Goal: Task Accomplishment & Management: Use online tool/utility

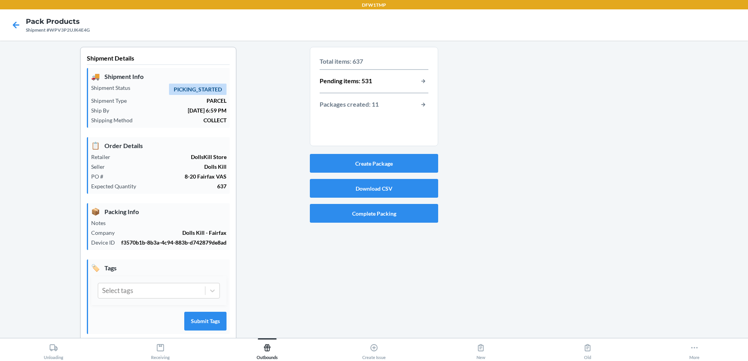
scroll to position [23, 0]
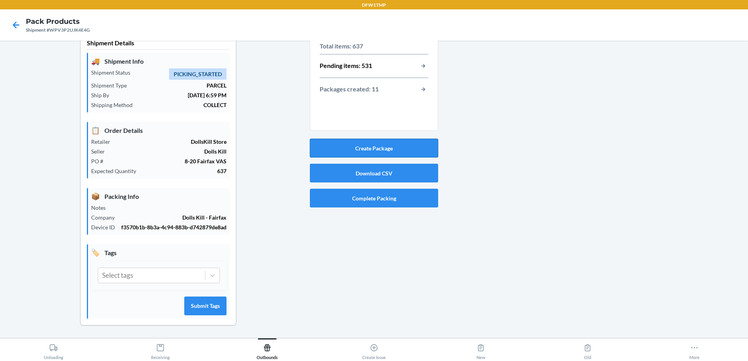
click at [388, 140] on button "Create Package" at bounding box center [374, 148] width 128 height 19
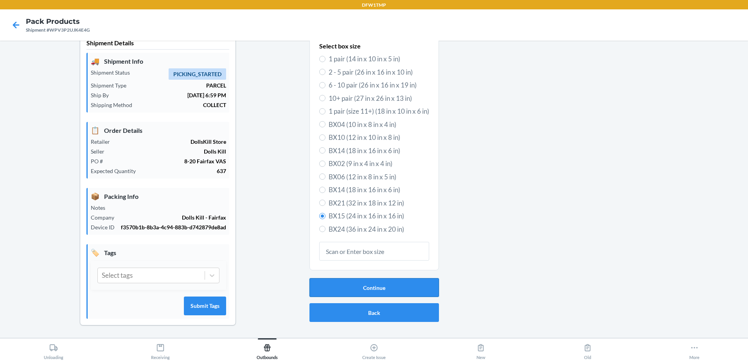
click at [406, 285] on button "Continue" at bounding box center [373, 287] width 129 height 19
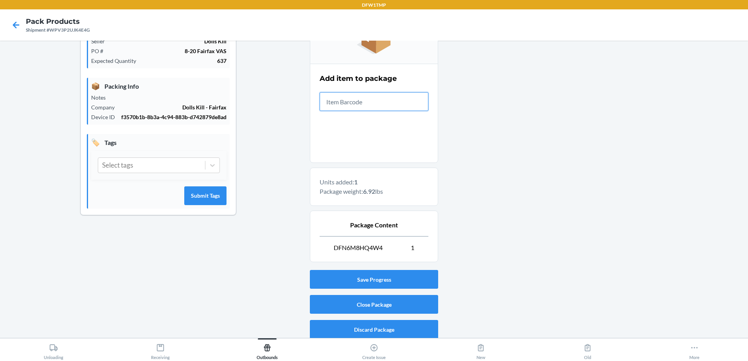
scroll to position [129, 0]
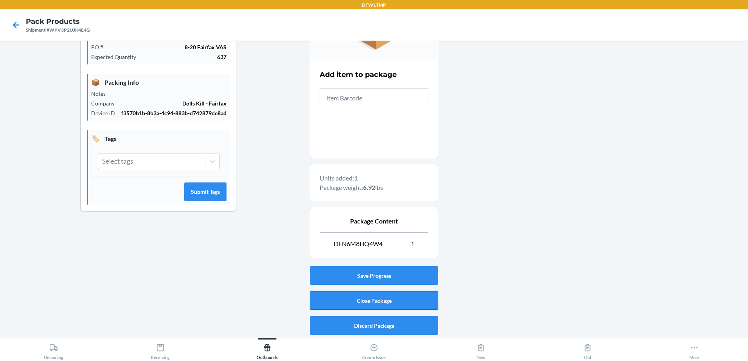
click at [408, 302] on button "Close Package" at bounding box center [374, 300] width 128 height 19
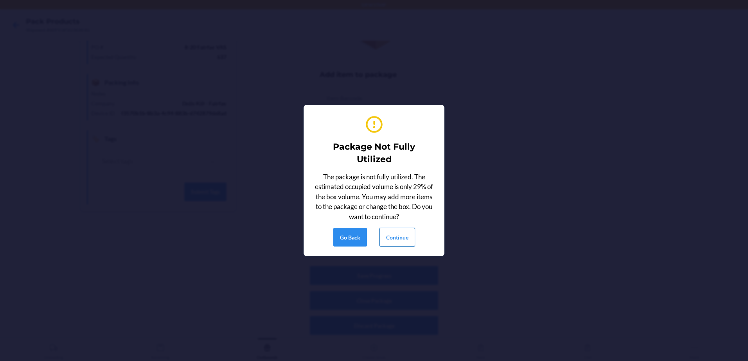
click at [391, 241] on button "Continue" at bounding box center [397, 237] width 36 height 19
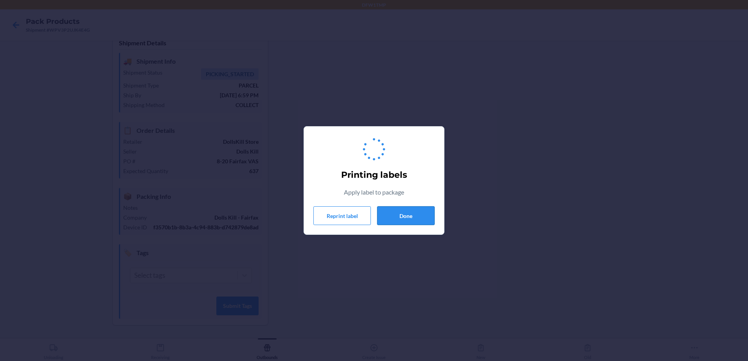
click at [400, 221] on button "Done" at bounding box center [405, 215] width 57 height 19
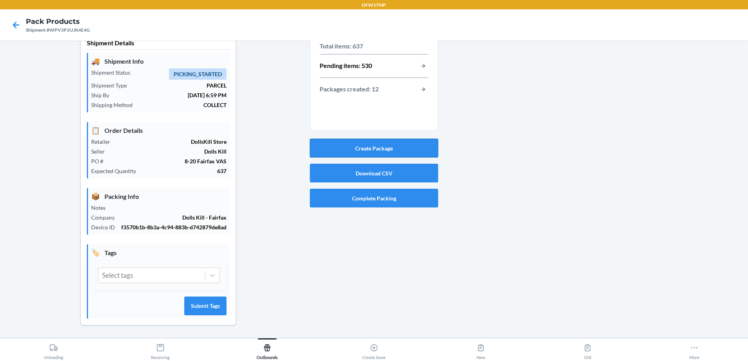
click at [360, 141] on button "Create Package" at bounding box center [374, 148] width 128 height 19
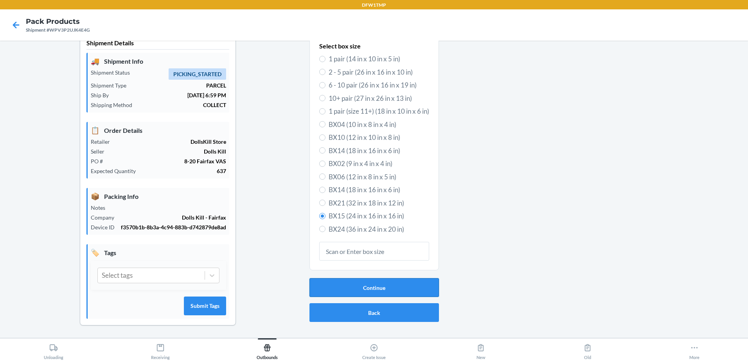
click at [392, 284] on button "Continue" at bounding box center [373, 287] width 129 height 19
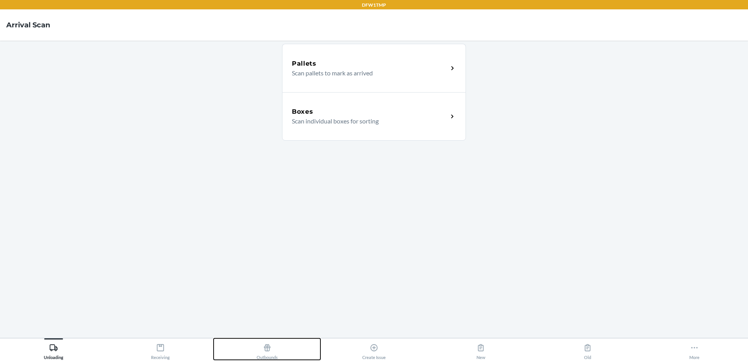
click at [263, 356] on div "Outbounds" at bounding box center [267, 351] width 21 height 20
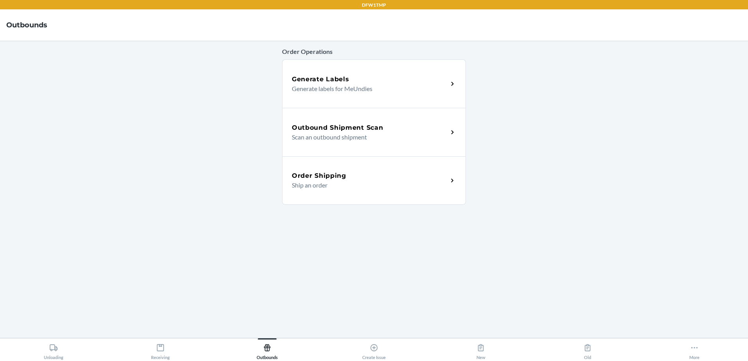
click at [329, 130] on h5 "Outbound Shipment Scan" at bounding box center [337, 127] width 91 height 9
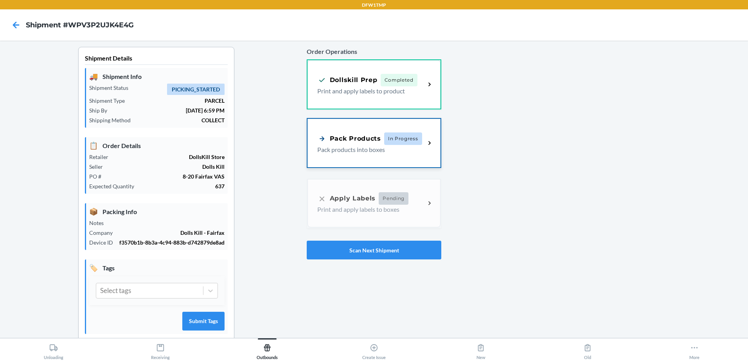
click at [367, 155] on div "Pack Products In Progress Pack products into boxes" at bounding box center [373, 143] width 133 height 48
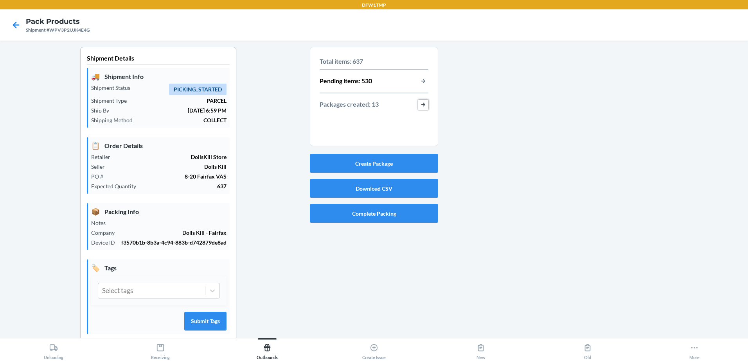
click at [420, 106] on button "button-view-packages-created" at bounding box center [423, 105] width 10 height 10
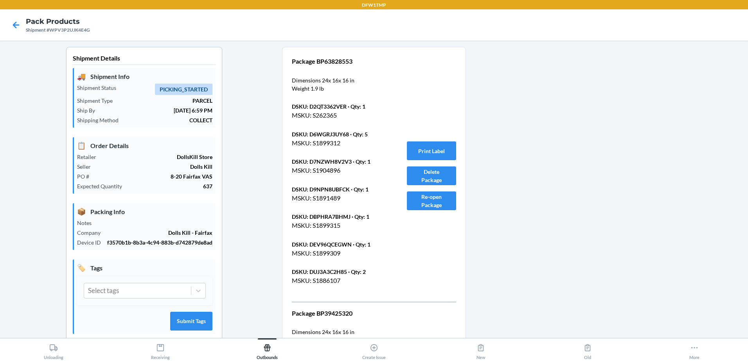
scroll to position [1611, 0]
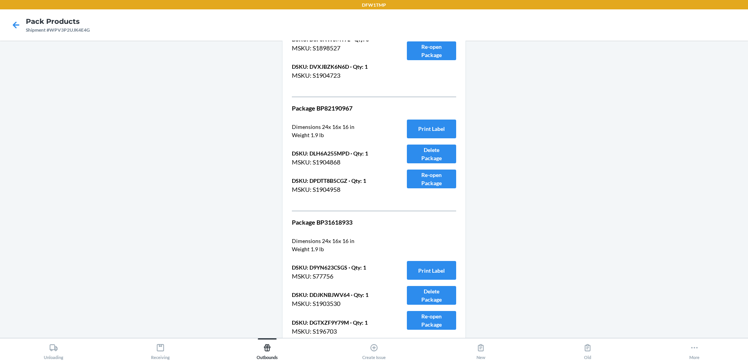
click at [361, 199] on div "Package BP82190967 Dimensions 24 x 16 x 16 in Weight 1.9 lb DSKU: DLH6A255MPD ·…" at bounding box center [340, 154] width 96 height 101
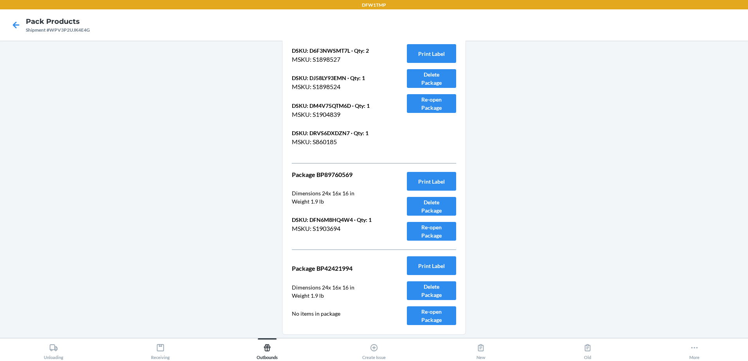
scroll to position [2024, 0]
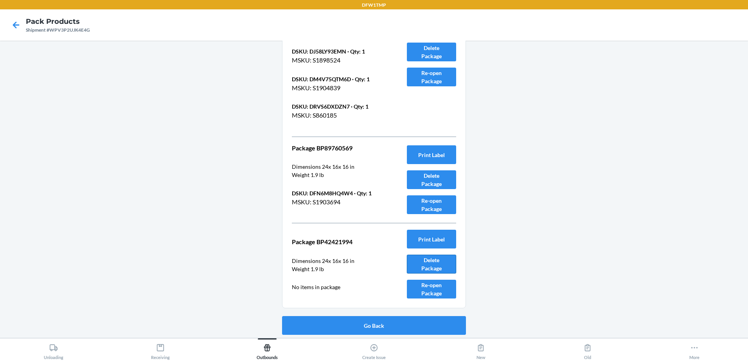
click at [445, 269] on button "Delete Package" at bounding box center [431, 264] width 49 height 19
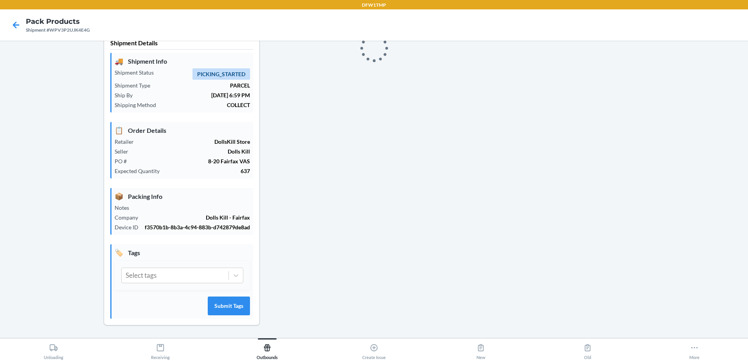
scroll to position [23, 0]
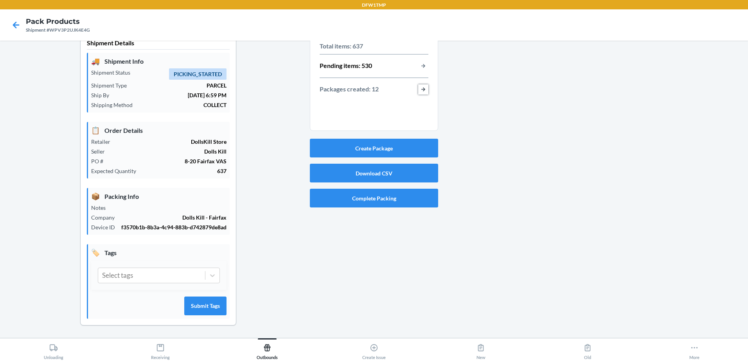
click at [421, 84] on button "button-view-packages-created" at bounding box center [423, 89] width 10 height 10
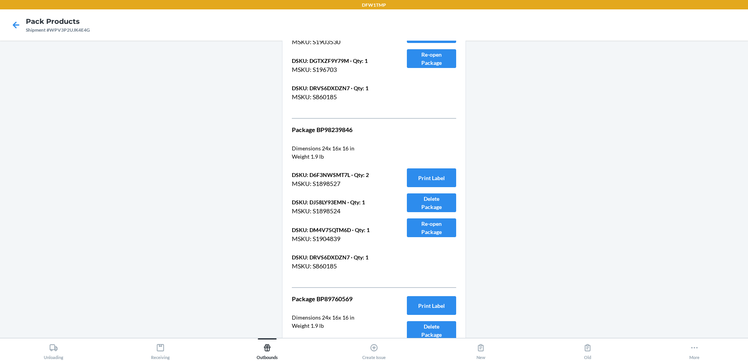
scroll to position [1942, 0]
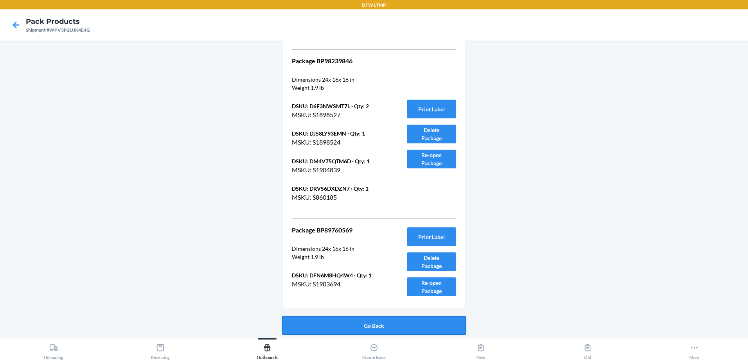
click at [449, 331] on button "Go Back" at bounding box center [374, 325] width 184 height 19
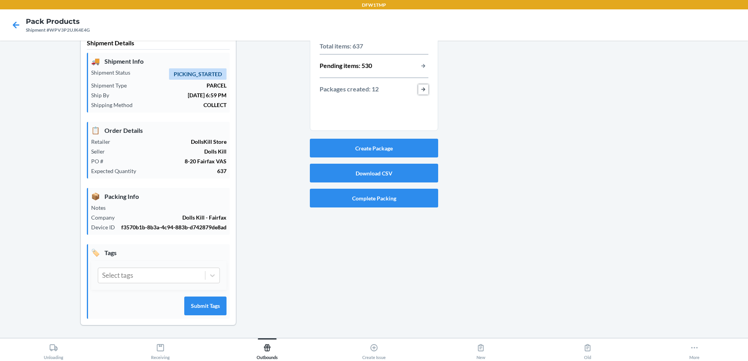
click at [420, 84] on button "button-view-packages-created" at bounding box center [423, 89] width 10 height 10
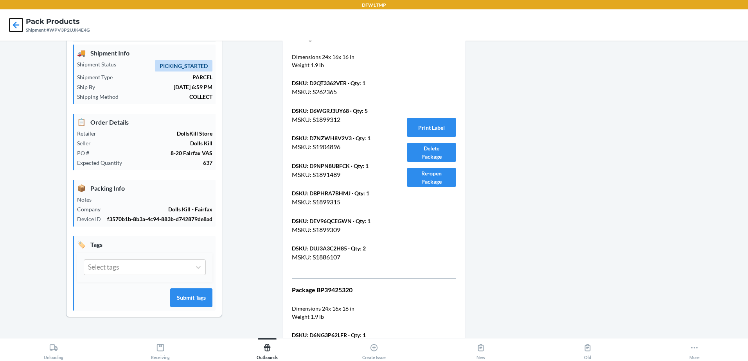
click at [17, 25] on icon at bounding box center [16, 25] width 7 height 7
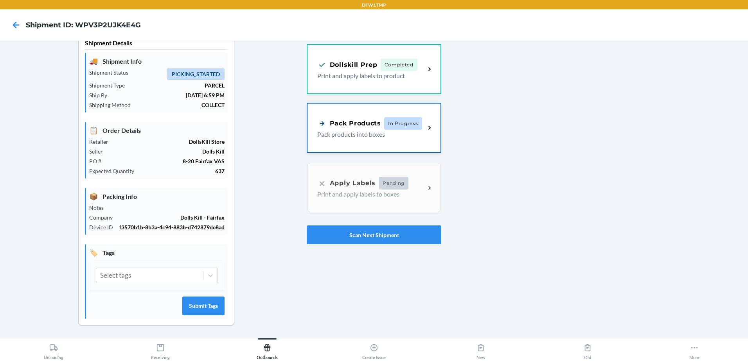
click at [408, 120] on span "In Progress" at bounding box center [403, 123] width 38 height 13
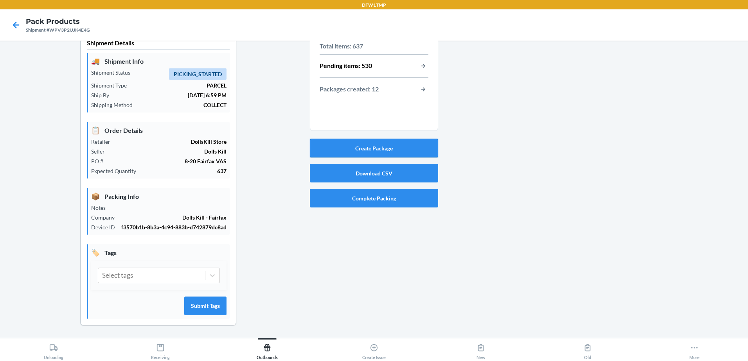
click at [363, 139] on button "Create Package" at bounding box center [374, 148] width 128 height 19
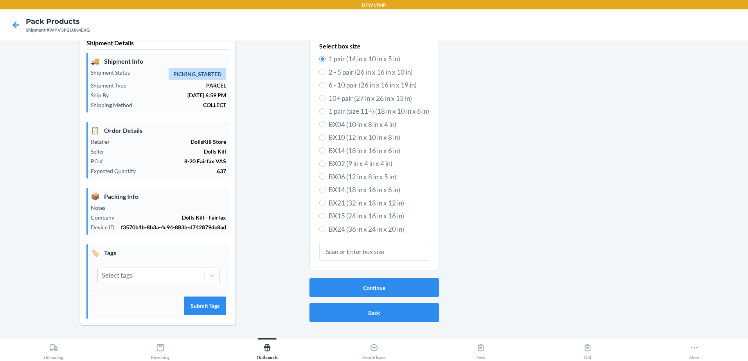
click at [352, 212] on span "BX15 (24 in x 16 in x 16 in)" at bounding box center [379, 216] width 101 height 10
click at [325, 213] on input "BX15 (24 in x 16 in x 16 in)" at bounding box center [322, 216] width 6 height 6
radio input "true"
radio input "false"
click at [390, 278] on button "Continue" at bounding box center [373, 287] width 129 height 19
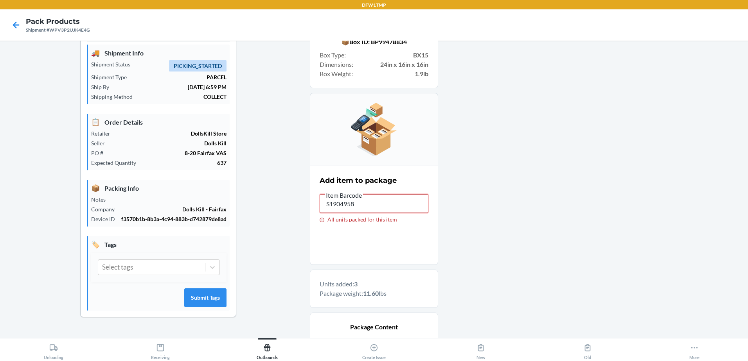
click at [389, 201] on input "S1904958" at bounding box center [374, 203] width 109 height 19
type input "S"
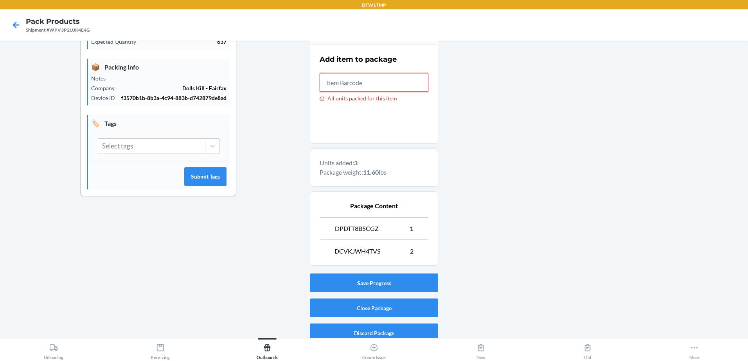
scroll to position [145, 0]
click at [364, 308] on button "Close Package" at bounding box center [374, 307] width 128 height 19
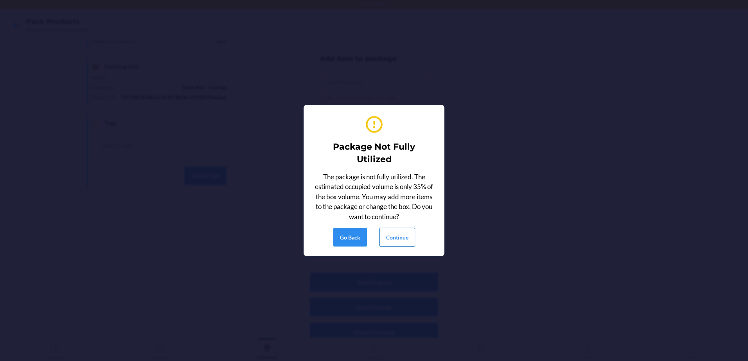
click at [392, 239] on button "Continue" at bounding box center [397, 237] width 36 height 19
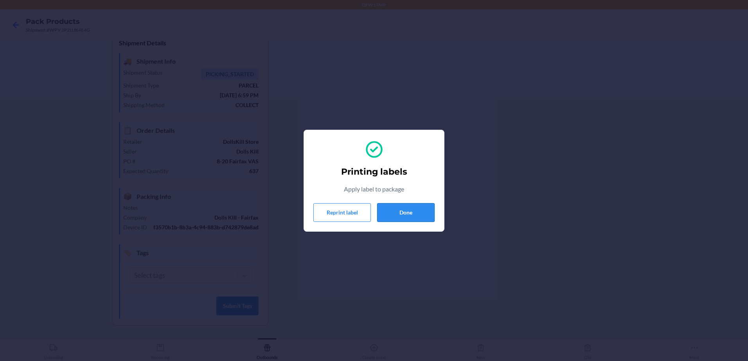
click at [406, 220] on button "Done" at bounding box center [405, 212] width 57 height 19
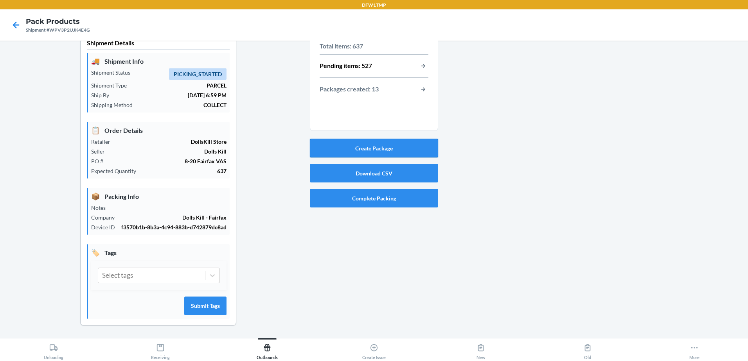
click at [359, 145] on button "Create Package" at bounding box center [374, 148] width 128 height 19
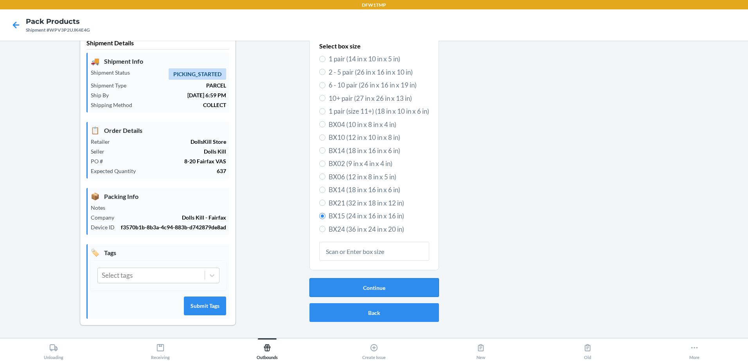
click at [361, 284] on button "Continue" at bounding box center [373, 287] width 129 height 19
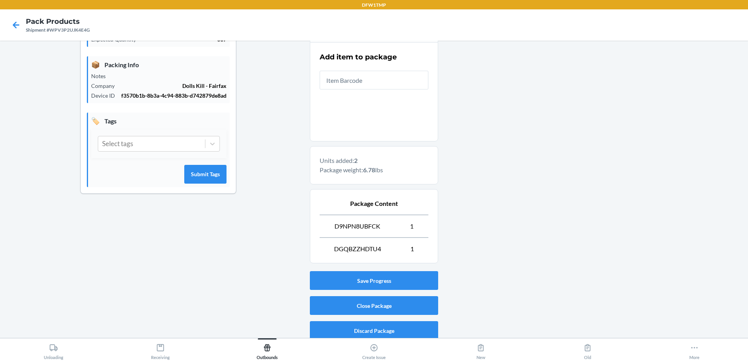
scroll to position [152, 0]
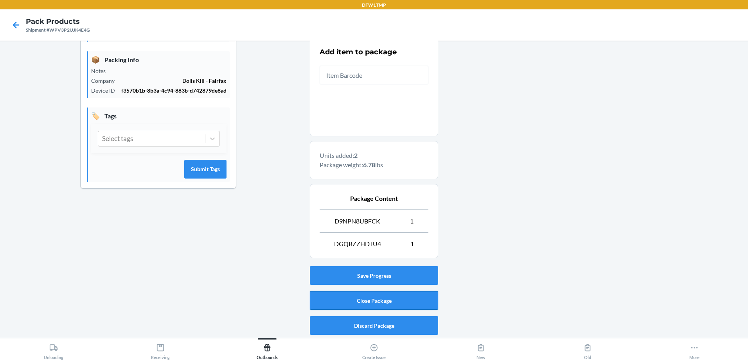
click at [400, 305] on button "Close Package" at bounding box center [374, 300] width 128 height 19
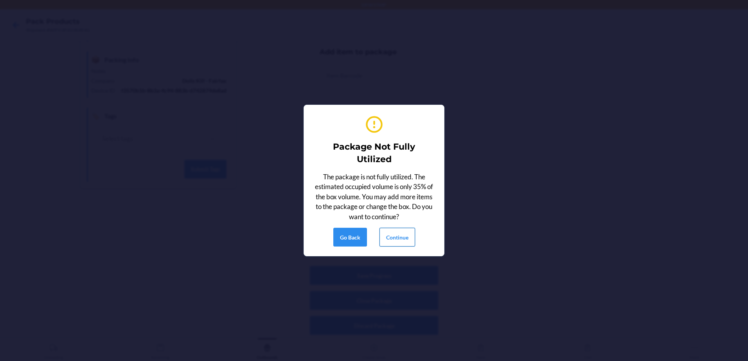
click at [389, 242] on button "Continue" at bounding box center [397, 237] width 36 height 19
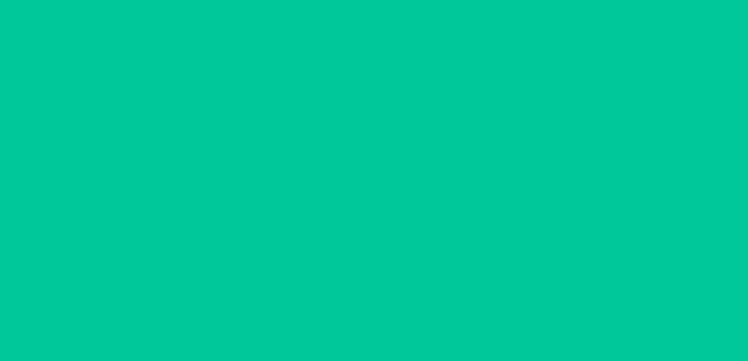
scroll to position [23, 0]
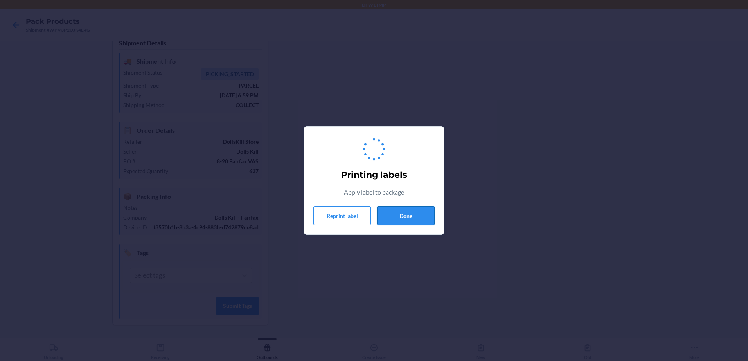
click at [402, 217] on button "Done" at bounding box center [405, 215] width 57 height 19
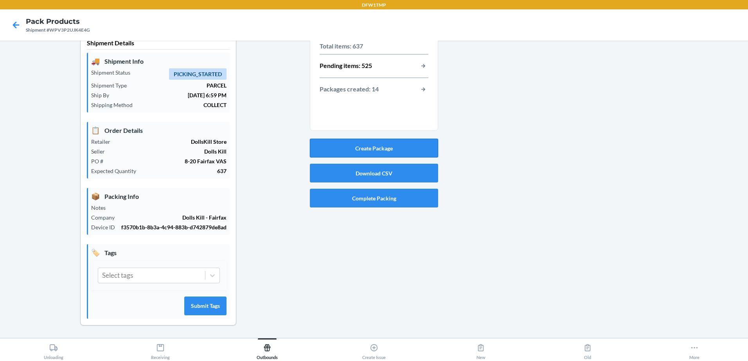
click at [415, 145] on button "Create Package" at bounding box center [374, 148] width 128 height 19
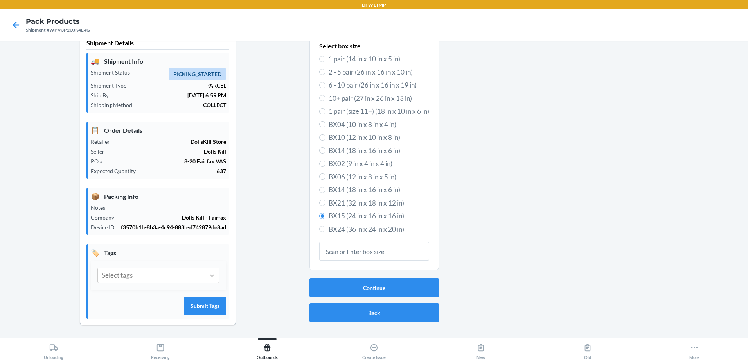
click at [366, 293] on div "Continue Back" at bounding box center [373, 300] width 129 height 50
click at [370, 280] on button "Continue" at bounding box center [373, 287] width 129 height 19
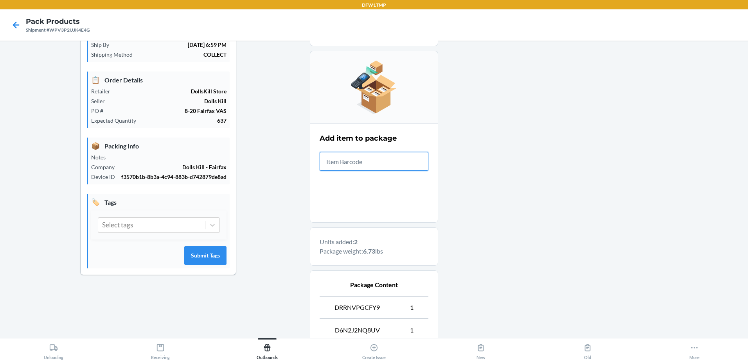
scroll to position [152, 0]
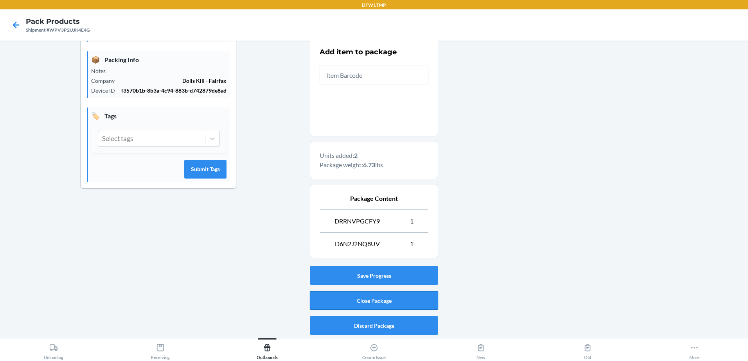
click at [340, 303] on button "Close Package" at bounding box center [374, 300] width 128 height 19
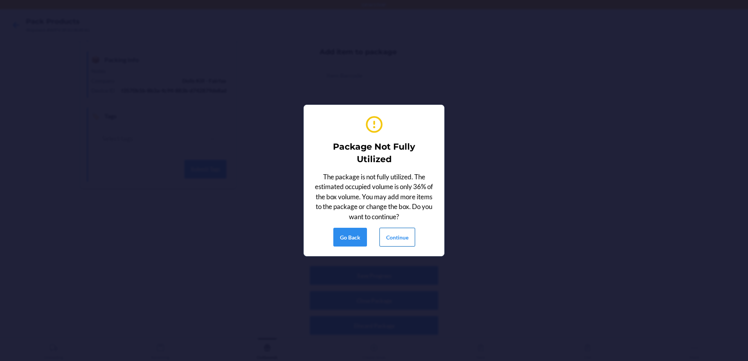
click at [412, 243] on button "Continue" at bounding box center [397, 237] width 36 height 19
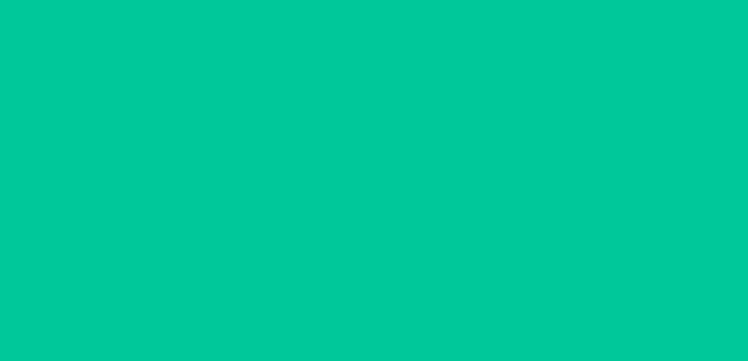
scroll to position [23, 0]
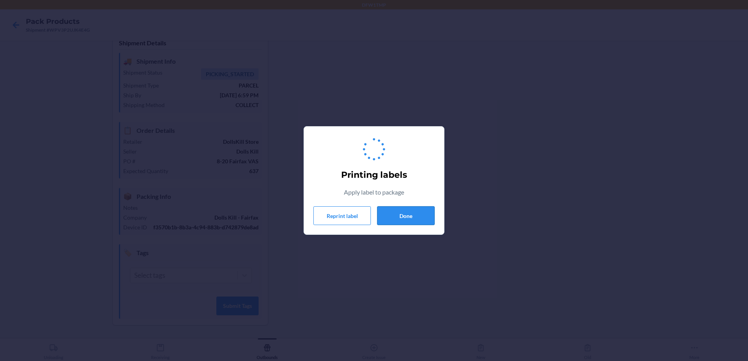
click at [415, 217] on button "Done" at bounding box center [405, 215] width 57 height 19
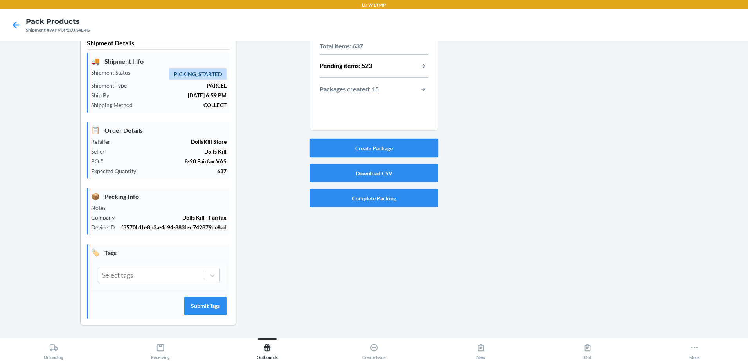
click at [393, 139] on button "Create Package" at bounding box center [374, 148] width 128 height 19
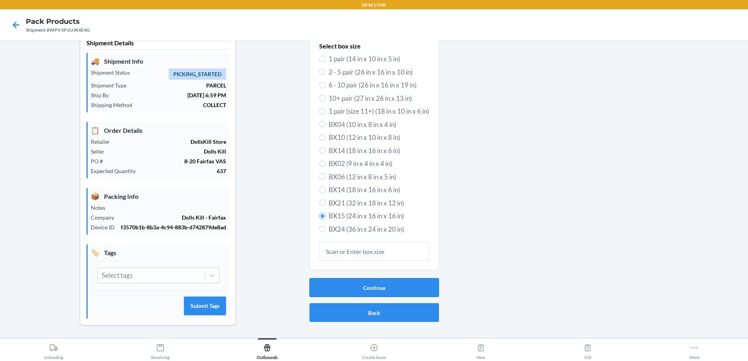
click at [418, 280] on button "Continue" at bounding box center [373, 287] width 129 height 19
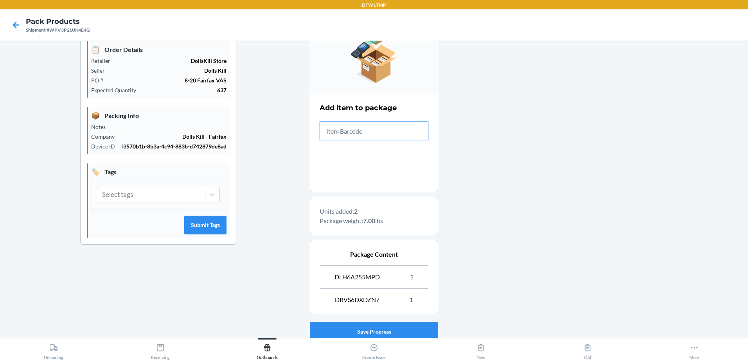
scroll to position [152, 0]
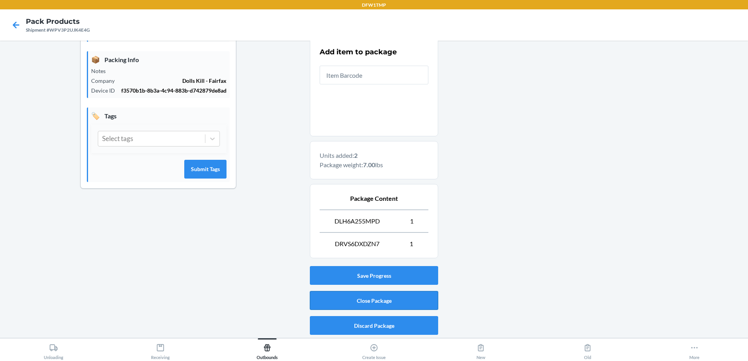
click at [381, 303] on button "Close Package" at bounding box center [374, 300] width 128 height 19
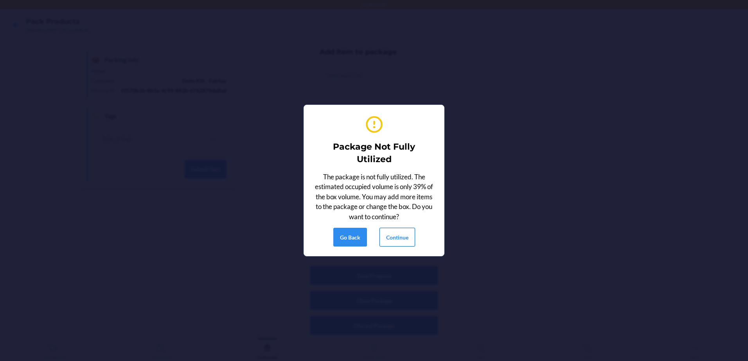
click at [408, 243] on button "Continue" at bounding box center [397, 237] width 36 height 19
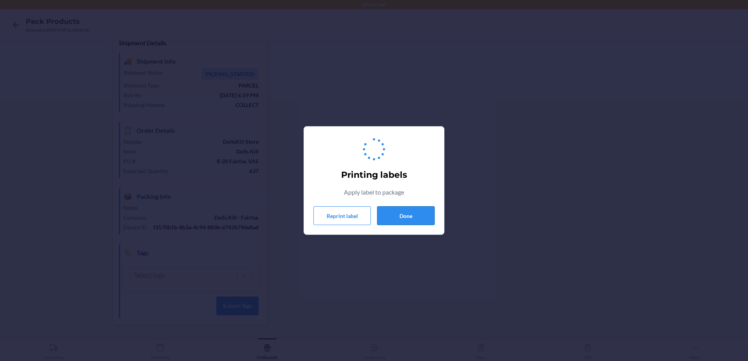
click at [402, 218] on button "Done" at bounding box center [405, 215] width 57 height 19
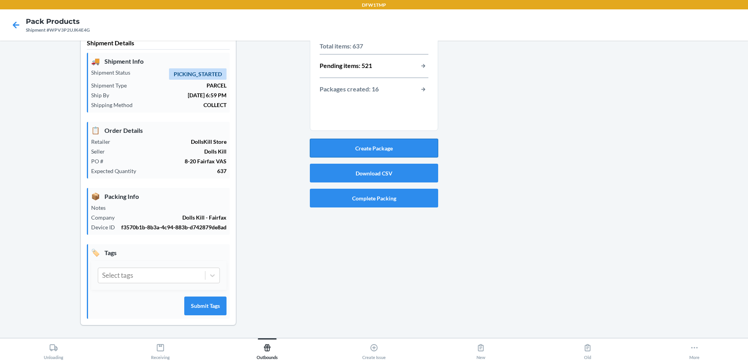
click at [363, 144] on button "Create Package" at bounding box center [374, 148] width 128 height 19
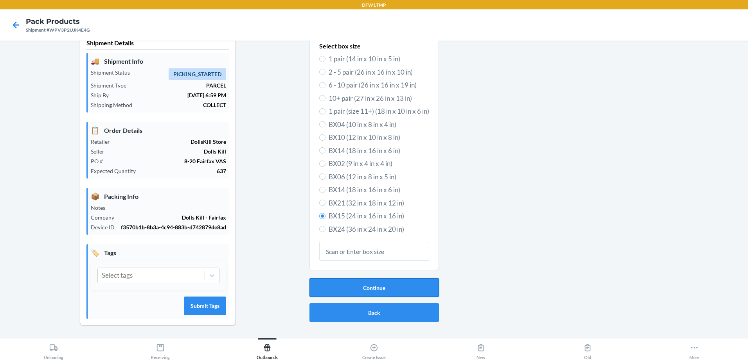
click at [394, 278] on button "Continue" at bounding box center [373, 287] width 129 height 19
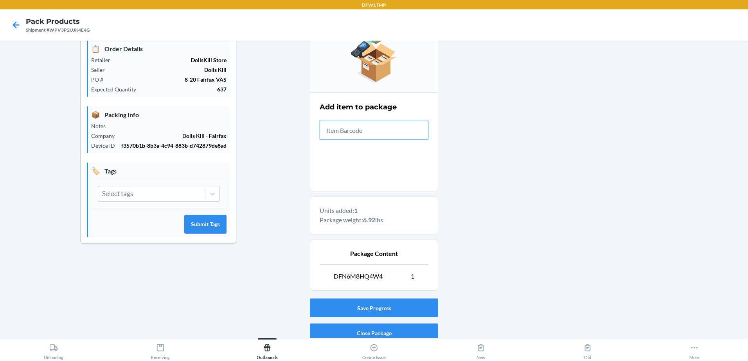
scroll to position [129, 0]
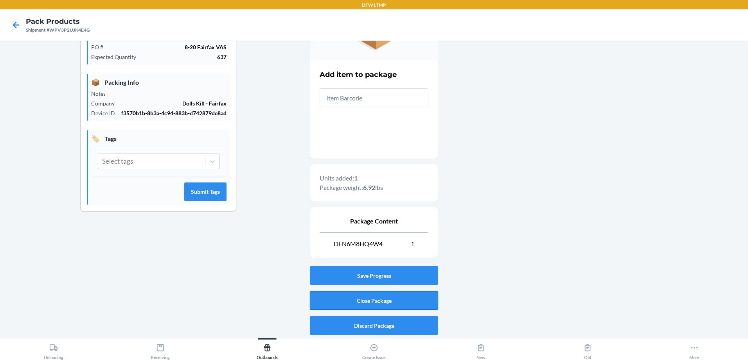
click at [404, 296] on button "Close Package" at bounding box center [374, 300] width 128 height 19
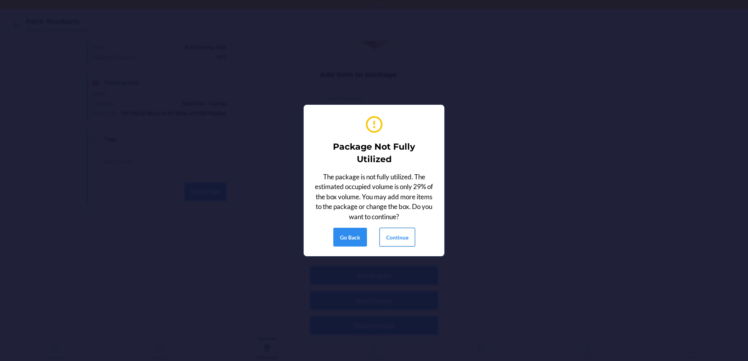
click at [401, 239] on button "Continue" at bounding box center [397, 237] width 36 height 19
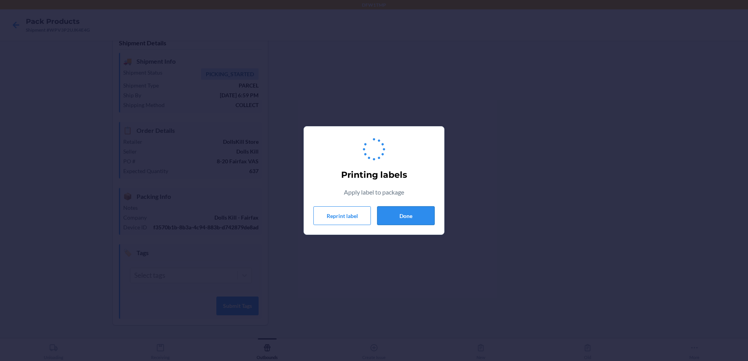
click at [408, 214] on button "Done" at bounding box center [405, 215] width 57 height 19
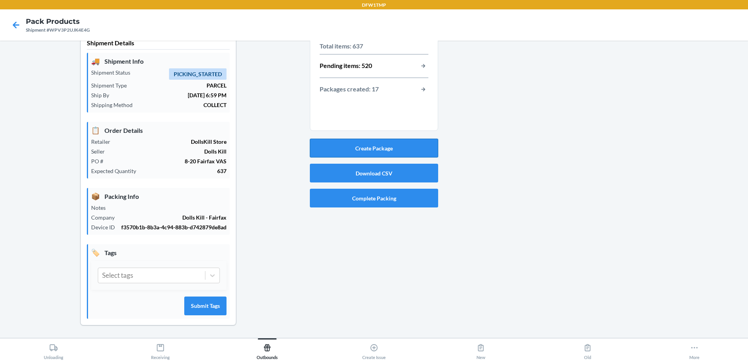
click at [425, 147] on button "Create Package" at bounding box center [374, 148] width 128 height 19
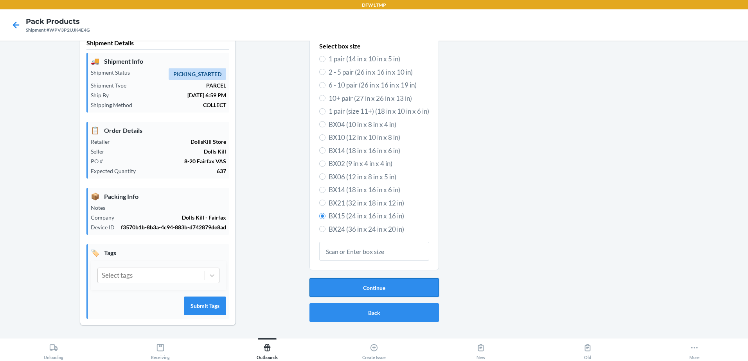
click at [413, 285] on button "Continue" at bounding box center [373, 287] width 129 height 19
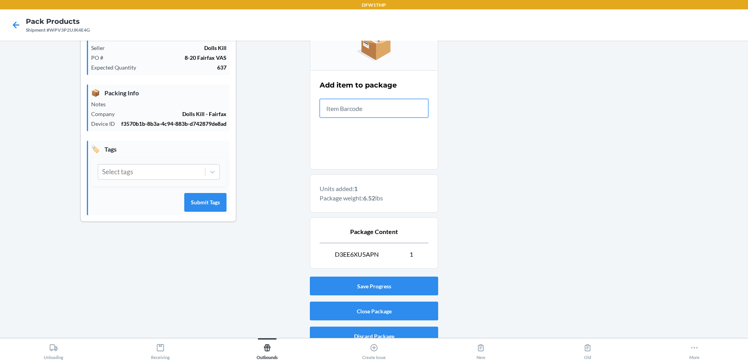
scroll to position [129, 0]
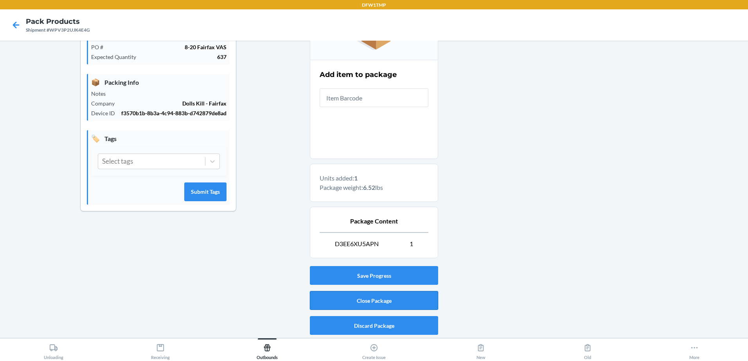
click at [379, 294] on button "Close Package" at bounding box center [374, 300] width 128 height 19
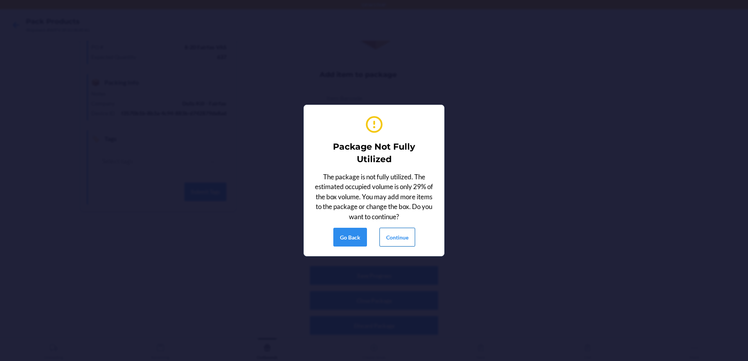
click at [396, 241] on button "Continue" at bounding box center [397, 237] width 36 height 19
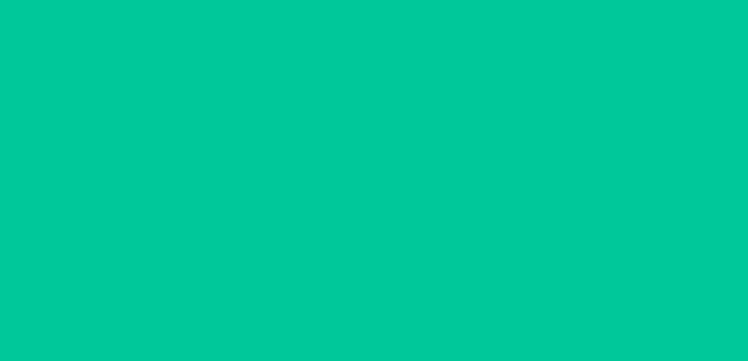
scroll to position [23, 0]
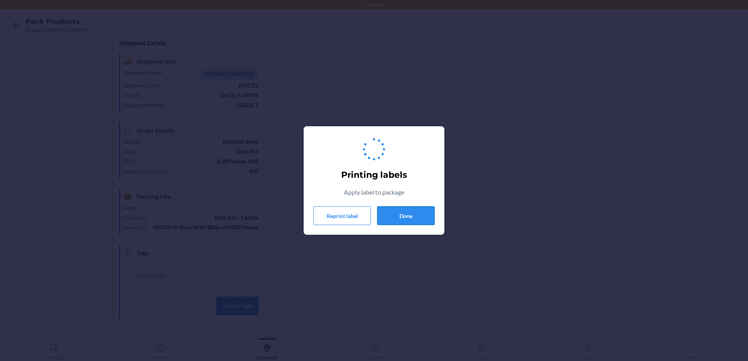
click at [416, 215] on button "Done" at bounding box center [405, 215] width 57 height 19
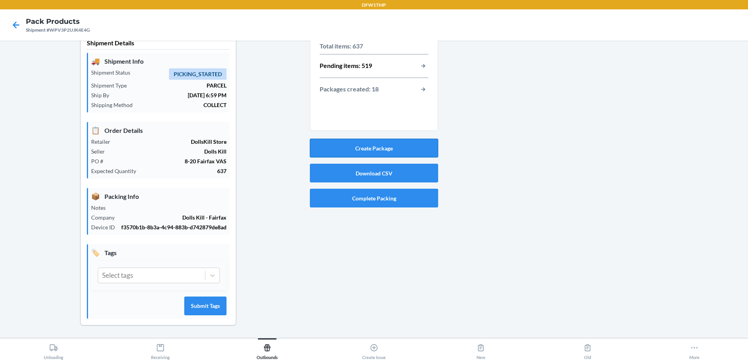
click at [384, 142] on button "Create Package" at bounding box center [374, 148] width 128 height 19
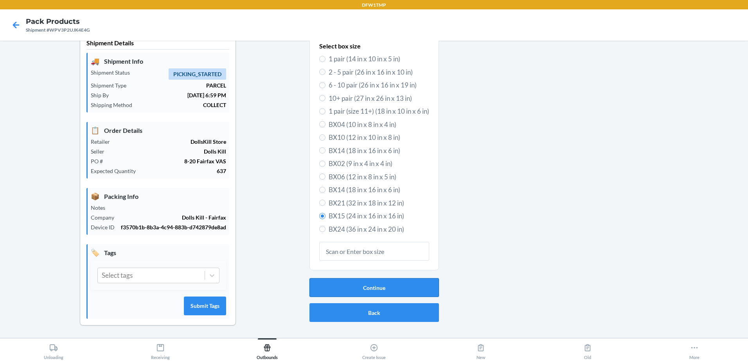
click at [402, 279] on button "Continue" at bounding box center [373, 287] width 129 height 19
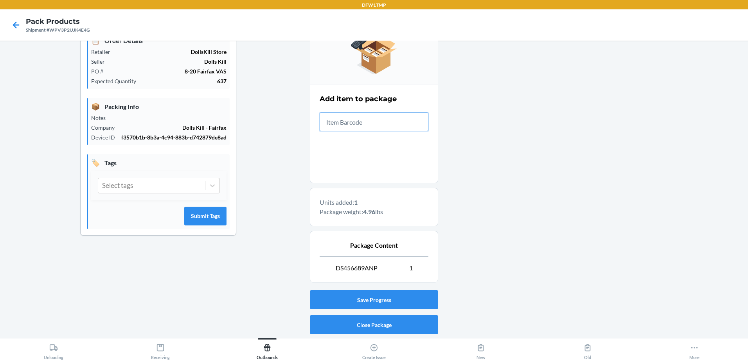
scroll to position [129, 0]
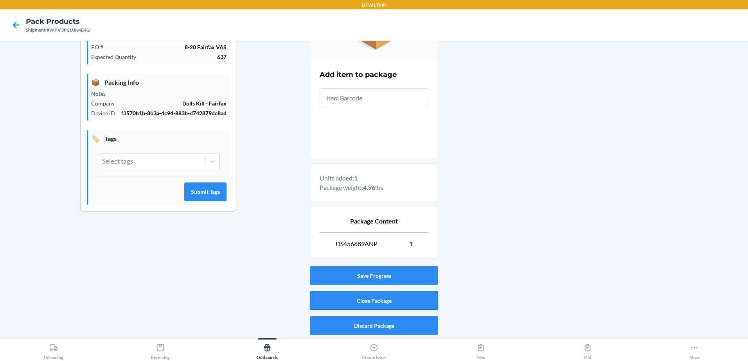
click at [397, 296] on button "Close Package" at bounding box center [374, 300] width 128 height 19
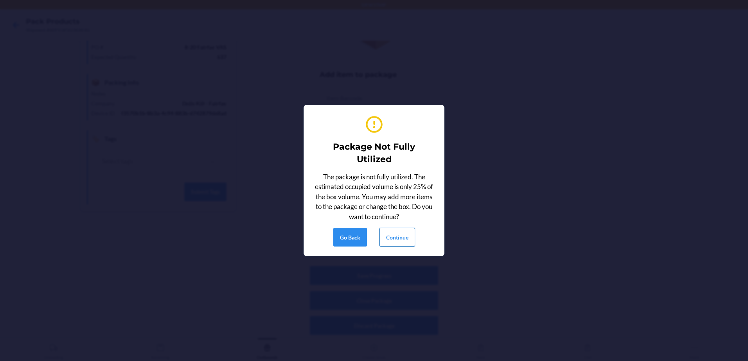
click at [409, 235] on button "Continue" at bounding box center [397, 237] width 36 height 19
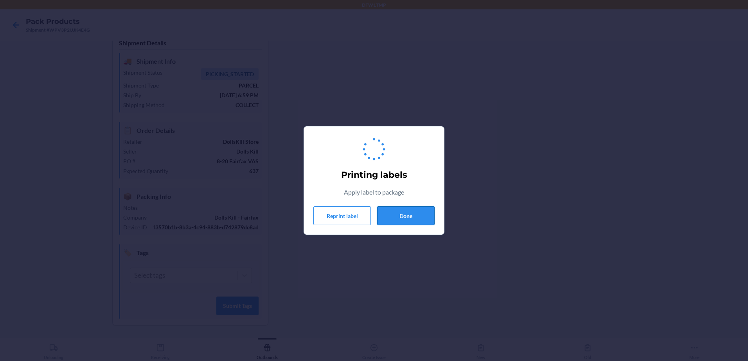
click at [421, 216] on button "Done" at bounding box center [405, 215] width 57 height 19
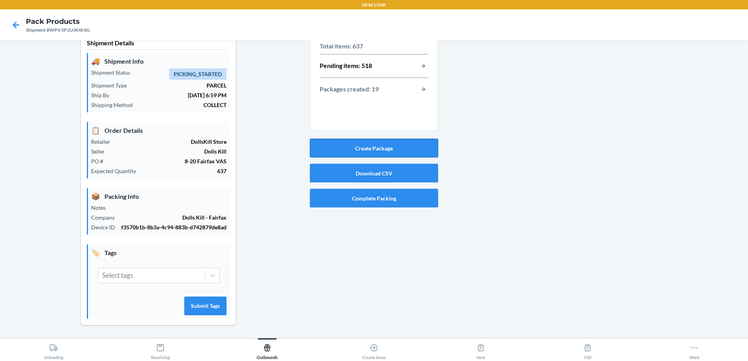
click at [385, 142] on button "Create Package" at bounding box center [374, 148] width 128 height 19
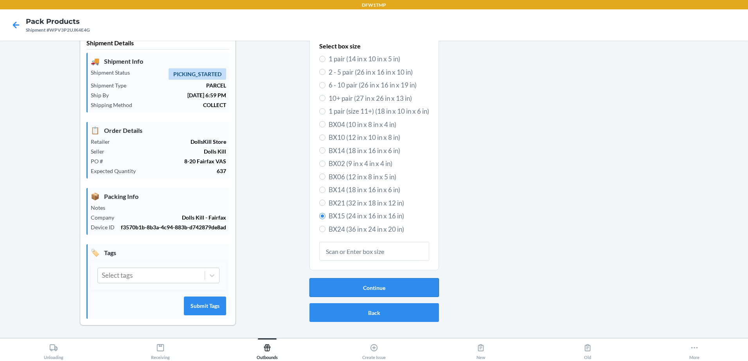
click at [400, 281] on button "Continue" at bounding box center [373, 287] width 129 height 19
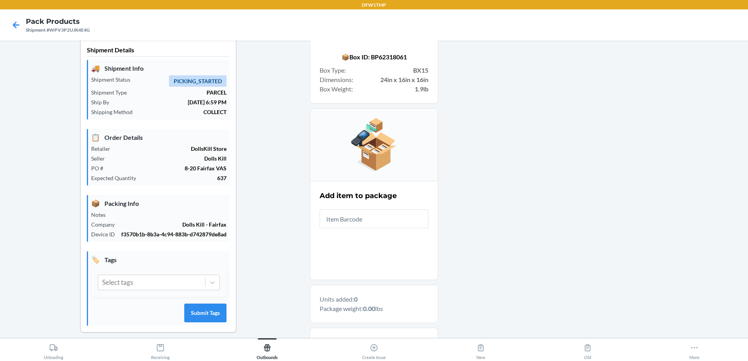
scroll to position [0, 0]
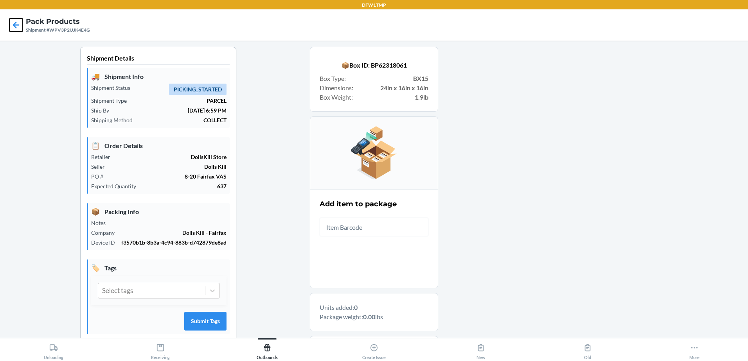
click at [16, 22] on icon at bounding box center [15, 24] width 13 height 13
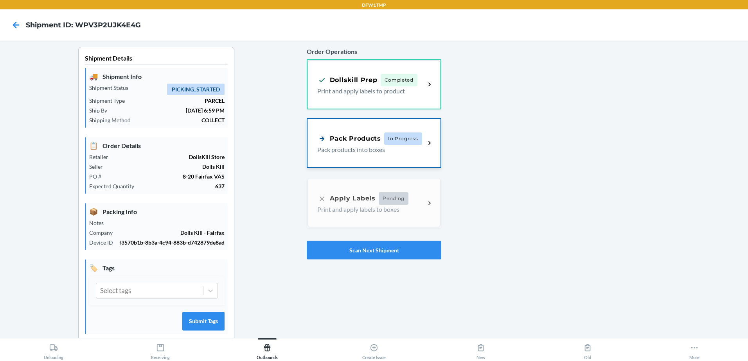
click at [372, 139] on div "Pack Products" at bounding box center [349, 139] width 64 height 10
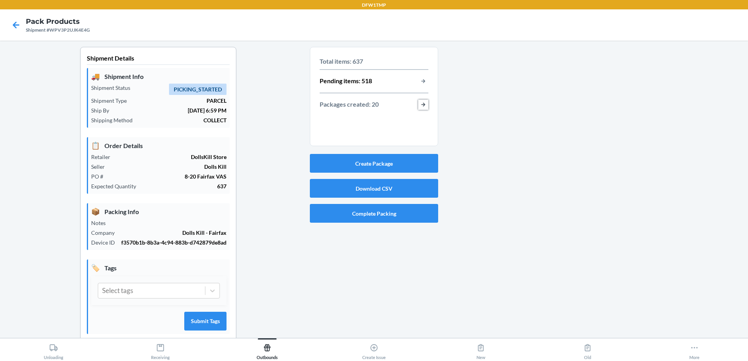
click at [418, 103] on button "button-view-packages-created" at bounding box center [423, 105] width 10 height 10
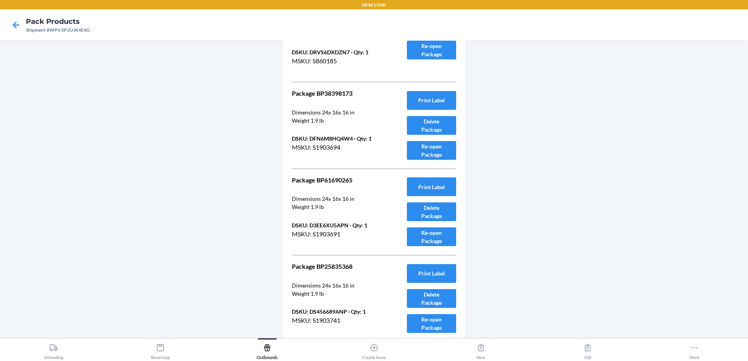
scroll to position [2661, 0]
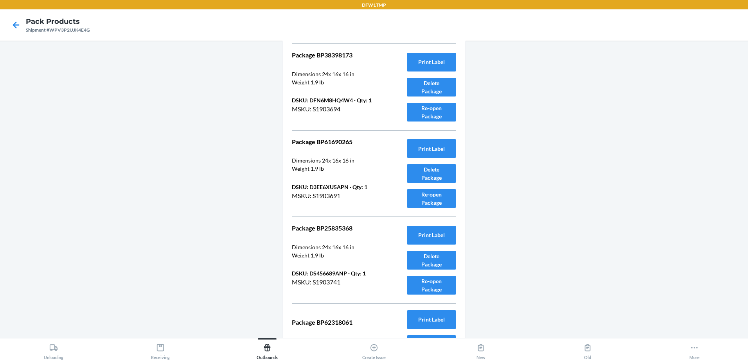
drag, startPoint x: 743, startPoint y: 341, endPoint x: 582, endPoint y: 263, distance: 179.1
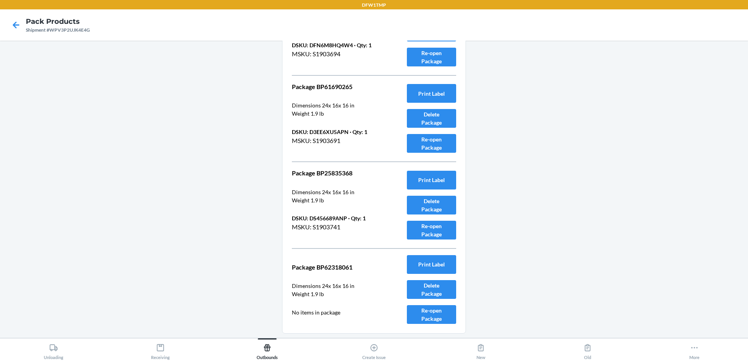
scroll to position [2741, 0]
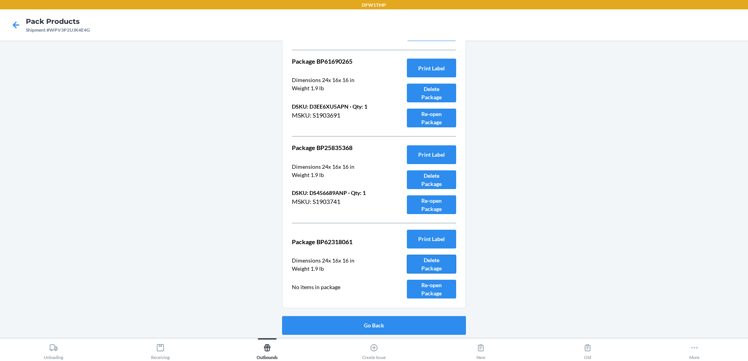
click at [417, 261] on button "Delete Package" at bounding box center [431, 264] width 49 height 19
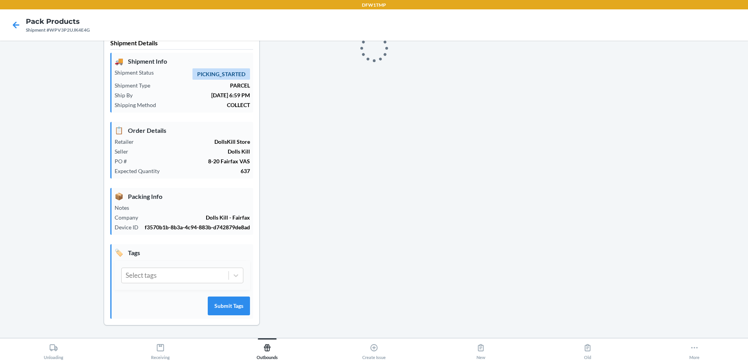
scroll to position [23, 0]
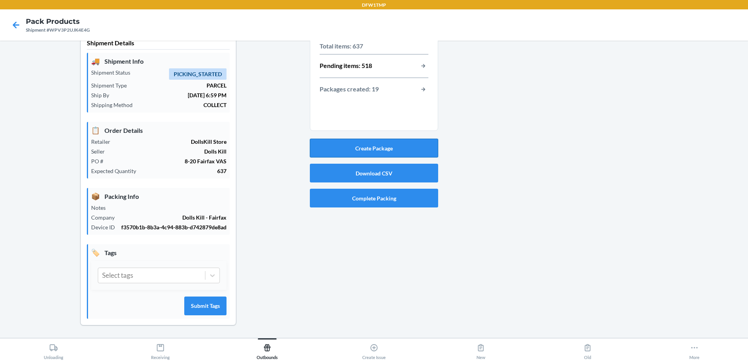
click at [389, 142] on button "Create Package" at bounding box center [374, 148] width 128 height 19
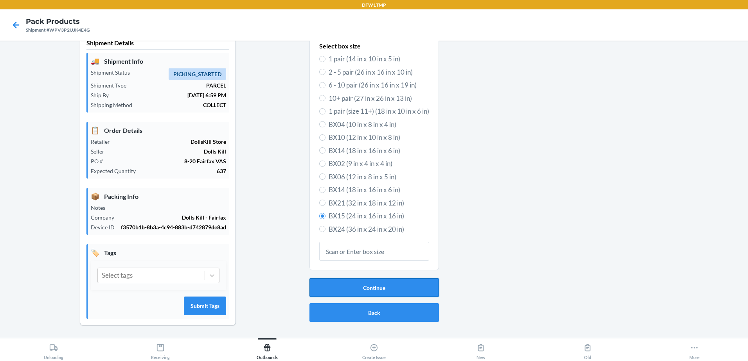
click at [374, 281] on button "Continue" at bounding box center [373, 287] width 129 height 19
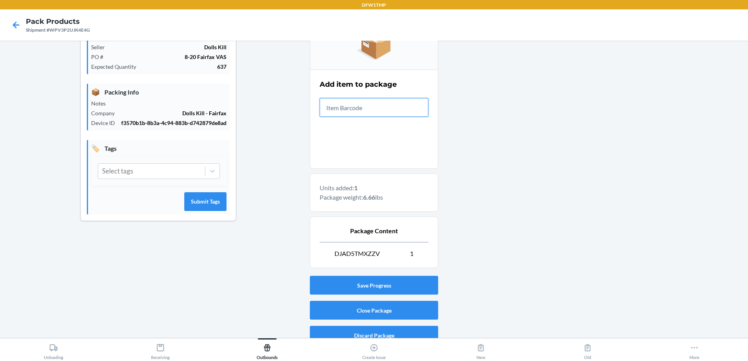
scroll to position [129, 0]
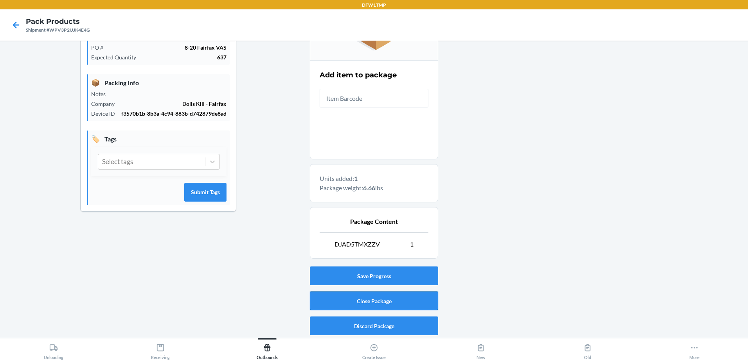
click at [356, 304] on button "Close Package" at bounding box center [374, 301] width 128 height 19
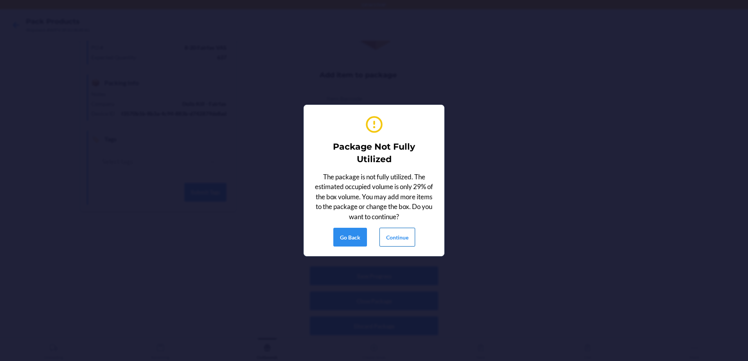
click at [390, 238] on button "Continue" at bounding box center [397, 237] width 36 height 19
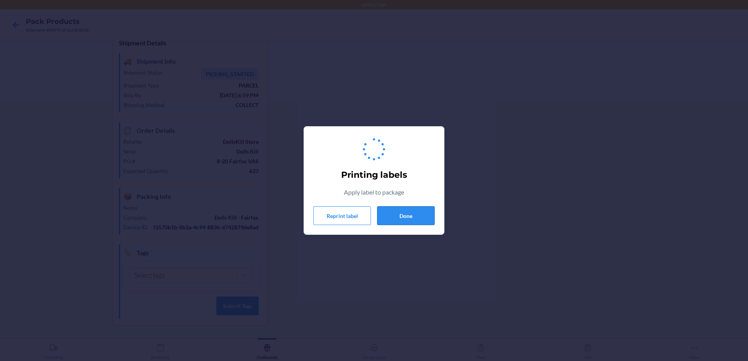
click at [424, 218] on button "Done" at bounding box center [405, 215] width 57 height 19
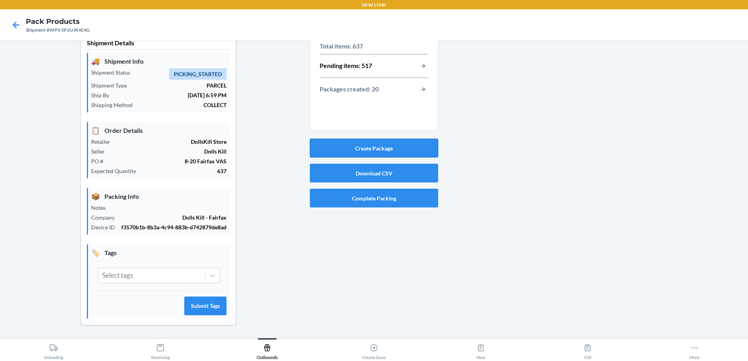
click at [408, 140] on button "Create Package" at bounding box center [374, 148] width 128 height 19
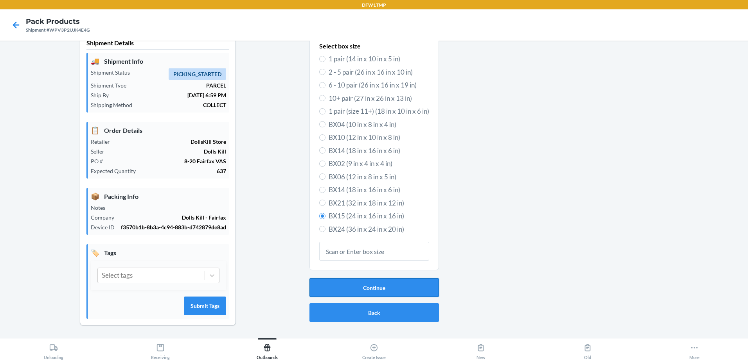
click at [364, 278] on button "Continue" at bounding box center [373, 287] width 129 height 19
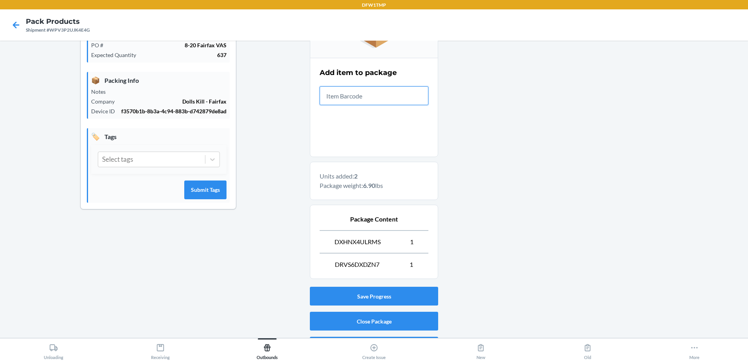
scroll to position [152, 0]
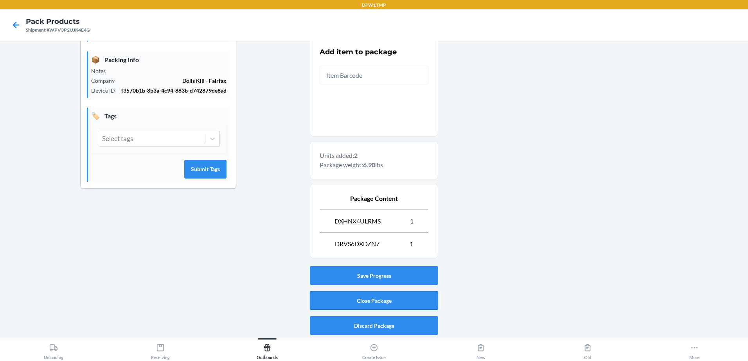
click at [338, 299] on button "Close Package" at bounding box center [374, 300] width 128 height 19
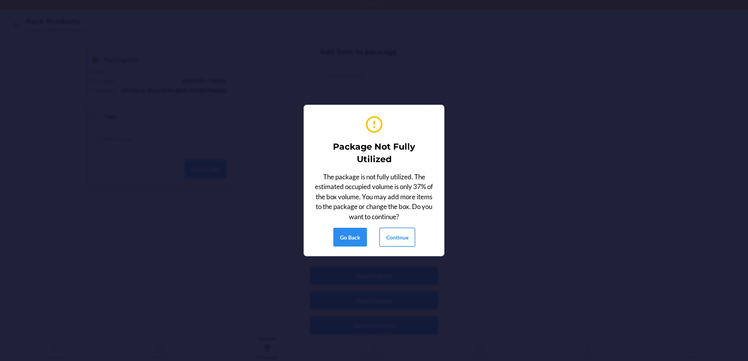
click at [411, 235] on button "Continue" at bounding box center [397, 237] width 36 height 19
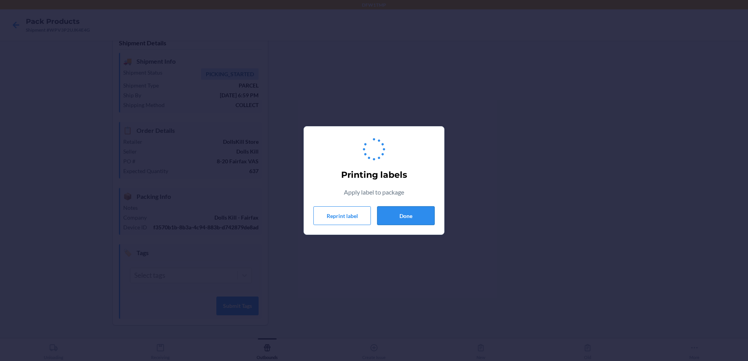
click at [386, 214] on button "Done" at bounding box center [405, 215] width 57 height 19
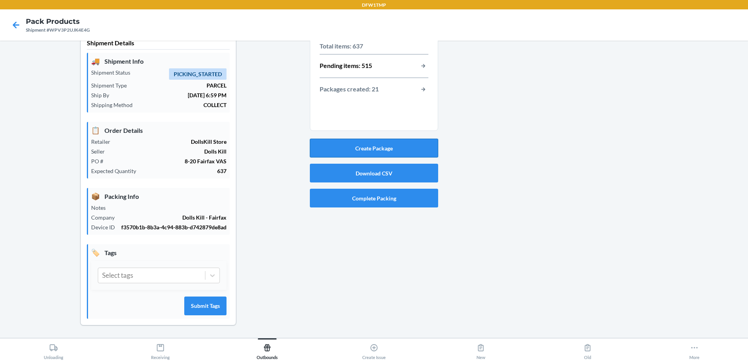
click at [370, 139] on button "Create Package" at bounding box center [374, 148] width 128 height 19
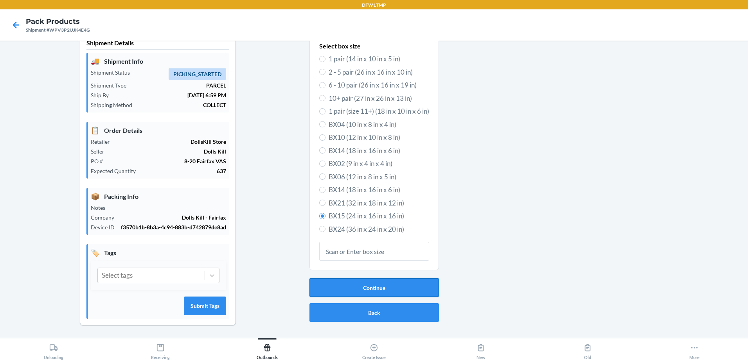
click at [401, 279] on button "Continue" at bounding box center [373, 287] width 129 height 19
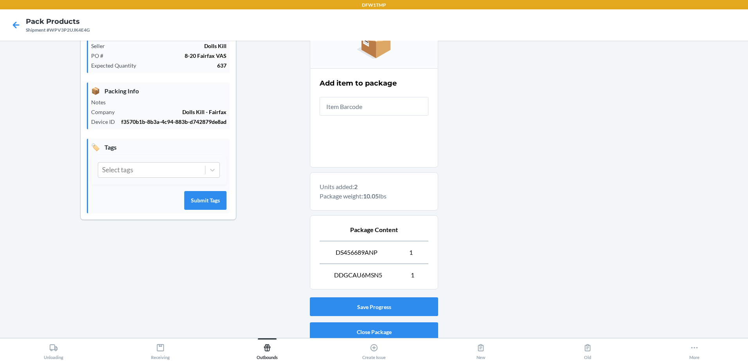
scroll to position [136, 0]
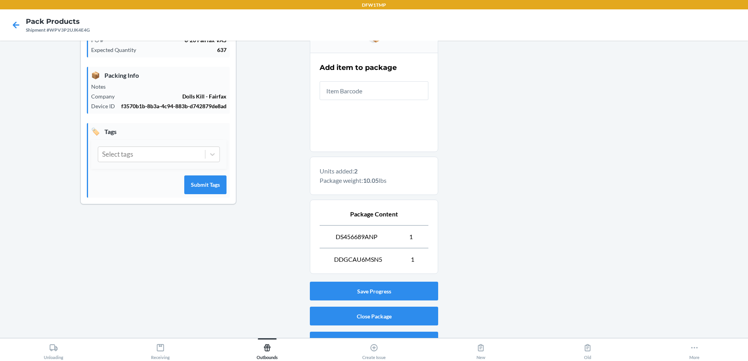
click at [515, 217] on div at bounding box center [589, 131] width 303 height 443
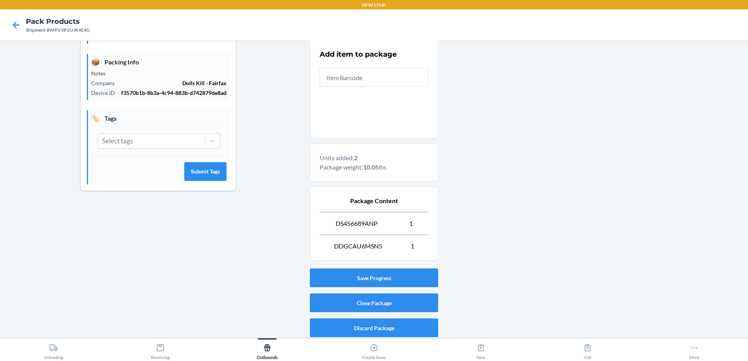
scroll to position [152, 0]
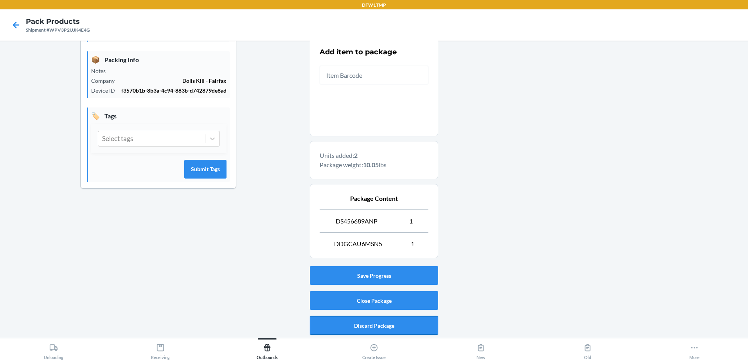
click at [365, 325] on button "Discard Package" at bounding box center [374, 325] width 128 height 19
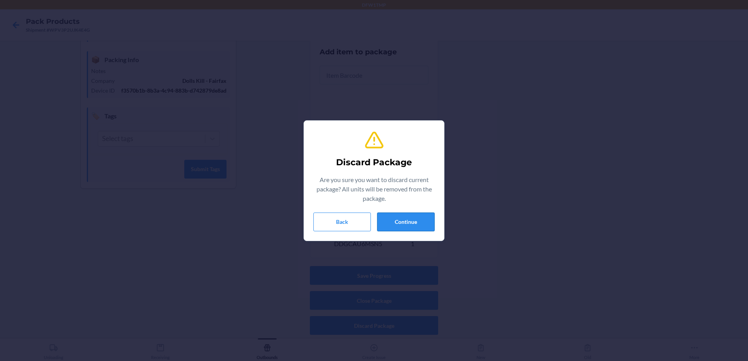
click at [402, 225] on button "Continue" at bounding box center [405, 222] width 57 height 19
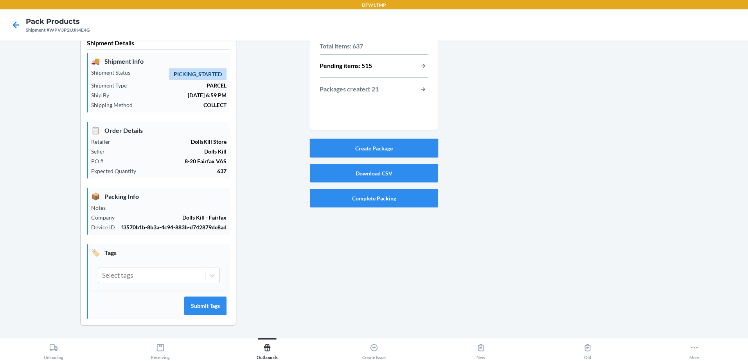
click at [381, 139] on button "Create Package" at bounding box center [374, 148] width 128 height 19
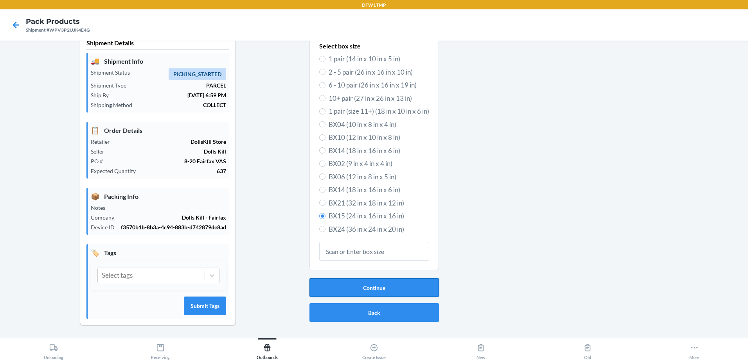
click at [365, 284] on button "Continue" at bounding box center [373, 287] width 129 height 19
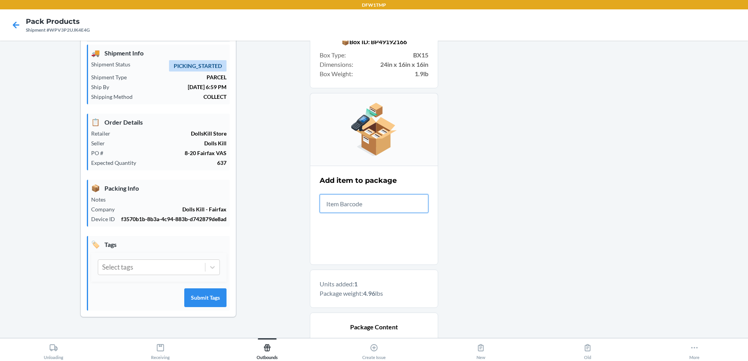
scroll to position [129, 0]
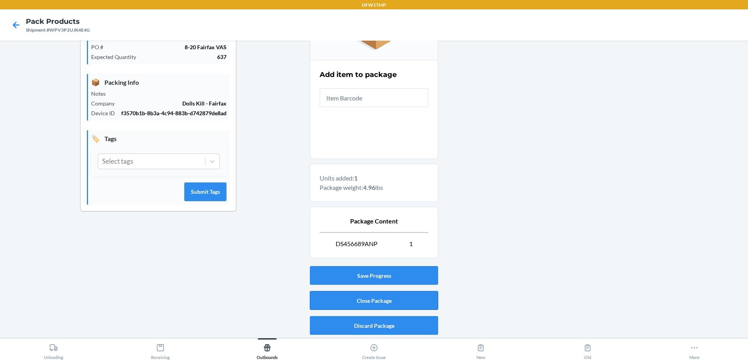
click at [391, 302] on button "Close Package" at bounding box center [374, 300] width 128 height 19
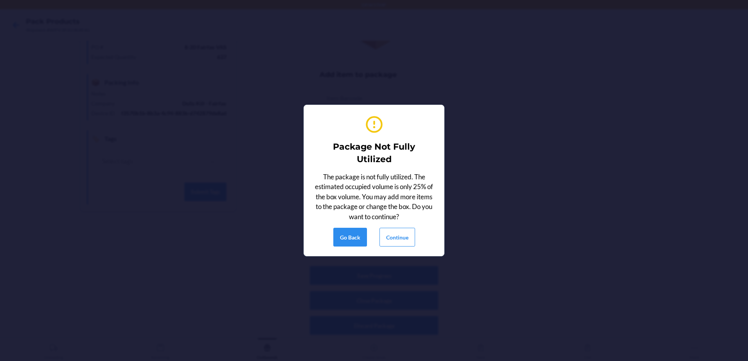
click at [397, 255] on section "Package Not Fully Utilized The package is not fully utilized. The estimated occ…" at bounding box center [373, 181] width 141 height 152
drag, startPoint x: 400, startPoint y: 241, endPoint x: 382, endPoint y: 250, distance: 20.1
click at [400, 241] on button "Continue" at bounding box center [397, 237] width 36 height 19
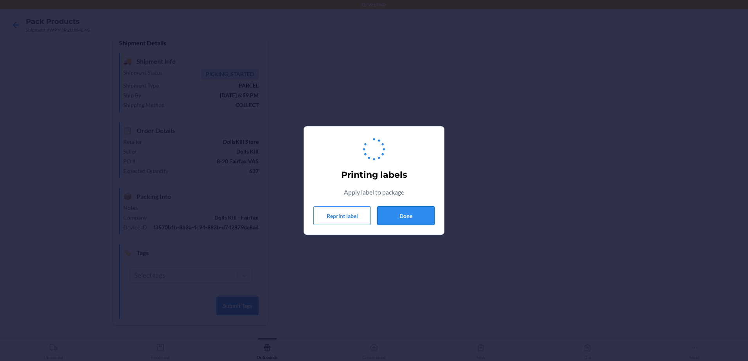
click at [427, 214] on button "Done" at bounding box center [405, 215] width 57 height 19
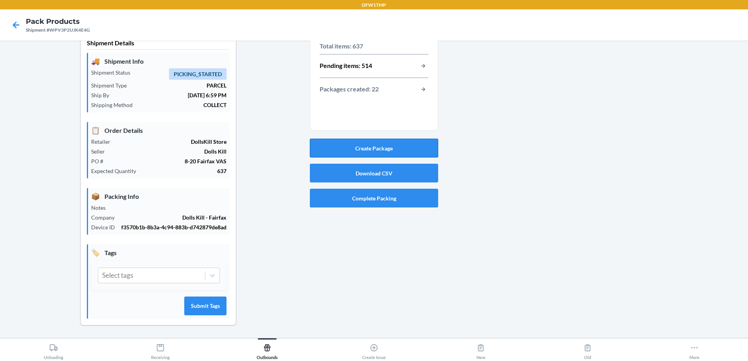
click at [405, 139] on button "Create Package" at bounding box center [374, 148] width 128 height 19
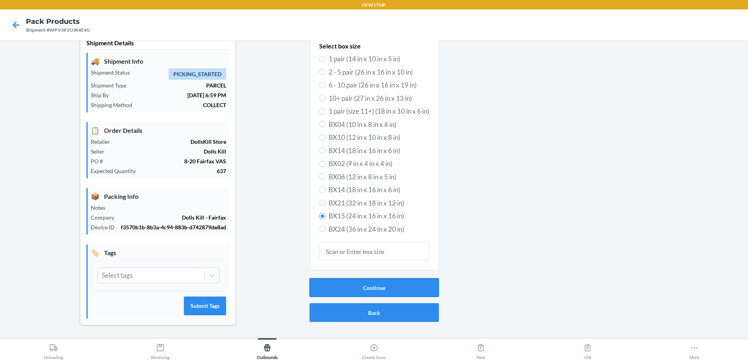
click at [372, 284] on button "Continue" at bounding box center [373, 287] width 129 height 19
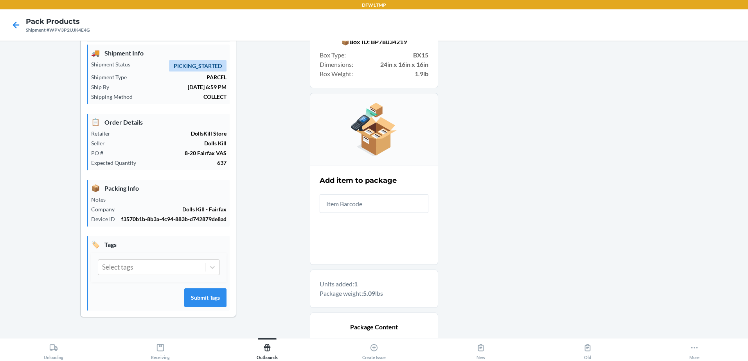
drag, startPoint x: 742, startPoint y: 198, endPoint x: 747, endPoint y: 285, distance: 87.0
click at [745, 294] on main "Shipment Details 🚚 Shipment Info Shipment Status PICKING_STARTED Shipment Type …" at bounding box center [374, 190] width 748 height 298
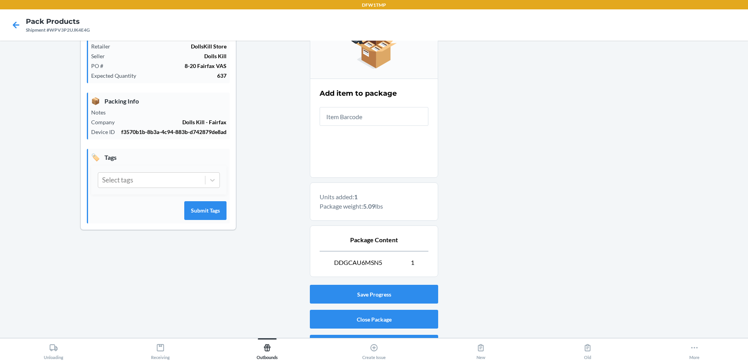
scroll to position [128, 0]
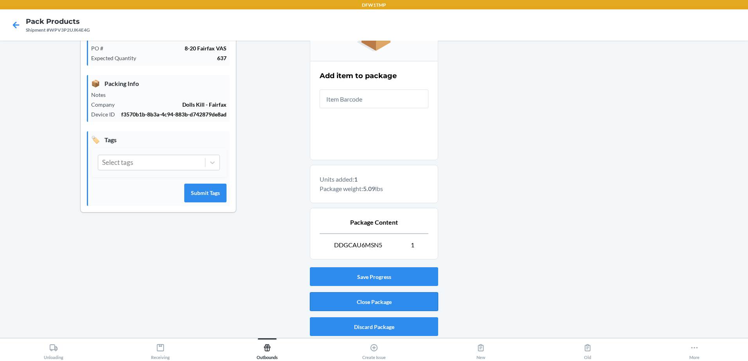
click at [406, 303] on button "Close Package" at bounding box center [374, 302] width 128 height 19
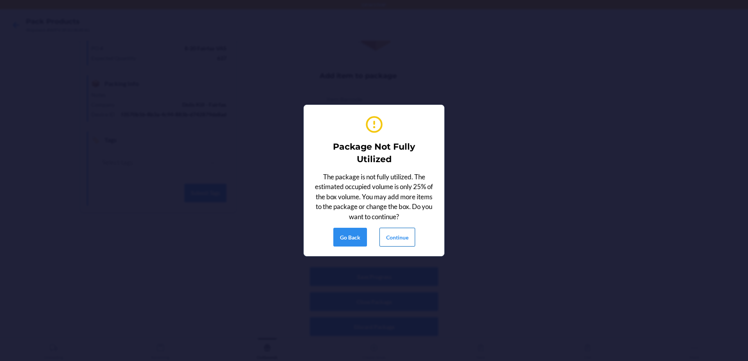
click at [407, 237] on button "Continue" at bounding box center [397, 237] width 36 height 19
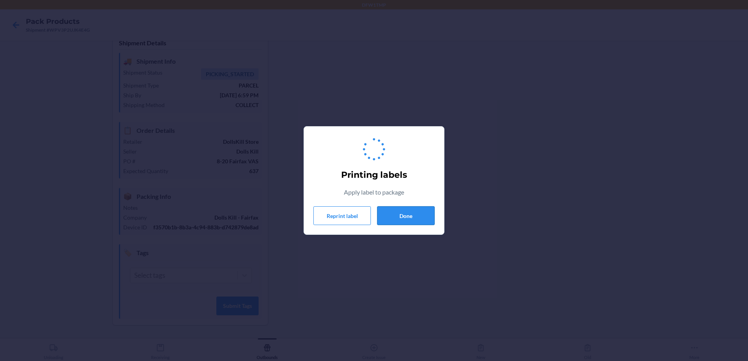
click at [421, 209] on button "Done" at bounding box center [405, 215] width 57 height 19
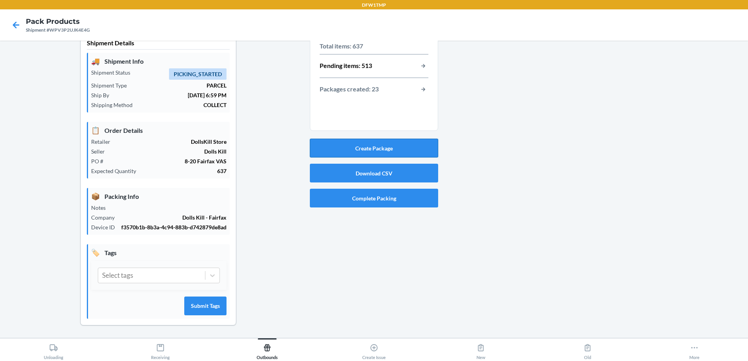
click at [345, 139] on button "Create Package" at bounding box center [374, 148] width 128 height 19
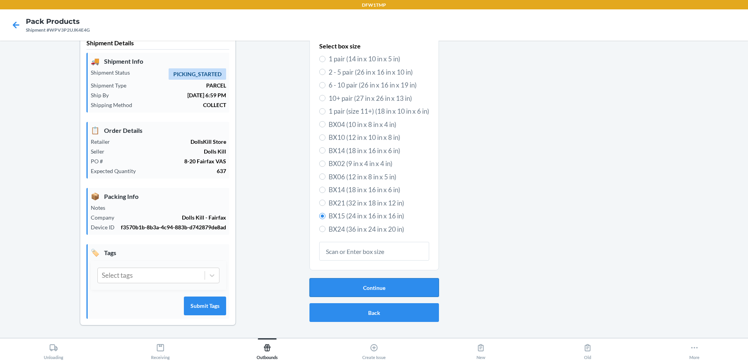
click at [334, 278] on button "Continue" at bounding box center [373, 287] width 129 height 19
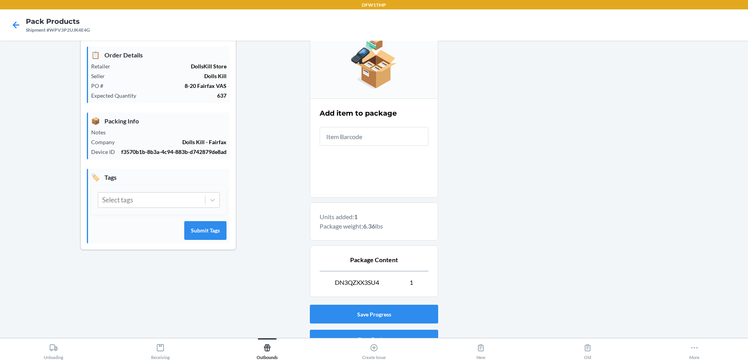
scroll to position [120, 0]
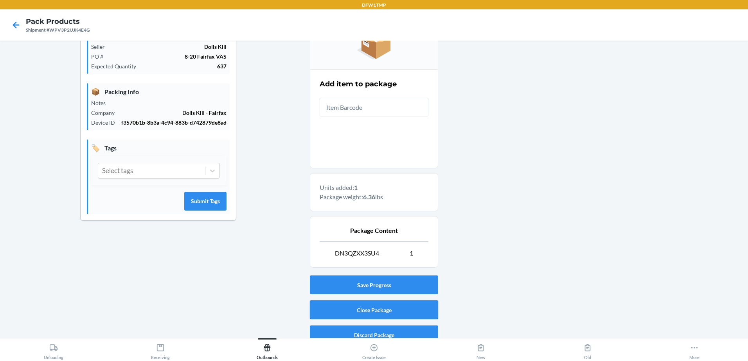
click at [417, 305] on button "Close Package" at bounding box center [374, 310] width 128 height 19
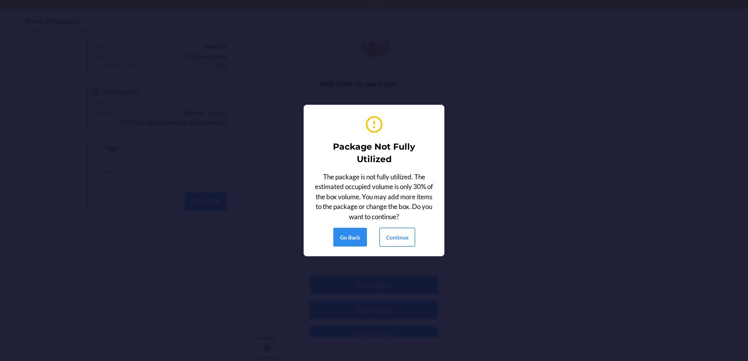
click at [399, 234] on button "Continue" at bounding box center [397, 237] width 36 height 19
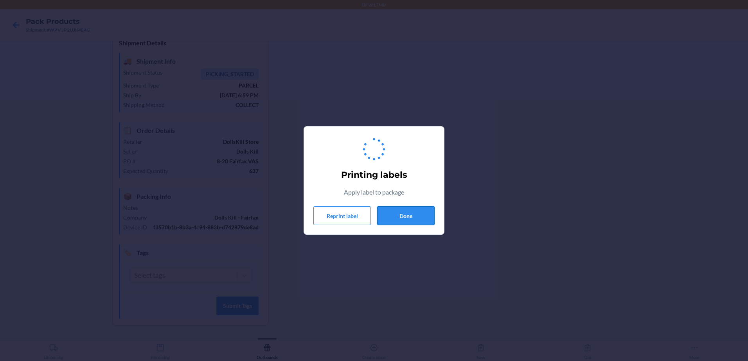
click at [418, 216] on button "Done" at bounding box center [405, 215] width 57 height 19
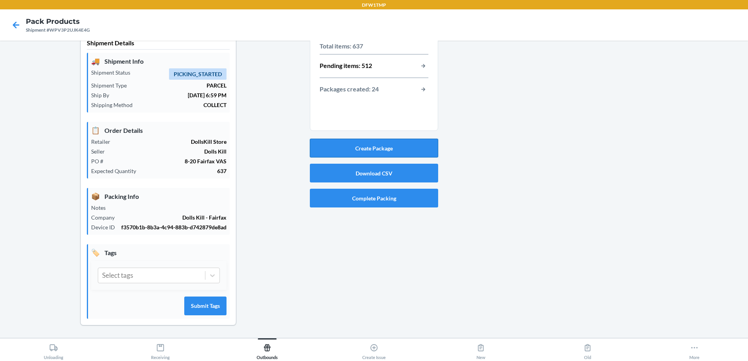
click at [378, 139] on button "Create Package" at bounding box center [374, 148] width 128 height 19
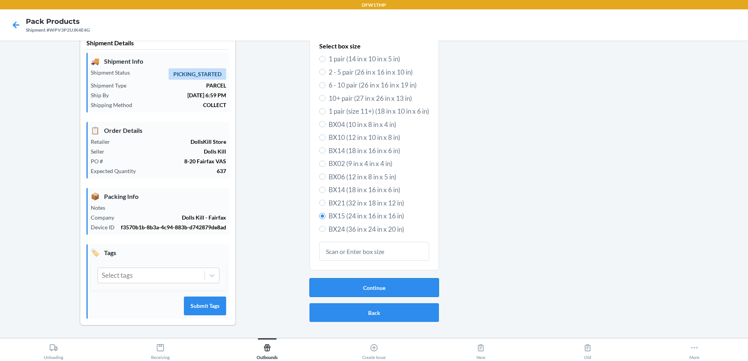
click at [395, 281] on button "Continue" at bounding box center [373, 287] width 129 height 19
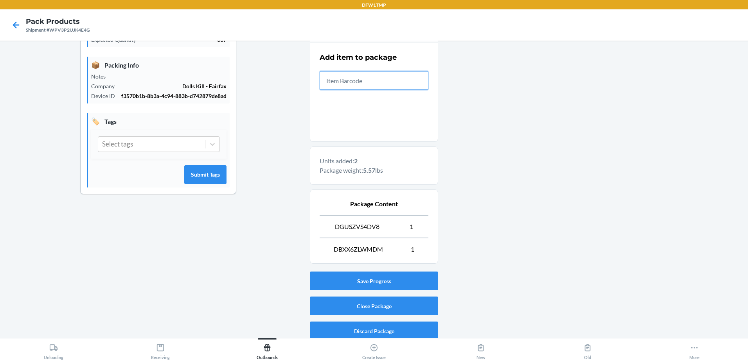
scroll to position [150, 0]
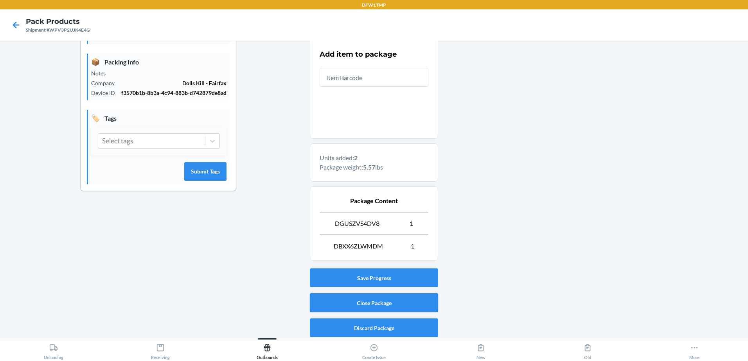
click at [381, 302] on button "Close Package" at bounding box center [374, 303] width 128 height 19
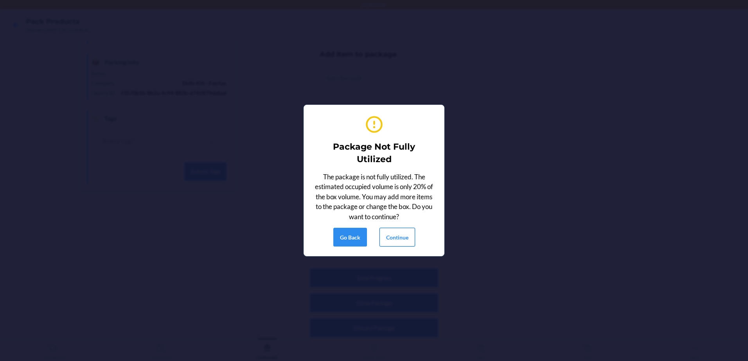
click at [404, 239] on button "Continue" at bounding box center [397, 237] width 36 height 19
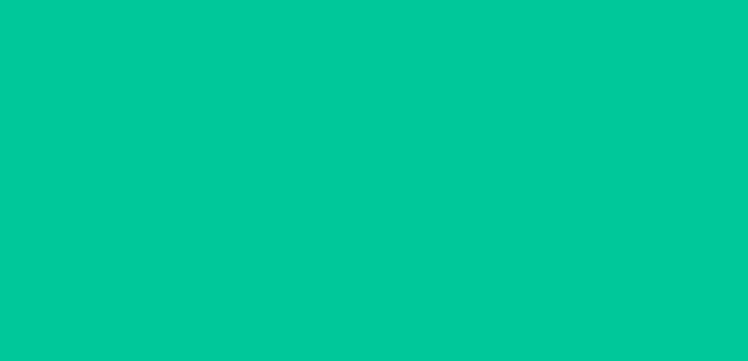
scroll to position [23, 0]
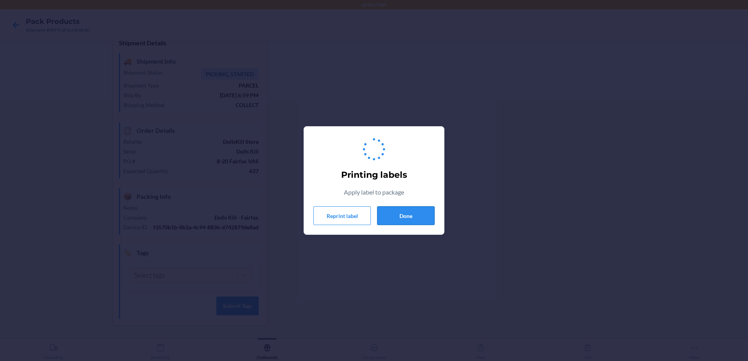
click at [416, 215] on button "Done" at bounding box center [405, 215] width 57 height 19
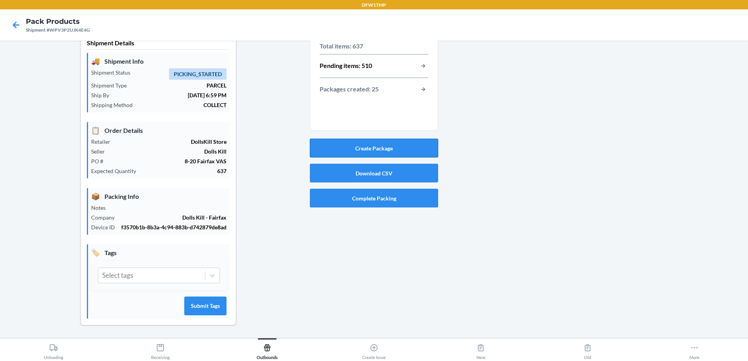
click at [373, 140] on button "Create Package" at bounding box center [374, 148] width 128 height 19
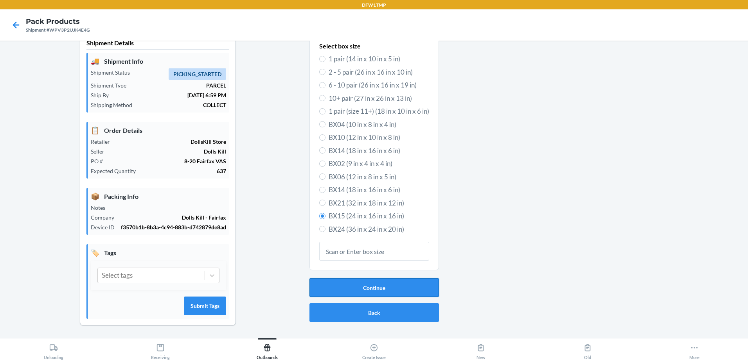
click at [388, 278] on button "Continue" at bounding box center [373, 287] width 129 height 19
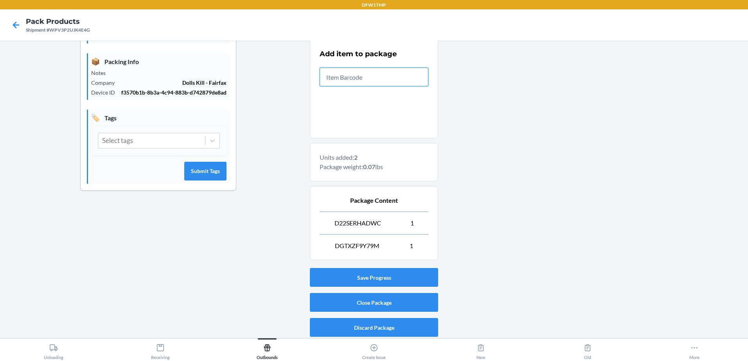
scroll to position [152, 0]
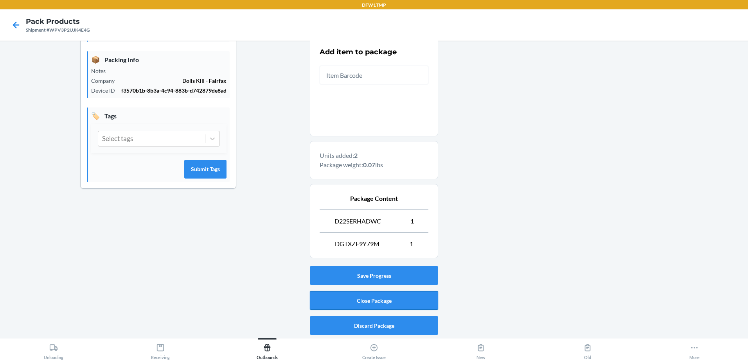
click at [413, 302] on button "Close Package" at bounding box center [374, 300] width 128 height 19
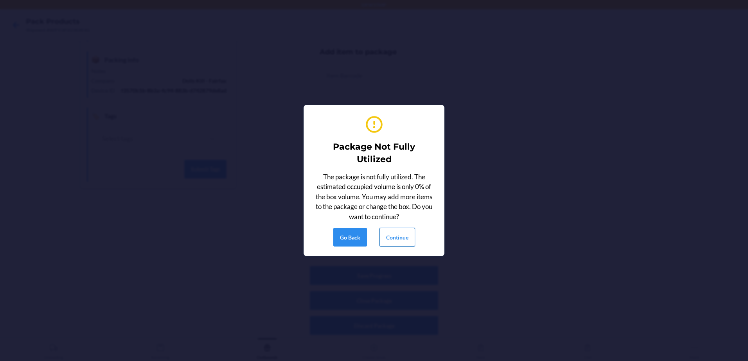
click at [399, 238] on button "Continue" at bounding box center [397, 237] width 36 height 19
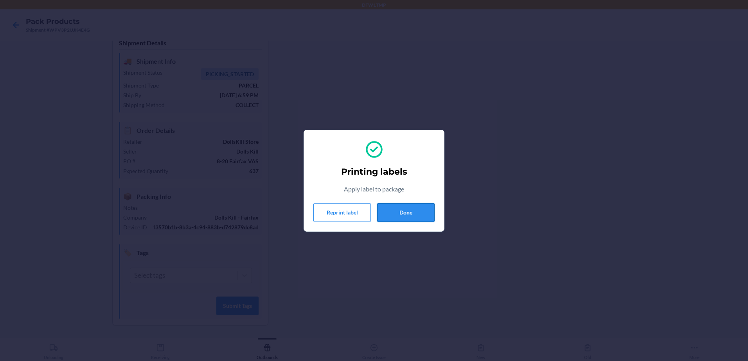
click at [405, 211] on button "Done" at bounding box center [405, 212] width 57 height 19
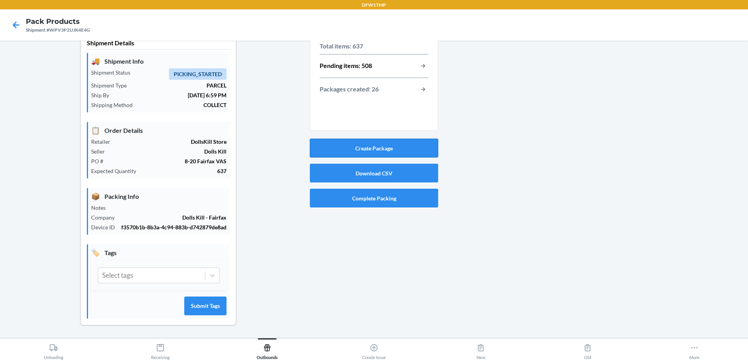
click at [421, 139] on button "Create Package" at bounding box center [374, 148] width 128 height 19
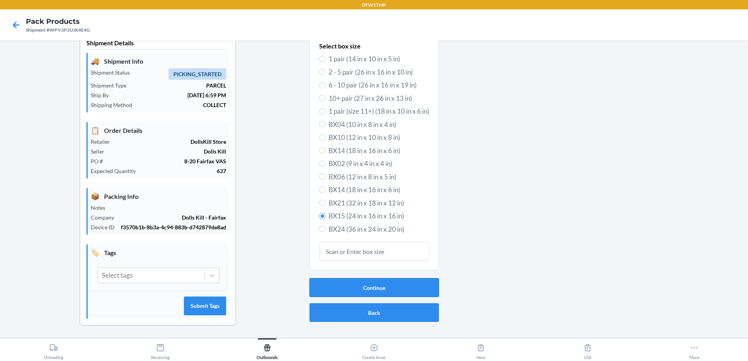
click at [412, 287] on button "Continue" at bounding box center [373, 287] width 129 height 19
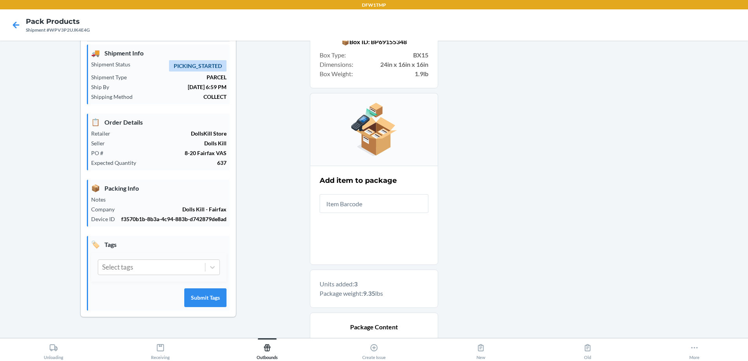
drag, startPoint x: 741, startPoint y: 110, endPoint x: 747, endPoint y: 162, distance: 52.0
click at [747, 162] on main "Shipment Details 🚚 Shipment Info Shipment Status PICKING_STARTED Shipment Type …" at bounding box center [374, 190] width 748 height 298
click at [740, 155] on main "Shipment Details 🚚 Shipment Info Shipment Status PICKING_STARTED Shipment Type …" at bounding box center [374, 190] width 748 height 298
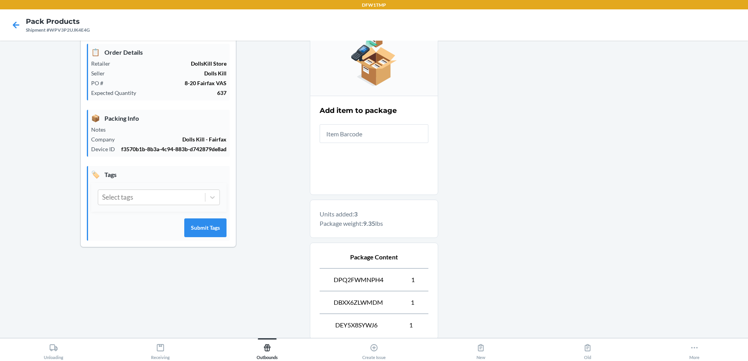
scroll to position [175, 0]
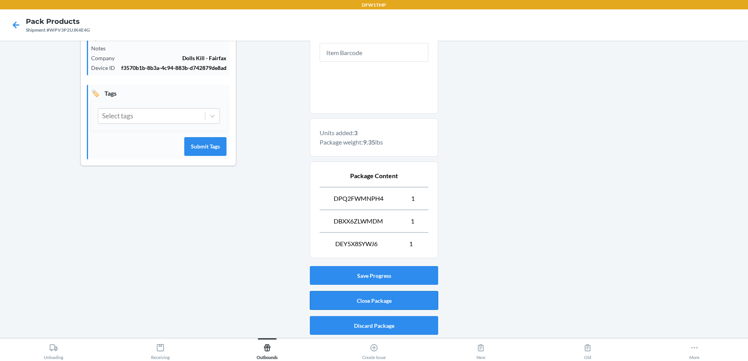
click at [400, 300] on button "Close Package" at bounding box center [374, 300] width 128 height 19
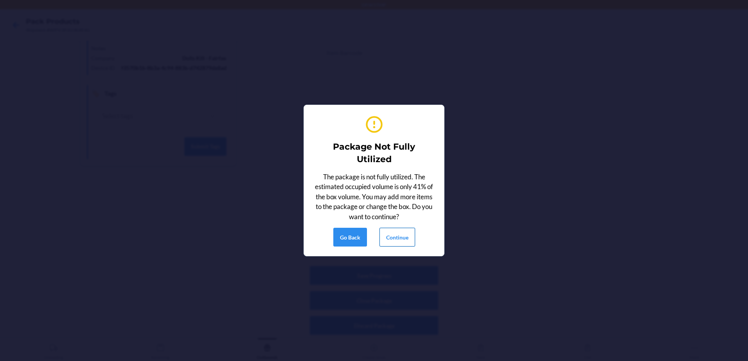
click at [408, 244] on button "Continue" at bounding box center [397, 237] width 36 height 19
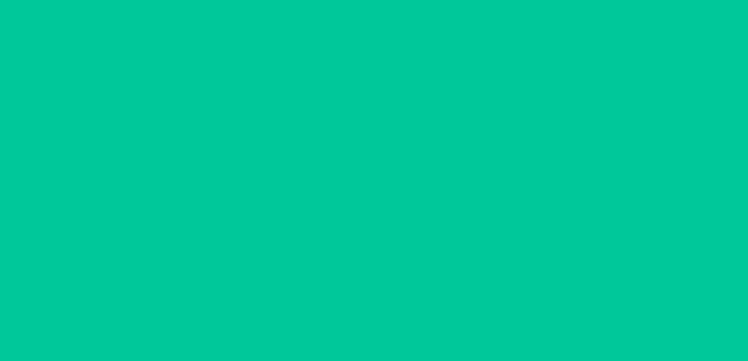
scroll to position [23, 0]
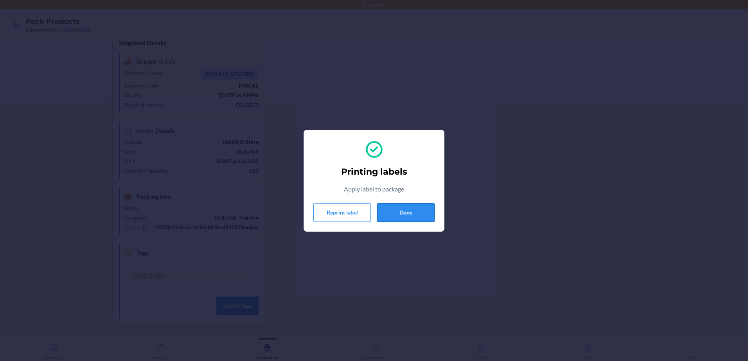
click at [395, 212] on button "Done" at bounding box center [405, 212] width 57 height 19
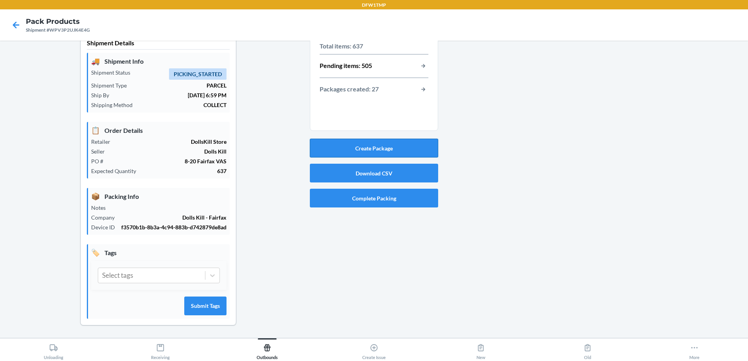
drag, startPoint x: 397, startPoint y: 152, endPoint x: 386, endPoint y: 147, distance: 12.1
click at [397, 152] on div "Create Package Download CSV Complete Packing" at bounding box center [374, 173] width 128 height 75
click at [384, 146] on button "Create Package" at bounding box center [374, 148] width 128 height 19
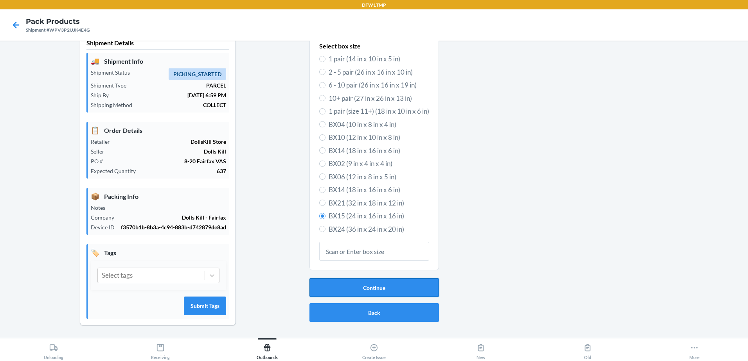
click at [377, 282] on button "Continue" at bounding box center [373, 287] width 129 height 19
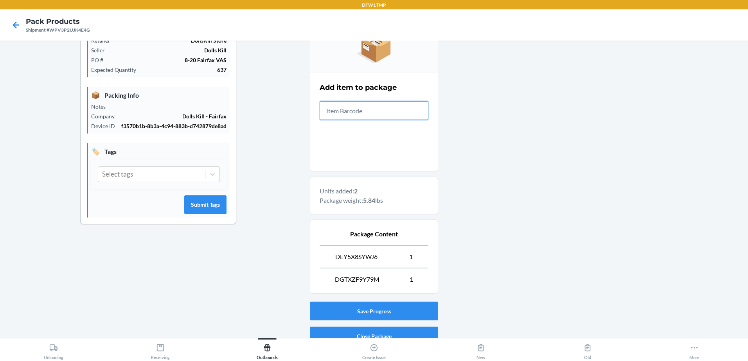
scroll to position [133, 0]
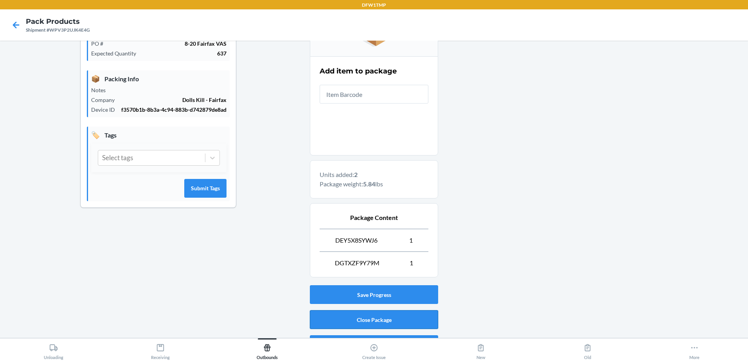
click at [392, 317] on button "Close Package" at bounding box center [374, 320] width 128 height 19
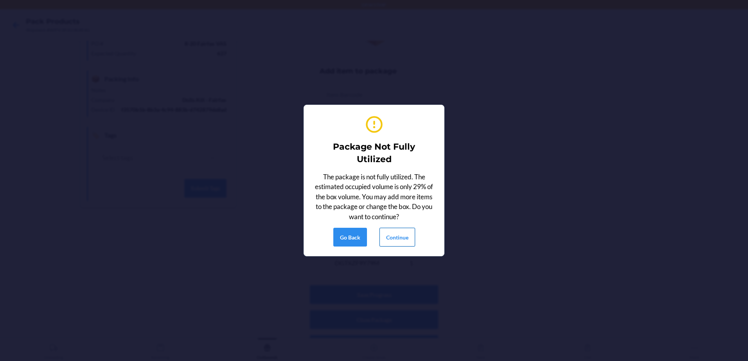
click at [408, 243] on button "Continue" at bounding box center [397, 237] width 36 height 19
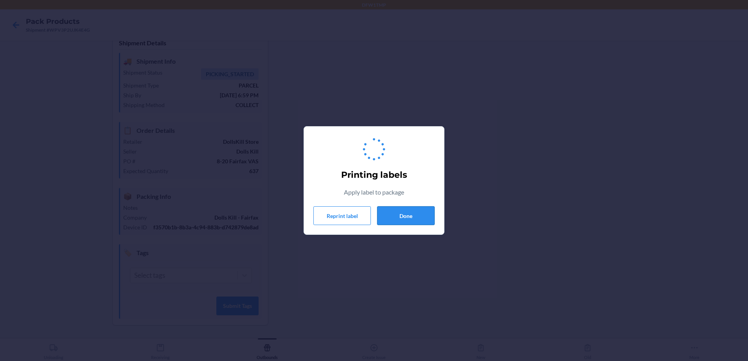
click at [422, 220] on button "Done" at bounding box center [405, 215] width 57 height 19
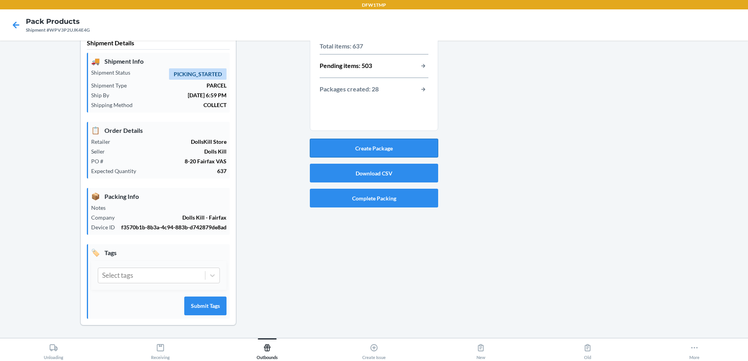
click at [339, 139] on button "Create Package" at bounding box center [374, 148] width 128 height 19
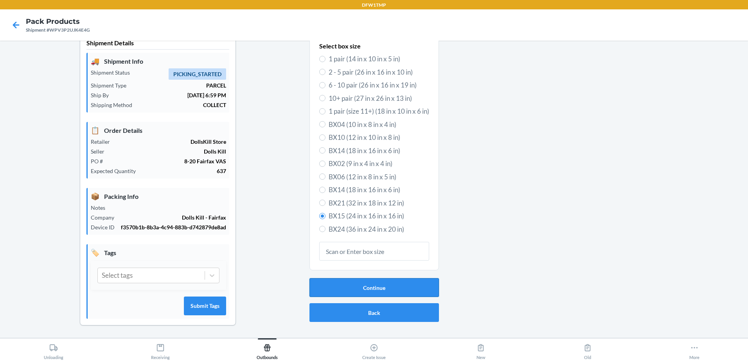
click at [371, 278] on button "Continue" at bounding box center [373, 287] width 129 height 19
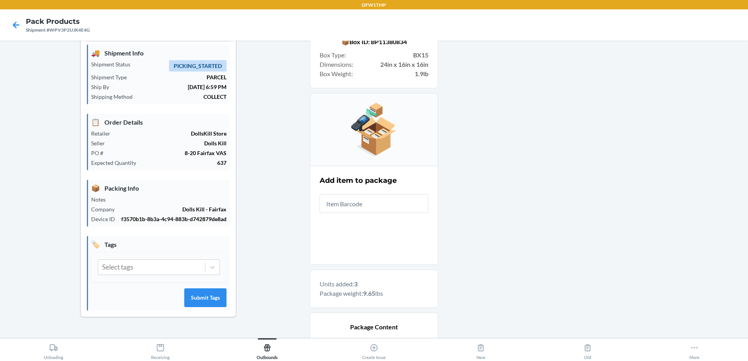
drag, startPoint x: 730, startPoint y: 223, endPoint x: 526, endPoint y: 205, distance: 204.5
click at [526, 205] on div at bounding box center [589, 256] width 303 height 466
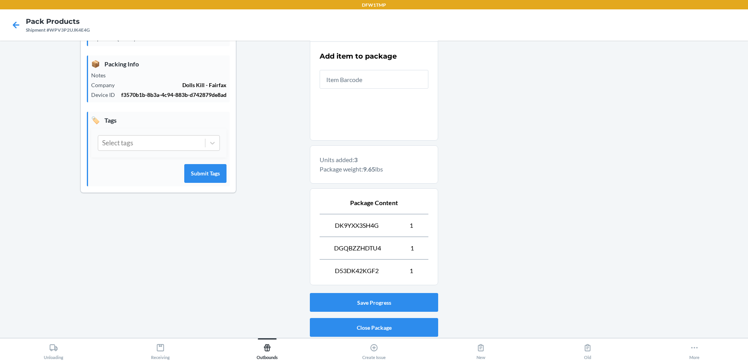
scroll to position [149, 0]
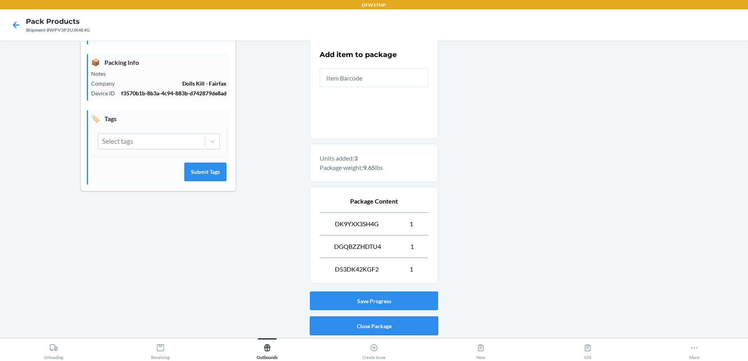
click at [388, 325] on button "Close Package" at bounding box center [374, 326] width 128 height 19
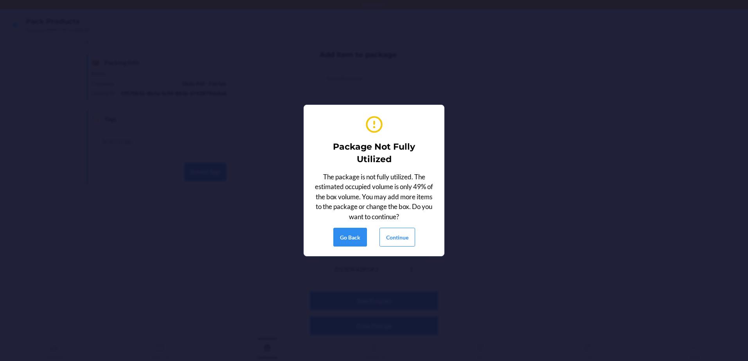
click at [417, 240] on div "Go Back Continue" at bounding box center [373, 237] width 121 height 19
click at [404, 241] on button "Continue" at bounding box center [397, 237] width 36 height 19
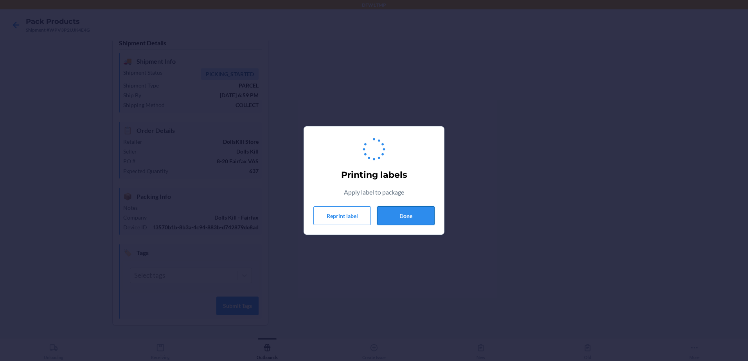
click at [417, 218] on button "Done" at bounding box center [405, 215] width 57 height 19
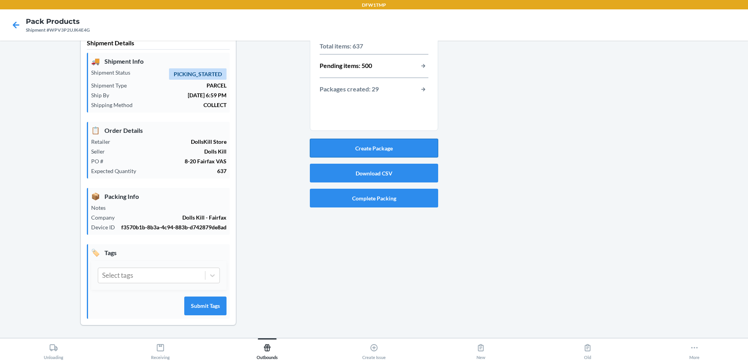
click at [409, 139] on button "Create Package" at bounding box center [374, 148] width 128 height 19
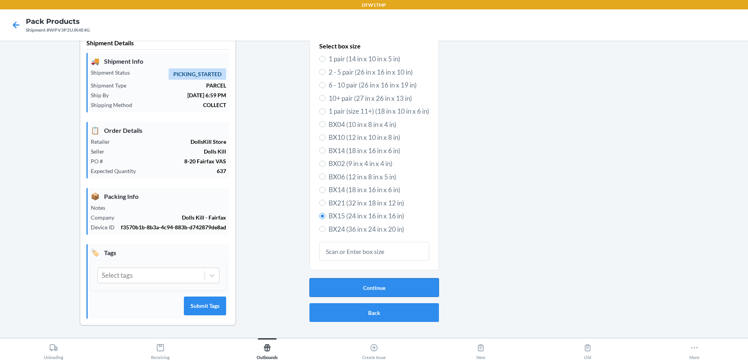
click at [374, 278] on button "Continue" at bounding box center [373, 287] width 129 height 19
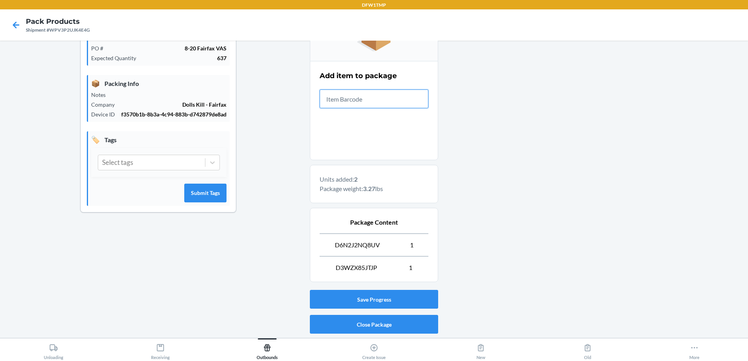
scroll to position [152, 0]
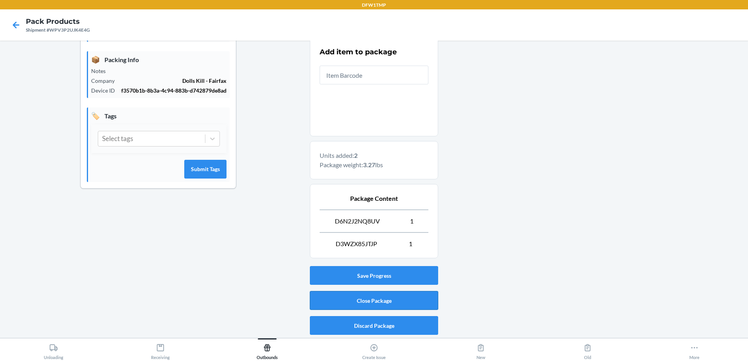
click at [394, 305] on button "Close Package" at bounding box center [374, 300] width 128 height 19
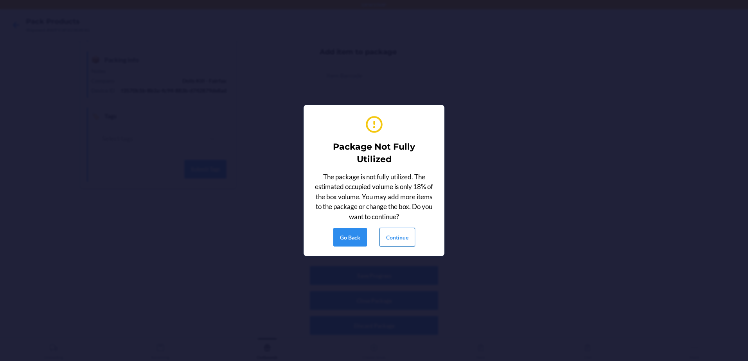
click at [401, 237] on button "Continue" at bounding box center [397, 237] width 36 height 19
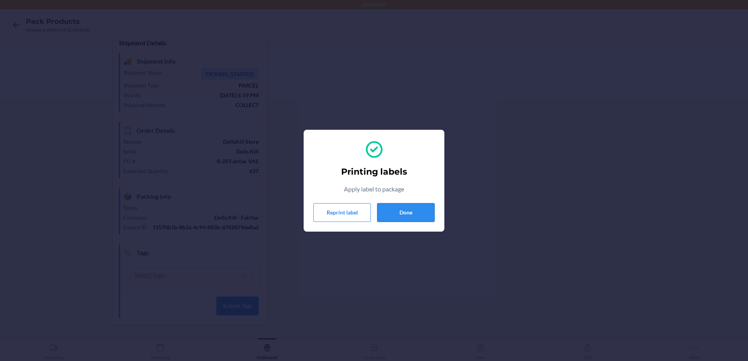
click at [407, 211] on button "Done" at bounding box center [405, 212] width 57 height 19
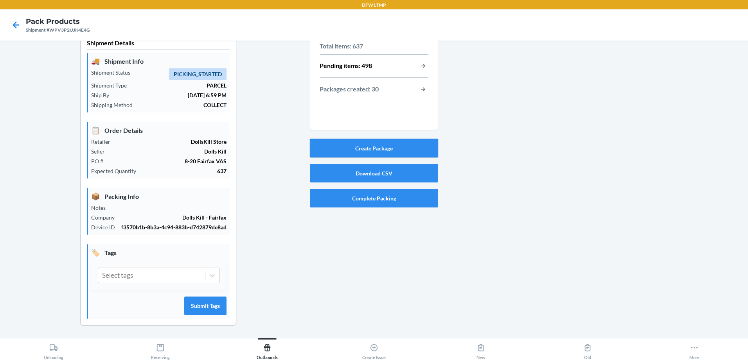
click at [368, 139] on button "Create Package" at bounding box center [374, 148] width 128 height 19
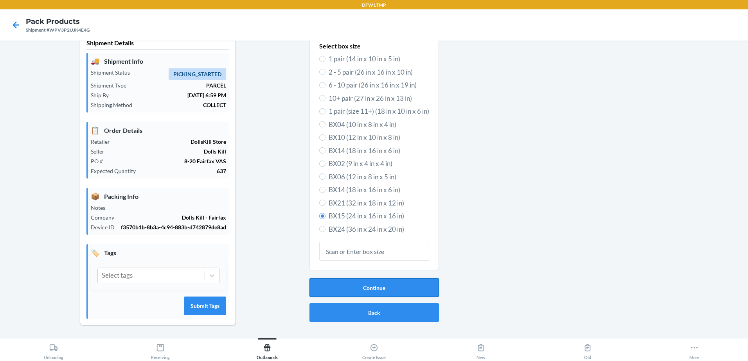
click at [383, 278] on button "Continue" at bounding box center [373, 287] width 129 height 19
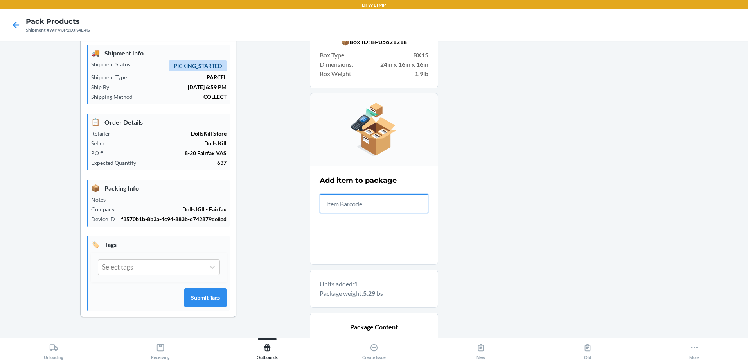
scroll to position [129, 0]
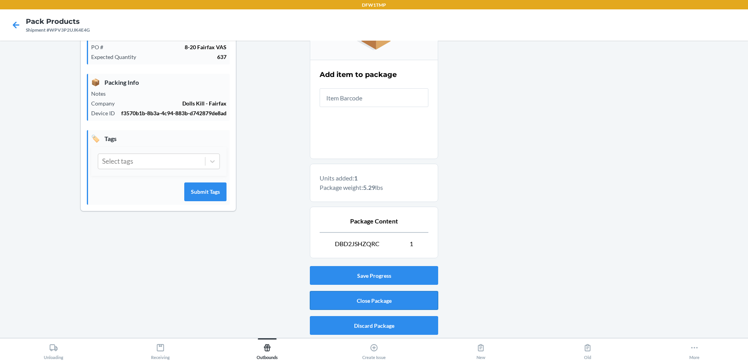
click at [354, 307] on button "Close Package" at bounding box center [374, 300] width 128 height 19
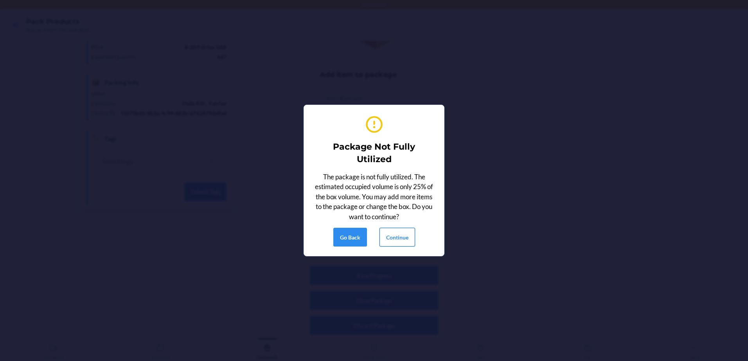
click at [409, 245] on button "Continue" at bounding box center [397, 237] width 36 height 19
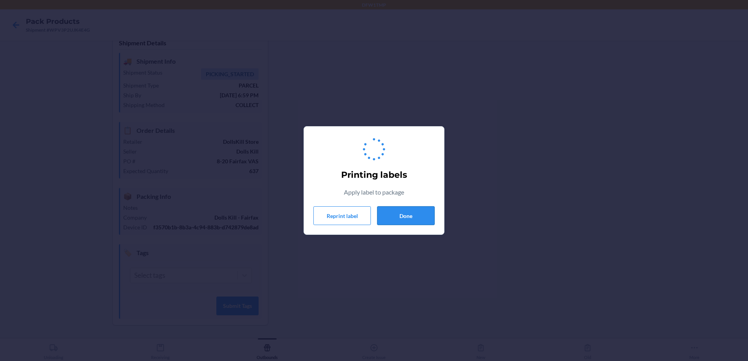
click at [420, 219] on button "Done" at bounding box center [405, 215] width 57 height 19
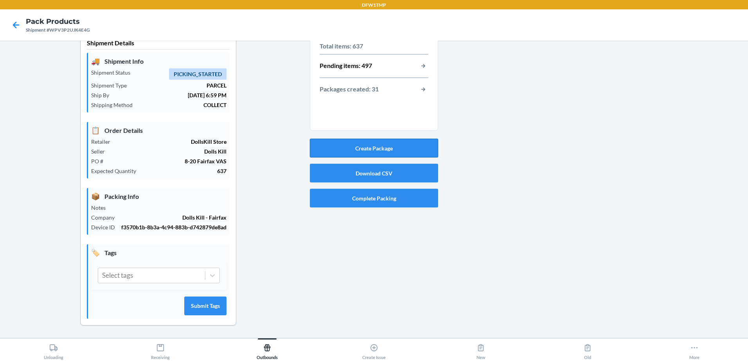
click at [398, 142] on button "Create Package" at bounding box center [374, 148] width 128 height 19
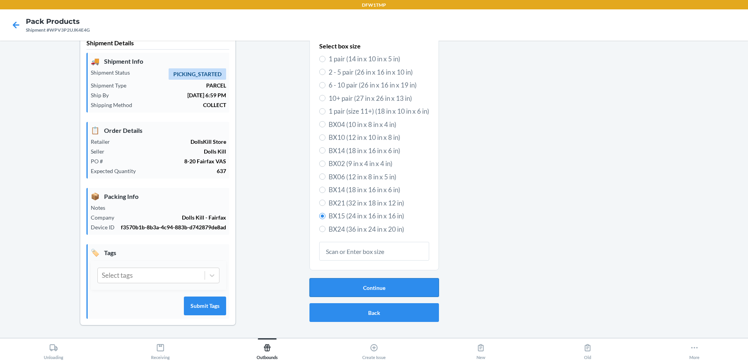
click at [341, 282] on button "Continue" at bounding box center [373, 287] width 129 height 19
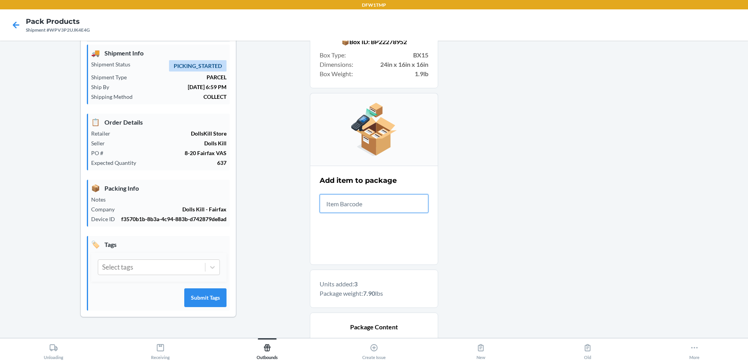
scroll to position [175, 0]
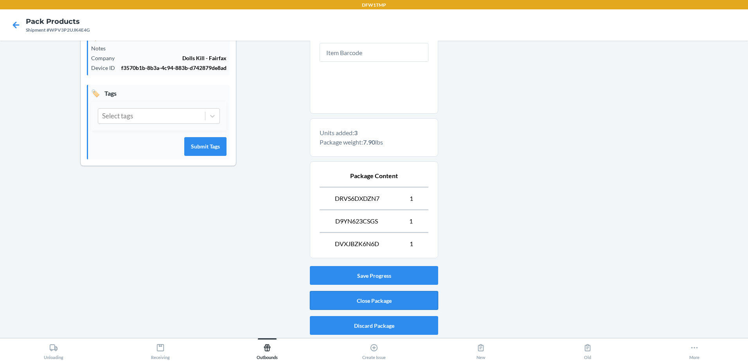
click at [362, 298] on button "Close Package" at bounding box center [374, 300] width 128 height 19
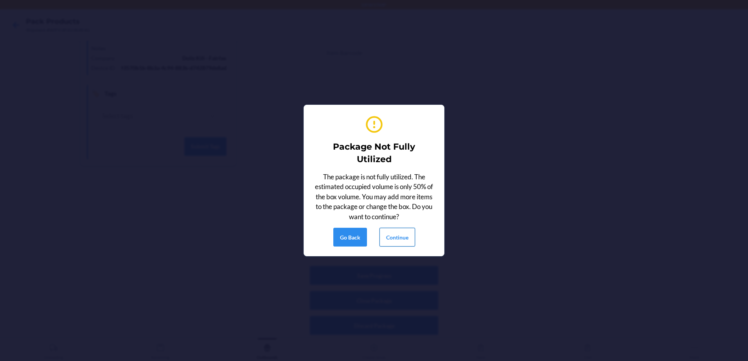
click at [403, 237] on button "Continue" at bounding box center [397, 237] width 36 height 19
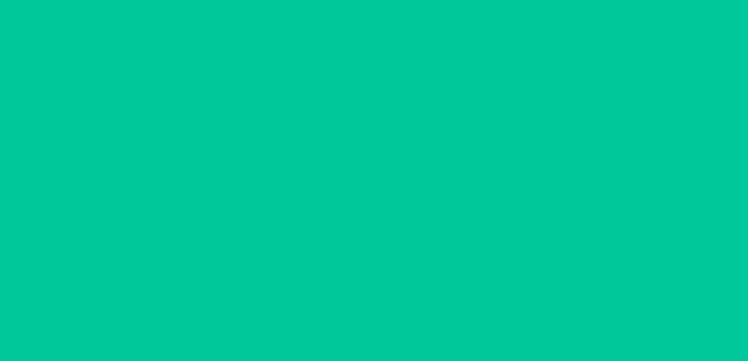
scroll to position [23, 0]
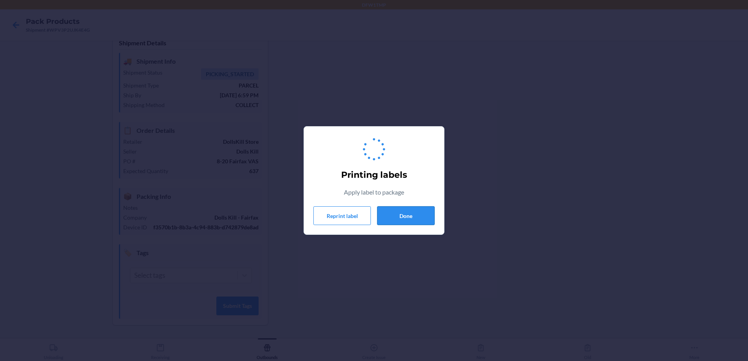
click at [413, 216] on button "Done" at bounding box center [405, 215] width 57 height 19
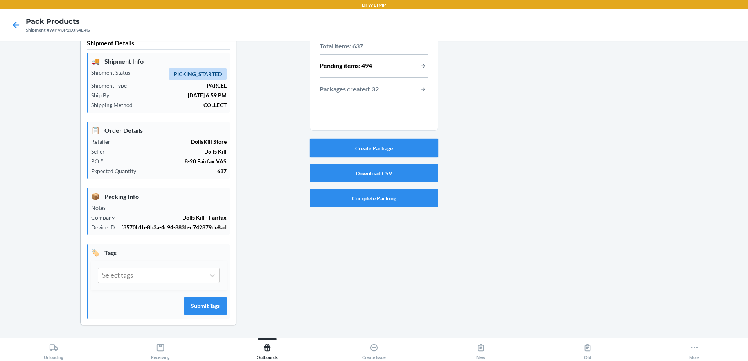
click at [395, 143] on button "Create Package" at bounding box center [374, 148] width 128 height 19
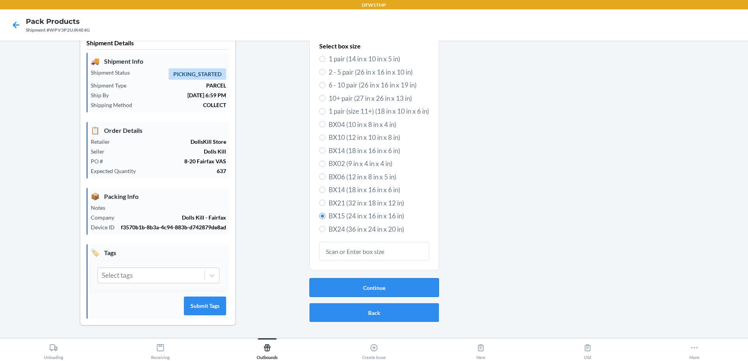
click at [381, 278] on button "Continue" at bounding box center [373, 287] width 129 height 19
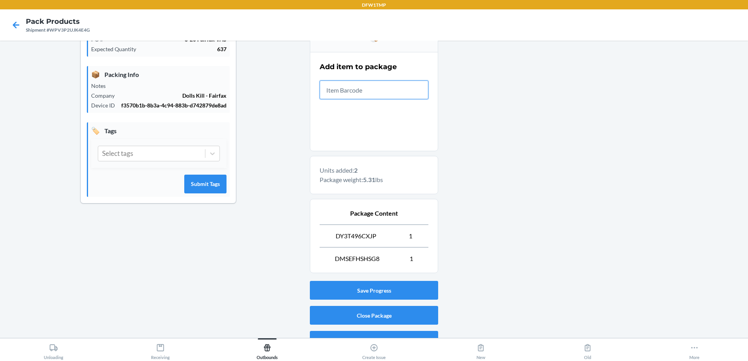
scroll to position [152, 0]
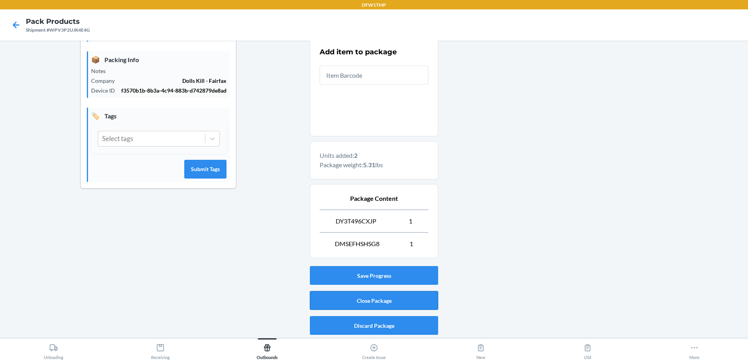
click at [372, 304] on button "Close Package" at bounding box center [374, 300] width 128 height 19
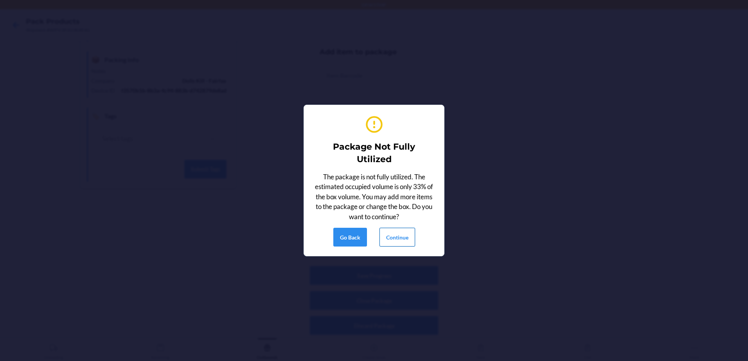
click at [413, 242] on button "Continue" at bounding box center [397, 237] width 36 height 19
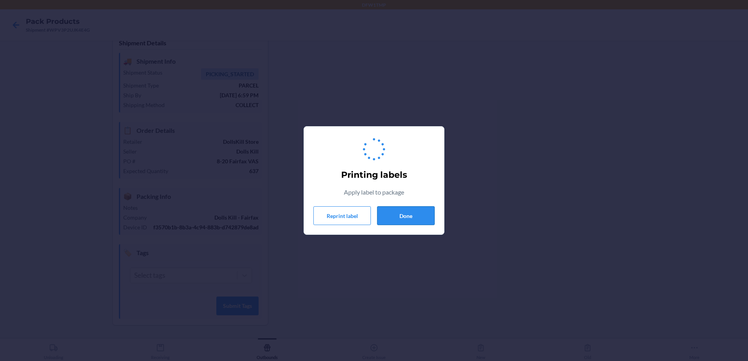
click at [422, 216] on button "Done" at bounding box center [405, 215] width 57 height 19
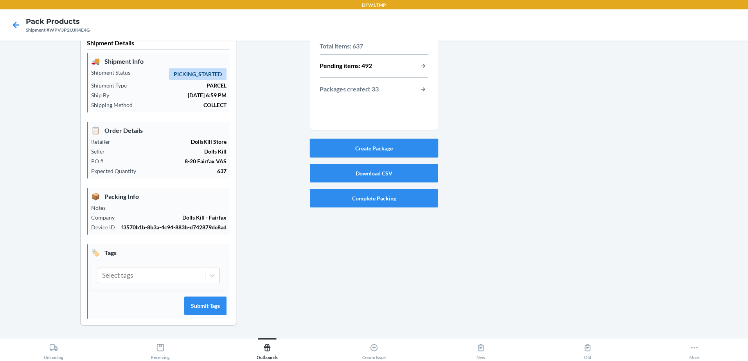
click at [400, 140] on button "Create Package" at bounding box center [374, 148] width 128 height 19
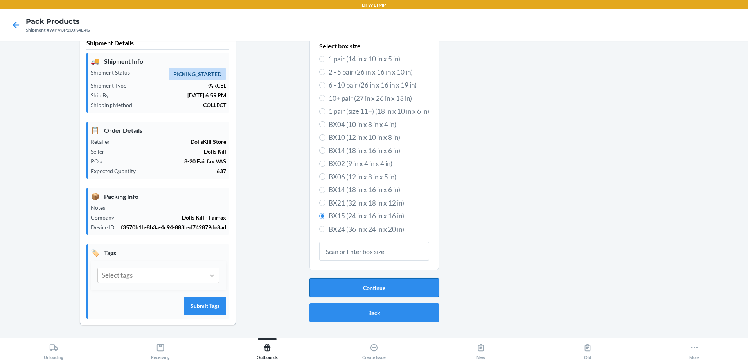
click at [422, 278] on button "Continue" at bounding box center [373, 287] width 129 height 19
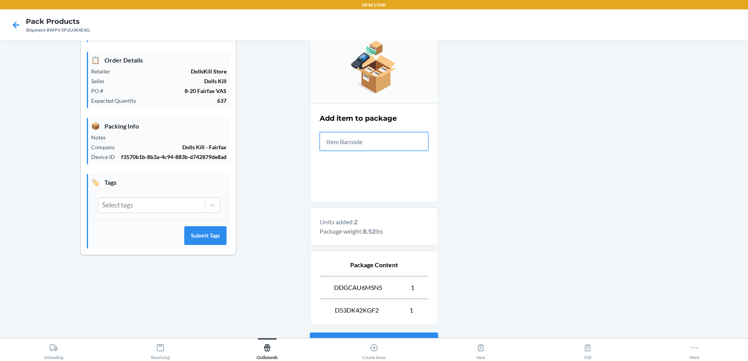
scroll to position [152, 0]
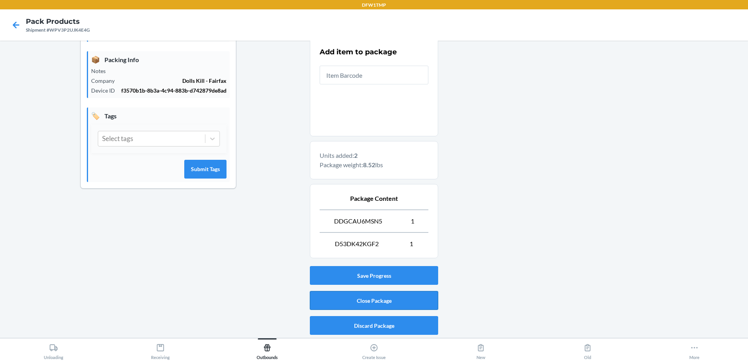
click at [325, 302] on button "Close Package" at bounding box center [374, 300] width 128 height 19
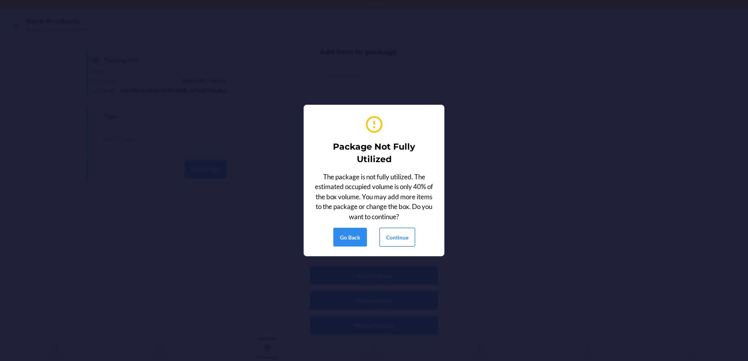
click at [384, 238] on button "Continue" at bounding box center [397, 237] width 36 height 19
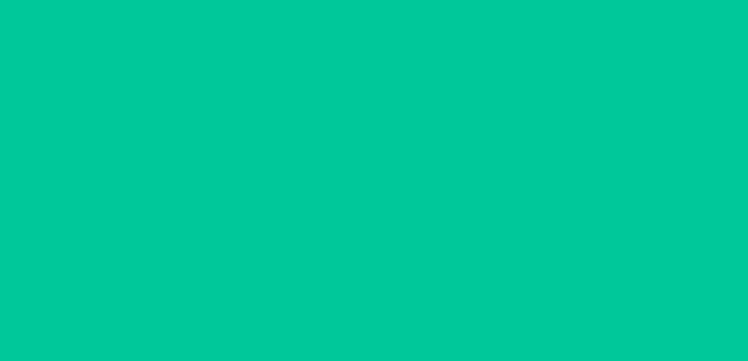
scroll to position [23, 0]
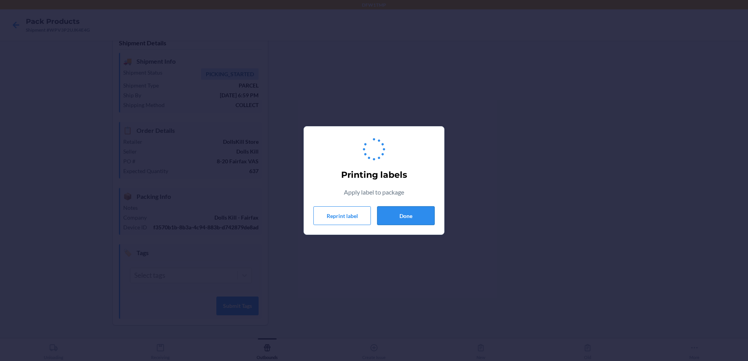
click at [397, 212] on button "Done" at bounding box center [405, 215] width 57 height 19
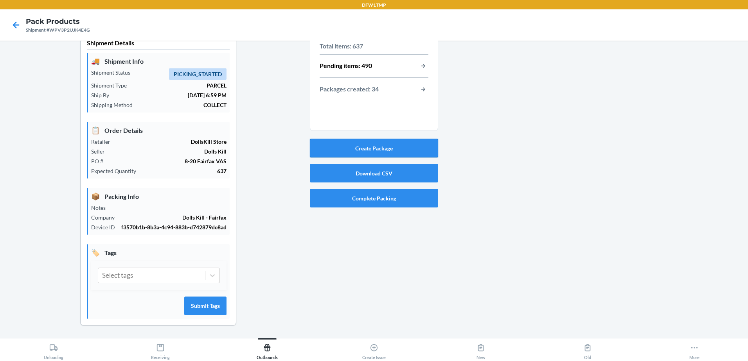
click at [339, 142] on button "Create Package" at bounding box center [374, 148] width 128 height 19
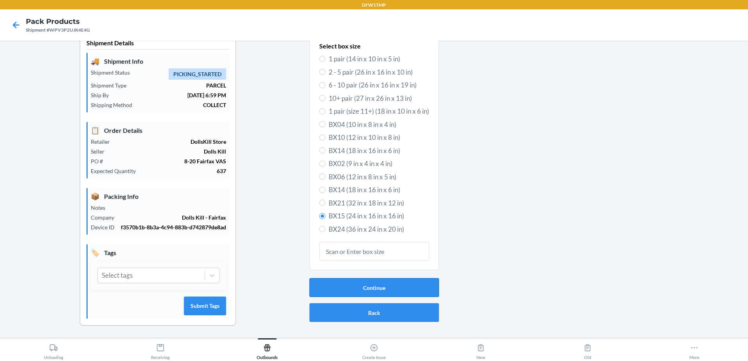
click at [349, 284] on button "Continue" at bounding box center [373, 287] width 129 height 19
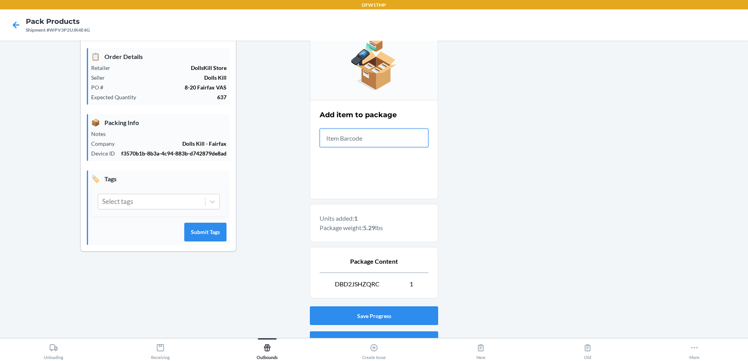
scroll to position [129, 0]
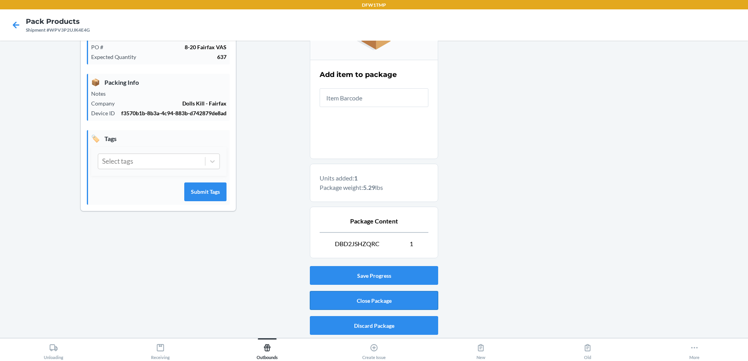
click at [389, 301] on button "Close Package" at bounding box center [374, 300] width 128 height 19
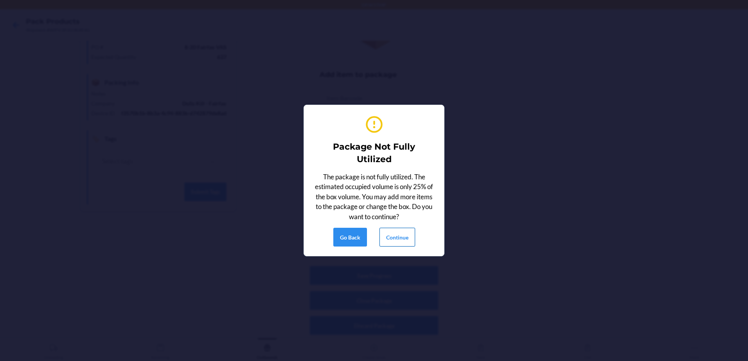
click at [404, 234] on button "Continue" at bounding box center [397, 237] width 36 height 19
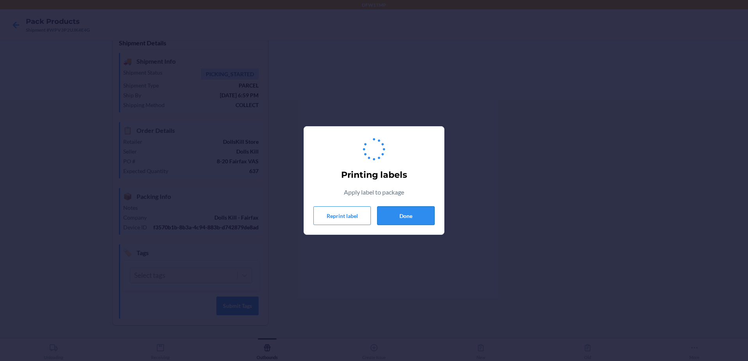
click at [400, 213] on button "Done" at bounding box center [405, 215] width 57 height 19
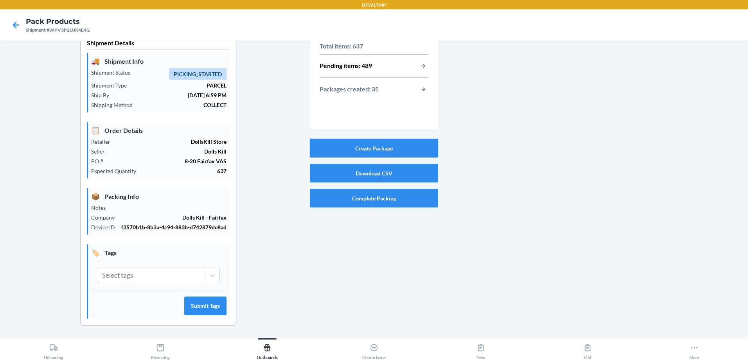
click at [322, 139] on button "Create Package" at bounding box center [374, 148] width 128 height 19
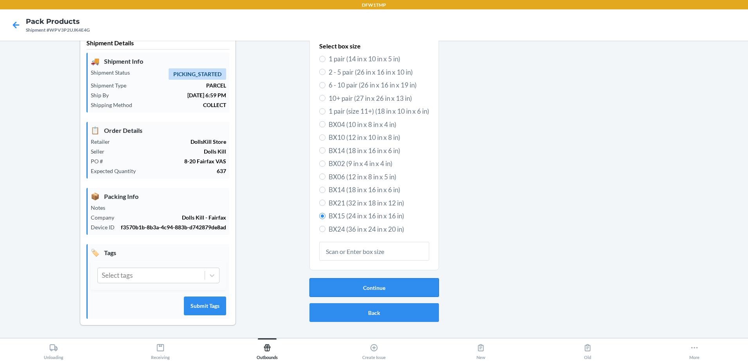
click at [355, 285] on button "Continue" at bounding box center [373, 287] width 129 height 19
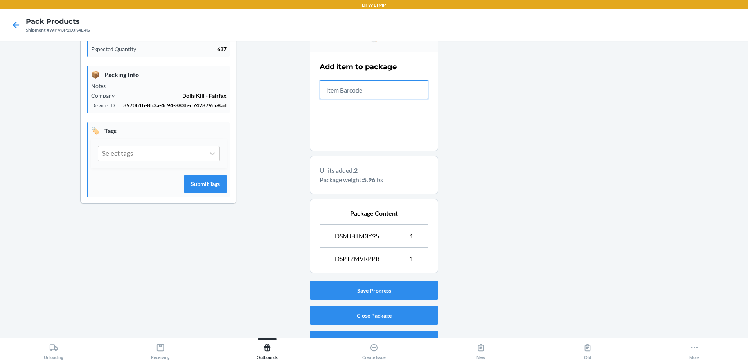
scroll to position [150, 0]
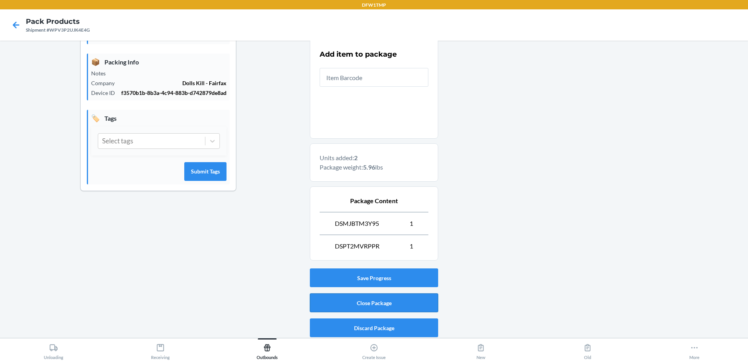
click at [350, 307] on button "Close Package" at bounding box center [374, 303] width 128 height 19
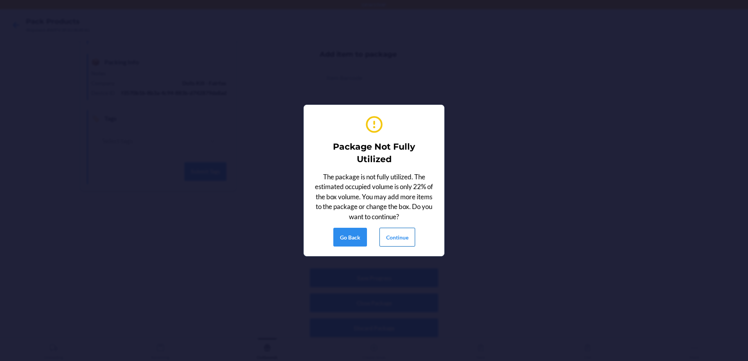
click at [408, 234] on button "Continue" at bounding box center [397, 237] width 36 height 19
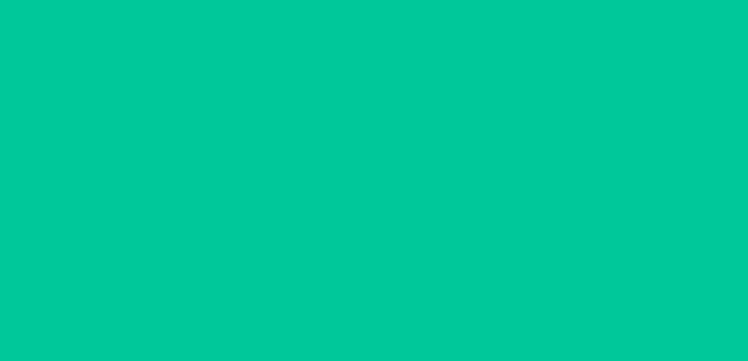
scroll to position [23, 0]
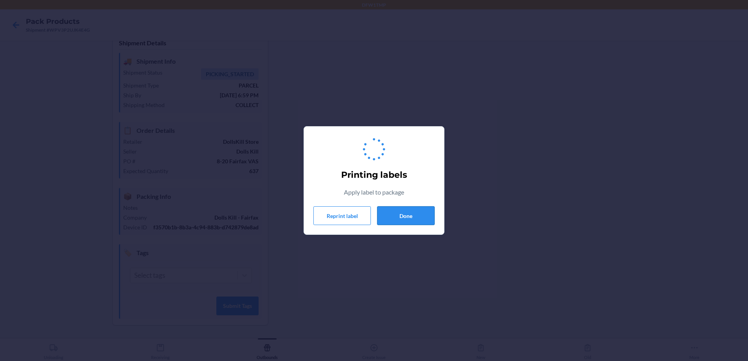
click at [393, 216] on button "Done" at bounding box center [405, 215] width 57 height 19
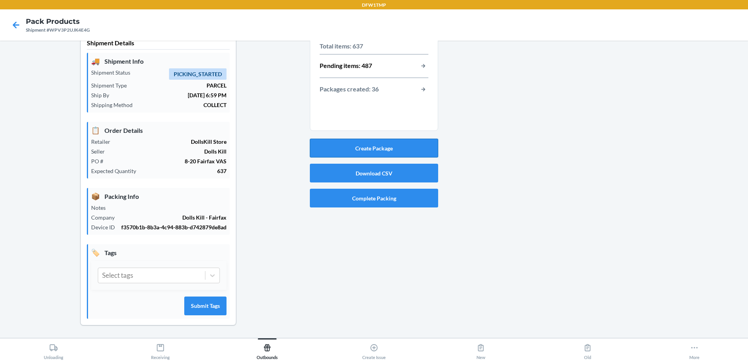
click at [350, 139] on button "Create Package" at bounding box center [374, 148] width 128 height 19
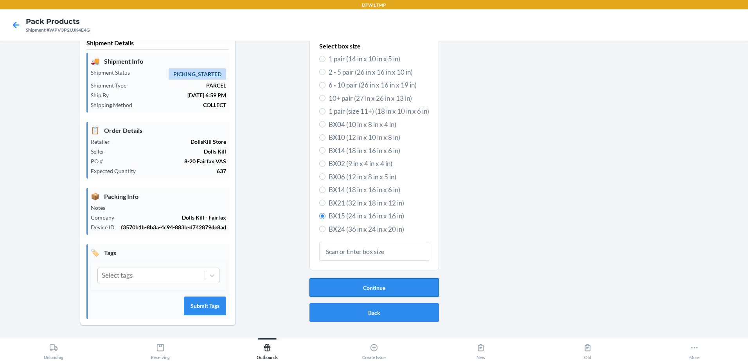
click at [376, 280] on button "Continue" at bounding box center [373, 287] width 129 height 19
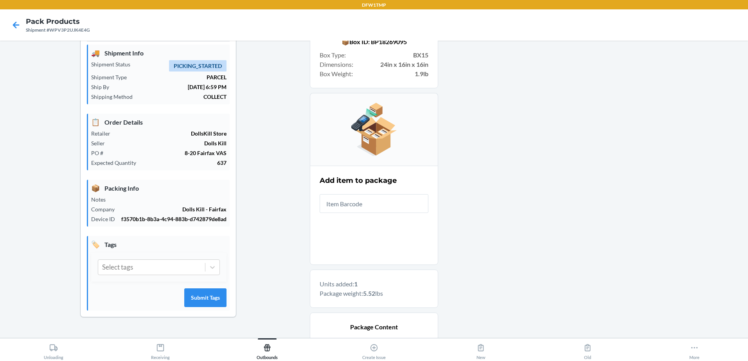
drag, startPoint x: 741, startPoint y: 162, endPoint x: 740, endPoint y: 221, distance: 59.1
click at [740, 221] on main "Shipment Details 🚚 Shipment Info Shipment Status PICKING_STARTED Shipment Type …" at bounding box center [374, 190] width 748 height 298
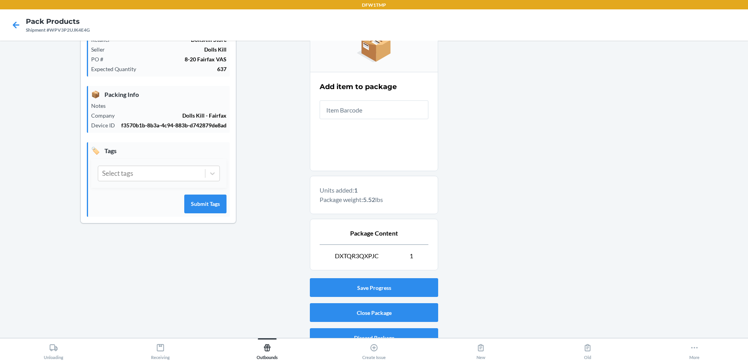
scroll to position [129, 0]
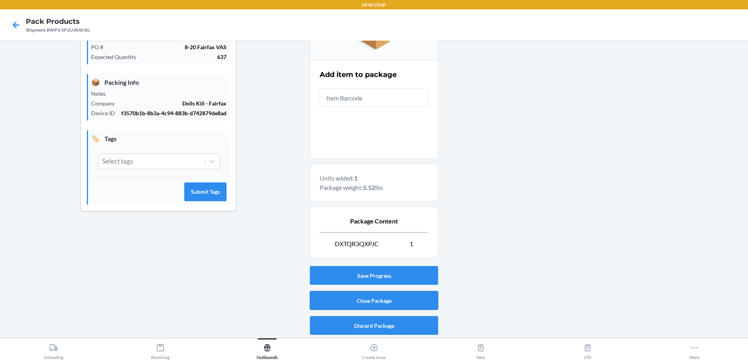
click at [357, 302] on button "Close Package" at bounding box center [374, 300] width 128 height 19
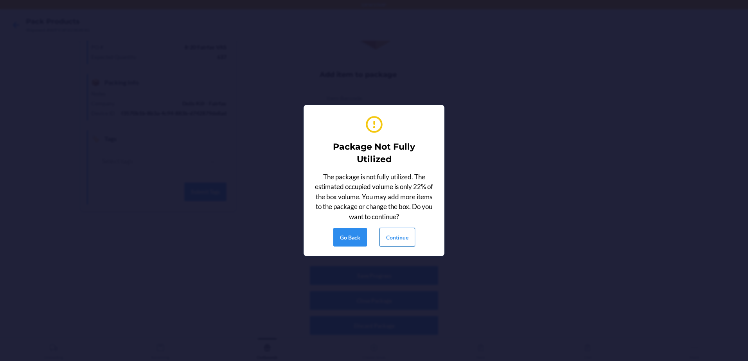
click at [401, 240] on button "Continue" at bounding box center [397, 237] width 36 height 19
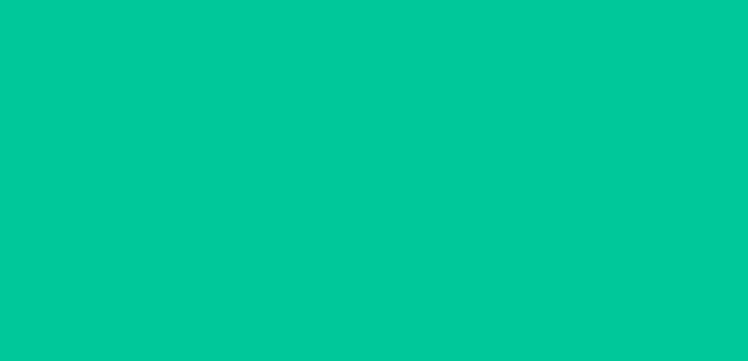
scroll to position [23, 0]
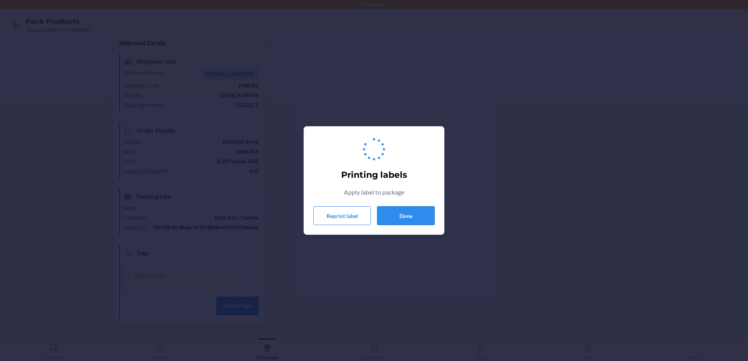
click at [420, 215] on button "Done" at bounding box center [405, 215] width 57 height 19
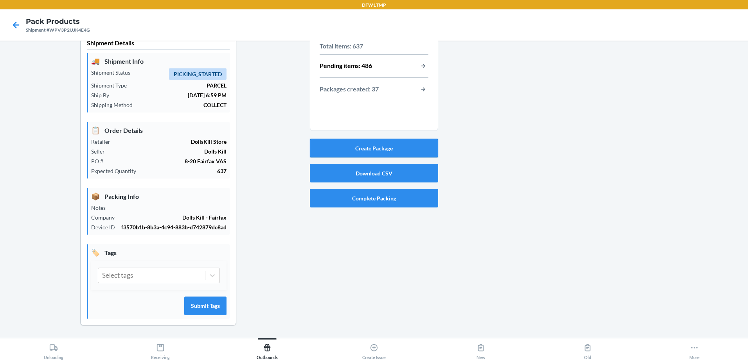
click at [377, 146] on button "Create Package" at bounding box center [374, 148] width 128 height 19
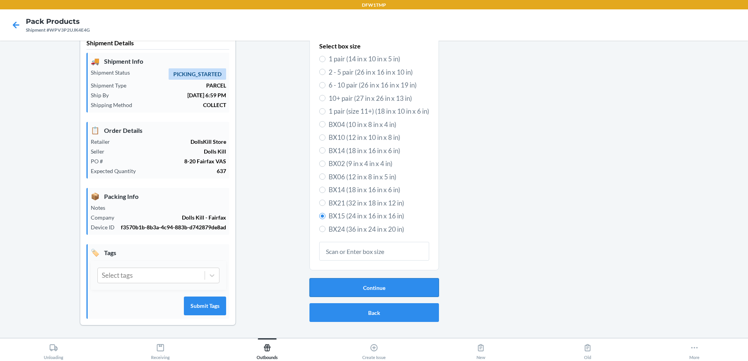
click at [366, 282] on button "Continue" at bounding box center [373, 287] width 129 height 19
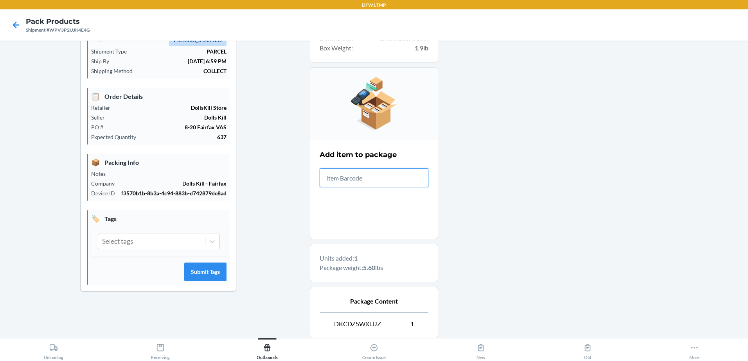
scroll to position [129, 0]
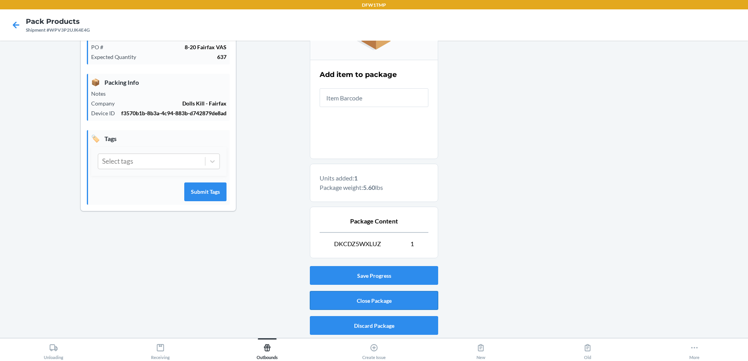
click at [400, 302] on button "Close Package" at bounding box center [374, 300] width 128 height 19
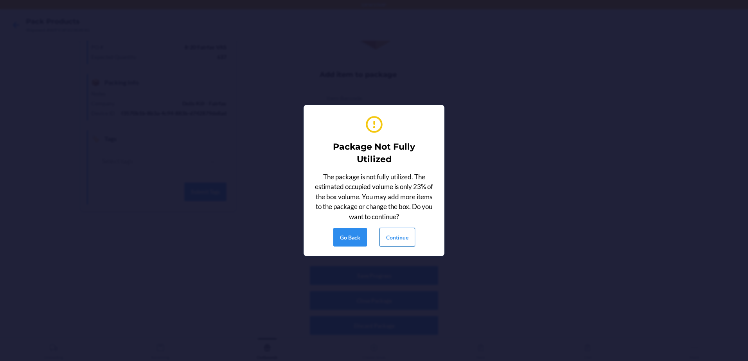
click at [399, 245] on button "Continue" at bounding box center [397, 237] width 36 height 19
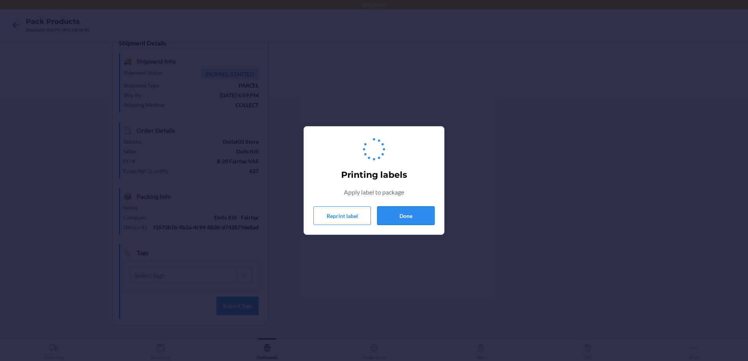
click at [424, 221] on button "Done" at bounding box center [405, 215] width 57 height 19
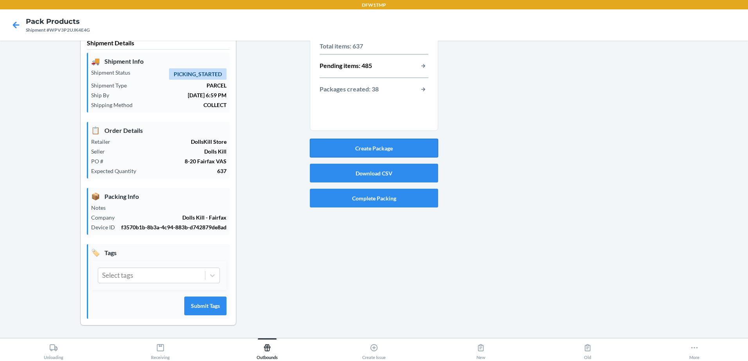
click at [394, 139] on button "Create Package" at bounding box center [374, 148] width 128 height 19
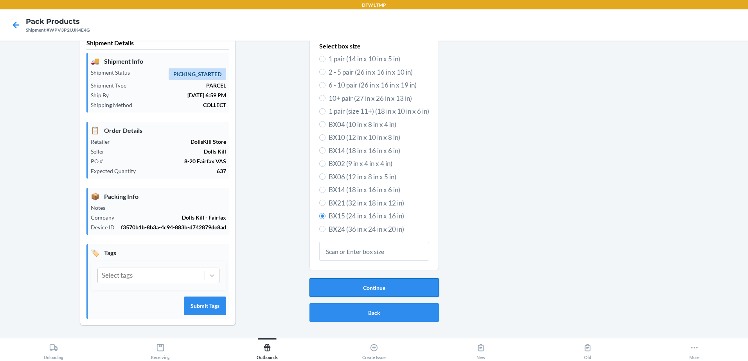
click at [356, 283] on button "Continue" at bounding box center [373, 287] width 129 height 19
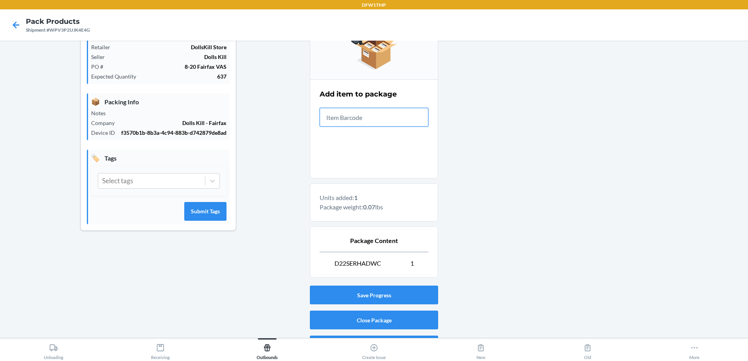
scroll to position [111, 0]
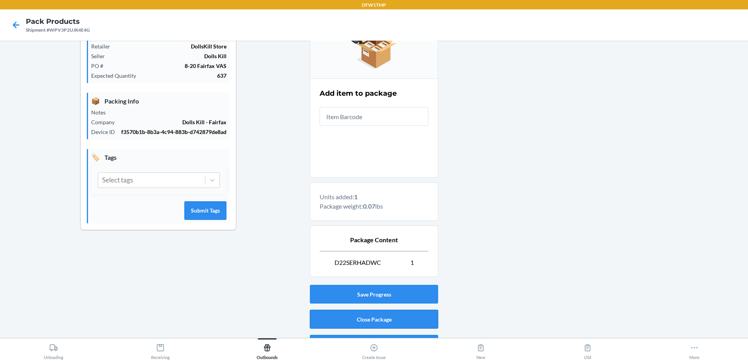
click at [372, 323] on button "Close Package" at bounding box center [374, 319] width 128 height 19
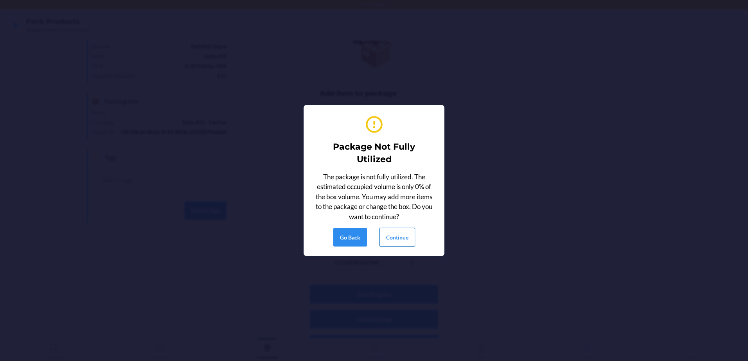
click at [399, 240] on button "Continue" at bounding box center [397, 237] width 36 height 19
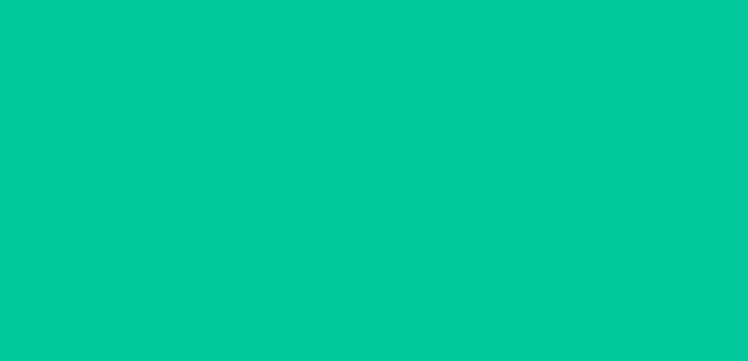
scroll to position [23, 0]
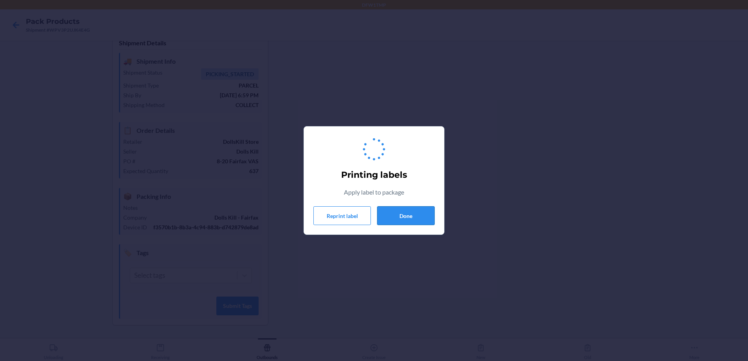
click at [424, 218] on button "Done" at bounding box center [405, 215] width 57 height 19
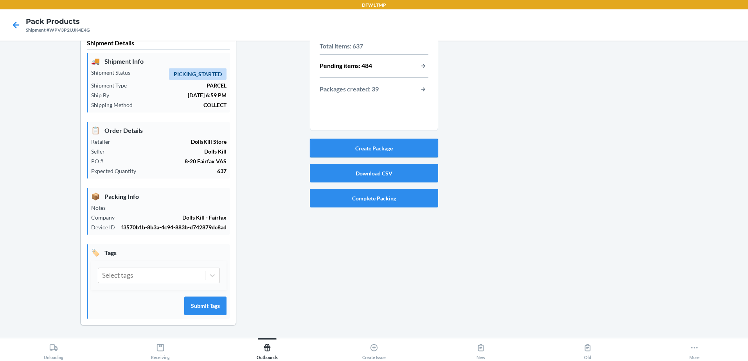
click at [361, 143] on button "Create Package" at bounding box center [374, 148] width 128 height 19
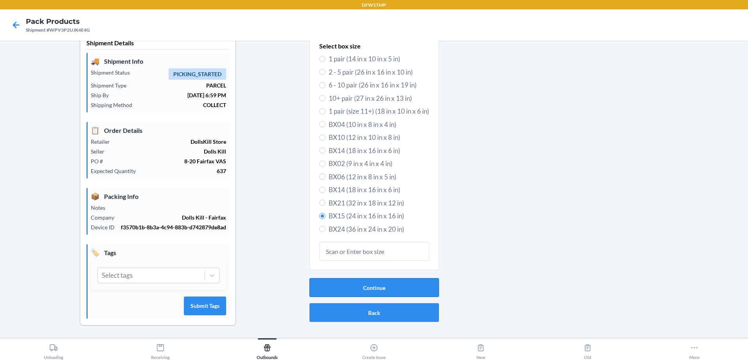
click at [421, 286] on button "Continue" at bounding box center [373, 287] width 129 height 19
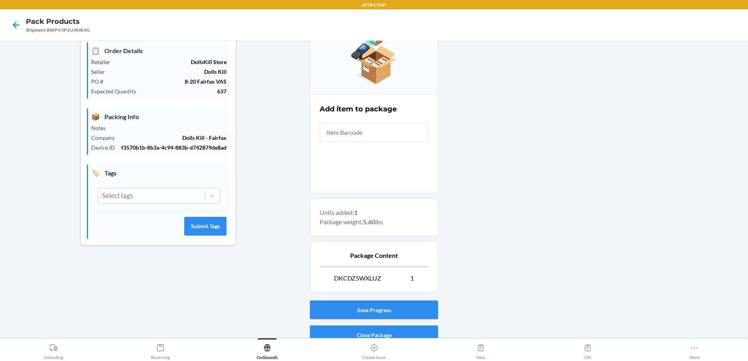
scroll to position [129, 0]
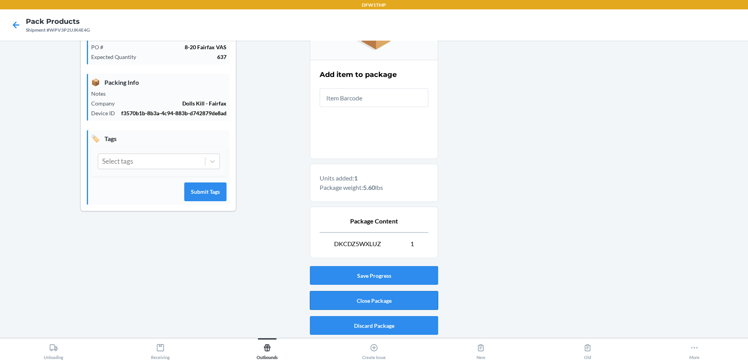
click at [335, 304] on button "Close Package" at bounding box center [374, 300] width 128 height 19
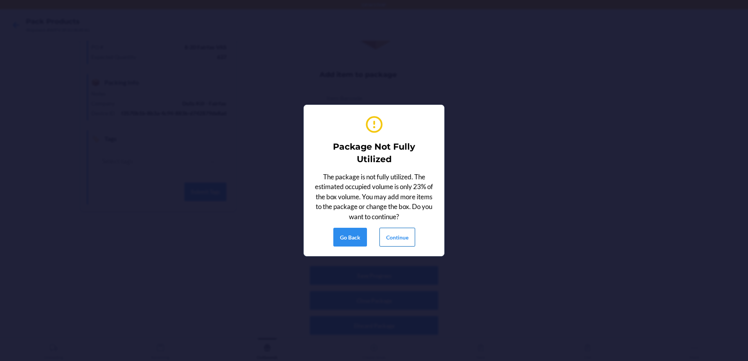
click at [390, 237] on button "Continue" at bounding box center [397, 237] width 36 height 19
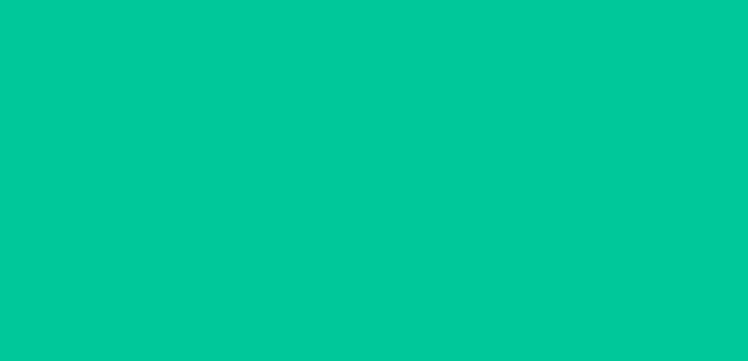
scroll to position [23, 0]
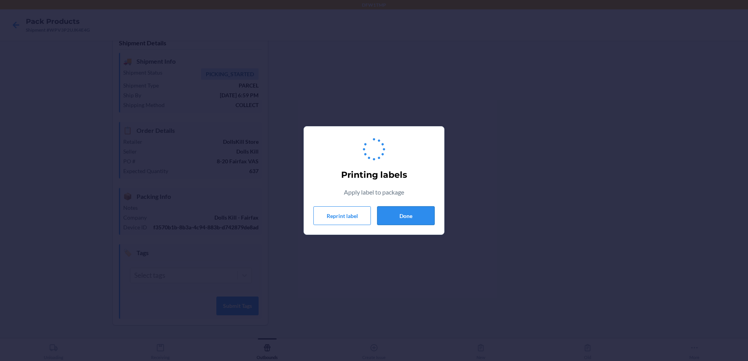
click at [399, 221] on button "Done" at bounding box center [405, 215] width 57 height 19
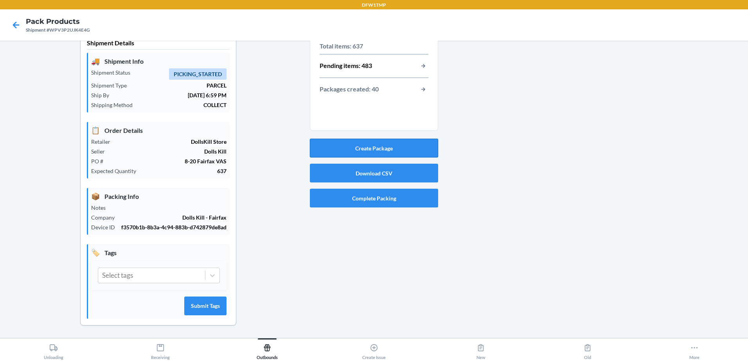
click at [415, 139] on button "Create Package" at bounding box center [374, 148] width 128 height 19
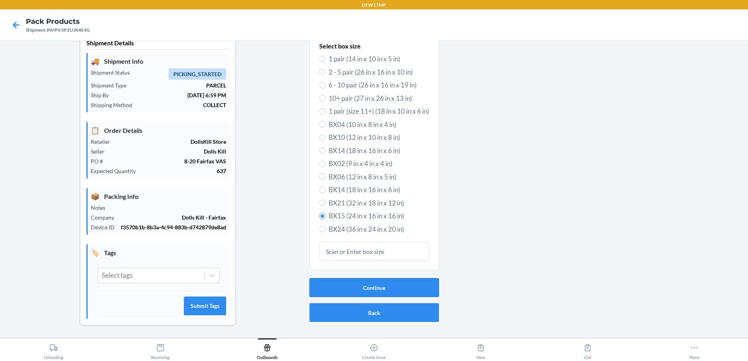
click at [382, 278] on button "Continue" at bounding box center [373, 287] width 129 height 19
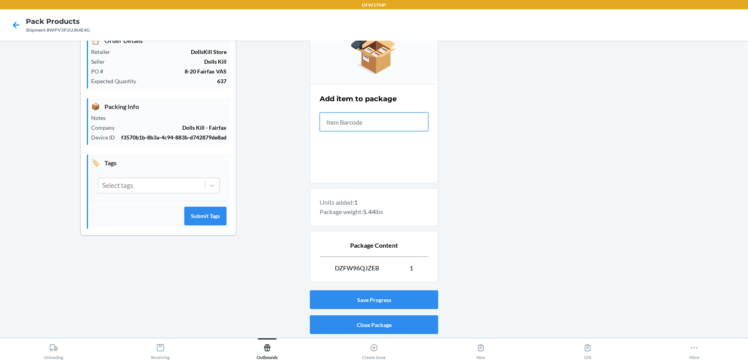
scroll to position [129, 0]
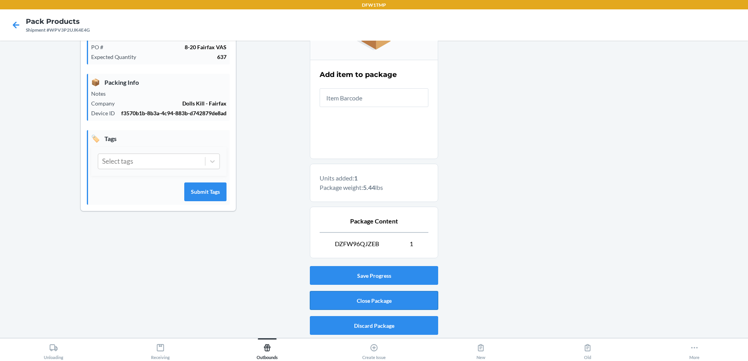
click at [332, 296] on button "Close Package" at bounding box center [374, 300] width 128 height 19
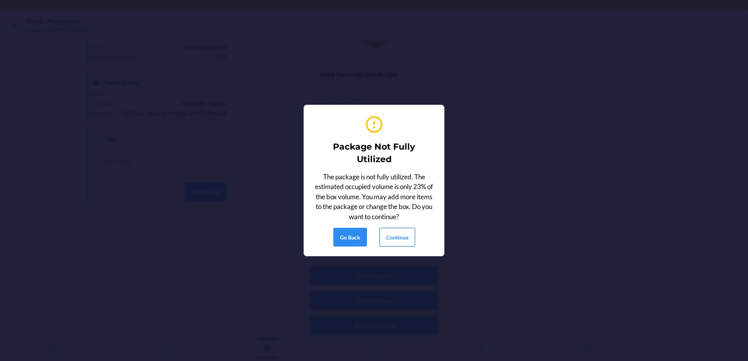
click at [402, 232] on button "Continue" at bounding box center [397, 237] width 36 height 19
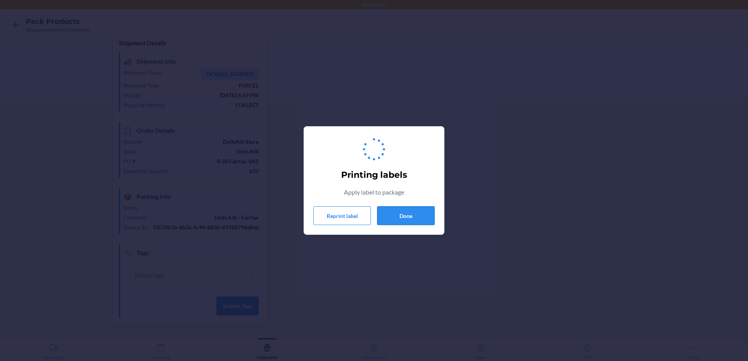
click at [397, 218] on button "Done" at bounding box center [405, 215] width 57 height 19
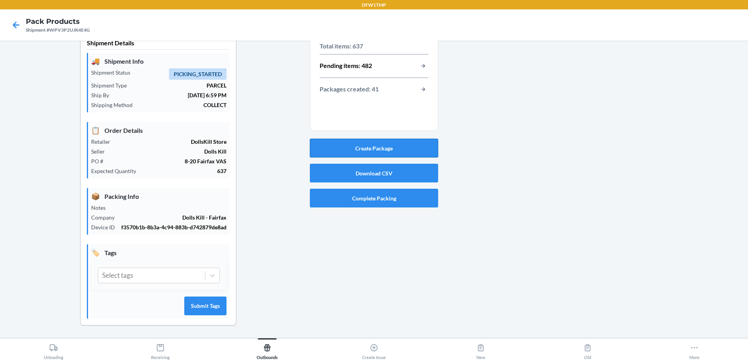
click at [373, 139] on button "Create Package" at bounding box center [374, 148] width 128 height 19
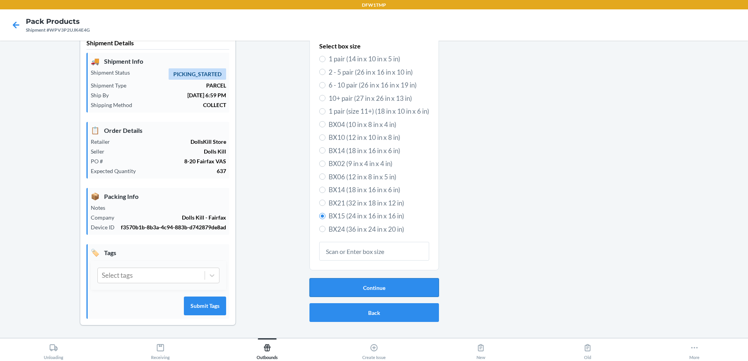
click at [372, 283] on button "Continue" at bounding box center [373, 287] width 129 height 19
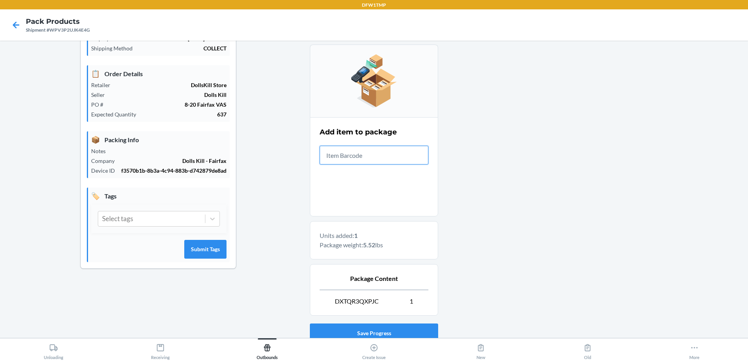
scroll to position [129, 0]
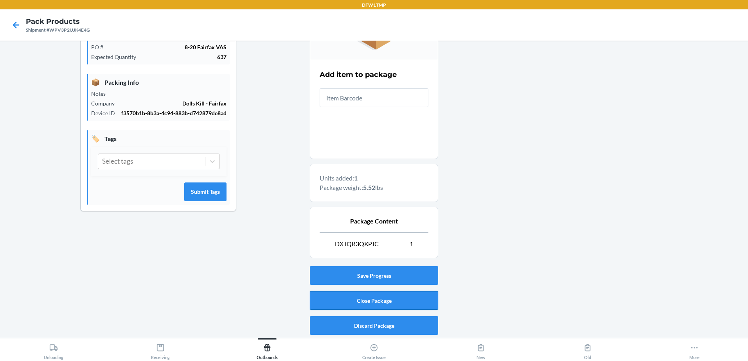
click at [376, 301] on button "Close Package" at bounding box center [374, 300] width 128 height 19
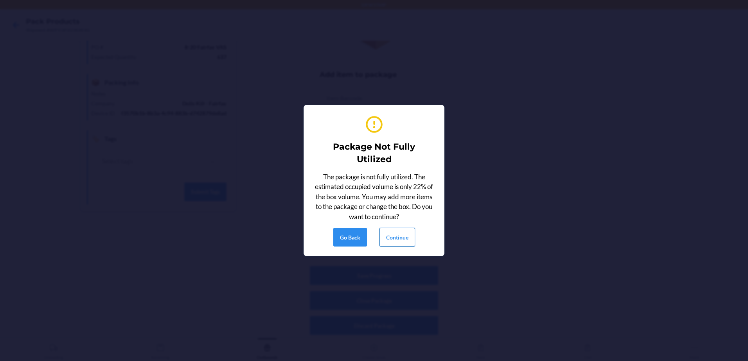
click at [393, 236] on button "Continue" at bounding box center [397, 237] width 36 height 19
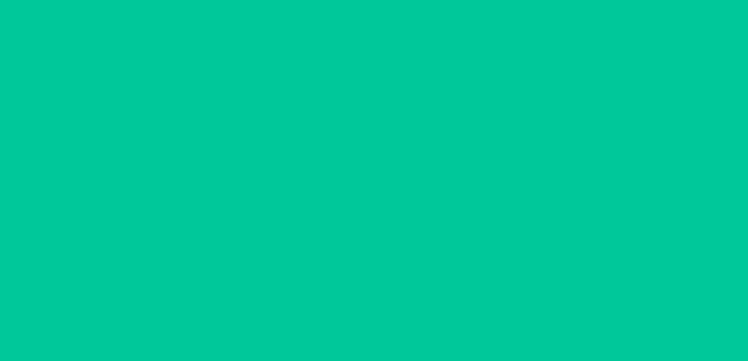
scroll to position [23, 0]
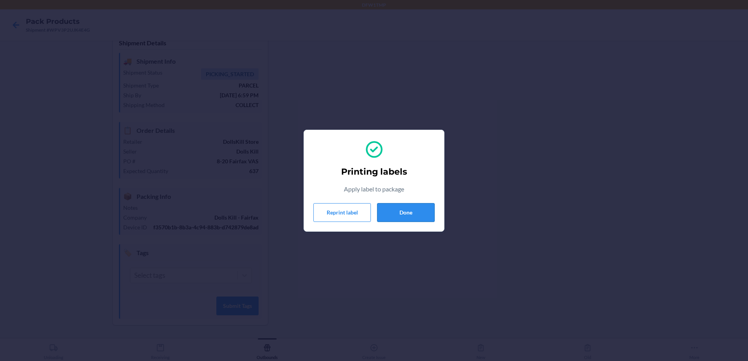
click at [415, 208] on button "Done" at bounding box center [405, 212] width 57 height 19
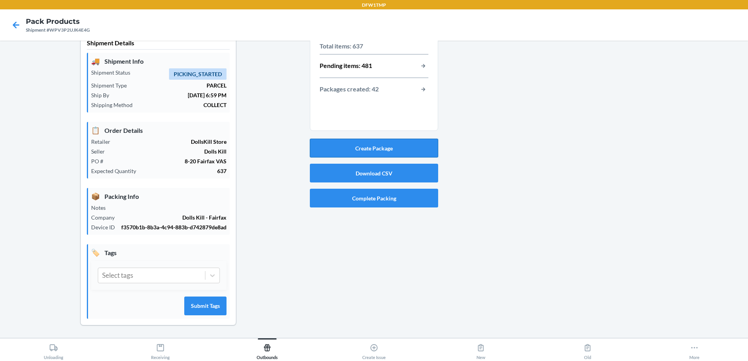
click at [384, 139] on button "Create Package" at bounding box center [374, 148] width 128 height 19
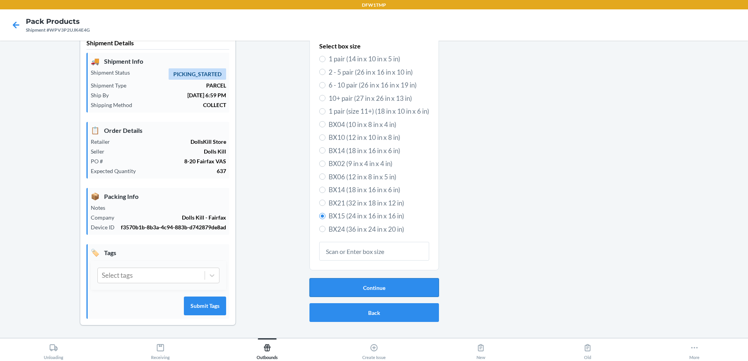
click at [390, 278] on button "Continue" at bounding box center [373, 287] width 129 height 19
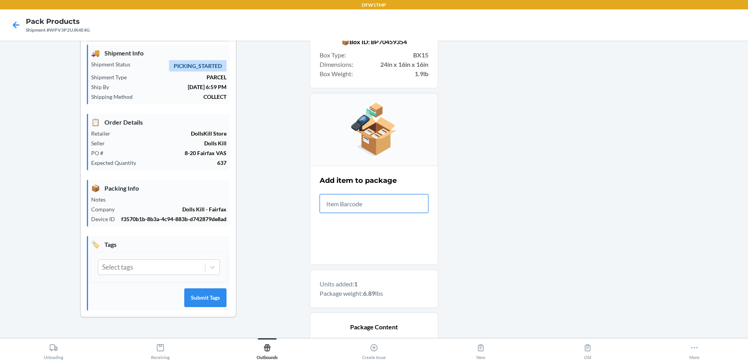
scroll to position [129, 0]
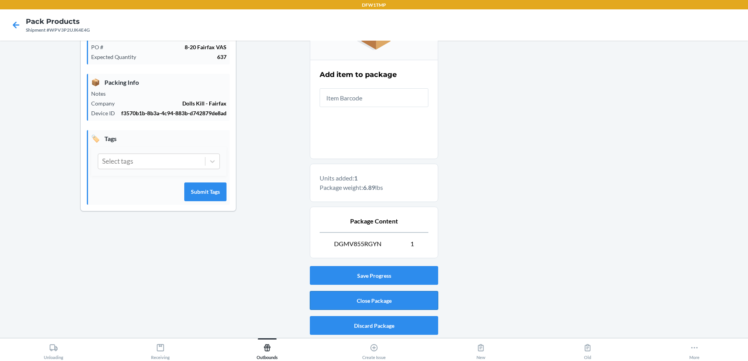
click at [372, 301] on button "Close Package" at bounding box center [374, 300] width 128 height 19
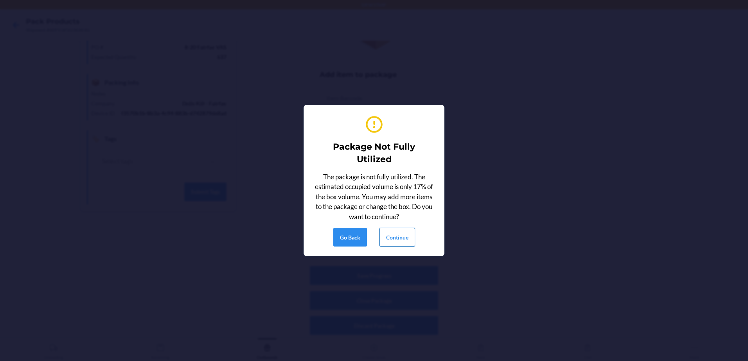
drag, startPoint x: 397, startPoint y: 224, endPoint x: 396, endPoint y: 236, distance: 12.2
click at [397, 224] on div "Package Not Fully Utilized The package is not fully utilized. The estimated occ…" at bounding box center [373, 180] width 121 height 139
drag, startPoint x: 397, startPoint y: 237, endPoint x: 355, endPoint y: 249, distance: 43.1
click at [397, 237] on button "Continue" at bounding box center [397, 237] width 36 height 19
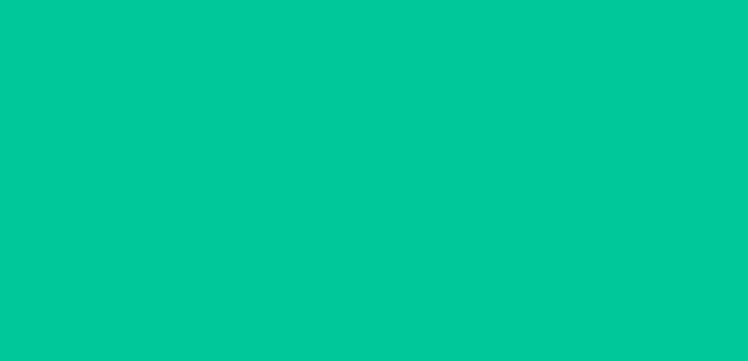
scroll to position [23, 0]
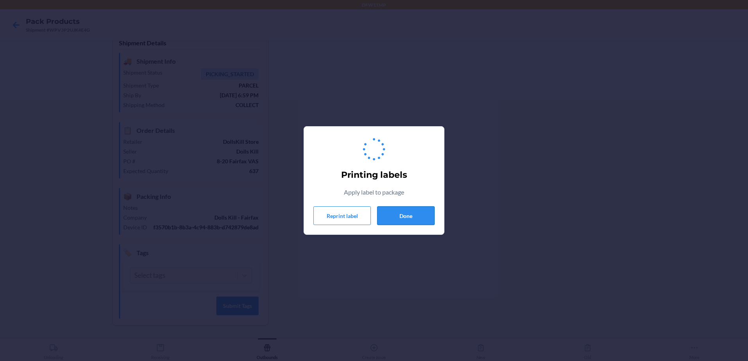
click at [412, 213] on button "Done" at bounding box center [405, 215] width 57 height 19
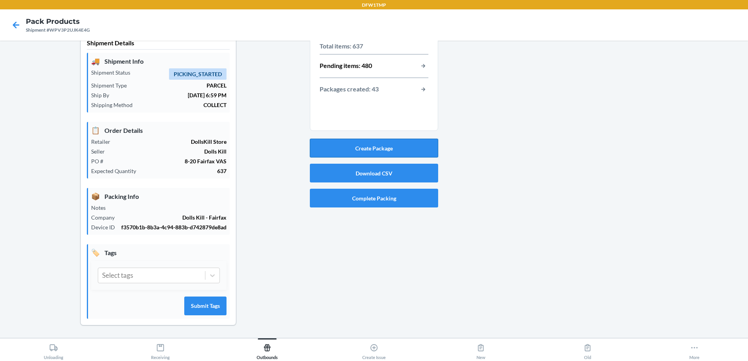
click at [385, 139] on button "Create Package" at bounding box center [374, 148] width 128 height 19
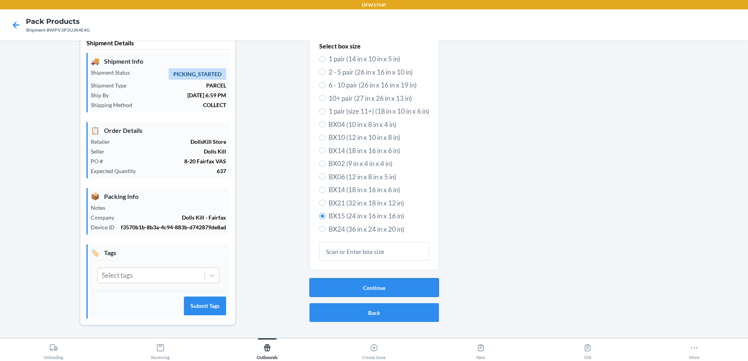
click at [384, 279] on button "Continue" at bounding box center [373, 287] width 129 height 19
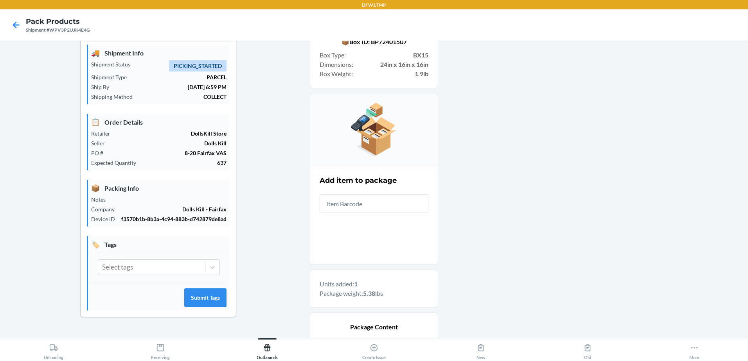
drag, startPoint x: 738, startPoint y: 93, endPoint x: 743, endPoint y: 104, distance: 11.7
click at [743, 104] on main "Shipment Details 🚚 Shipment Info Shipment Status PICKING_STARTED Shipment Type …" at bounding box center [374, 190] width 748 height 298
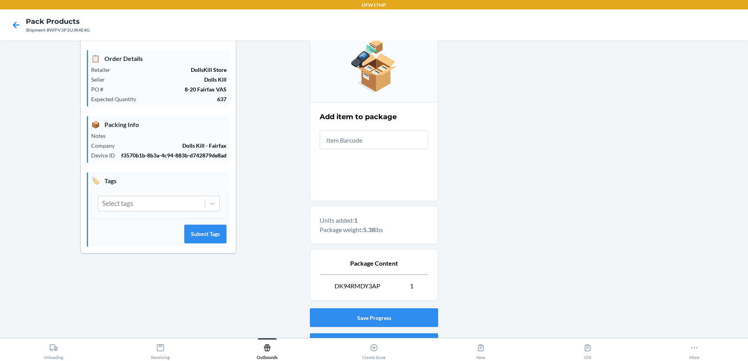
scroll to position [129, 0]
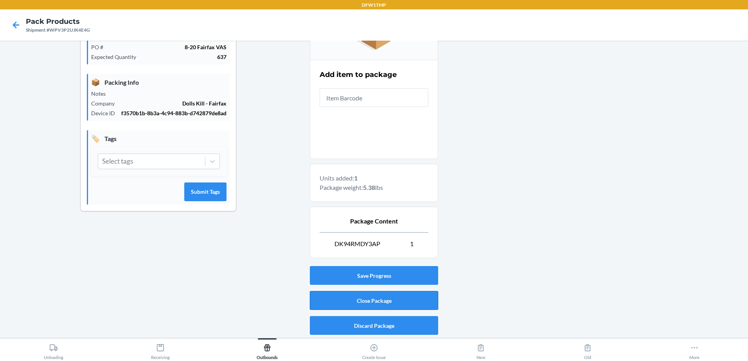
click at [424, 300] on button "Close Package" at bounding box center [374, 300] width 128 height 19
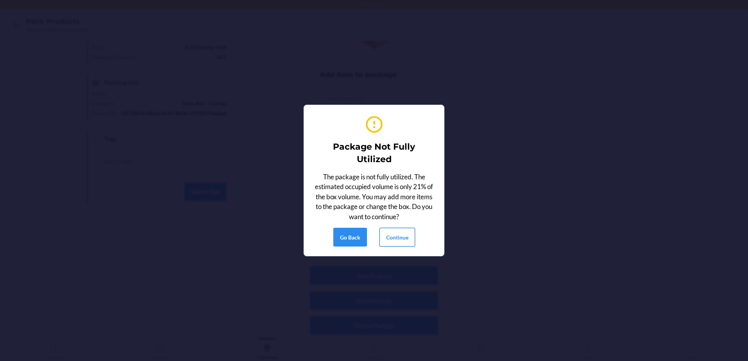
click at [397, 231] on button "Continue" at bounding box center [397, 237] width 36 height 19
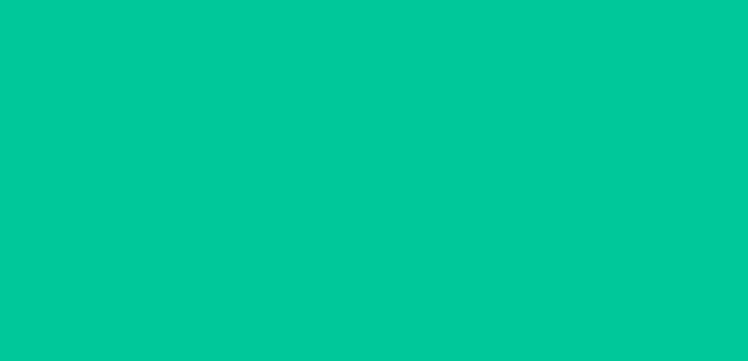
scroll to position [23, 0]
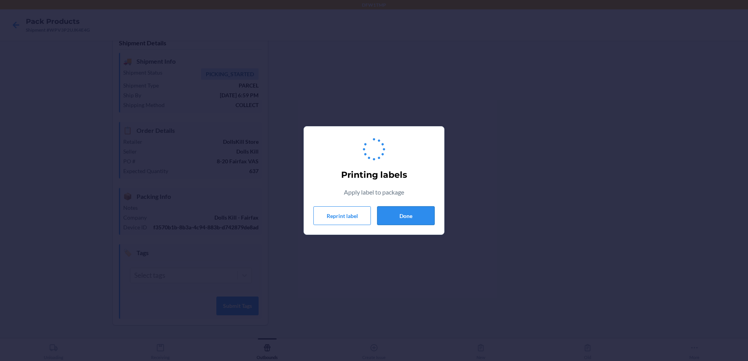
click at [415, 216] on button "Done" at bounding box center [405, 215] width 57 height 19
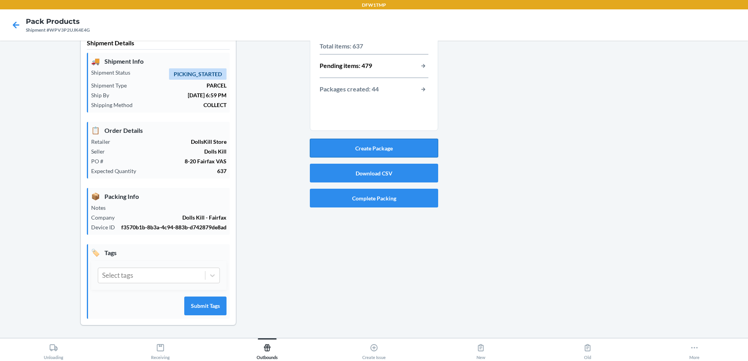
click at [424, 139] on button "Create Package" at bounding box center [374, 148] width 128 height 19
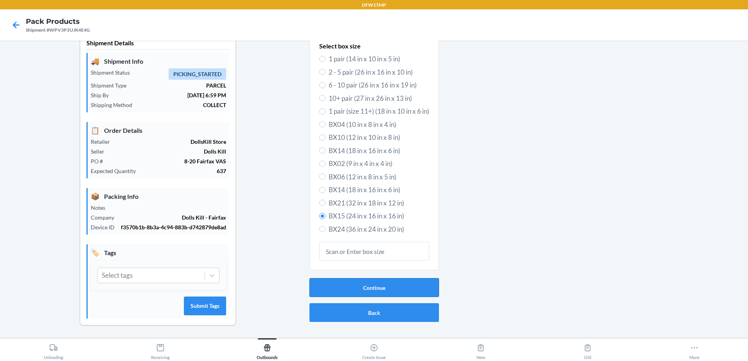
click at [372, 286] on button "Continue" at bounding box center [373, 287] width 129 height 19
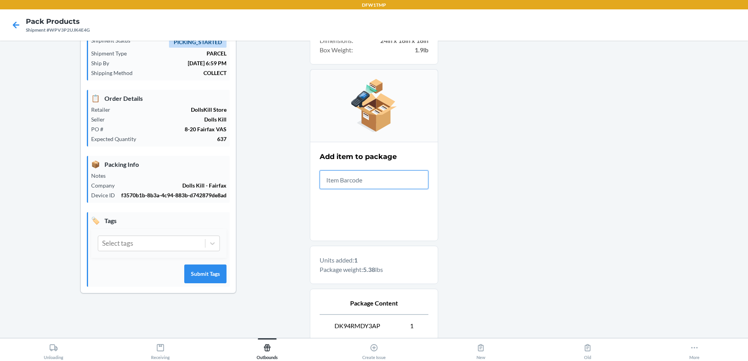
scroll to position [129, 0]
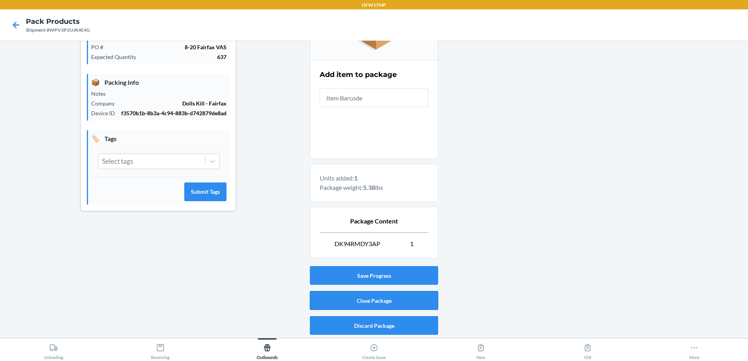
click at [341, 302] on button "Close Package" at bounding box center [374, 300] width 128 height 19
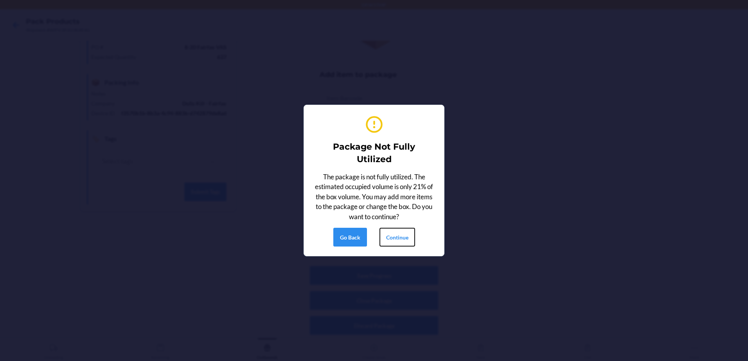
drag, startPoint x: 391, startPoint y: 229, endPoint x: 378, endPoint y: 239, distance: 16.5
click at [387, 234] on button "Continue" at bounding box center [397, 237] width 36 height 19
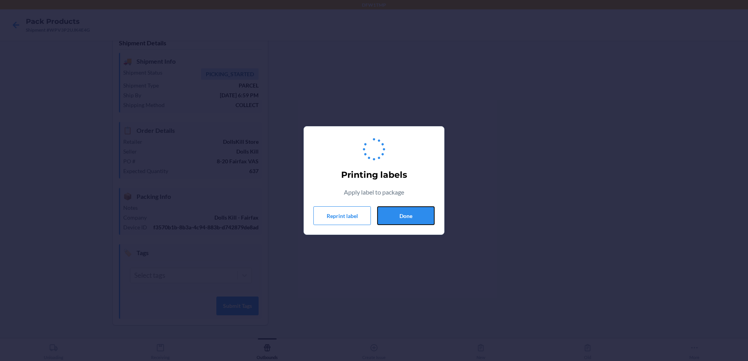
drag, startPoint x: 388, startPoint y: 219, endPoint x: 355, endPoint y: 236, distance: 37.3
click at [390, 219] on button "Done" at bounding box center [405, 215] width 57 height 19
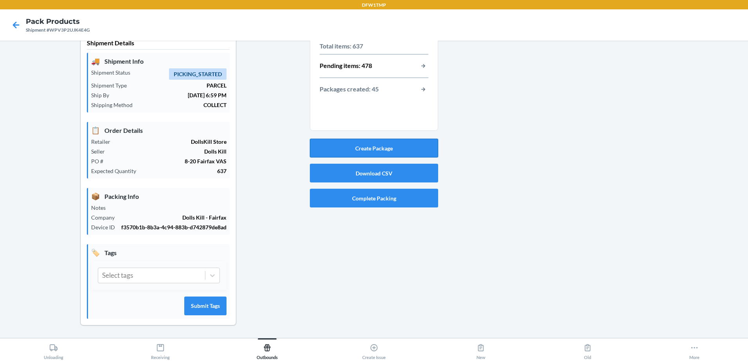
click at [402, 143] on button "Create Package" at bounding box center [374, 148] width 128 height 19
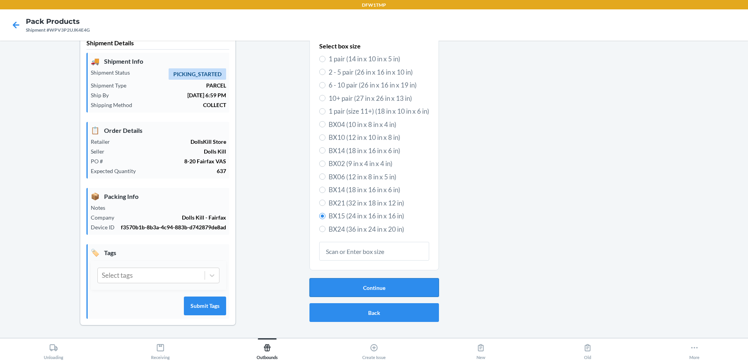
click at [404, 278] on button "Continue" at bounding box center [373, 287] width 129 height 19
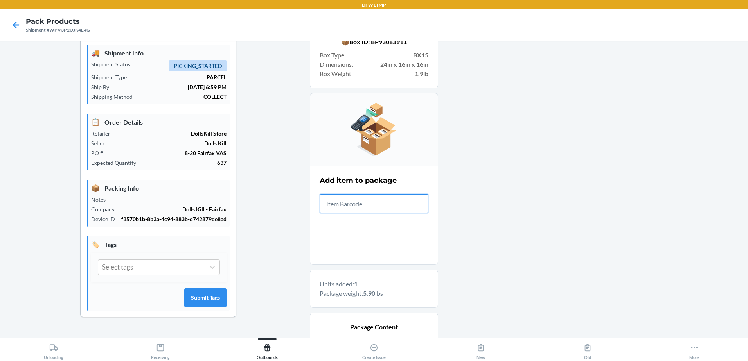
scroll to position [129, 0]
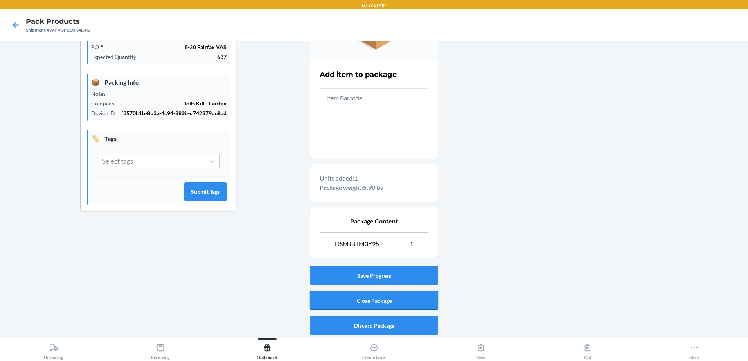
click at [360, 298] on button "Close Package" at bounding box center [374, 300] width 128 height 19
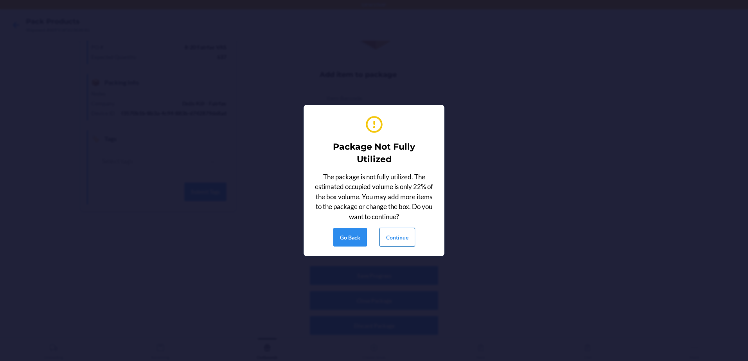
click at [405, 239] on button "Continue" at bounding box center [397, 237] width 36 height 19
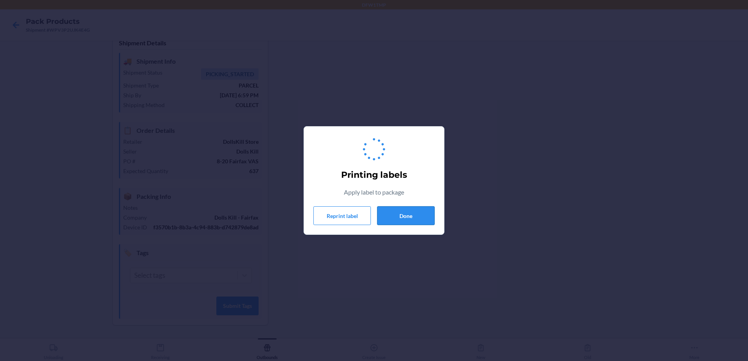
click at [411, 219] on button "Done" at bounding box center [405, 215] width 57 height 19
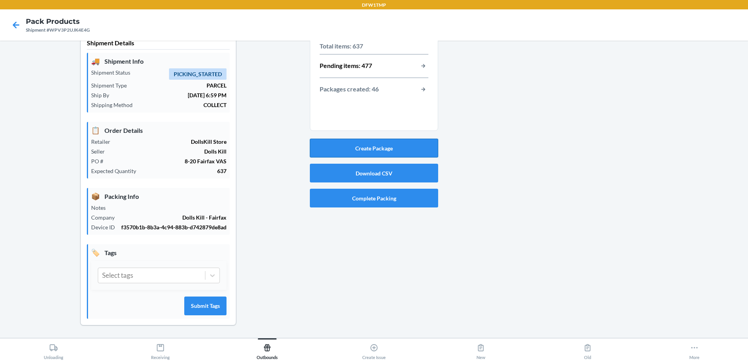
click at [401, 139] on button "Create Package" at bounding box center [374, 148] width 128 height 19
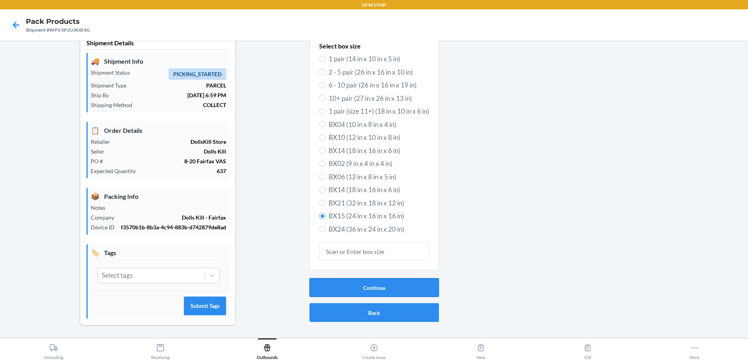
click at [396, 278] on button "Continue" at bounding box center [373, 287] width 129 height 19
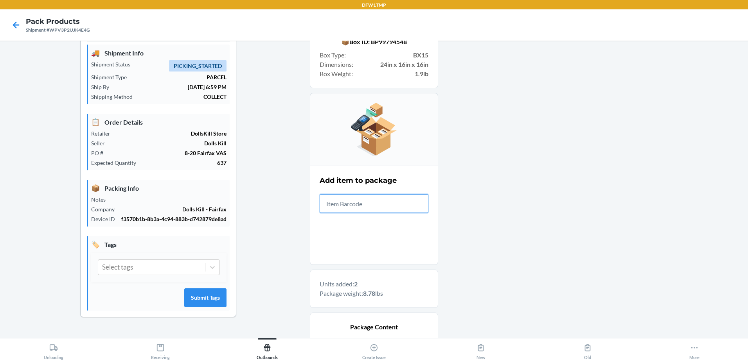
scroll to position [129, 0]
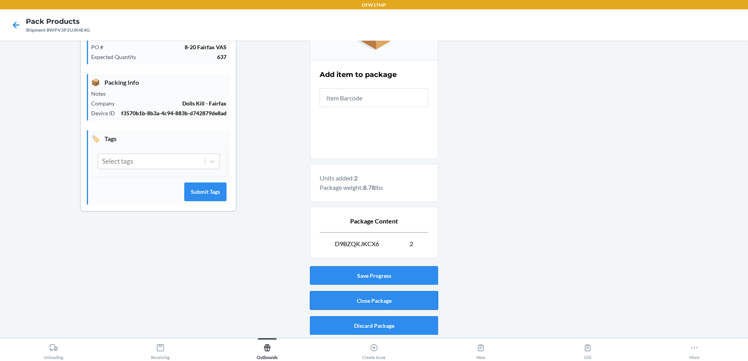
click at [362, 308] on button "Close Package" at bounding box center [374, 300] width 128 height 19
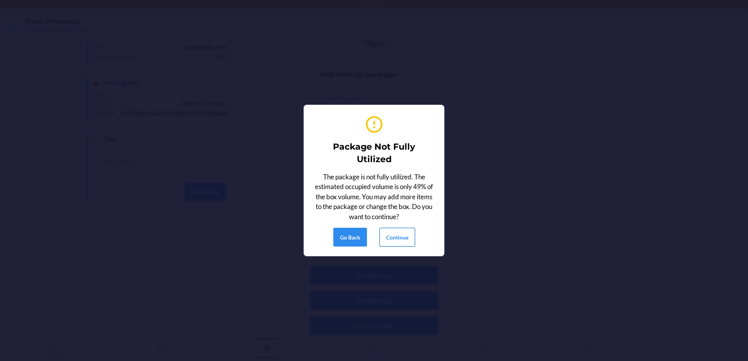
click at [405, 242] on button "Continue" at bounding box center [397, 237] width 36 height 19
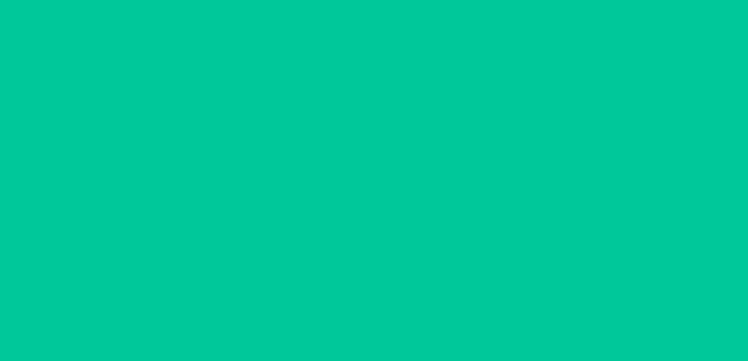
scroll to position [23, 0]
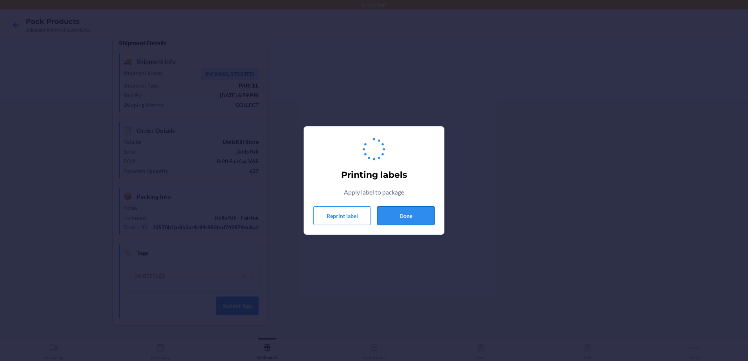
click at [404, 217] on button "Done" at bounding box center [405, 215] width 57 height 19
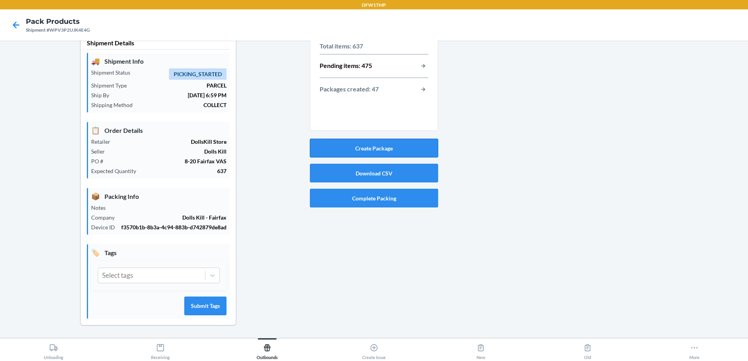
click at [398, 143] on button "Create Package" at bounding box center [374, 148] width 128 height 19
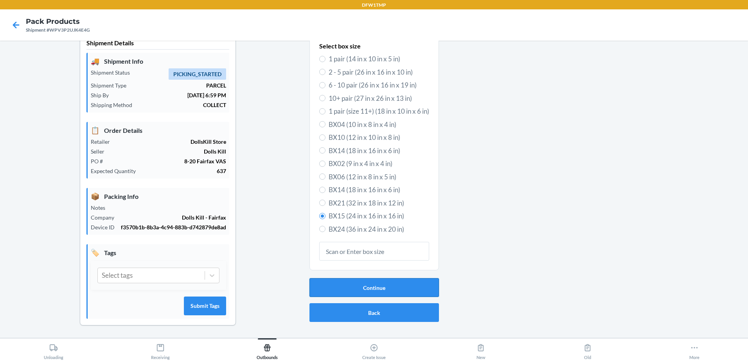
click at [417, 281] on button "Continue" at bounding box center [373, 287] width 129 height 19
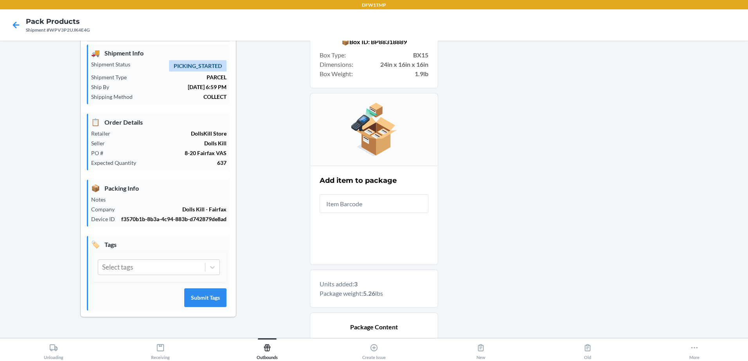
drag, startPoint x: 741, startPoint y: 135, endPoint x: 749, endPoint y: 197, distance: 62.3
click at [747, 197] on html "DFW1TMP Pack Products Shipment #WPV3P2UJK4E4G Shipment Details 🚚 Shipment Info …" at bounding box center [374, 180] width 748 height 361
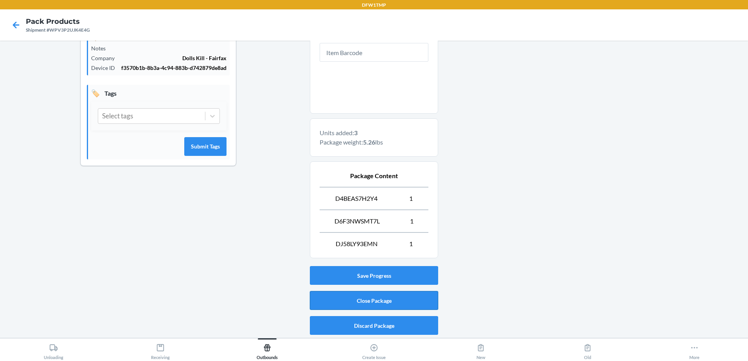
click at [415, 304] on button "Close Package" at bounding box center [374, 300] width 128 height 19
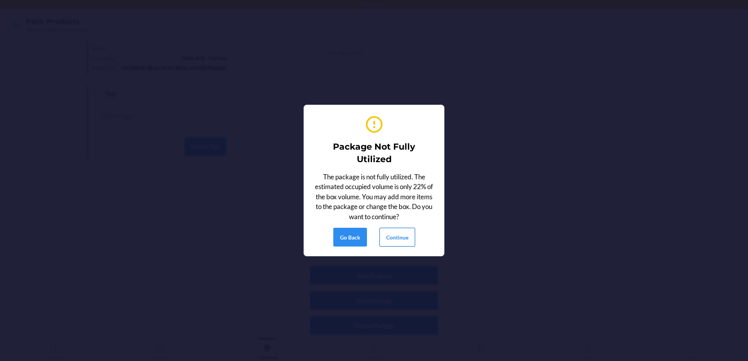
click at [407, 240] on button "Continue" at bounding box center [397, 237] width 36 height 19
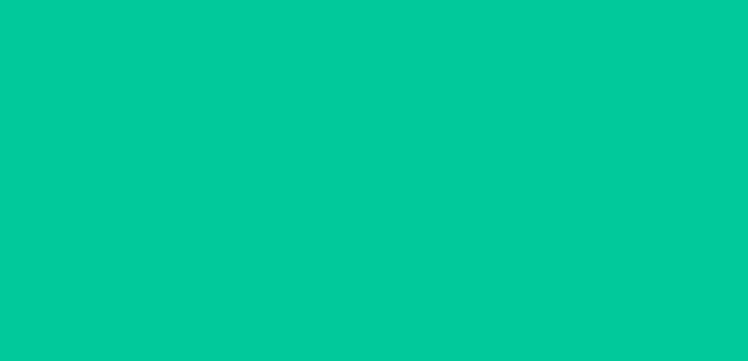
scroll to position [23, 0]
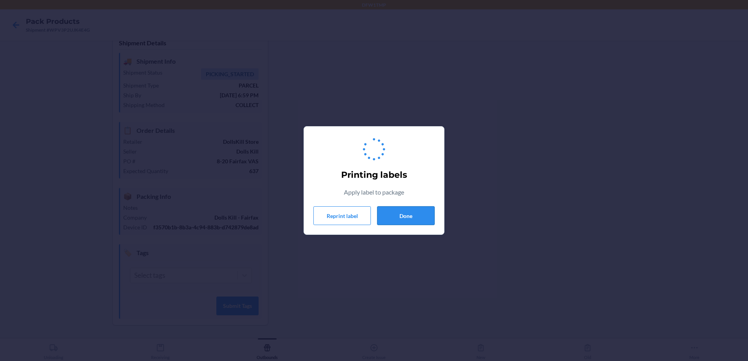
click at [424, 222] on button "Done" at bounding box center [405, 215] width 57 height 19
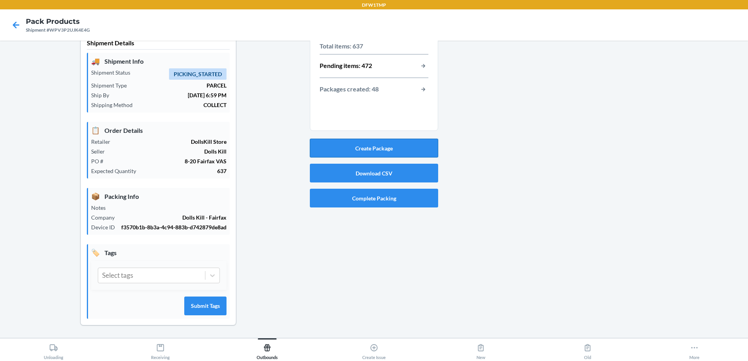
click at [405, 139] on button "Create Package" at bounding box center [374, 148] width 128 height 19
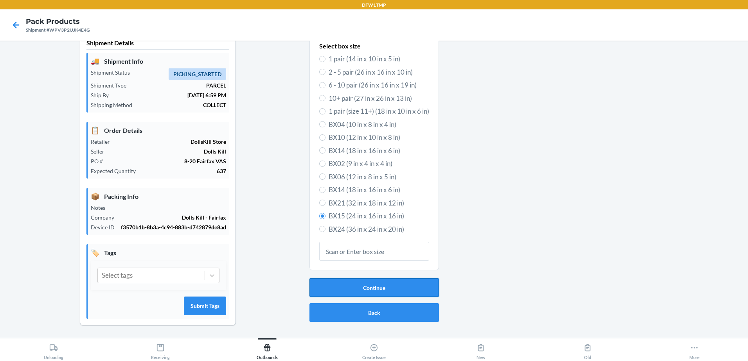
click at [382, 284] on button "Continue" at bounding box center [373, 287] width 129 height 19
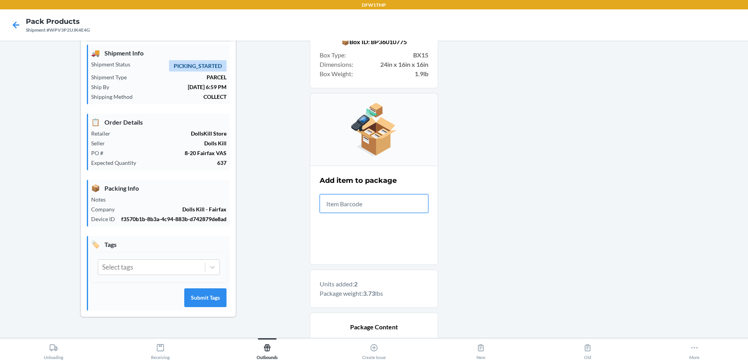
scroll to position [152, 0]
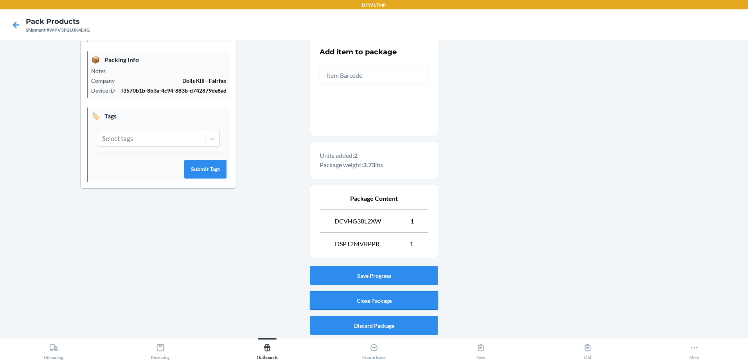
click at [371, 298] on button "Close Package" at bounding box center [374, 300] width 128 height 19
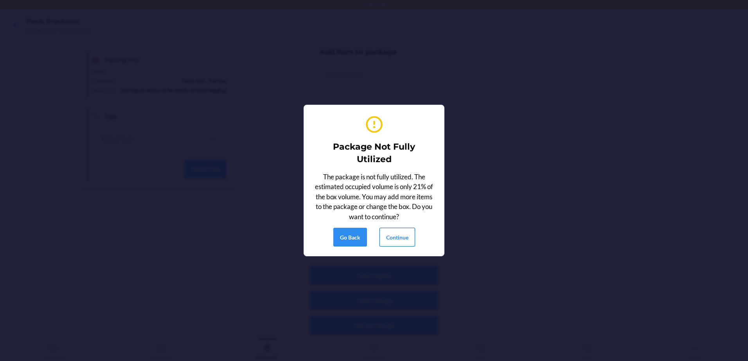
click at [403, 244] on button "Continue" at bounding box center [397, 237] width 36 height 19
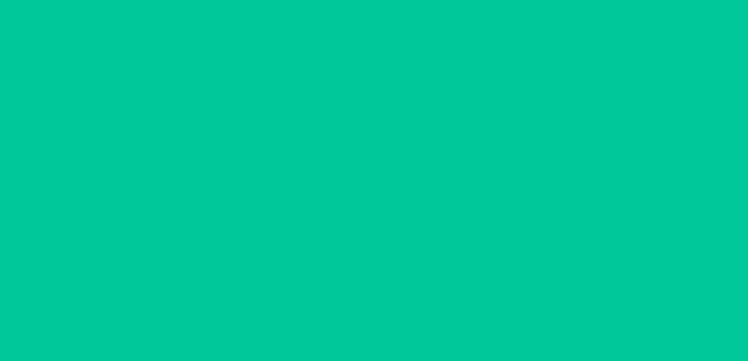
scroll to position [23, 0]
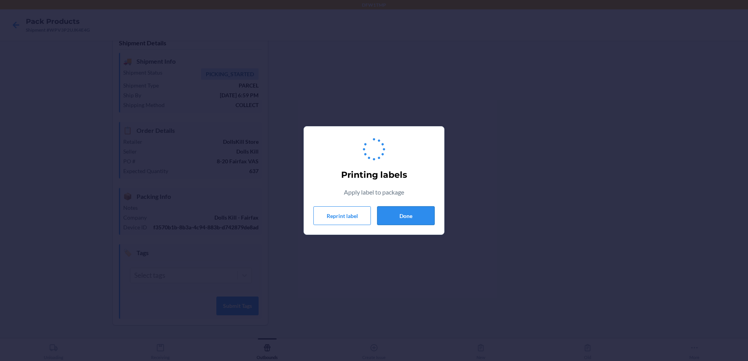
click at [410, 217] on button "Done" at bounding box center [405, 215] width 57 height 19
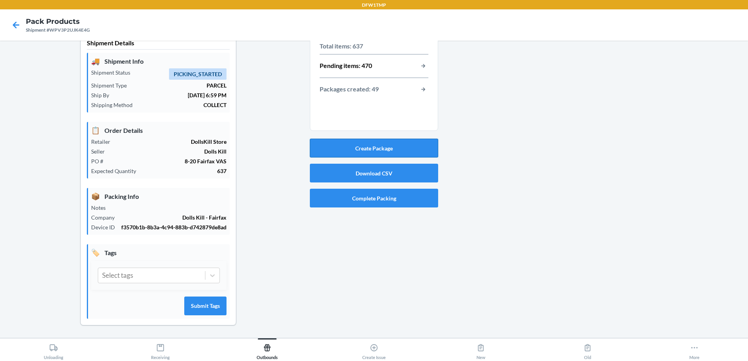
click at [394, 139] on button "Create Package" at bounding box center [374, 148] width 128 height 19
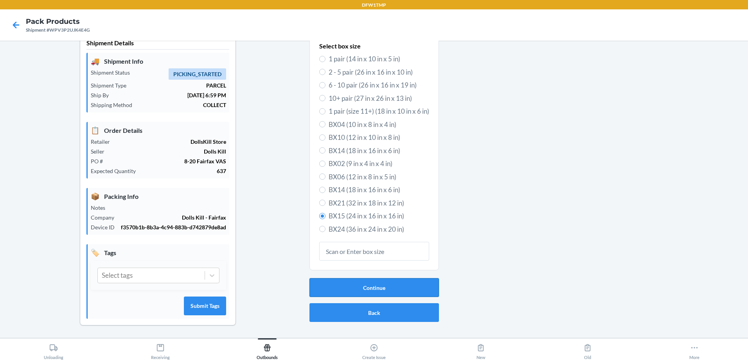
click at [382, 281] on button "Continue" at bounding box center [373, 287] width 129 height 19
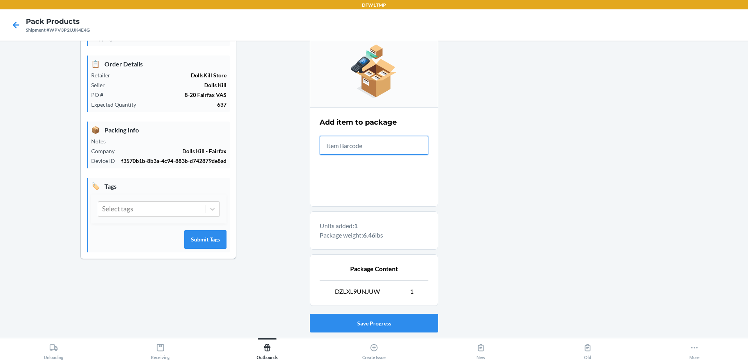
scroll to position [129, 0]
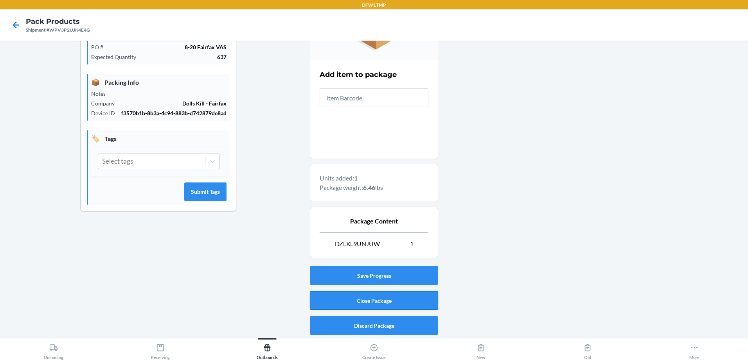
click at [412, 307] on button "Close Package" at bounding box center [374, 300] width 128 height 19
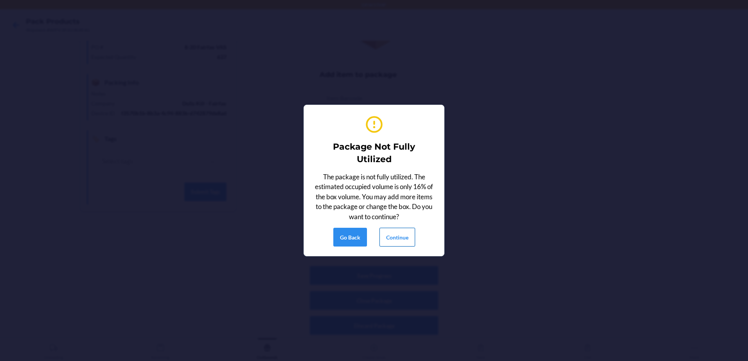
click at [391, 232] on button "Continue" at bounding box center [397, 237] width 36 height 19
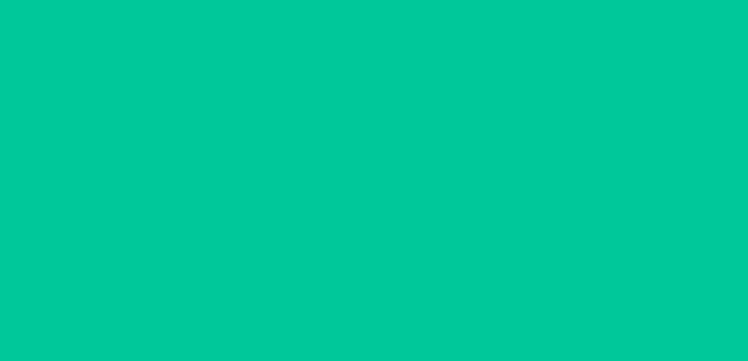
scroll to position [23, 0]
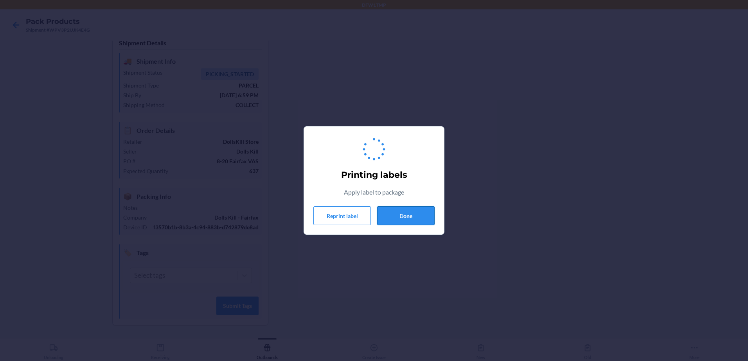
click at [414, 223] on button "Done" at bounding box center [405, 215] width 57 height 19
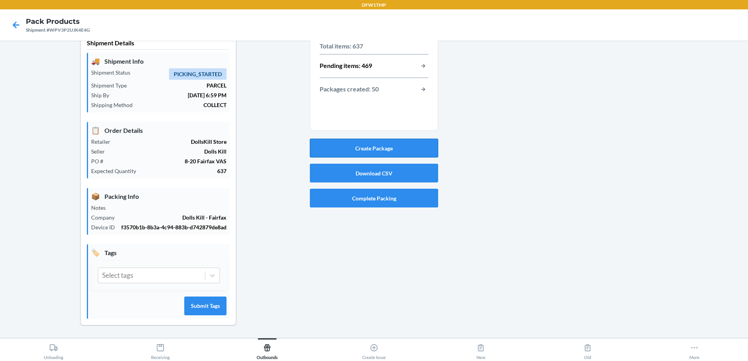
click at [395, 147] on button "Create Package" at bounding box center [374, 148] width 128 height 19
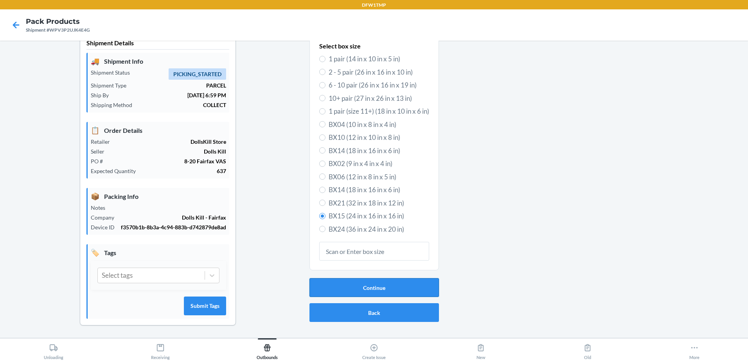
click at [346, 285] on button "Continue" at bounding box center [373, 287] width 129 height 19
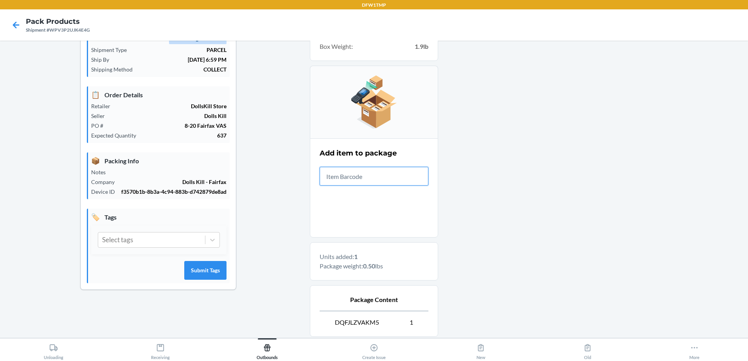
scroll to position [129, 0]
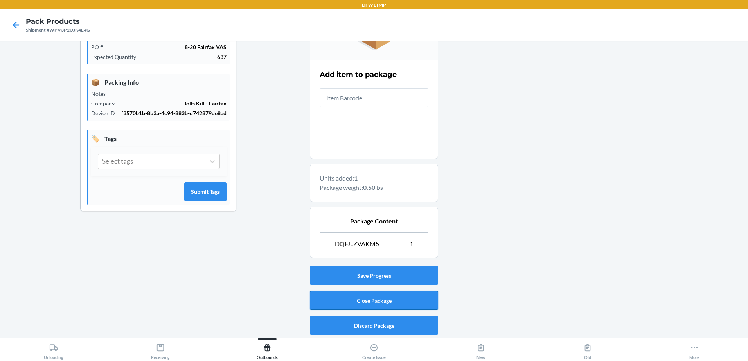
click at [386, 298] on button "Close Package" at bounding box center [374, 300] width 128 height 19
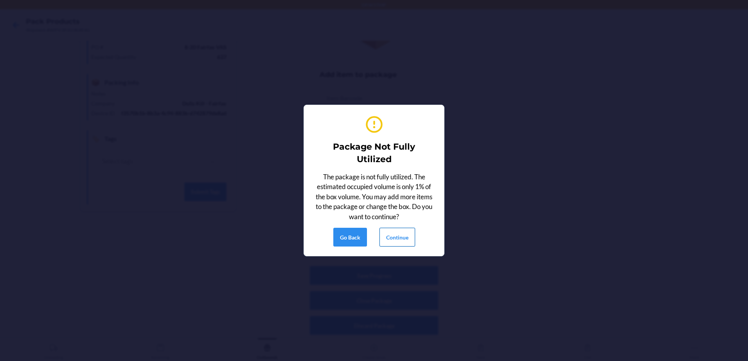
click at [392, 240] on button "Continue" at bounding box center [397, 237] width 36 height 19
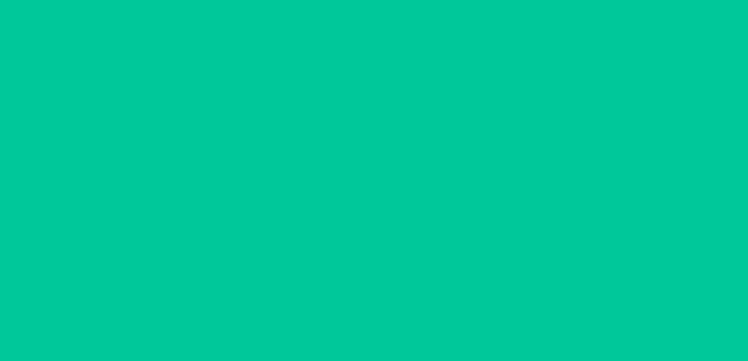
scroll to position [23, 0]
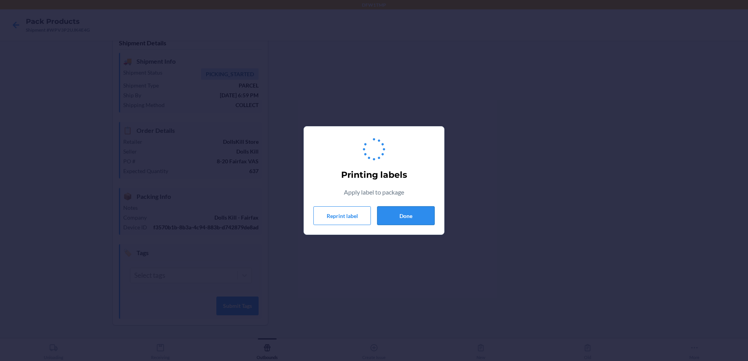
click at [427, 214] on button "Done" at bounding box center [405, 215] width 57 height 19
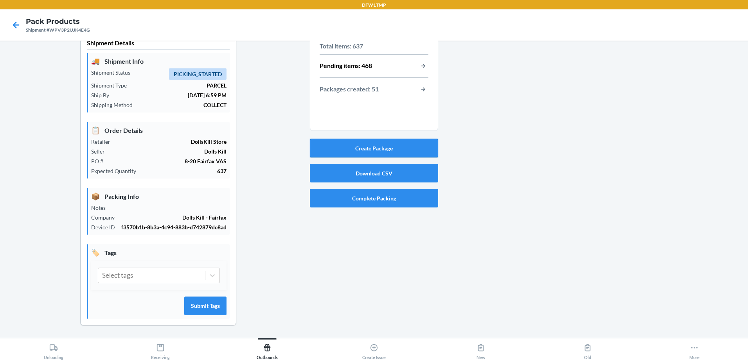
click at [400, 144] on button "Create Package" at bounding box center [374, 148] width 128 height 19
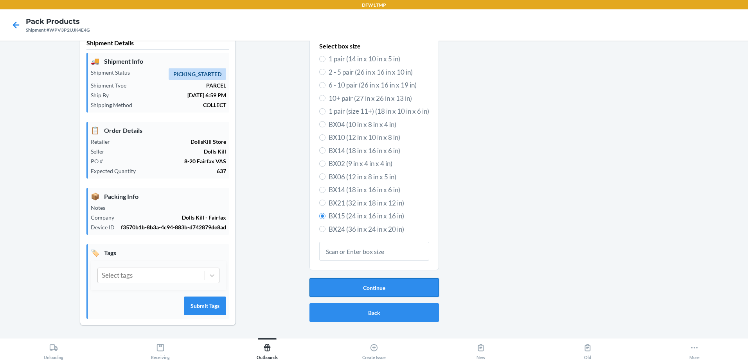
click at [399, 284] on button "Continue" at bounding box center [373, 287] width 129 height 19
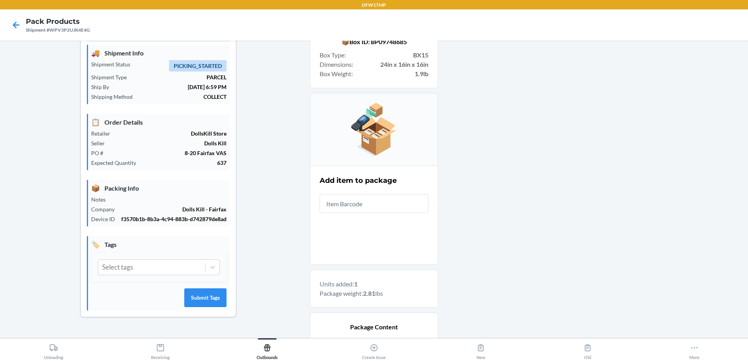
click at [739, 158] on main "Shipment Details 🚚 Shipment Info Shipment Status PICKING_STARTED Shipment Type …" at bounding box center [374, 190] width 748 height 298
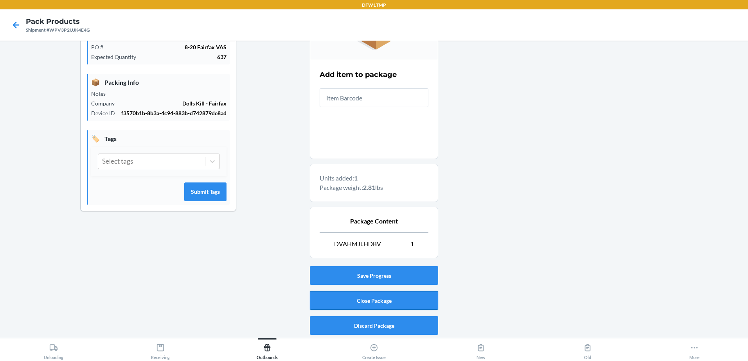
click at [335, 300] on button "Close Package" at bounding box center [374, 300] width 128 height 19
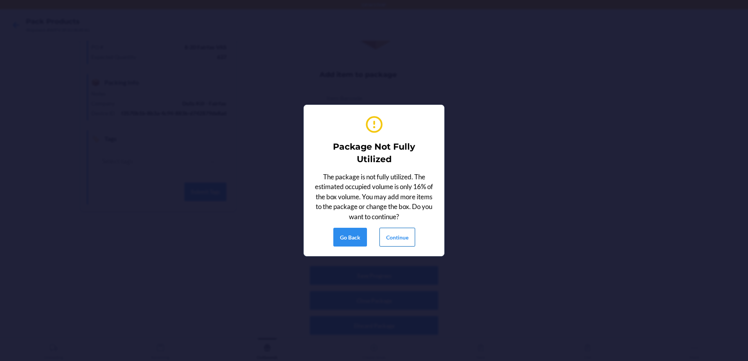
click at [388, 228] on button "Continue" at bounding box center [397, 237] width 36 height 19
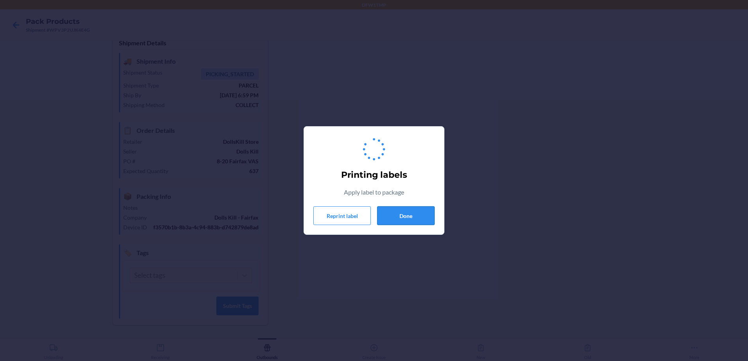
click at [405, 219] on button "Done" at bounding box center [405, 215] width 57 height 19
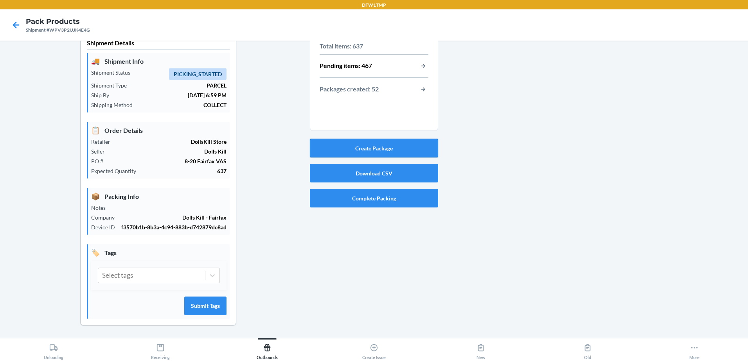
click at [417, 139] on button "Create Package" at bounding box center [374, 148] width 128 height 19
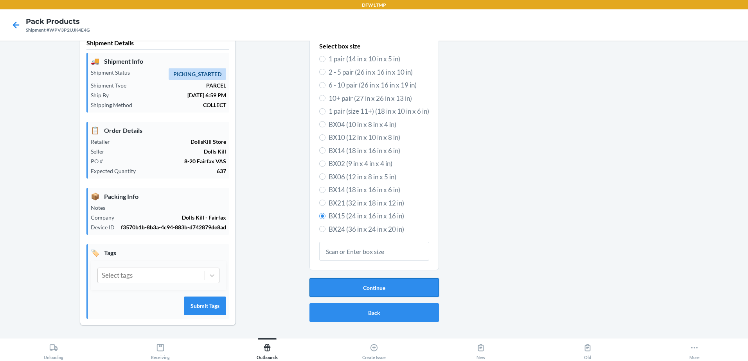
click at [376, 284] on button "Continue" at bounding box center [373, 287] width 129 height 19
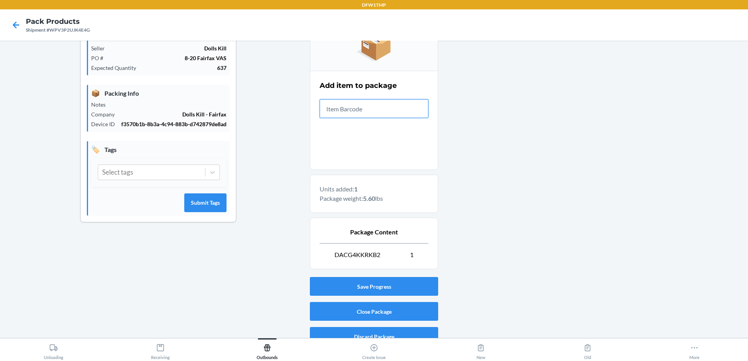
scroll to position [129, 0]
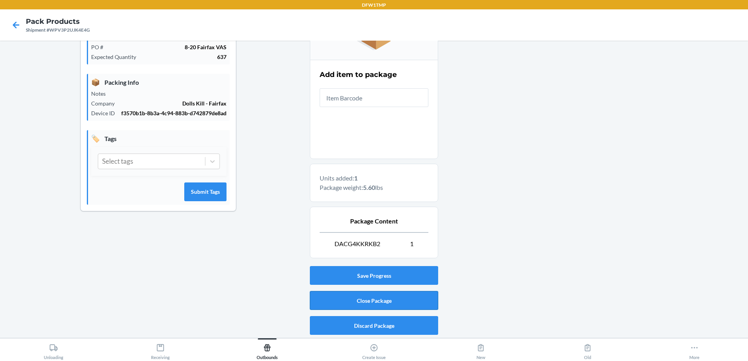
click at [410, 304] on button "Close Package" at bounding box center [374, 300] width 128 height 19
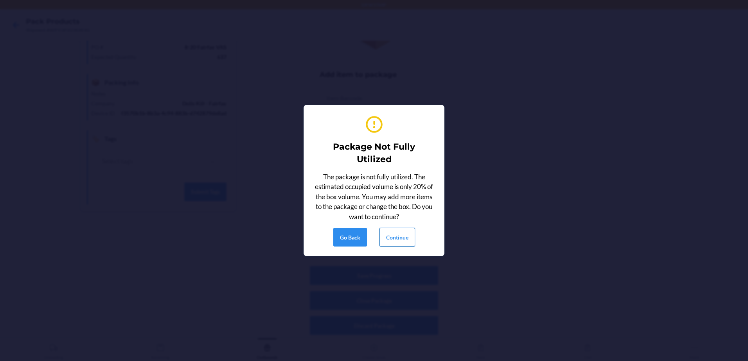
click at [400, 246] on button "Continue" at bounding box center [397, 237] width 36 height 19
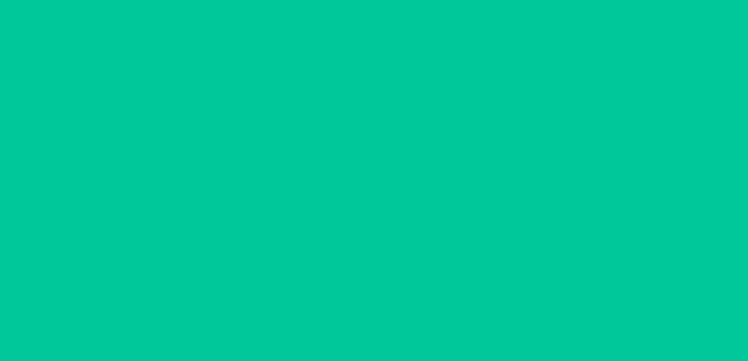
scroll to position [23, 0]
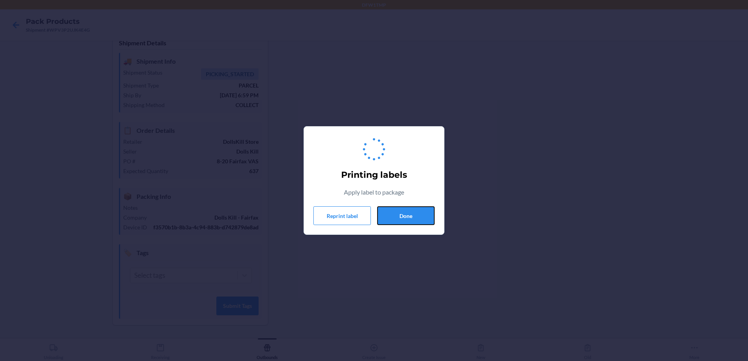
drag, startPoint x: 388, startPoint y: 213, endPoint x: 371, endPoint y: 217, distance: 17.0
click at [388, 213] on button "Done" at bounding box center [405, 215] width 57 height 19
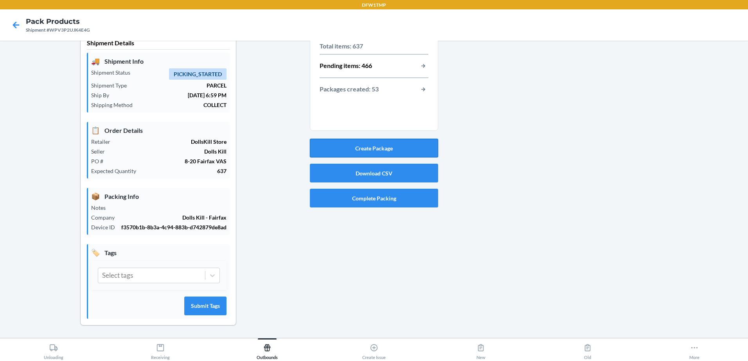
click at [372, 147] on button "Create Package" at bounding box center [374, 148] width 128 height 19
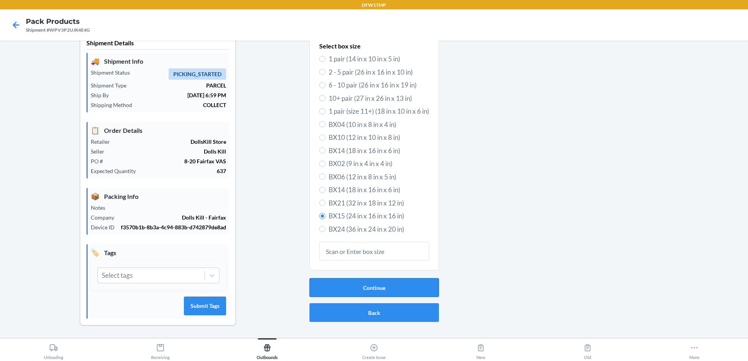
click at [404, 278] on button "Continue" at bounding box center [373, 287] width 129 height 19
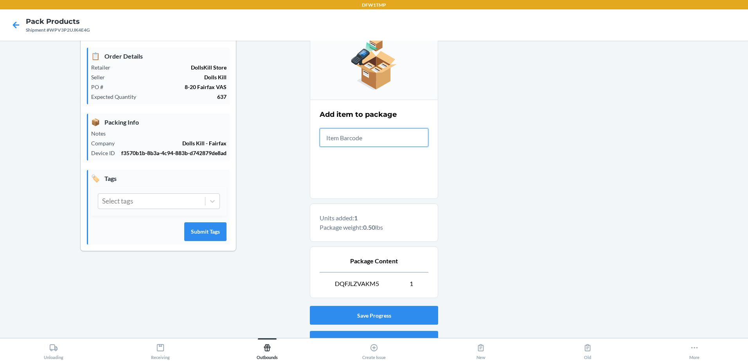
scroll to position [129, 0]
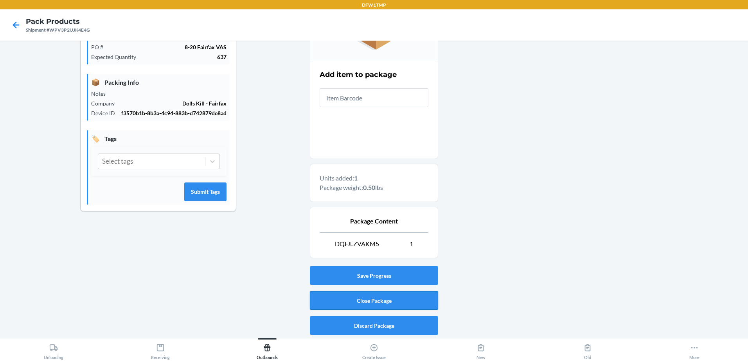
click at [428, 299] on button "Close Package" at bounding box center [374, 300] width 128 height 19
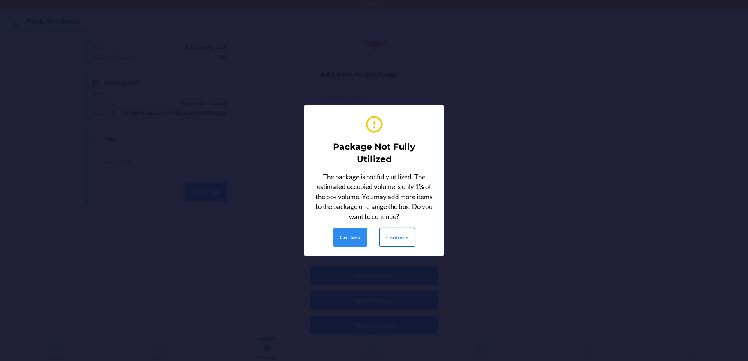
click at [406, 240] on button "Continue" at bounding box center [397, 237] width 36 height 19
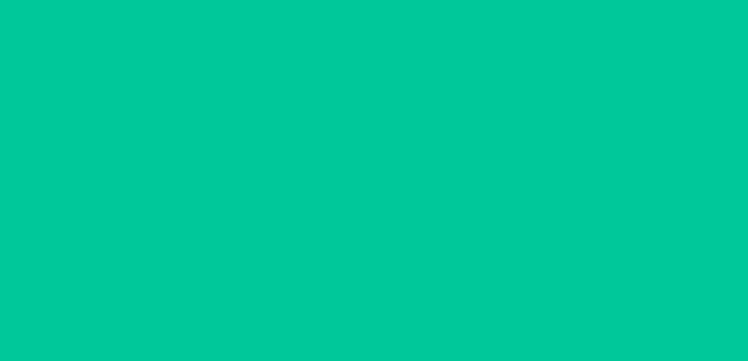
scroll to position [23, 0]
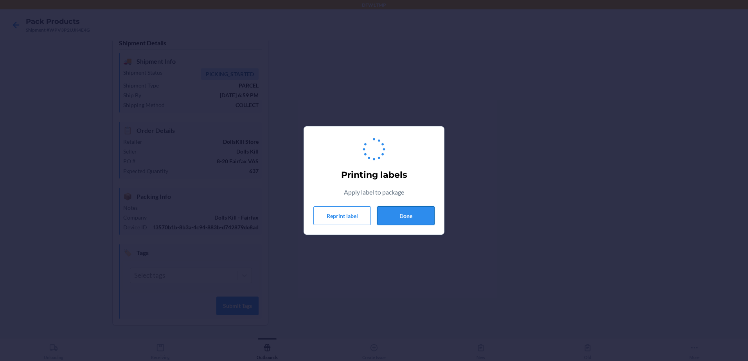
click at [416, 218] on button "Done" at bounding box center [405, 215] width 57 height 19
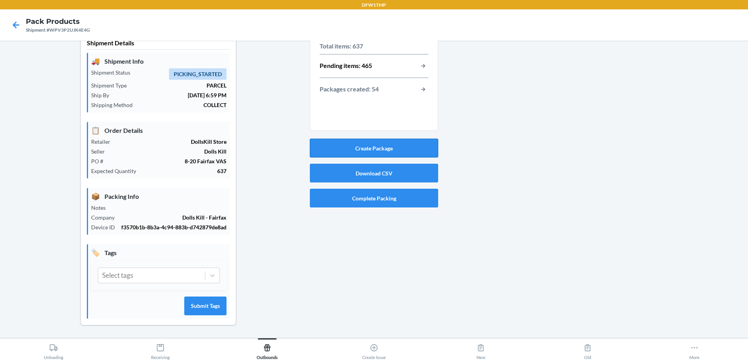
click at [398, 144] on button "Create Package" at bounding box center [374, 148] width 128 height 19
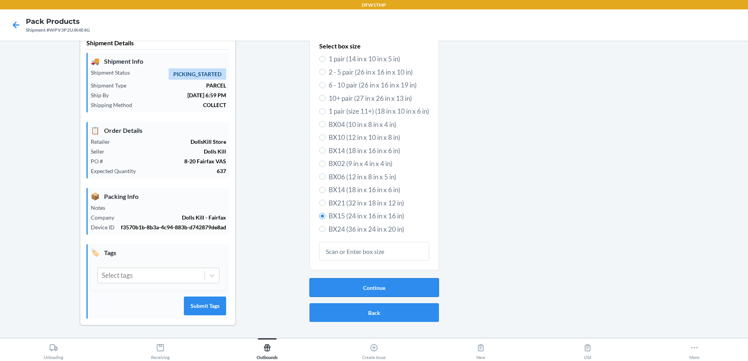
click at [367, 279] on button "Continue" at bounding box center [373, 287] width 129 height 19
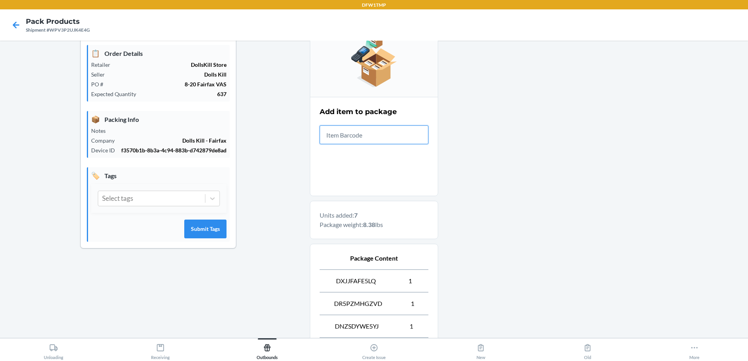
scroll to position [243, 0]
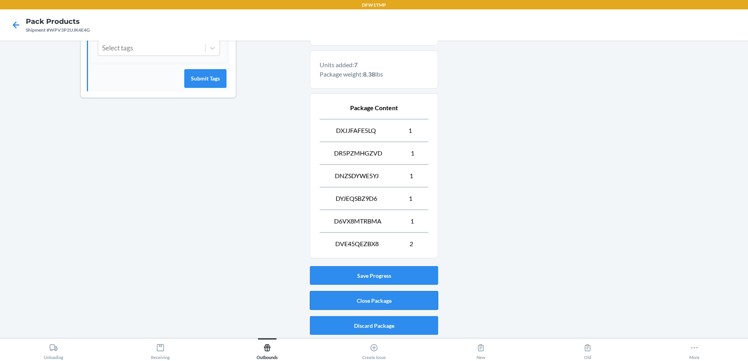
click at [352, 299] on button "Close Package" at bounding box center [374, 300] width 128 height 19
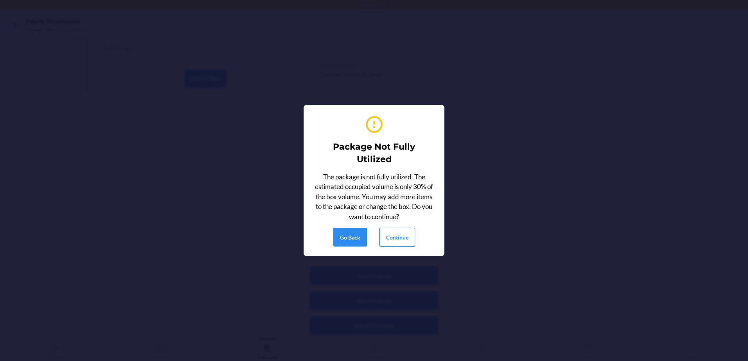
click at [406, 237] on button "Continue" at bounding box center [397, 237] width 36 height 19
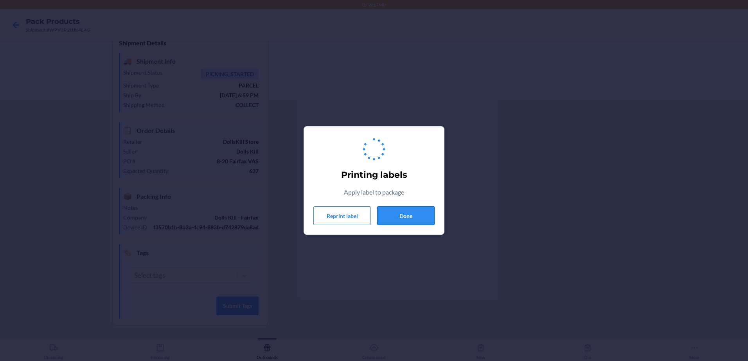
click at [422, 220] on button "Done" at bounding box center [405, 215] width 57 height 19
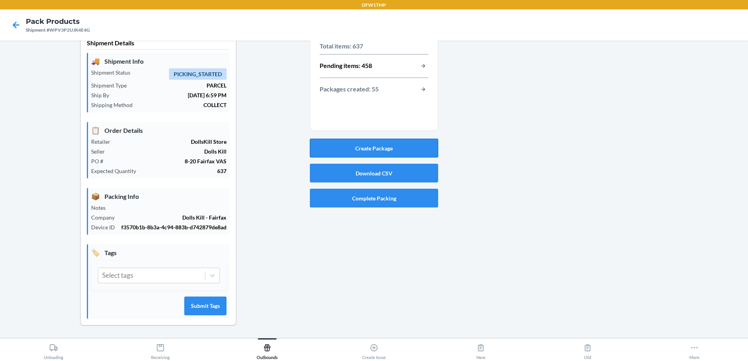
click at [421, 143] on button "Create Package" at bounding box center [374, 148] width 128 height 19
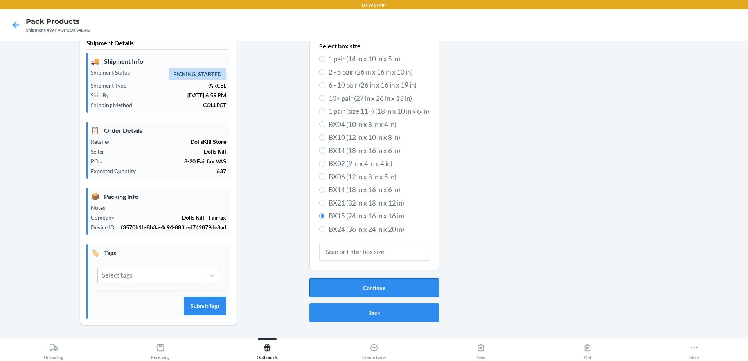
click at [394, 282] on button "Continue" at bounding box center [373, 287] width 129 height 19
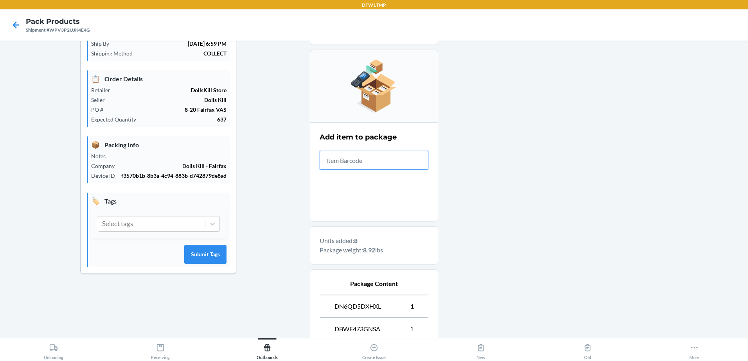
scroll to position [288, 0]
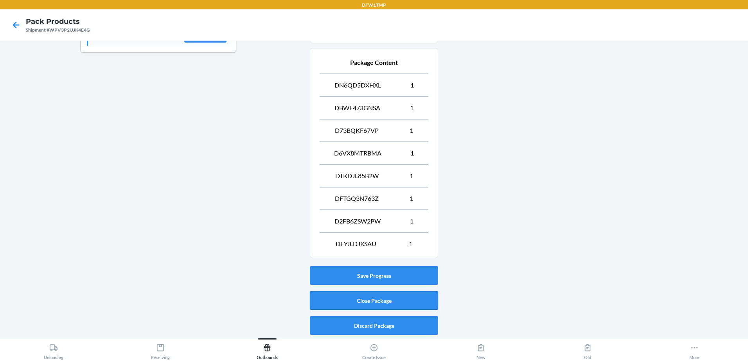
click at [321, 297] on button "Close Package" at bounding box center [374, 300] width 128 height 19
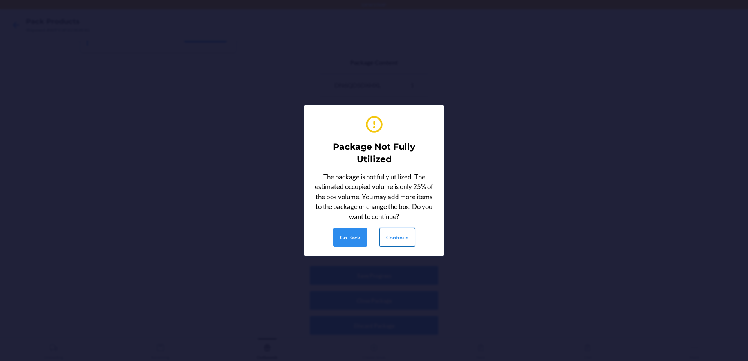
click at [395, 237] on button "Continue" at bounding box center [397, 237] width 36 height 19
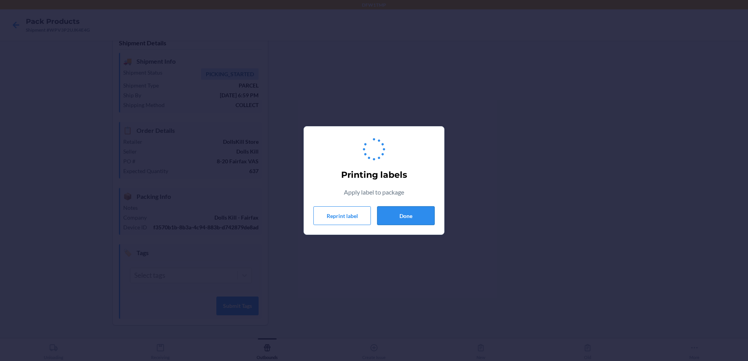
click at [424, 218] on button "Done" at bounding box center [405, 215] width 57 height 19
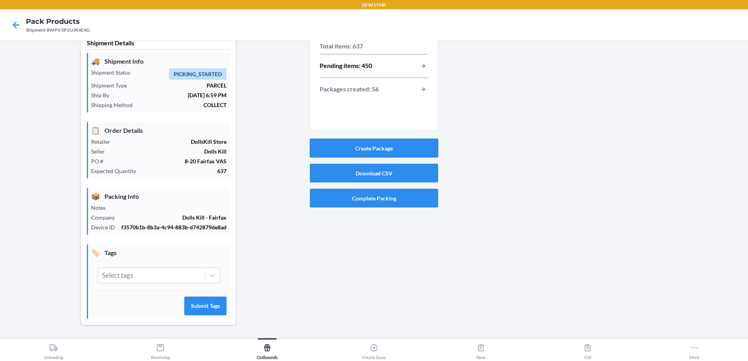
click at [386, 141] on button "Create Package" at bounding box center [374, 148] width 128 height 19
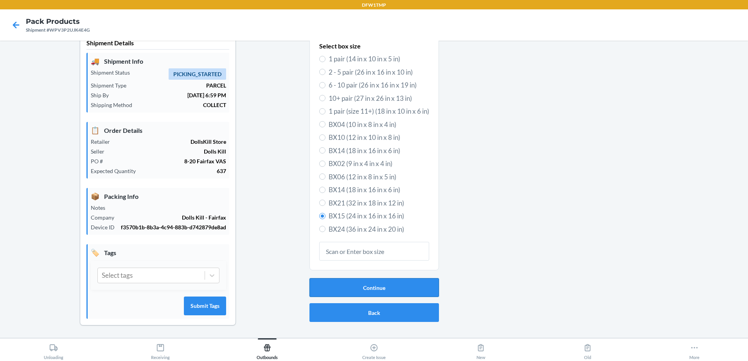
click at [406, 278] on button "Continue" at bounding box center [373, 287] width 129 height 19
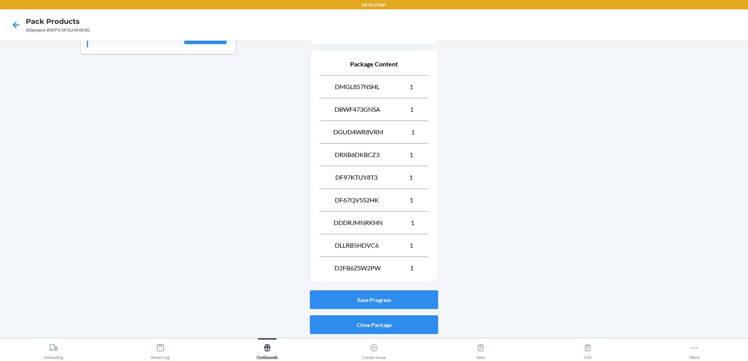
scroll to position [311, 0]
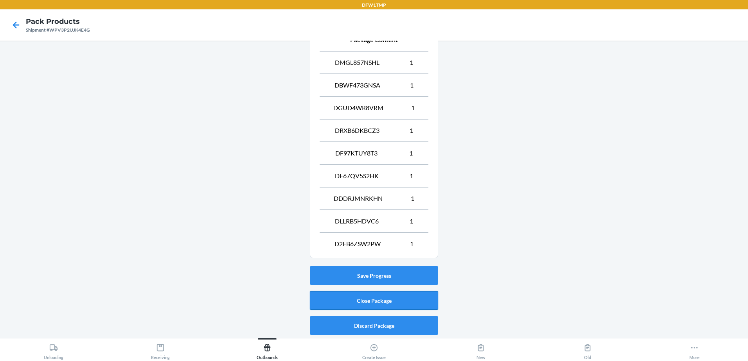
click at [396, 301] on button "Close Package" at bounding box center [374, 300] width 128 height 19
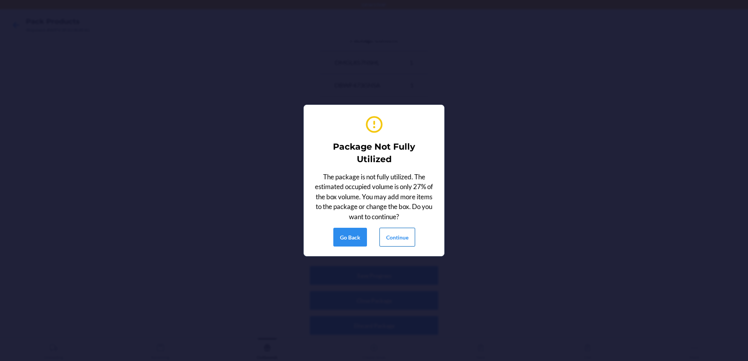
click at [396, 236] on button "Continue" at bounding box center [397, 237] width 36 height 19
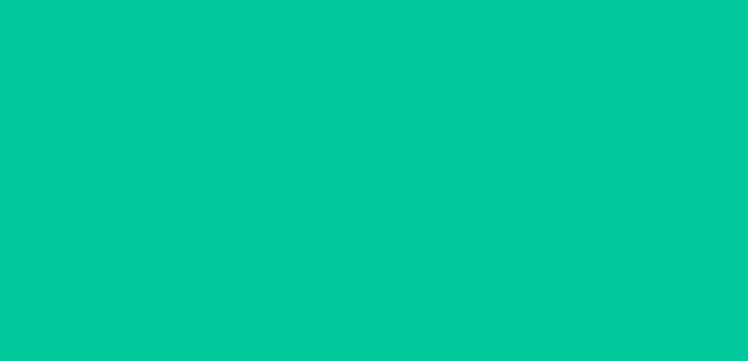
scroll to position [23, 0]
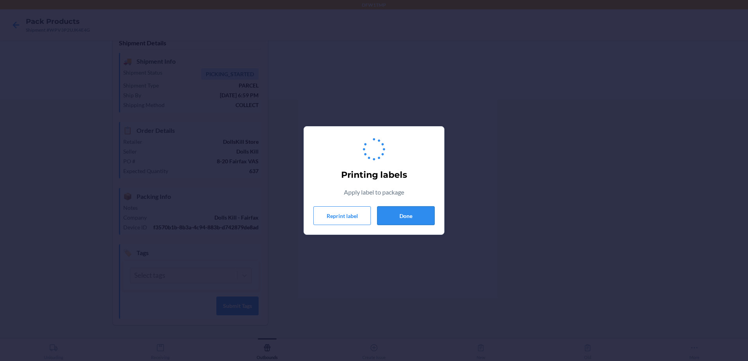
click at [410, 215] on button "Done" at bounding box center [405, 215] width 57 height 19
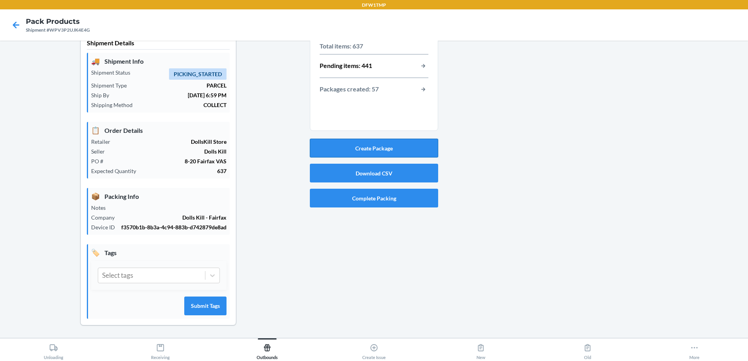
click at [395, 140] on button "Create Package" at bounding box center [374, 148] width 128 height 19
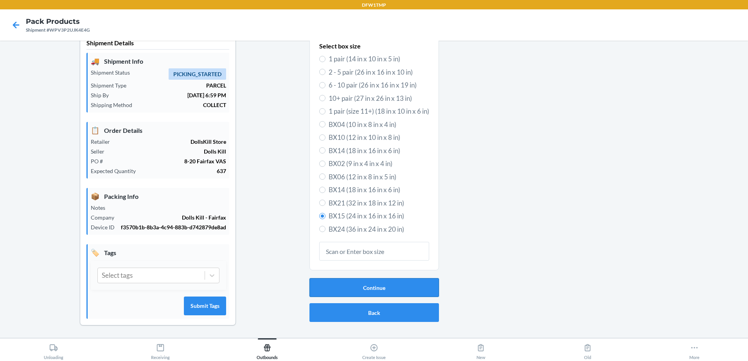
click at [391, 280] on button "Continue" at bounding box center [373, 287] width 129 height 19
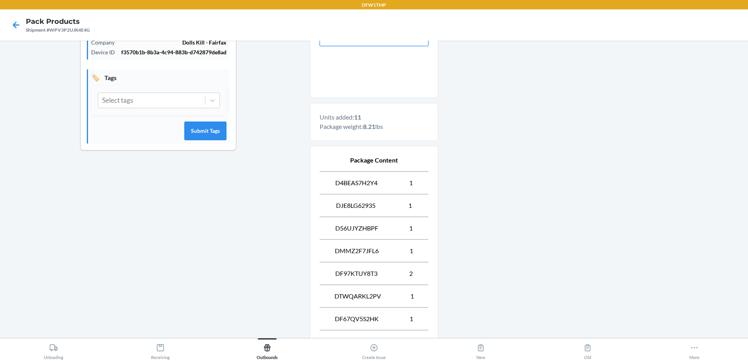
scroll to position [318, 0]
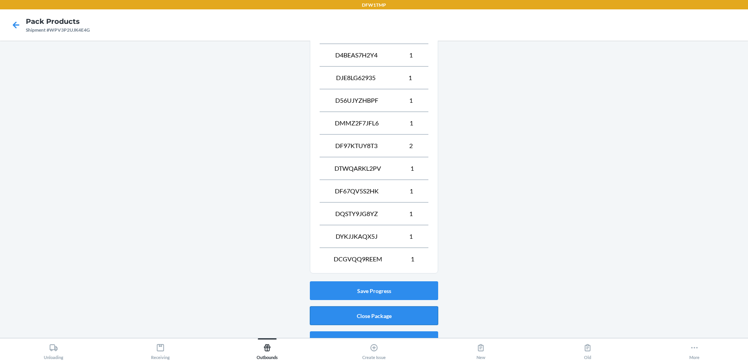
click at [390, 316] on button "Close Package" at bounding box center [374, 316] width 128 height 19
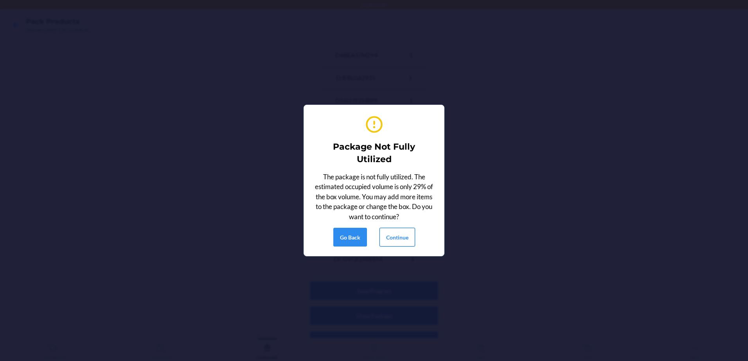
click at [406, 232] on button "Continue" at bounding box center [397, 237] width 36 height 19
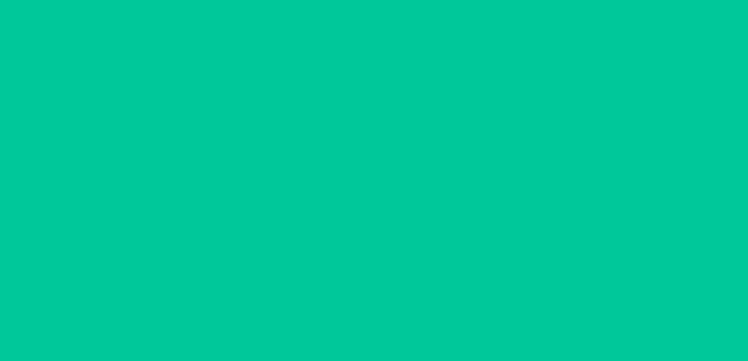
scroll to position [23, 0]
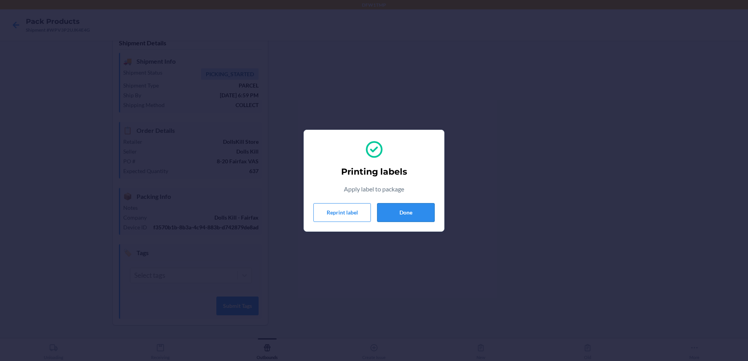
click at [417, 210] on button "Done" at bounding box center [405, 212] width 57 height 19
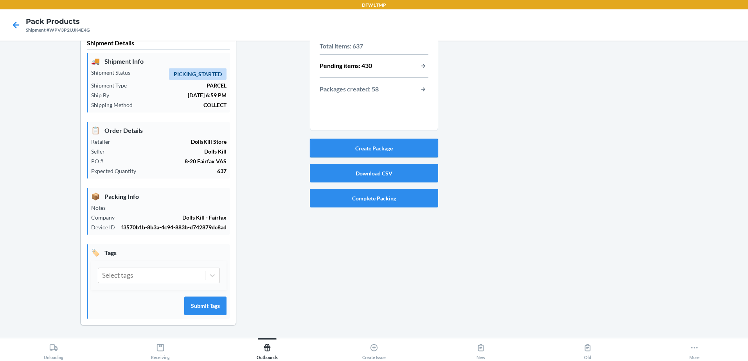
click at [394, 143] on button "Create Package" at bounding box center [374, 148] width 128 height 19
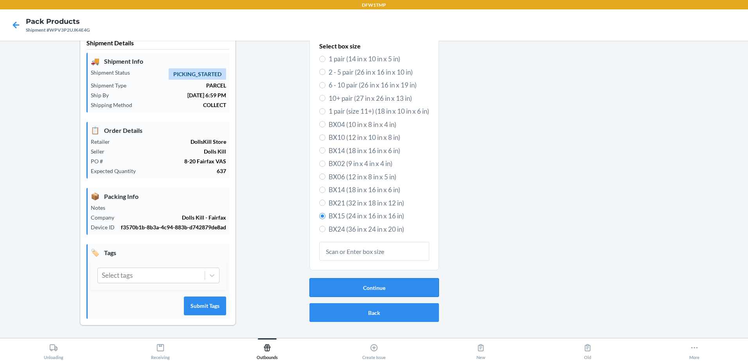
click at [354, 280] on button "Continue" at bounding box center [373, 287] width 129 height 19
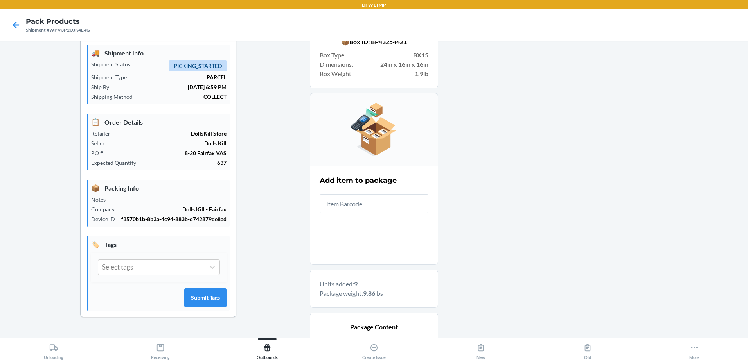
drag, startPoint x: 354, startPoint y: 280, endPoint x: 681, endPoint y: 124, distance: 362.6
click at [681, 124] on div at bounding box center [589, 313] width 303 height 580
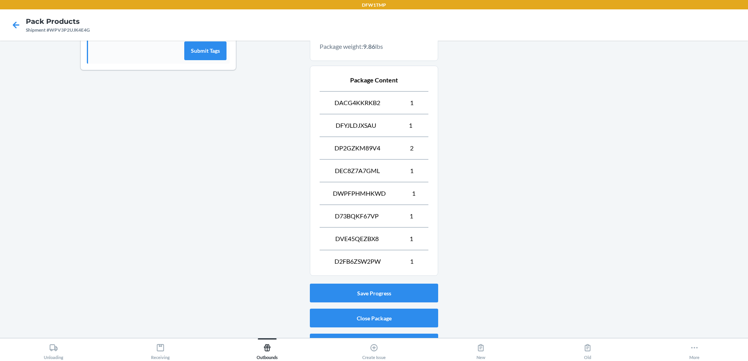
scroll to position [288, 0]
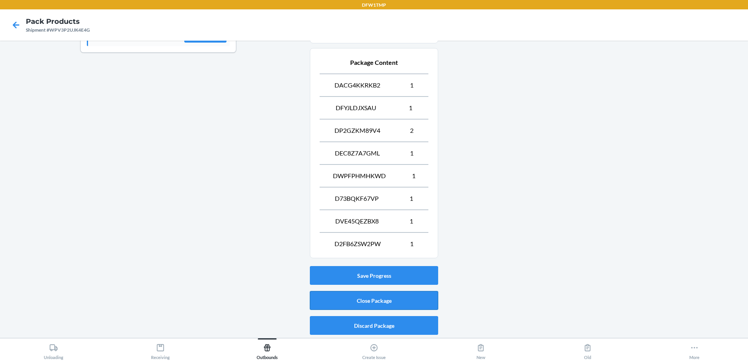
click at [335, 300] on button "Close Package" at bounding box center [374, 300] width 128 height 19
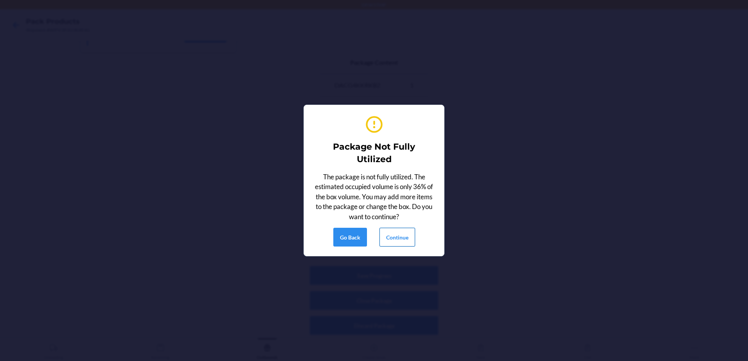
click at [399, 239] on button "Continue" at bounding box center [397, 237] width 36 height 19
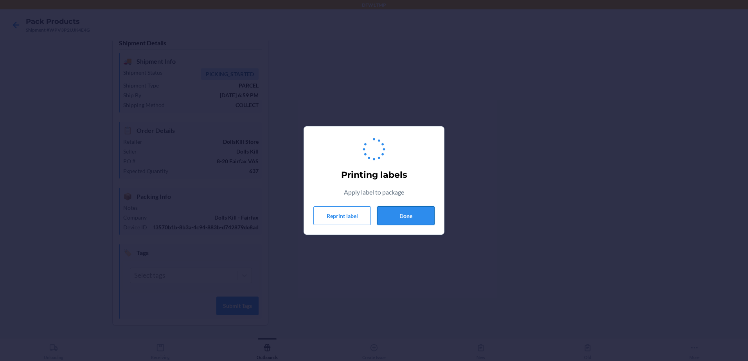
click at [414, 219] on button "Done" at bounding box center [405, 215] width 57 height 19
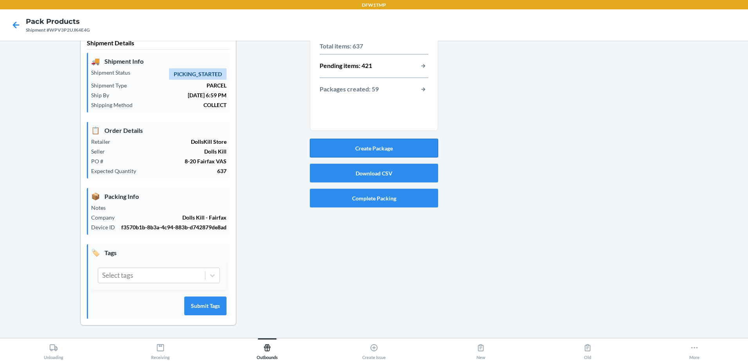
click at [391, 142] on button "Create Package" at bounding box center [374, 148] width 128 height 19
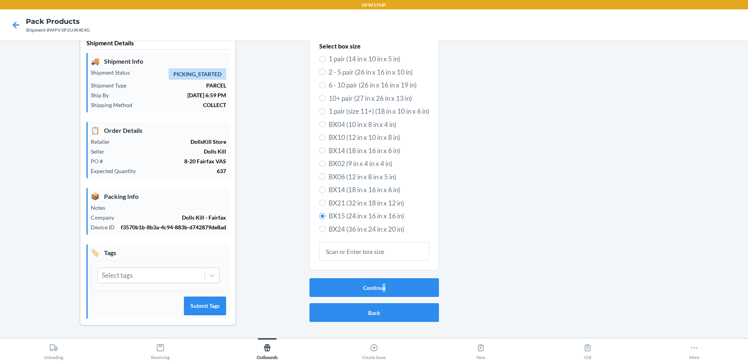
click at [381, 289] on div "Continue Back" at bounding box center [373, 300] width 129 height 50
click at [350, 279] on button "Continue" at bounding box center [373, 287] width 129 height 19
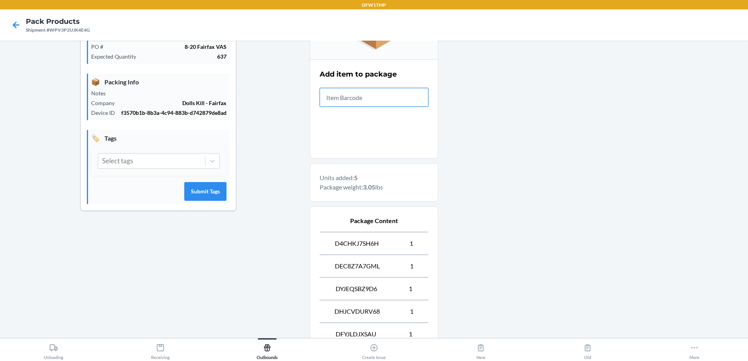
scroll to position [220, 0]
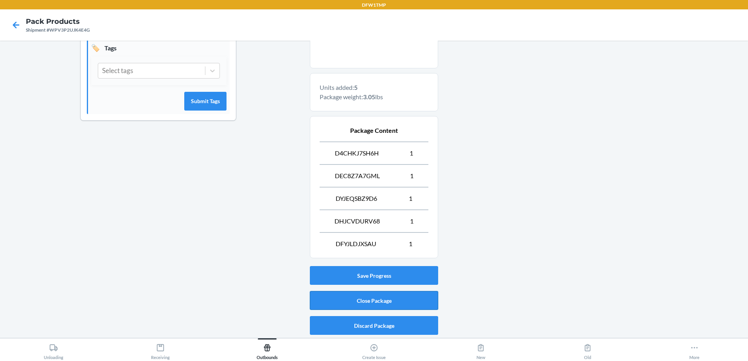
click at [314, 302] on button "Close Package" at bounding box center [374, 300] width 128 height 19
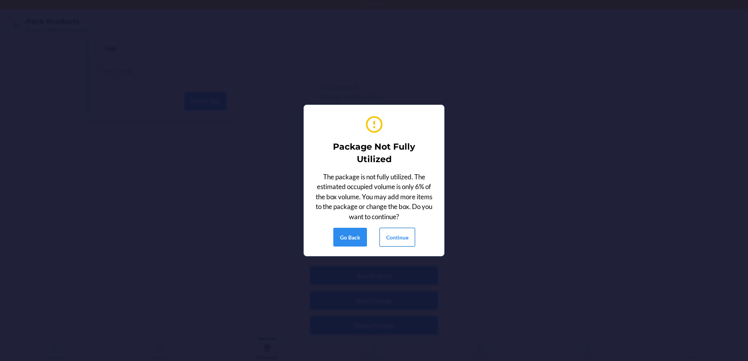
click at [385, 237] on button "Continue" at bounding box center [397, 237] width 36 height 19
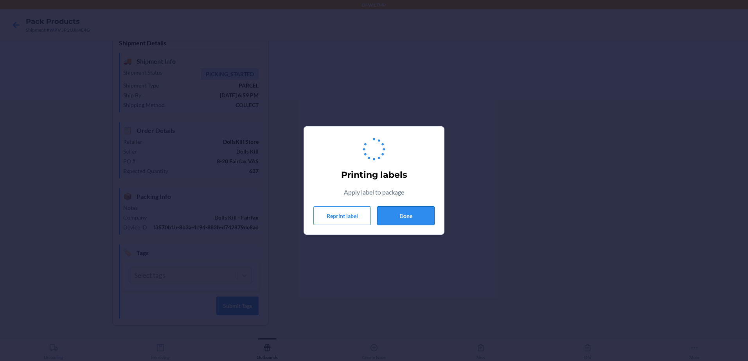
click at [389, 217] on button "Done" at bounding box center [405, 215] width 57 height 19
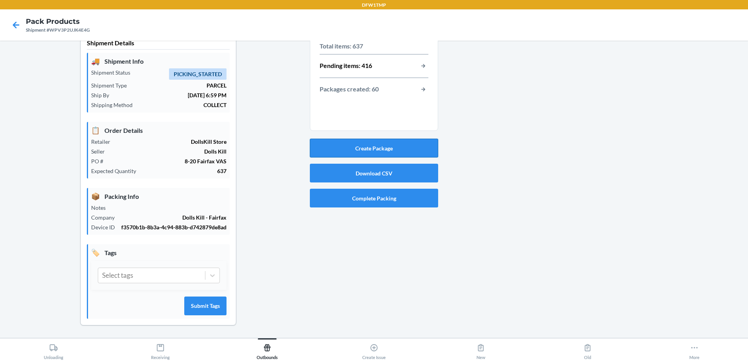
click at [413, 144] on button "Create Package" at bounding box center [374, 148] width 128 height 19
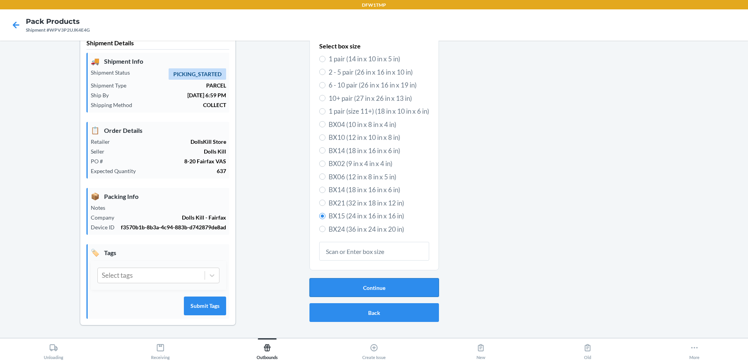
click at [408, 278] on button "Continue" at bounding box center [373, 287] width 129 height 19
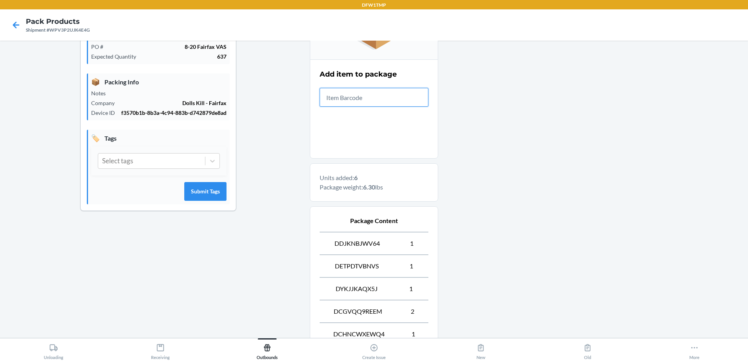
scroll to position [220, 0]
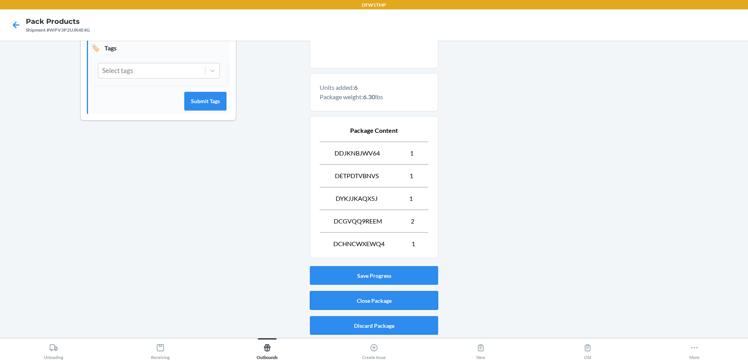
click at [327, 294] on button "Close Package" at bounding box center [374, 300] width 128 height 19
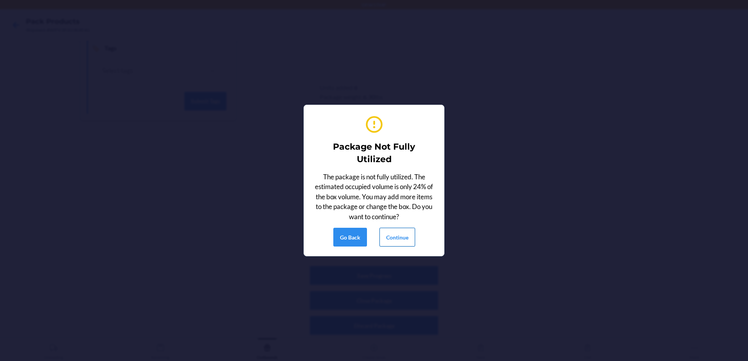
click at [393, 241] on button "Continue" at bounding box center [397, 237] width 36 height 19
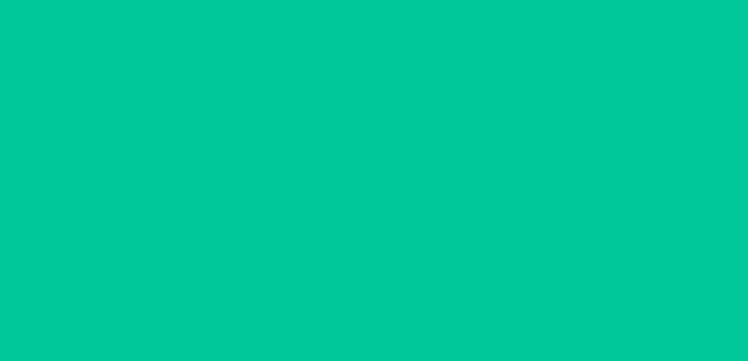
scroll to position [23, 0]
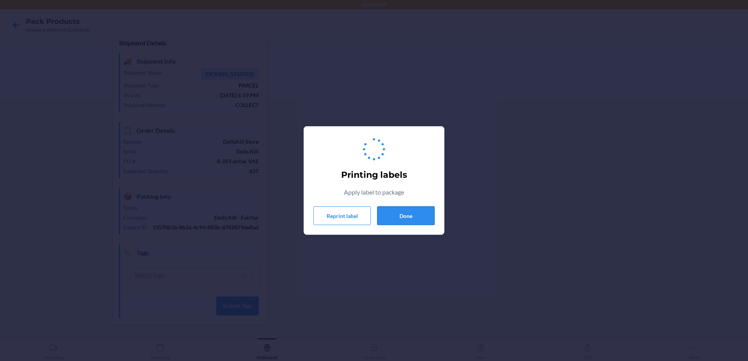
click at [408, 211] on button "Done" at bounding box center [405, 215] width 57 height 19
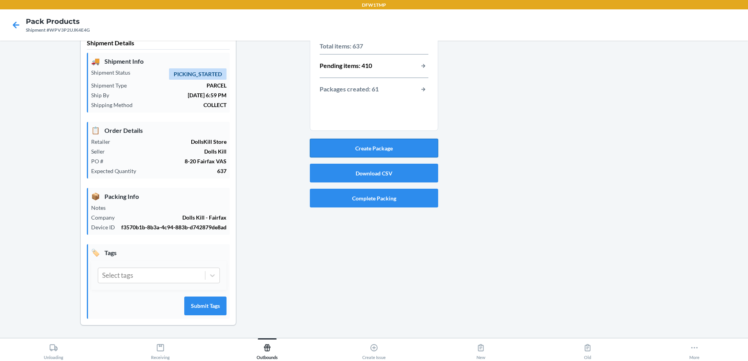
click at [408, 146] on button "Create Package" at bounding box center [374, 148] width 128 height 19
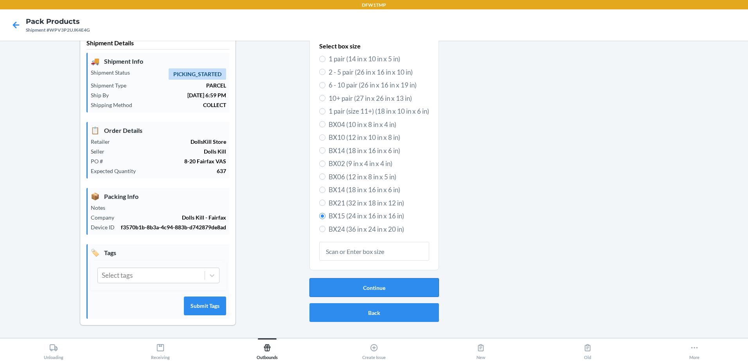
click at [359, 285] on button "Continue" at bounding box center [373, 287] width 129 height 19
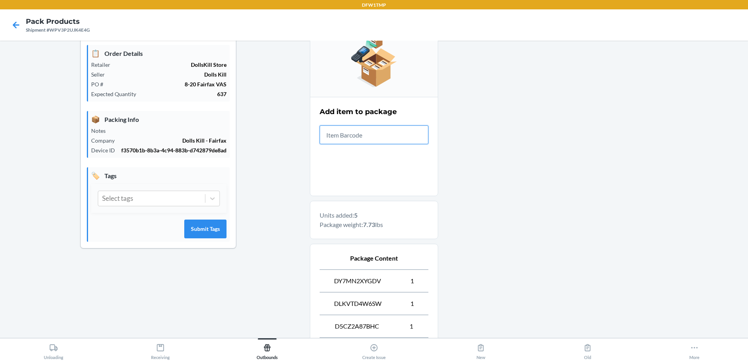
scroll to position [220, 0]
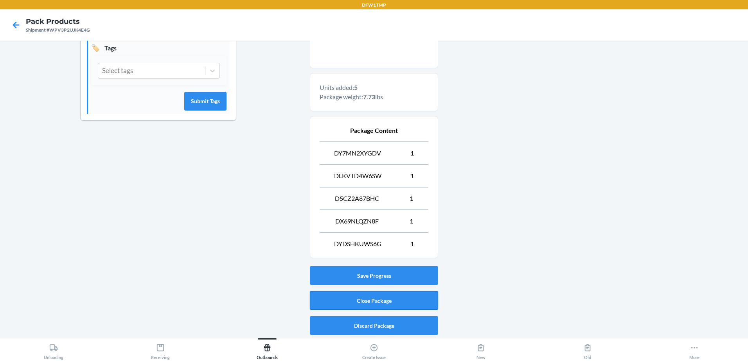
click at [428, 304] on button "Close Package" at bounding box center [374, 300] width 128 height 19
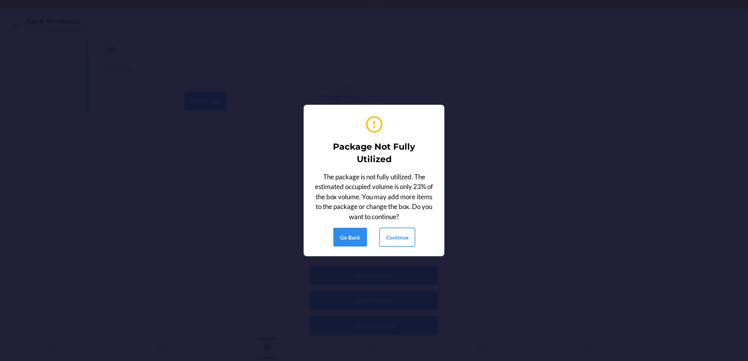
click at [404, 238] on button "Continue" at bounding box center [397, 237] width 36 height 19
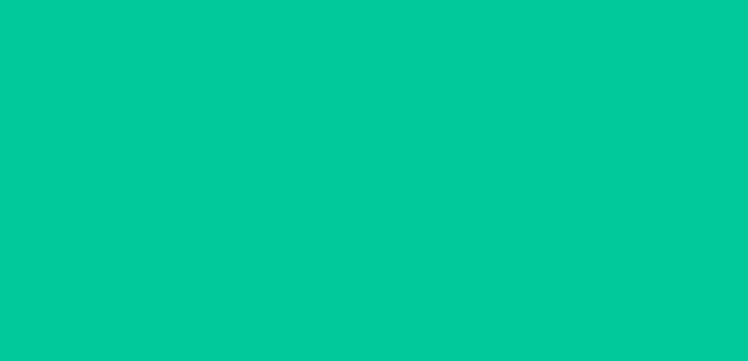
scroll to position [23, 0]
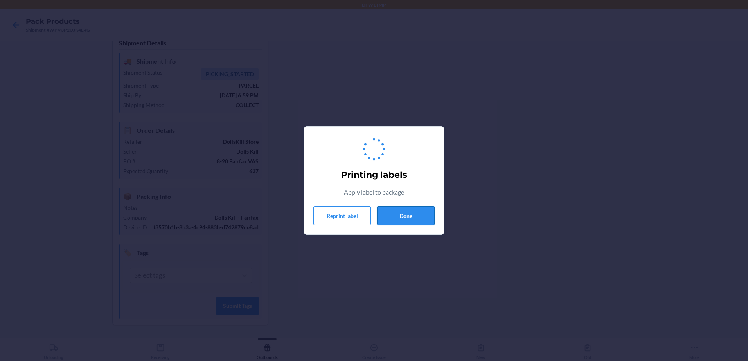
click at [422, 213] on button "Done" at bounding box center [405, 215] width 57 height 19
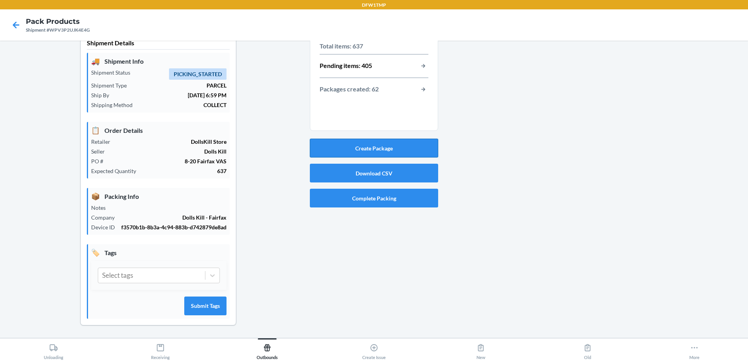
click at [411, 139] on button "Create Package" at bounding box center [374, 148] width 128 height 19
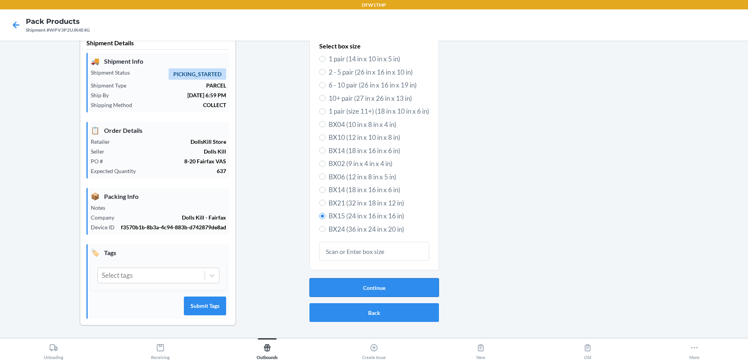
click at [400, 280] on button "Continue" at bounding box center [373, 287] width 129 height 19
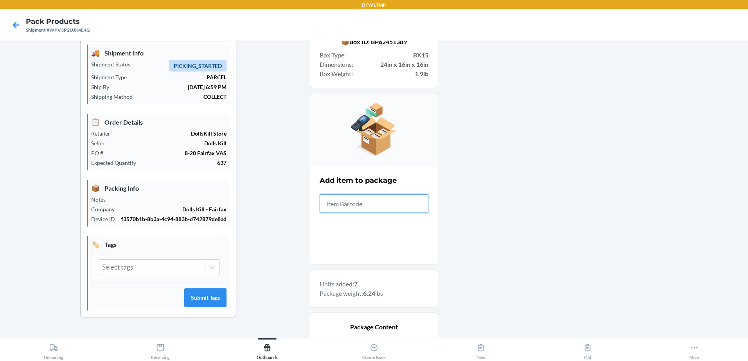
scroll to position [220, 0]
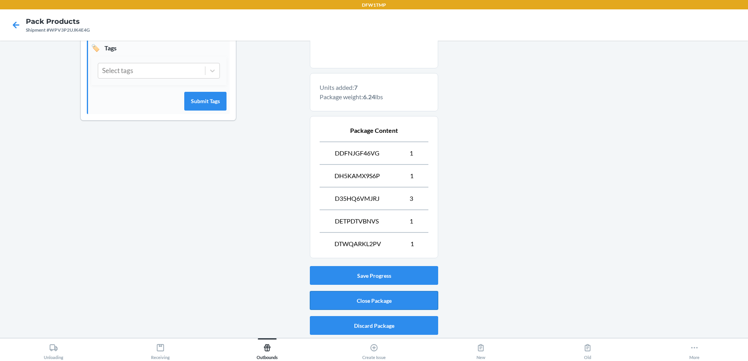
click at [392, 300] on button "Close Package" at bounding box center [374, 300] width 128 height 19
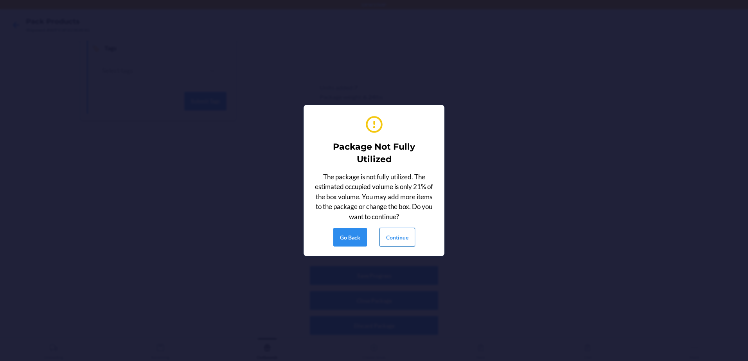
click at [406, 241] on button "Continue" at bounding box center [397, 237] width 36 height 19
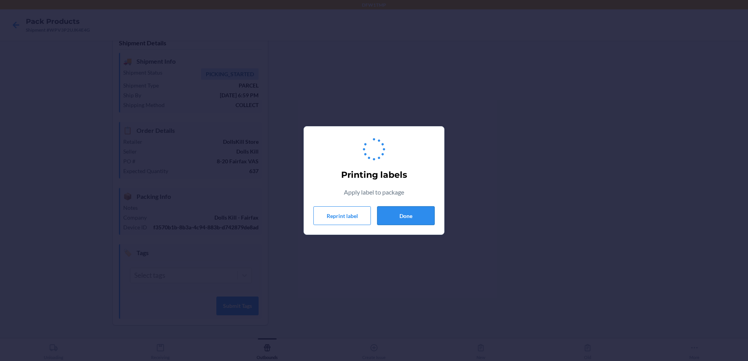
click at [403, 216] on button "Done" at bounding box center [405, 215] width 57 height 19
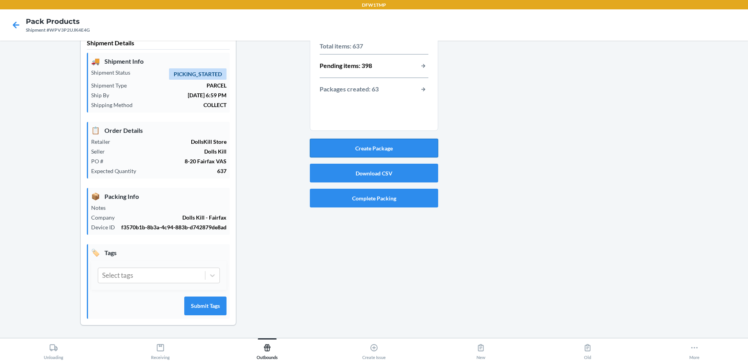
click at [395, 139] on button "Create Package" at bounding box center [374, 148] width 128 height 19
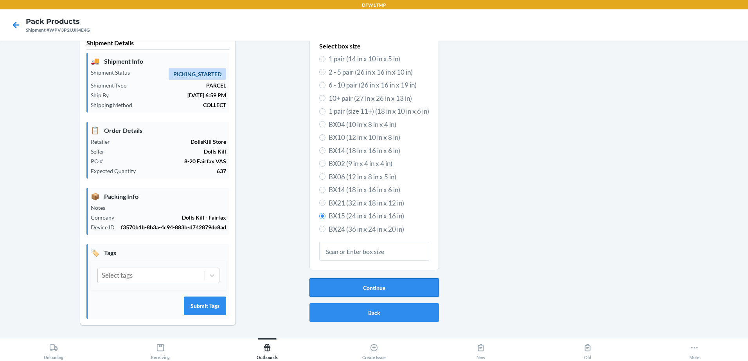
click at [370, 280] on button "Continue" at bounding box center [373, 287] width 129 height 19
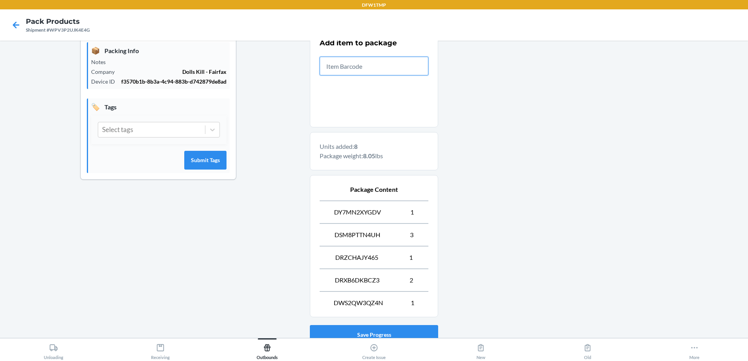
scroll to position [220, 0]
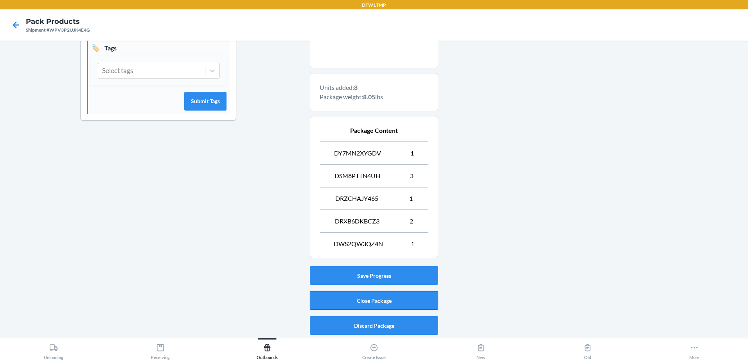
click at [381, 300] on button "Close Package" at bounding box center [374, 300] width 128 height 19
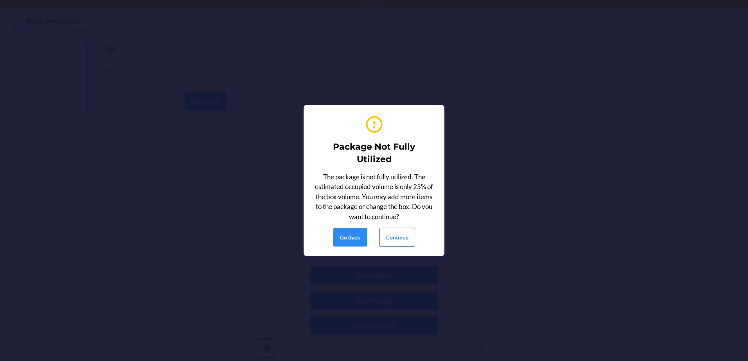
click at [405, 243] on button "Continue" at bounding box center [397, 237] width 36 height 19
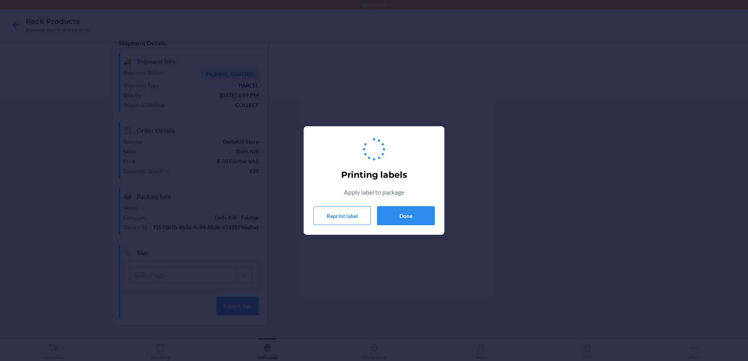
click at [425, 220] on button "Done" at bounding box center [405, 215] width 57 height 19
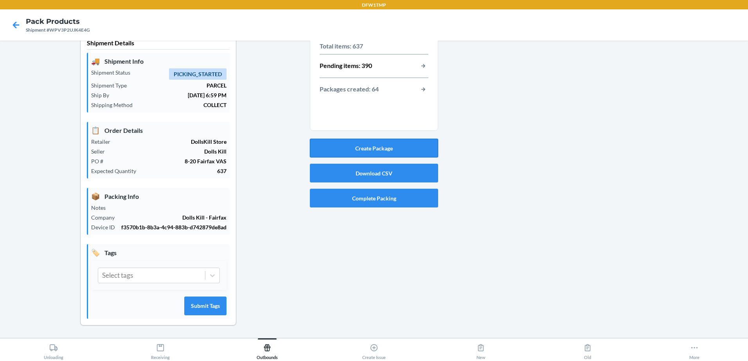
click at [343, 140] on button "Create Package" at bounding box center [374, 148] width 128 height 19
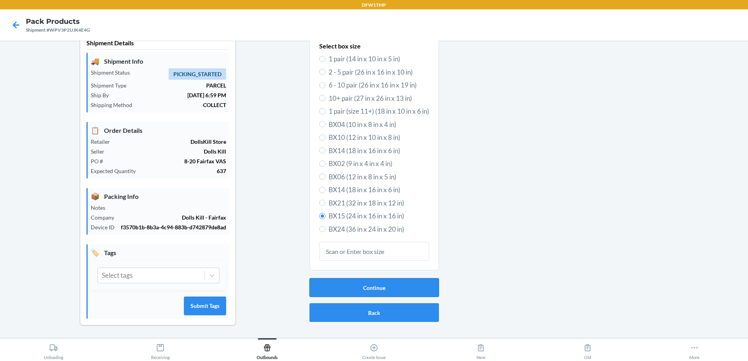
click at [344, 279] on button "Continue" at bounding box center [373, 287] width 129 height 19
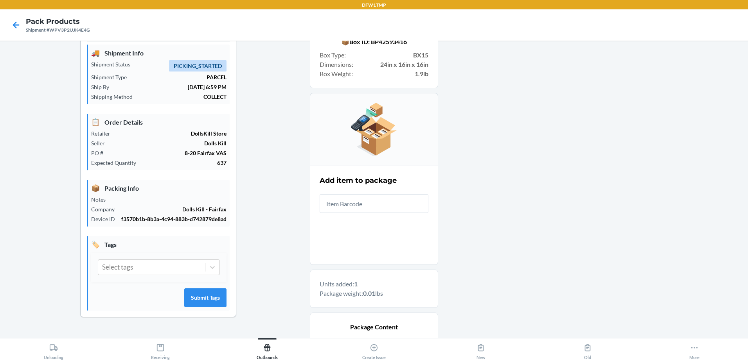
drag, startPoint x: 742, startPoint y: 218, endPoint x: 726, endPoint y: 291, distance: 74.6
click at [726, 291] on main "Shipment Details 🚚 Shipment Info Shipment Status PICKING_STARTED Shipment Type …" at bounding box center [374, 190] width 748 height 298
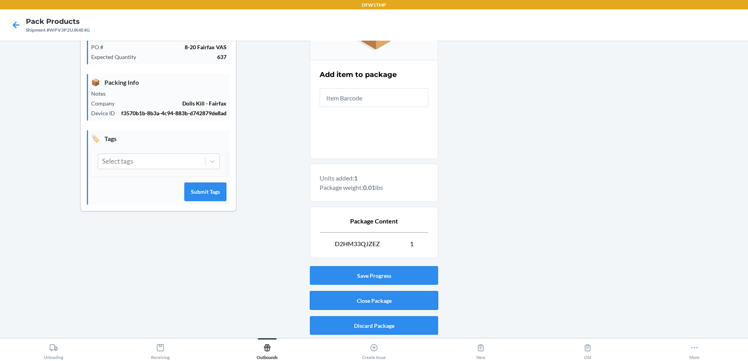
click at [402, 303] on button "Close Package" at bounding box center [374, 300] width 128 height 19
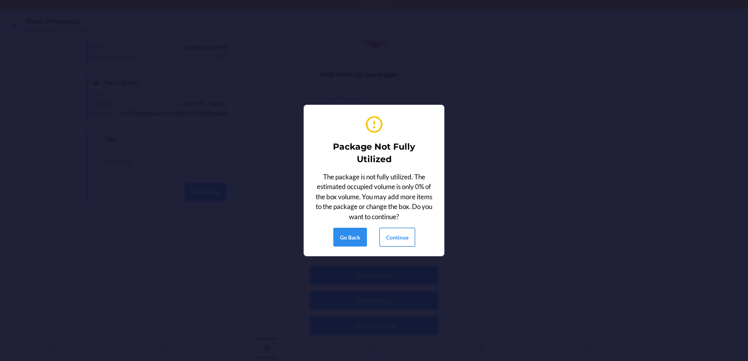
click at [404, 246] on button "Continue" at bounding box center [397, 237] width 36 height 19
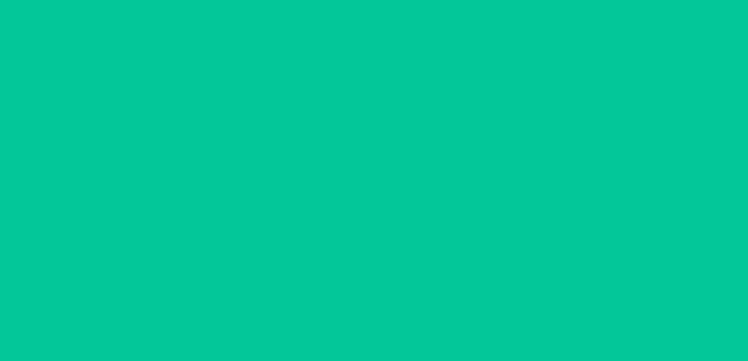
scroll to position [23, 0]
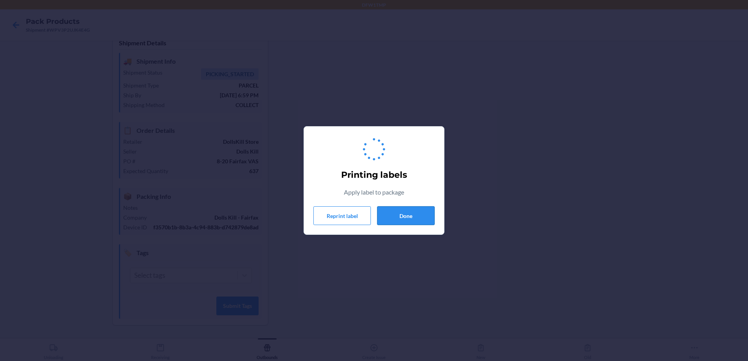
click at [398, 211] on button "Done" at bounding box center [405, 215] width 57 height 19
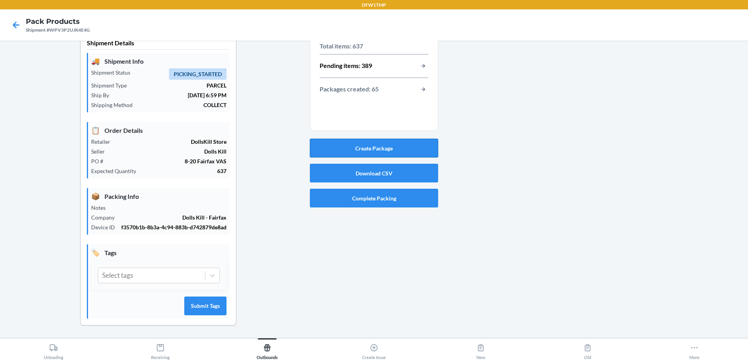
click at [402, 139] on button "Create Package" at bounding box center [374, 148] width 128 height 19
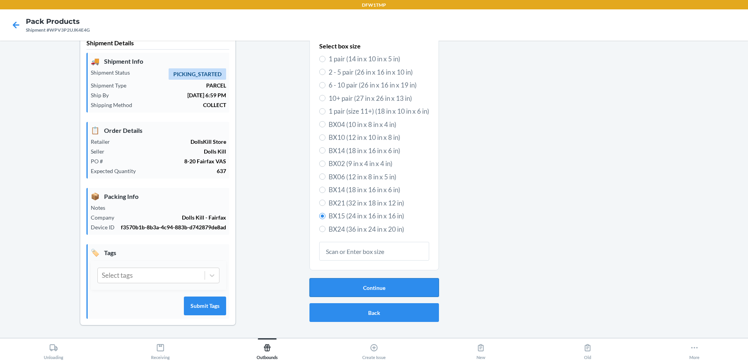
click at [388, 280] on button "Continue" at bounding box center [373, 287] width 129 height 19
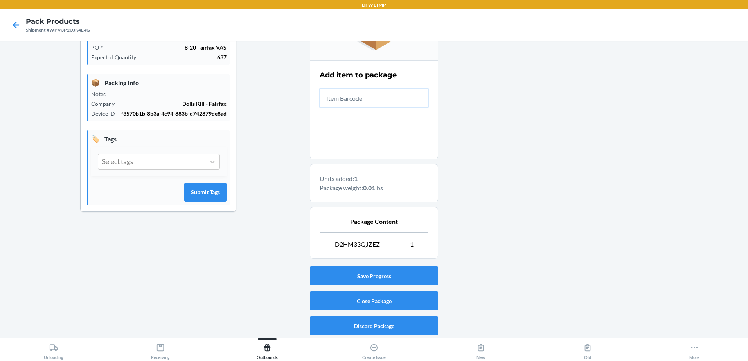
scroll to position [129, 0]
click at [315, 302] on button "Close Package" at bounding box center [374, 300] width 128 height 19
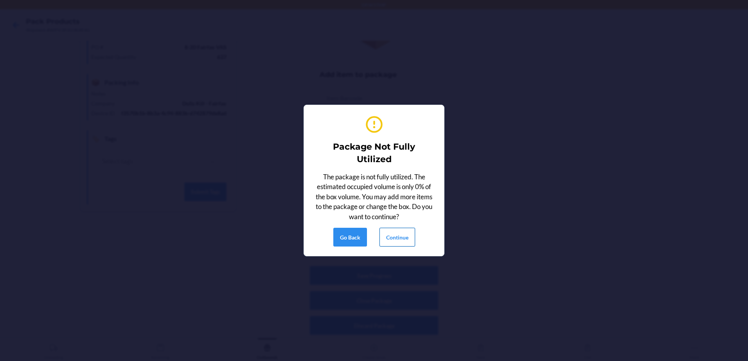
click at [391, 235] on button "Continue" at bounding box center [397, 237] width 36 height 19
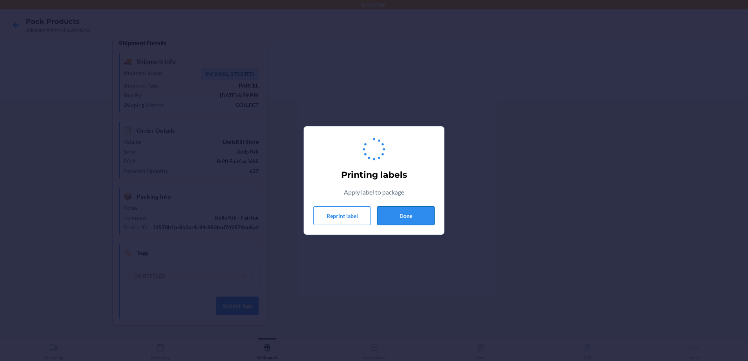
click at [417, 224] on button "Done" at bounding box center [405, 215] width 57 height 19
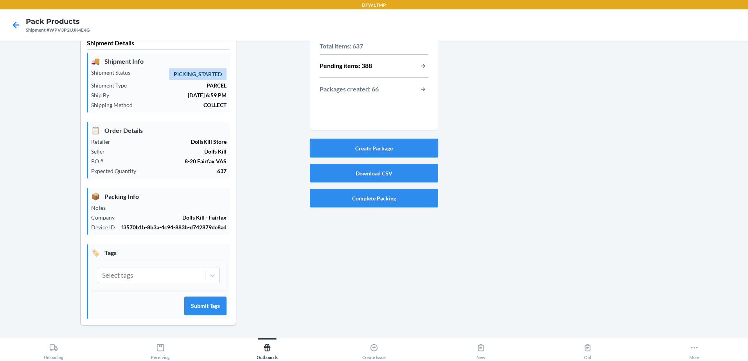
click at [364, 141] on button "Create Package" at bounding box center [374, 148] width 128 height 19
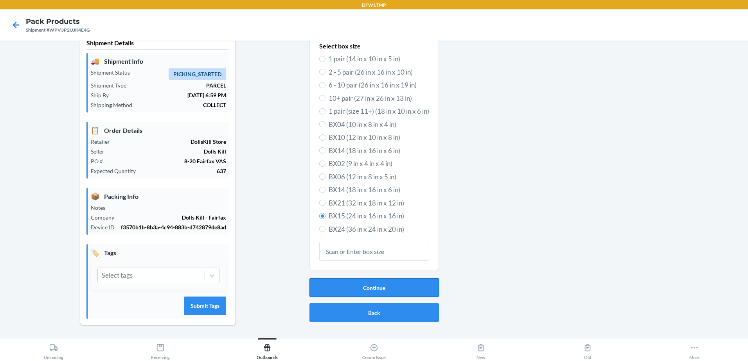
click at [374, 278] on button "Continue" at bounding box center [373, 287] width 129 height 19
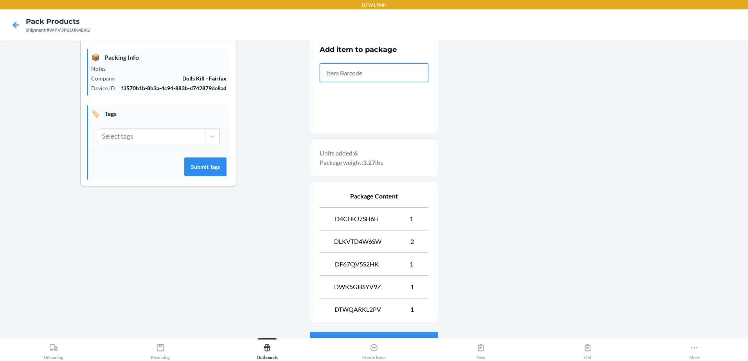
scroll to position [220, 0]
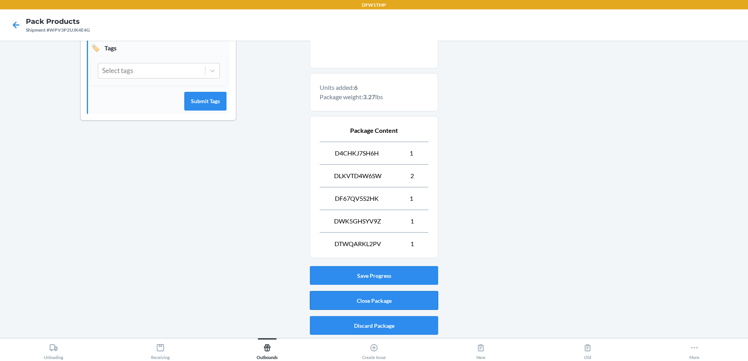
click at [388, 303] on button "Close Package" at bounding box center [374, 300] width 128 height 19
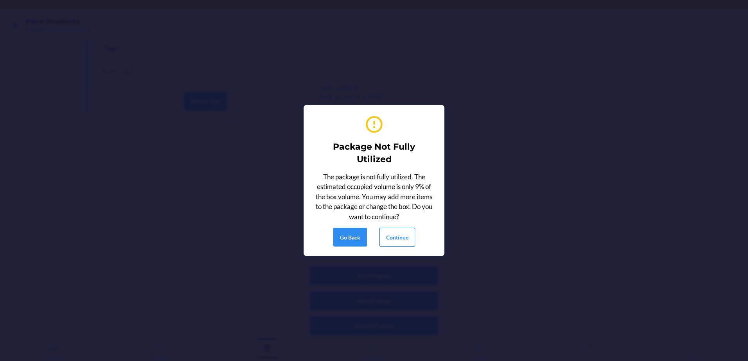
click at [402, 242] on button "Continue" at bounding box center [397, 237] width 36 height 19
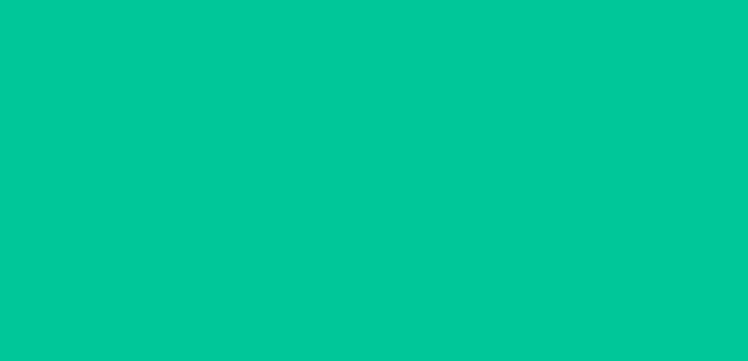
scroll to position [23, 0]
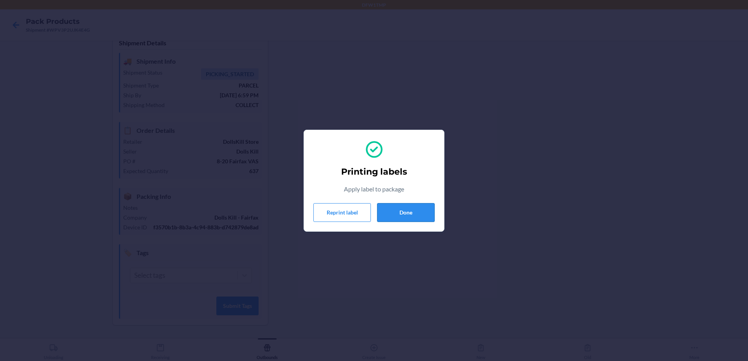
click at [414, 219] on button "Done" at bounding box center [405, 212] width 57 height 19
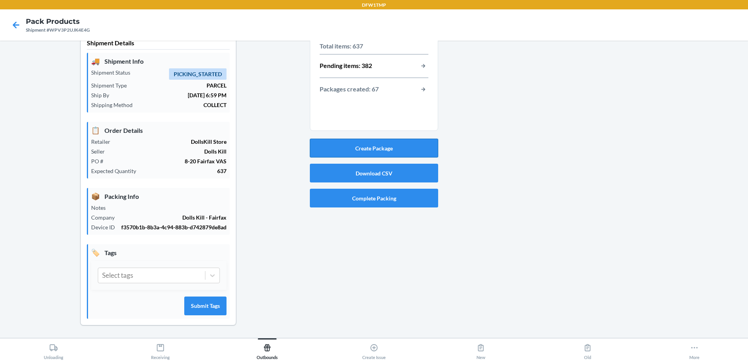
click at [399, 139] on button "Create Package" at bounding box center [374, 148] width 128 height 19
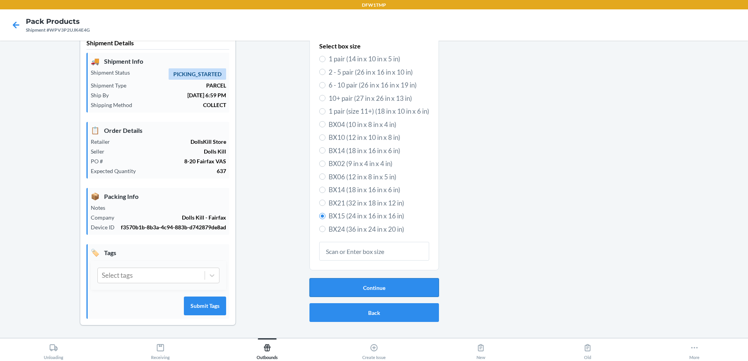
click at [396, 278] on button "Continue" at bounding box center [373, 287] width 129 height 19
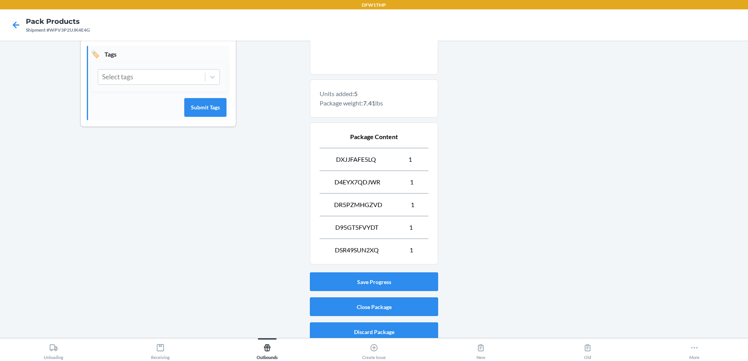
scroll to position [220, 0]
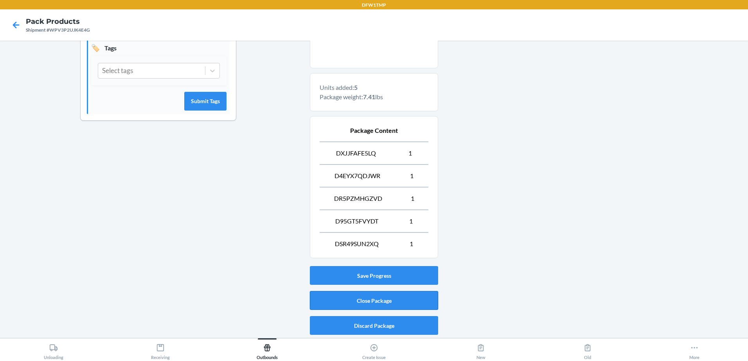
click at [385, 297] on button "Close Package" at bounding box center [374, 300] width 128 height 19
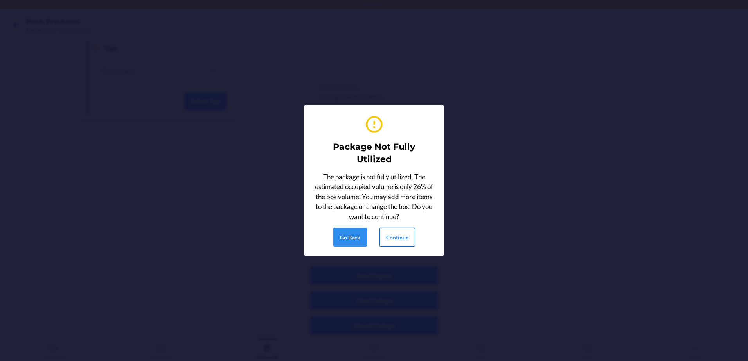
click at [403, 237] on button "Continue" at bounding box center [397, 237] width 36 height 19
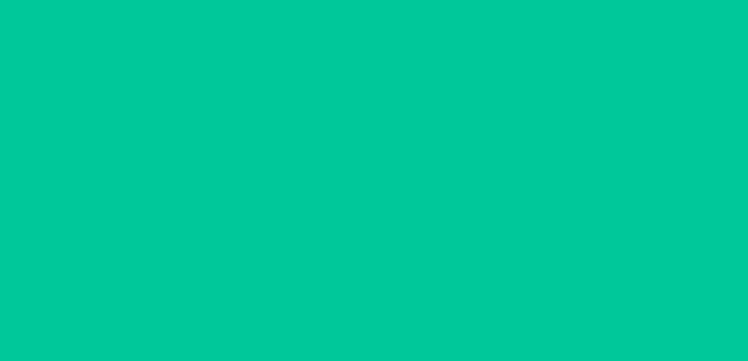
scroll to position [23, 0]
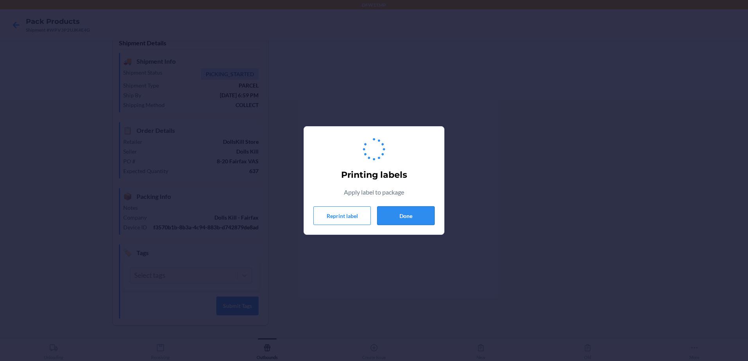
click at [406, 215] on button "Done" at bounding box center [405, 215] width 57 height 19
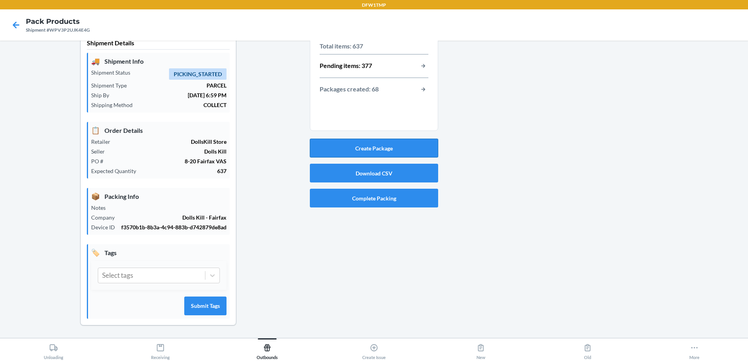
click at [365, 146] on button "Create Package" at bounding box center [374, 148] width 128 height 19
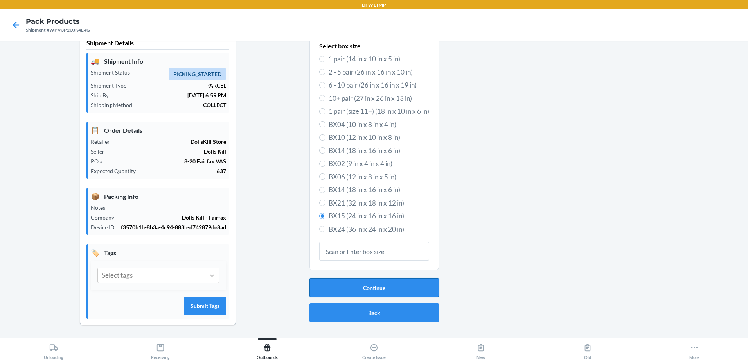
click at [321, 285] on button "Continue" at bounding box center [373, 287] width 129 height 19
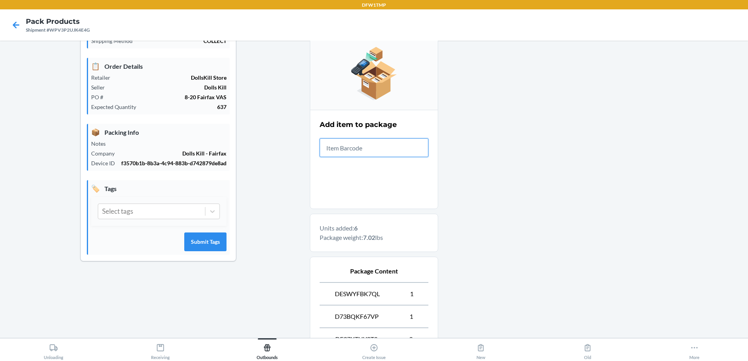
scroll to position [220, 0]
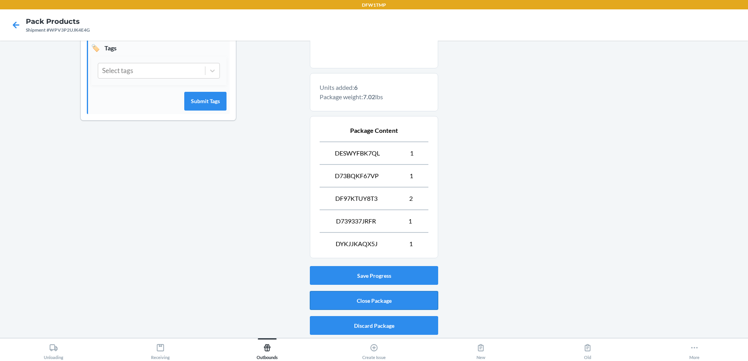
click at [405, 302] on button "Close Package" at bounding box center [374, 300] width 128 height 19
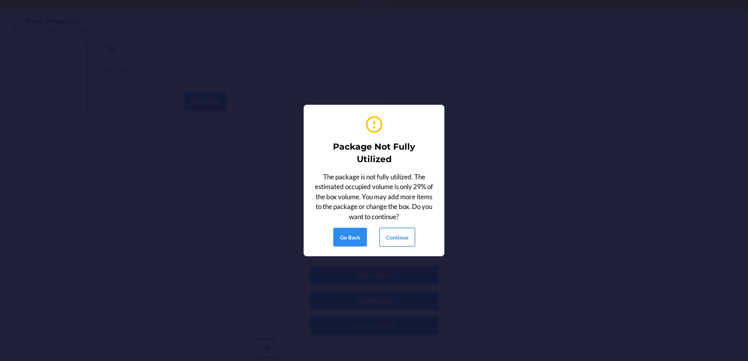
click at [403, 235] on button "Continue" at bounding box center [397, 237] width 36 height 19
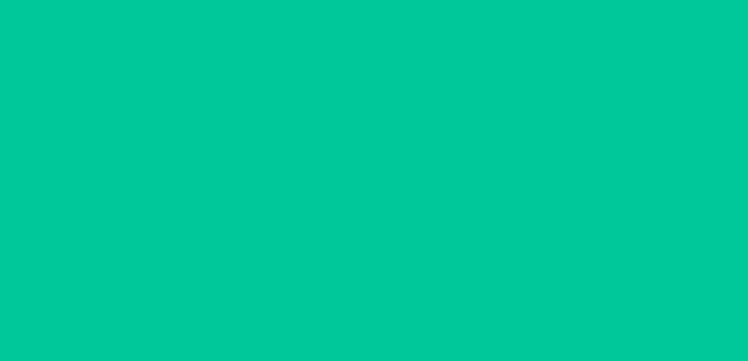
scroll to position [23, 0]
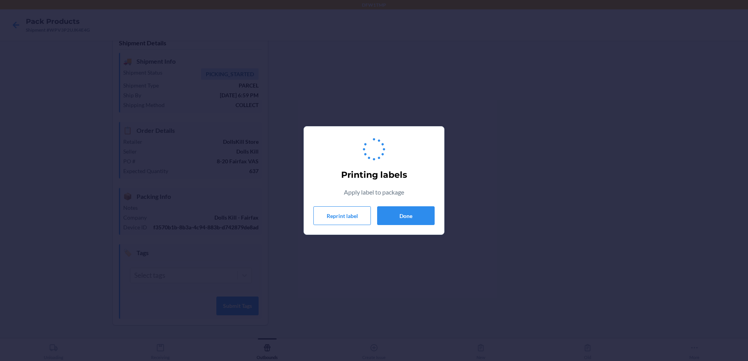
click at [421, 225] on div "Printing labels Apply label to package Reprint label Done" at bounding box center [373, 180] width 121 height 95
click at [421, 212] on button "Done" at bounding box center [405, 215] width 57 height 19
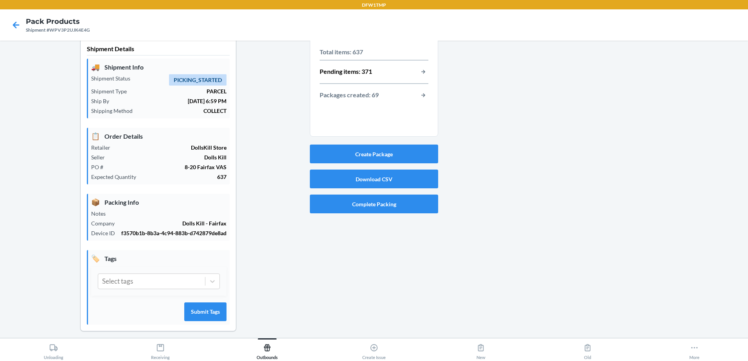
scroll to position [0, 0]
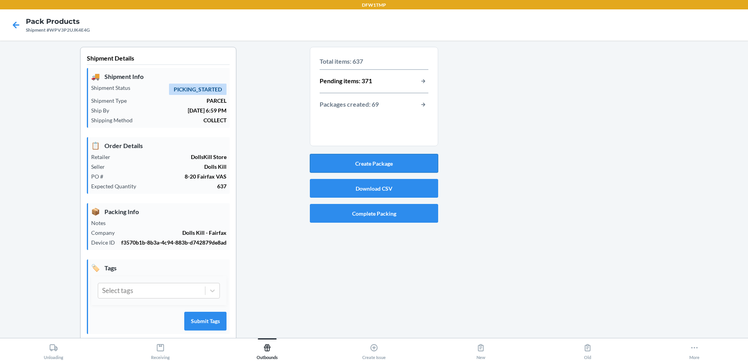
click at [395, 160] on button "Create Package" at bounding box center [374, 163] width 128 height 19
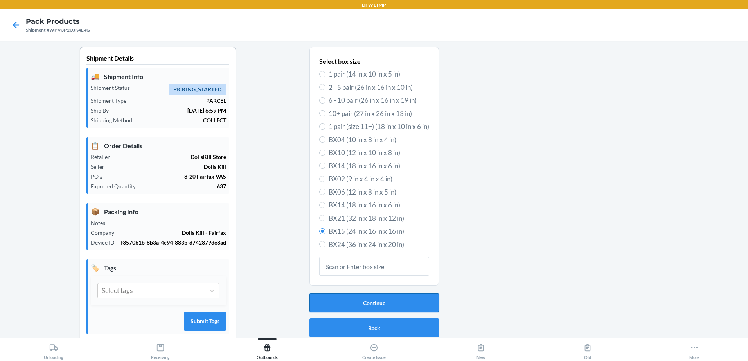
click at [389, 303] on button "Continue" at bounding box center [373, 303] width 129 height 19
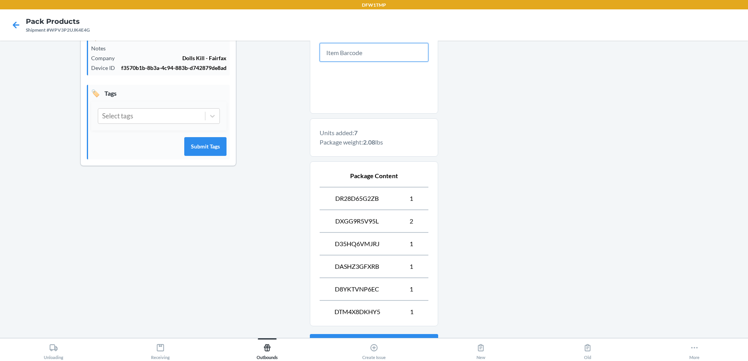
scroll to position [243, 0]
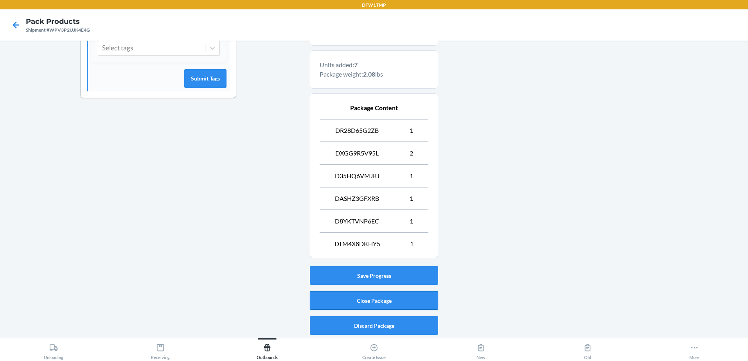
click at [364, 297] on button "Close Package" at bounding box center [374, 300] width 128 height 19
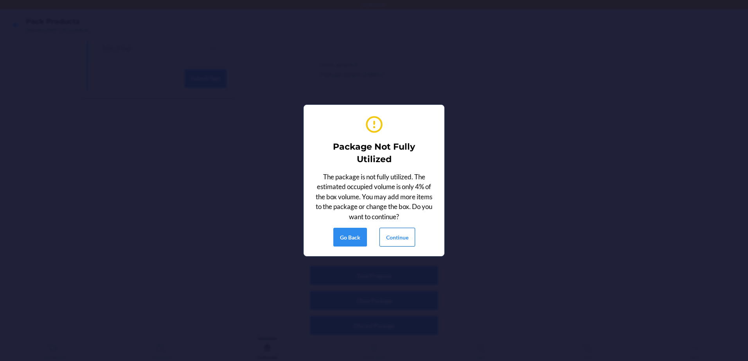
click at [396, 244] on button "Continue" at bounding box center [397, 237] width 36 height 19
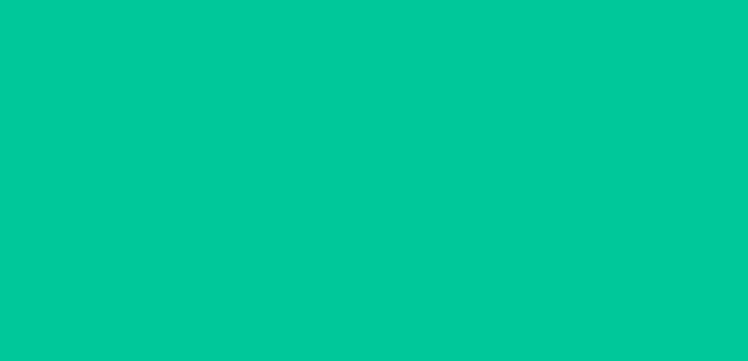
scroll to position [23, 0]
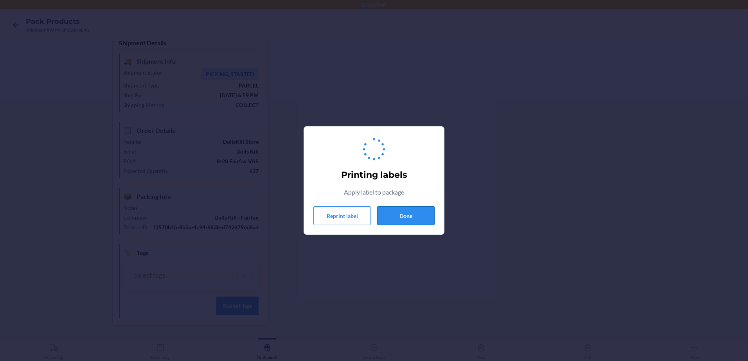
click at [386, 217] on button "Done" at bounding box center [405, 215] width 57 height 19
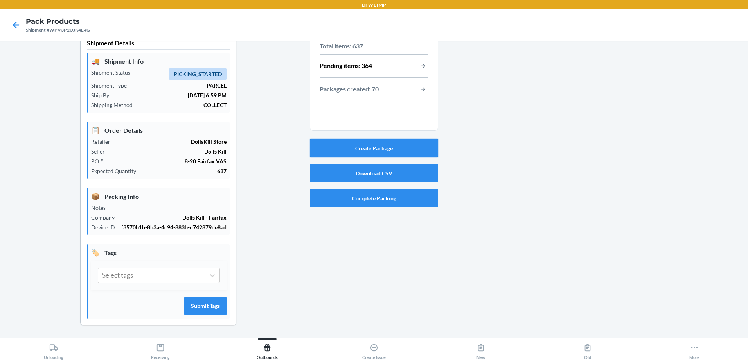
click at [371, 139] on button "Create Package" at bounding box center [374, 148] width 128 height 19
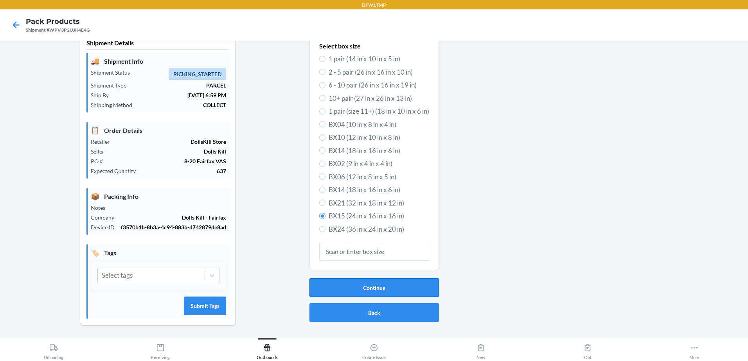
click at [388, 278] on button "Continue" at bounding box center [373, 287] width 129 height 19
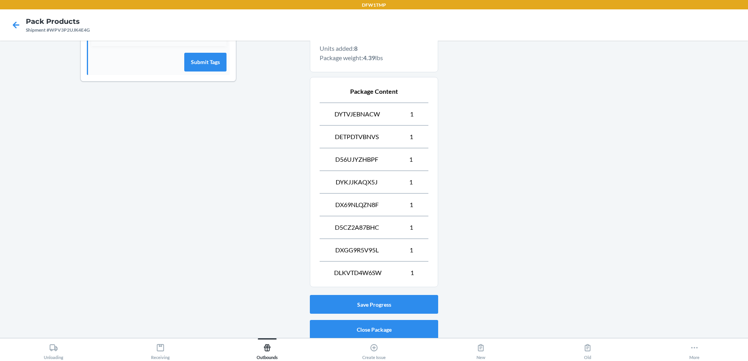
scroll to position [288, 0]
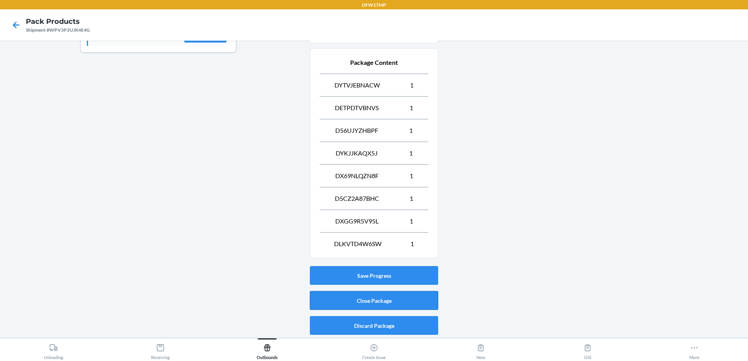
click at [399, 306] on button "Close Package" at bounding box center [374, 300] width 128 height 19
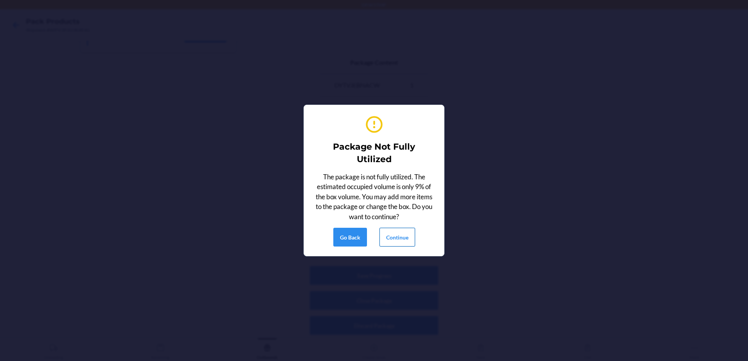
click at [390, 241] on button "Continue" at bounding box center [397, 237] width 36 height 19
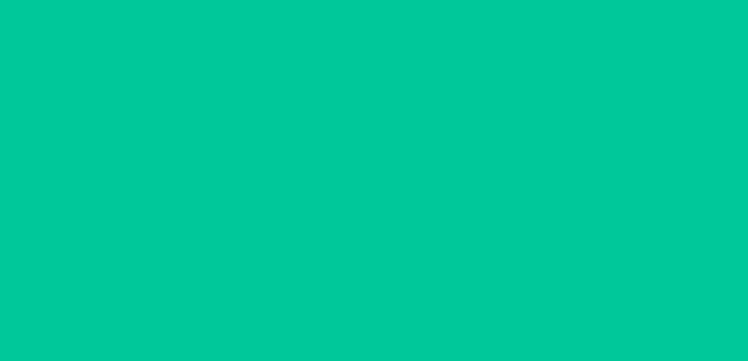
scroll to position [23, 0]
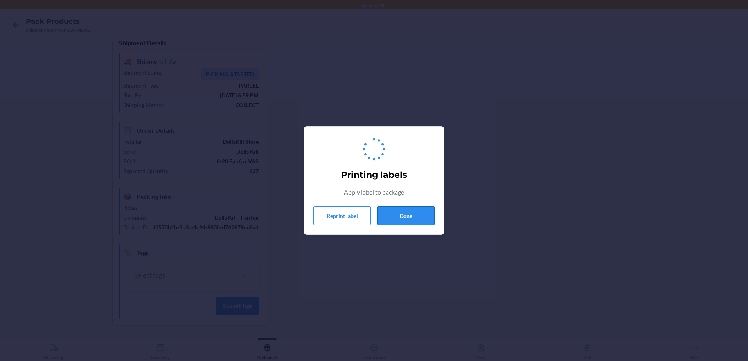
click at [420, 216] on button "Done" at bounding box center [405, 215] width 57 height 19
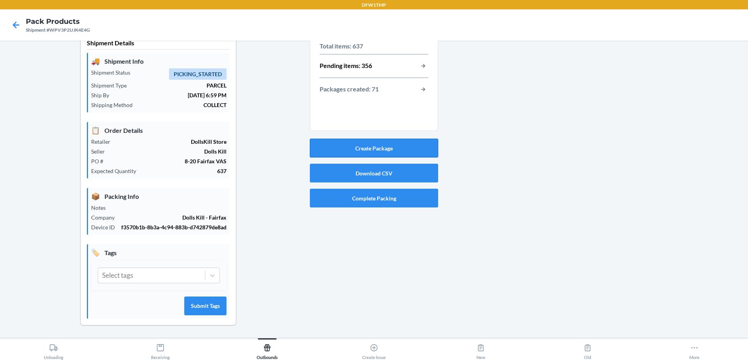
click at [371, 139] on button "Create Package" at bounding box center [374, 148] width 128 height 19
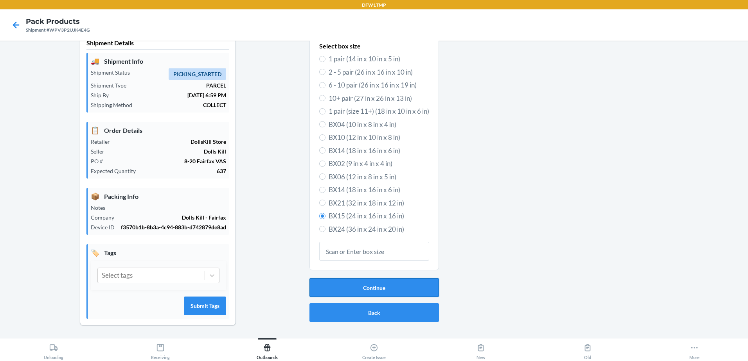
click at [323, 278] on button "Continue" at bounding box center [373, 287] width 129 height 19
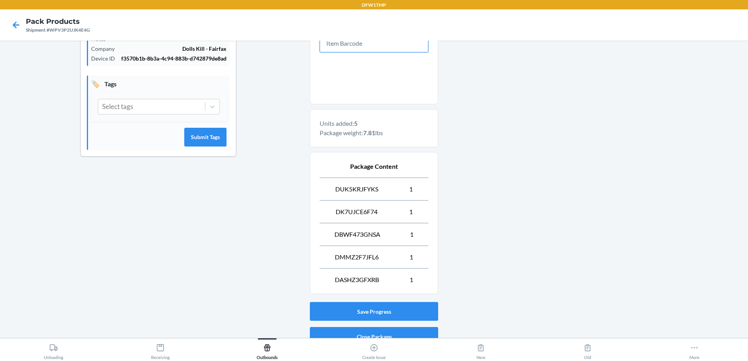
scroll to position [220, 0]
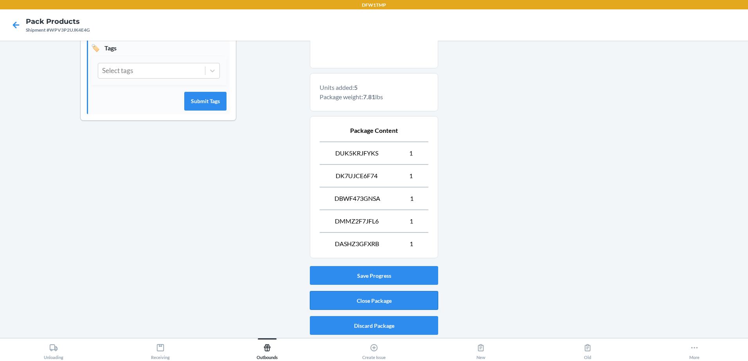
click at [341, 308] on button "Close Package" at bounding box center [374, 300] width 128 height 19
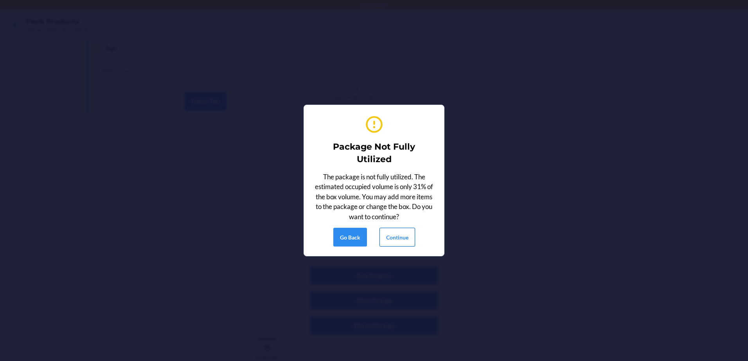
click at [384, 233] on button "Continue" at bounding box center [397, 237] width 36 height 19
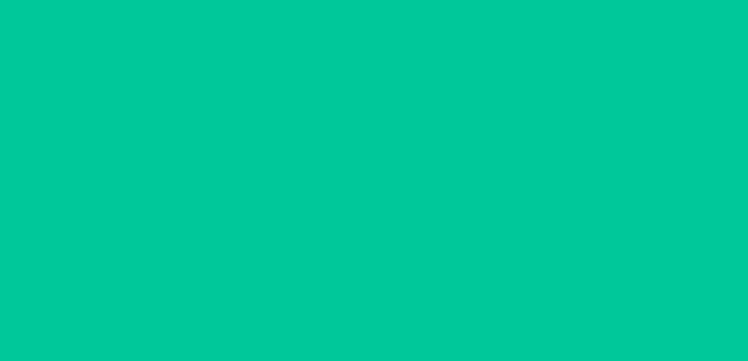
scroll to position [23, 0]
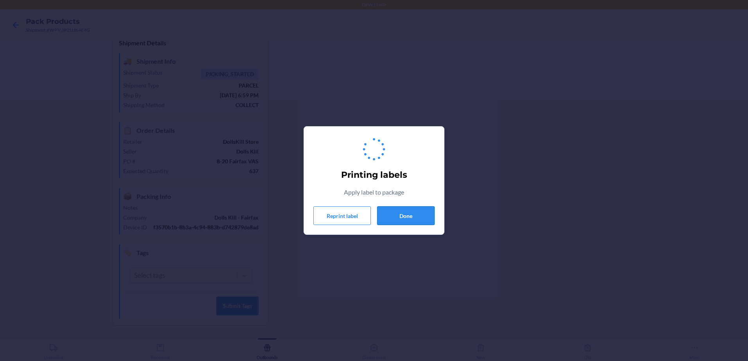
click at [386, 217] on button "Done" at bounding box center [405, 215] width 57 height 19
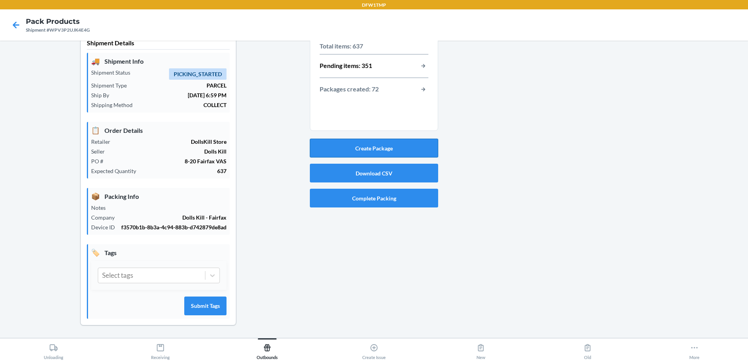
click at [378, 142] on button "Create Package" at bounding box center [374, 148] width 128 height 19
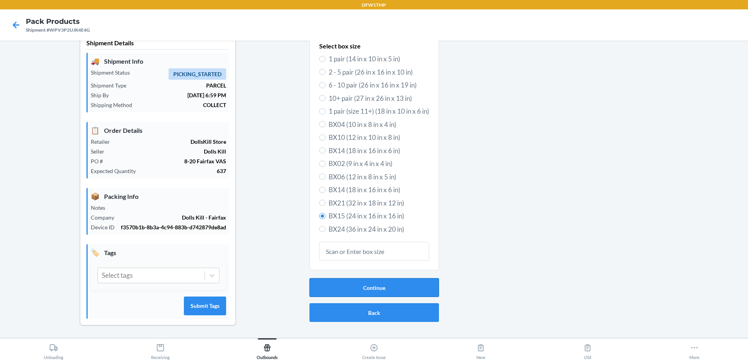
click at [386, 278] on button "Continue" at bounding box center [373, 287] width 129 height 19
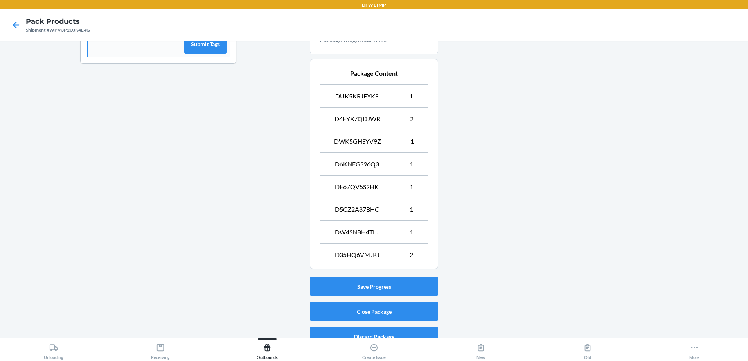
scroll to position [288, 0]
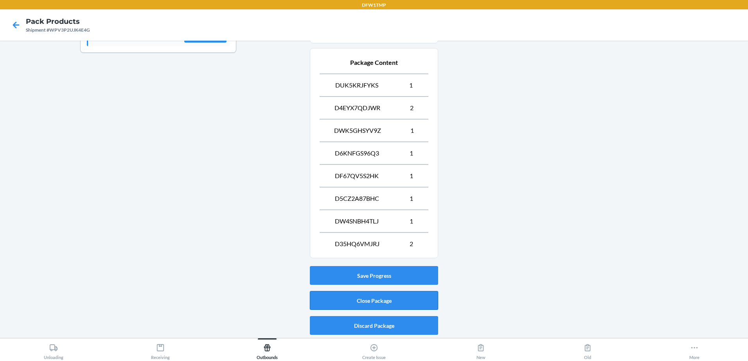
click at [389, 298] on button "Close Package" at bounding box center [374, 300] width 128 height 19
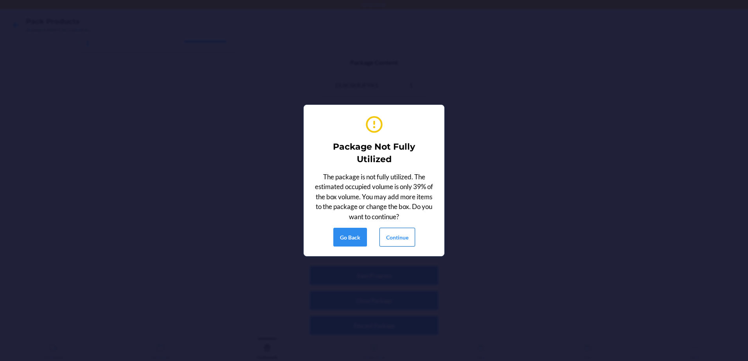
click at [409, 235] on button "Continue" at bounding box center [397, 237] width 36 height 19
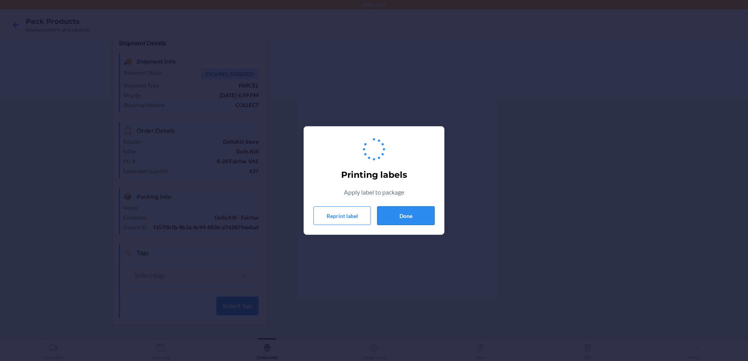
click at [410, 216] on button "Done" at bounding box center [405, 215] width 57 height 19
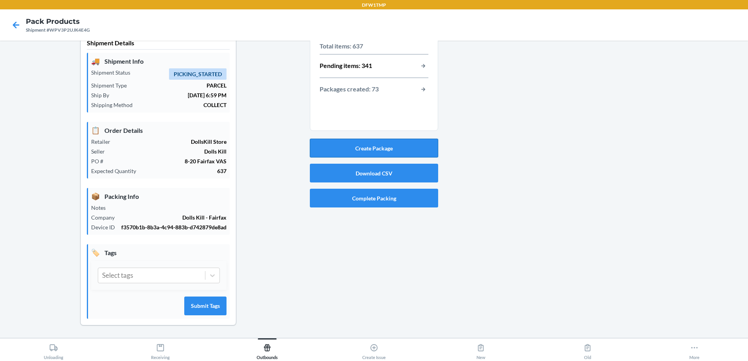
click at [421, 139] on button "Create Package" at bounding box center [374, 148] width 128 height 19
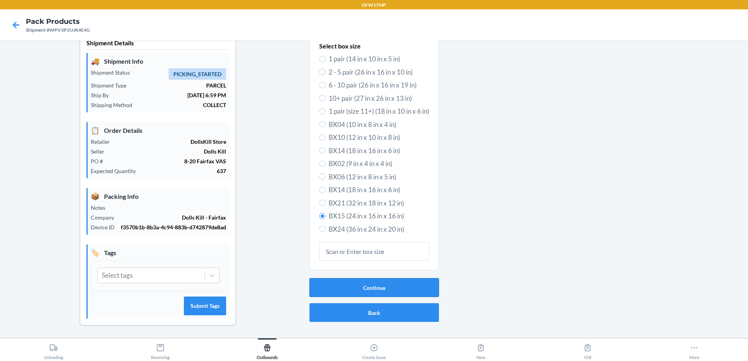
click at [364, 283] on button "Continue" at bounding box center [373, 287] width 129 height 19
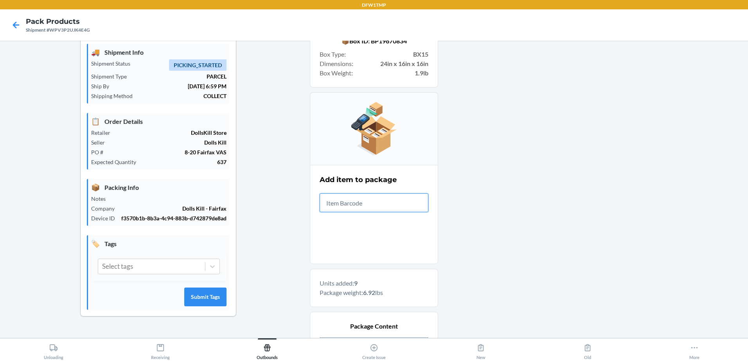
scroll to position [220, 0]
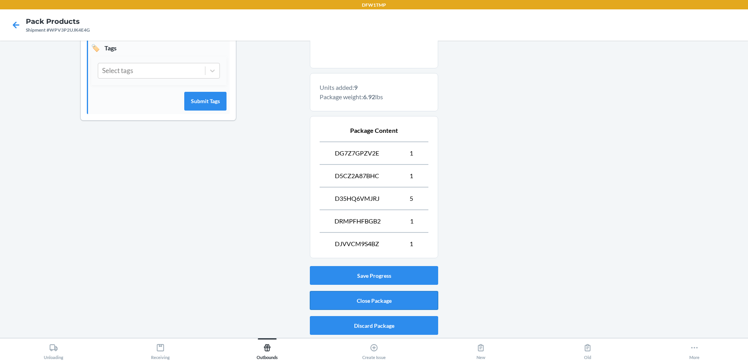
click at [388, 303] on button "Close Package" at bounding box center [374, 300] width 128 height 19
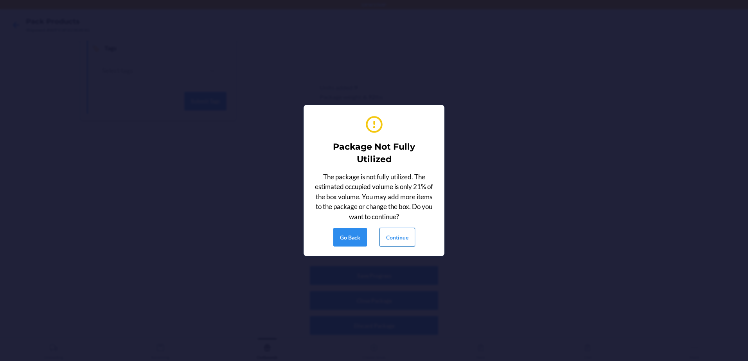
click at [399, 241] on button "Continue" at bounding box center [397, 237] width 36 height 19
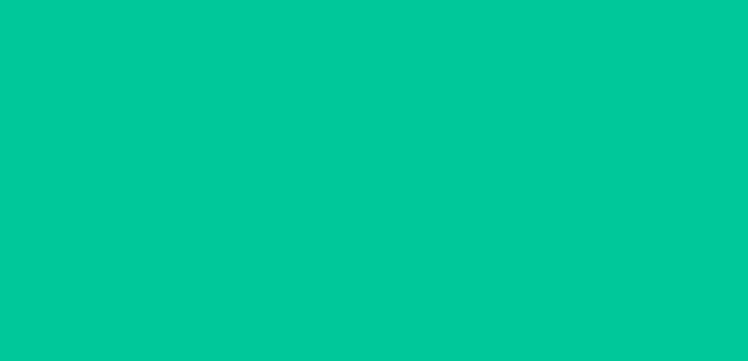
scroll to position [23, 0]
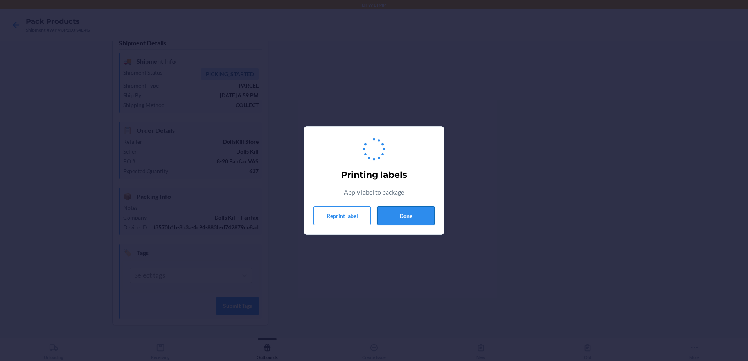
click at [412, 215] on button "Done" at bounding box center [405, 215] width 57 height 19
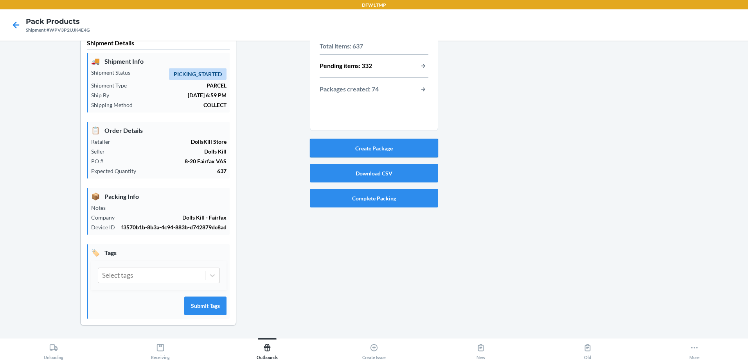
click at [407, 144] on button "Create Package" at bounding box center [374, 148] width 128 height 19
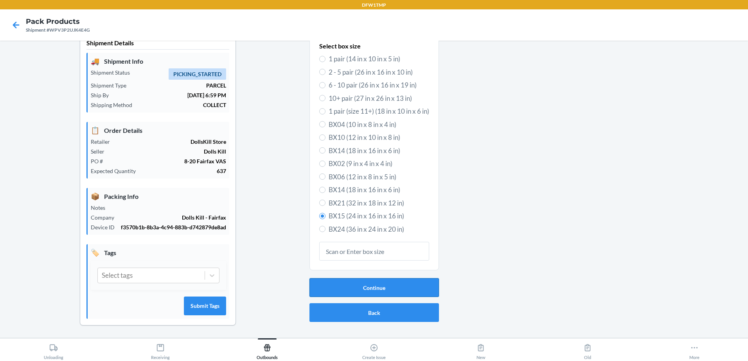
click at [378, 278] on button "Continue" at bounding box center [373, 287] width 129 height 19
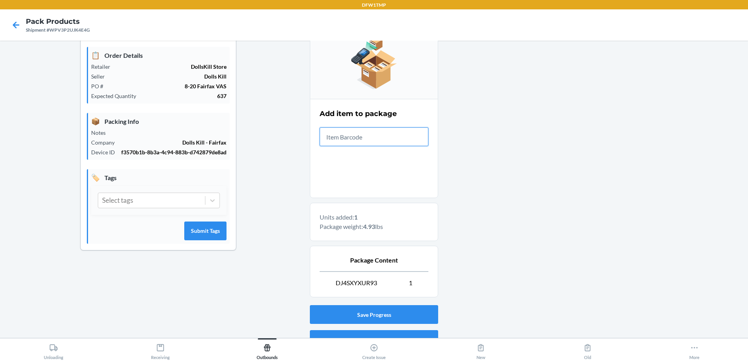
scroll to position [129, 0]
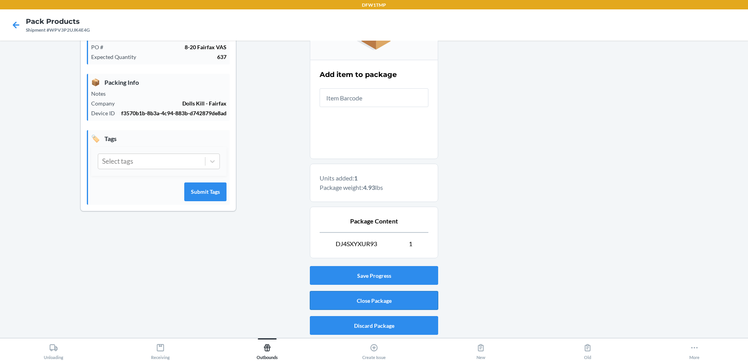
click at [422, 298] on button "Close Package" at bounding box center [374, 300] width 128 height 19
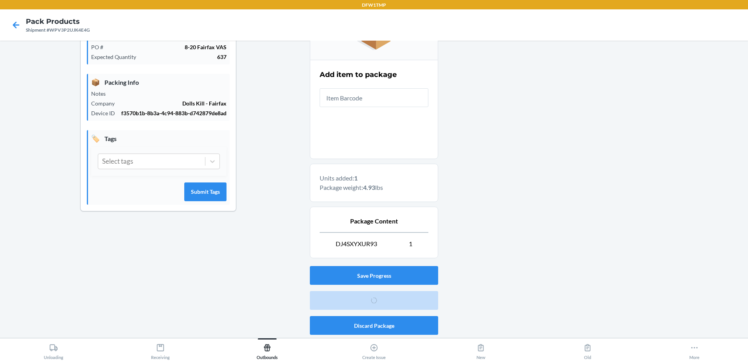
scroll to position [23, 0]
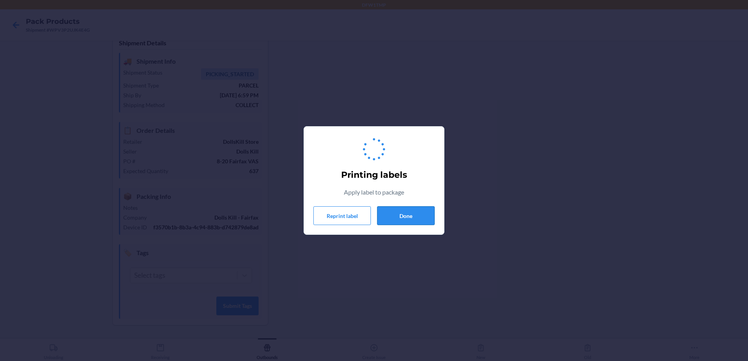
click at [411, 216] on button "Done" at bounding box center [405, 215] width 57 height 19
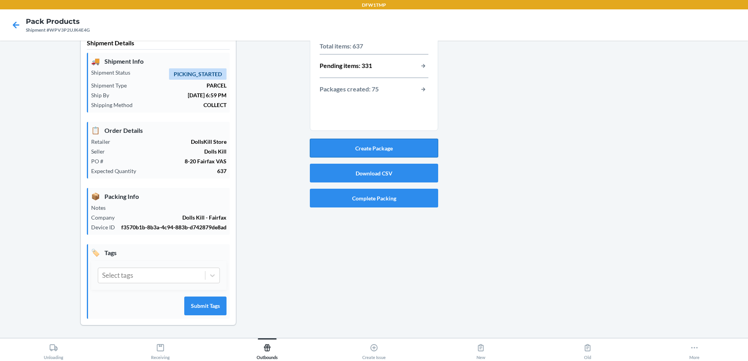
click at [406, 139] on button "Create Package" at bounding box center [374, 148] width 128 height 19
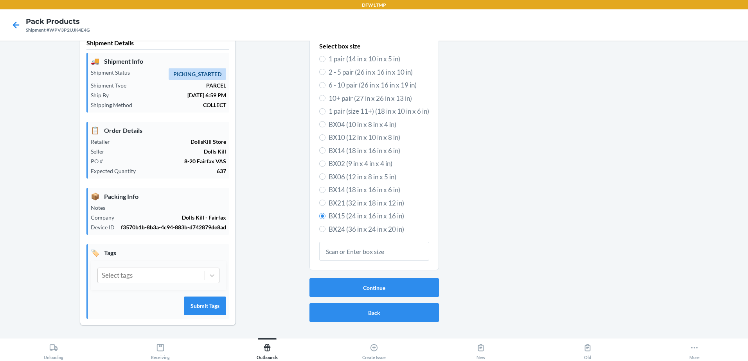
click at [349, 292] on div "Continue Back" at bounding box center [373, 300] width 129 height 50
click at [353, 284] on button "Continue" at bounding box center [373, 287] width 129 height 19
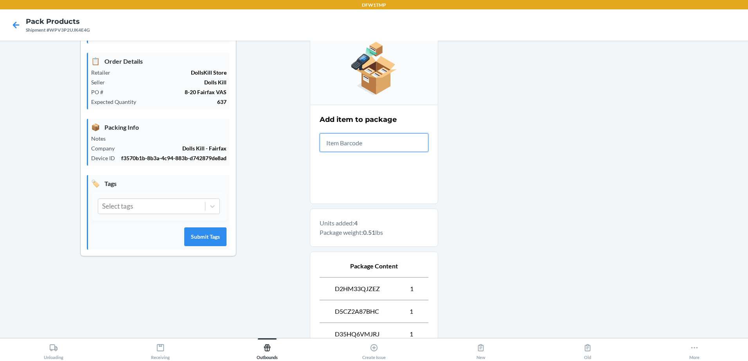
scroll to position [197, 0]
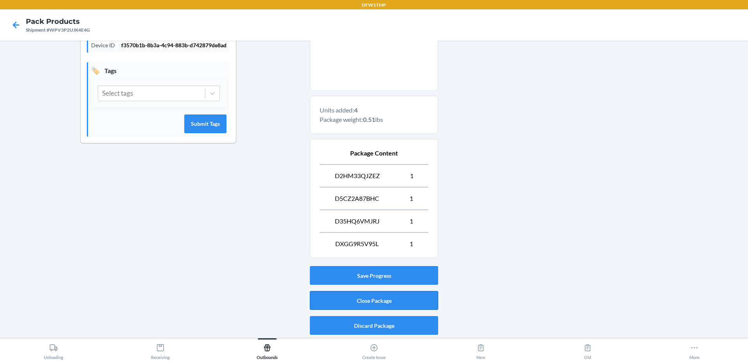
click at [358, 305] on button "Close Package" at bounding box center [374, 300] width 128 height 19
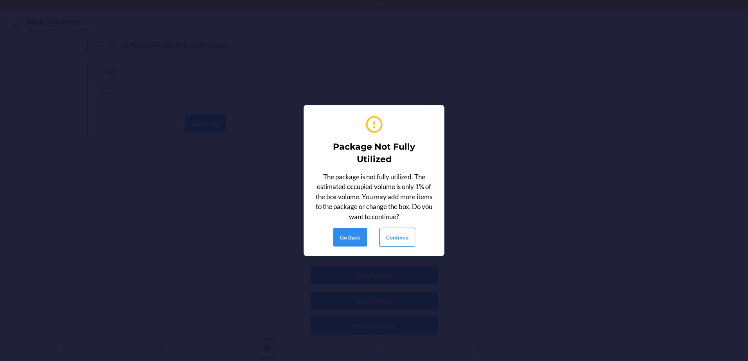
click at [388, 244] on button "Continue" at bounding box center [397, 237] width 36 height 19
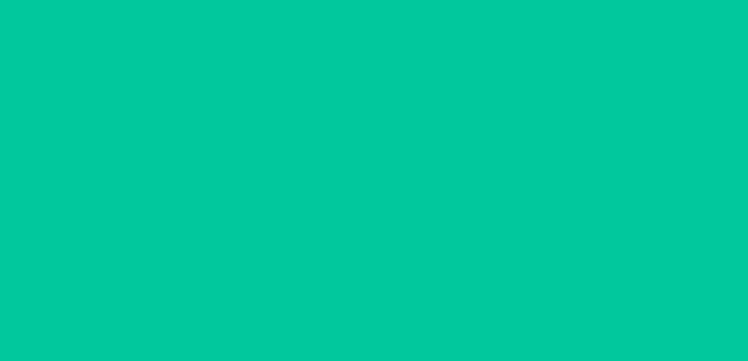
scroll to position [23, 0]
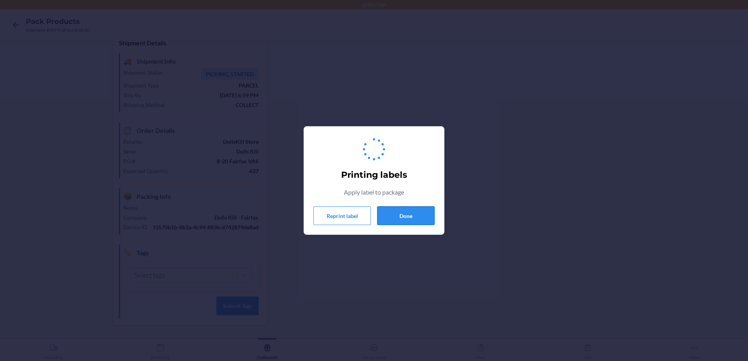
click at [414, 218] on button "Done" at bounding box center [405, 215] width 57 height 19
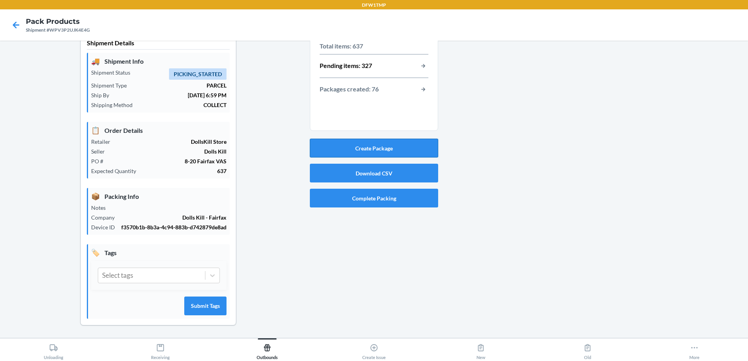
click at [372, 142] on button "Create Package" at bounding box center [374, 148] width 128 height 19
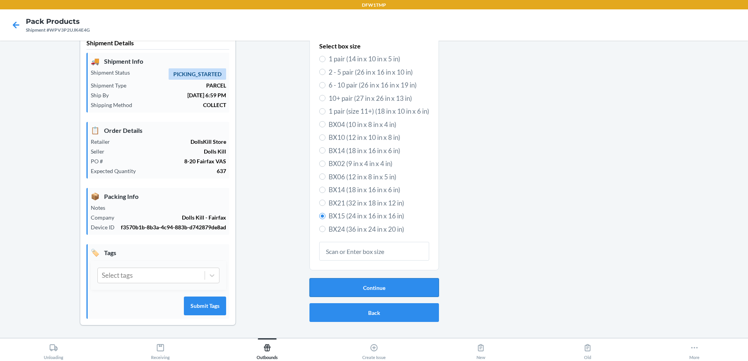
click at [411, 280] on button "Continue" at bounding box center [373, 287] width 129 height 19
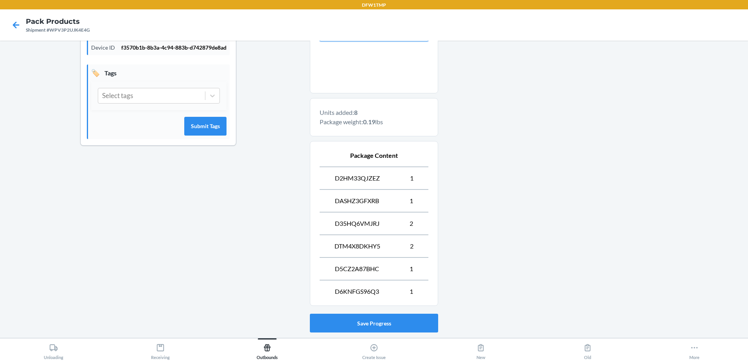
scroll to position [243, 0]
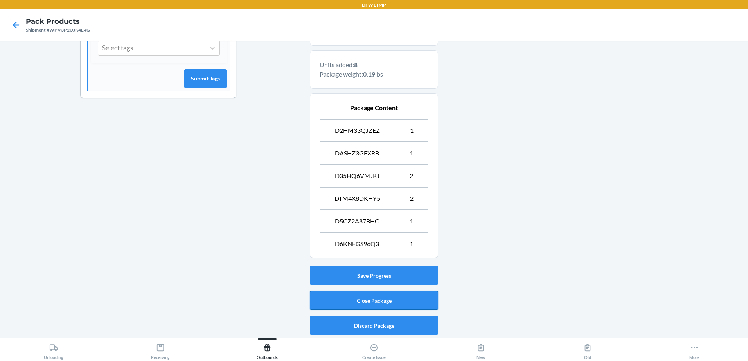
click at [381, 306] on button "Close Package" at bounding box center [374, 300] width 128 height 19
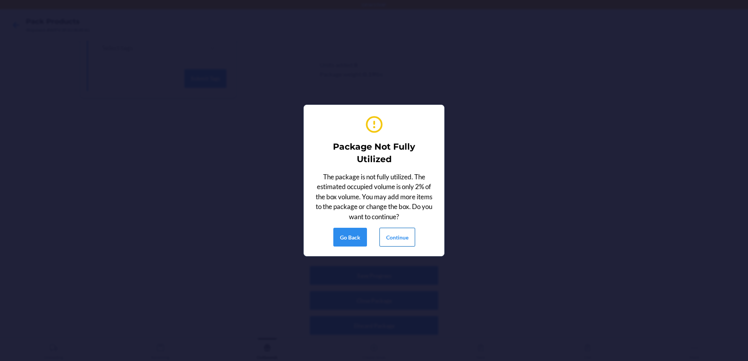
click at [395, 246] on button "Continue" at bounding box center [397, 237] width 36 height 19
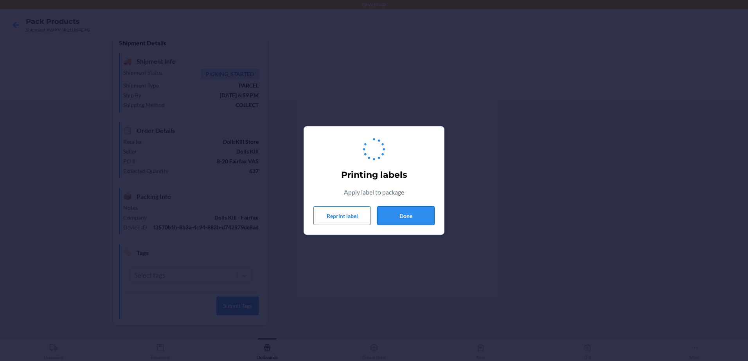
click at [415, 222] on button "Done" at bounding box center [405, 215] width 57 height 19
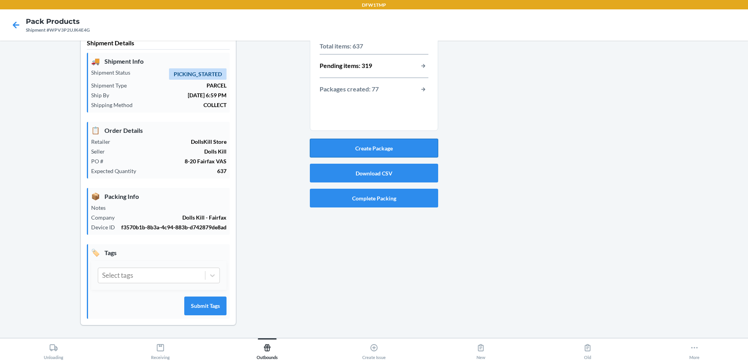
click at [422, 139] on button "Create Package" at bounding box center [374, 148] width 128 height 19
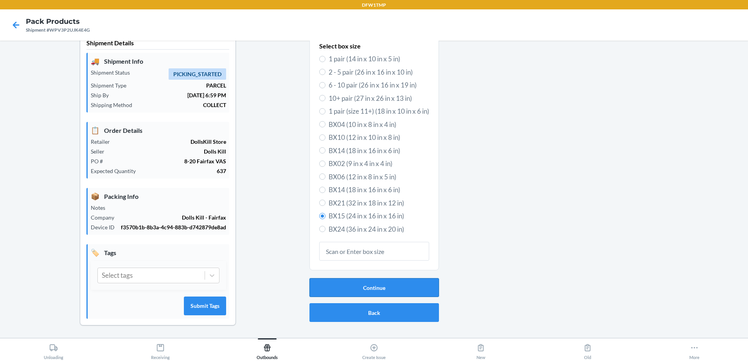
click at [397, 278] on button "Continue" at bounding box center [373, 287] width 129 height 19
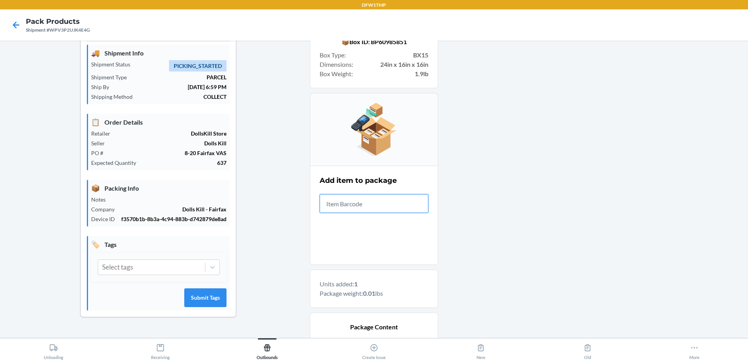
scroll to position [129, 0]
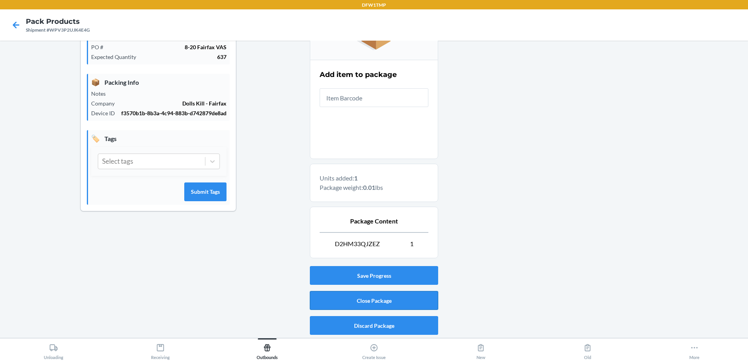
click at [369, 304] on button "Close Package" at bounding box center [374, 300] width 128 height 19
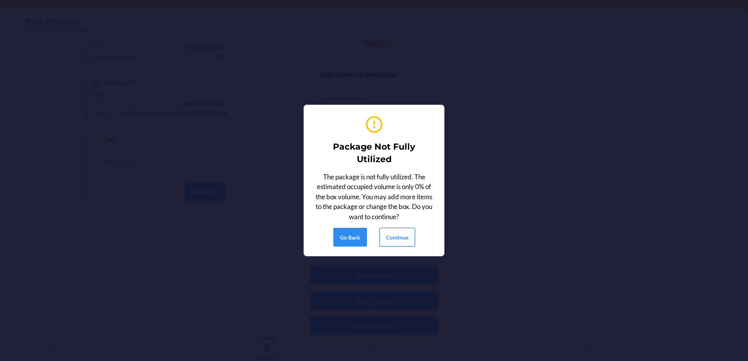
click at [399, 234] on button "Continue" at bounding box center [397, 237] width 36 height 19
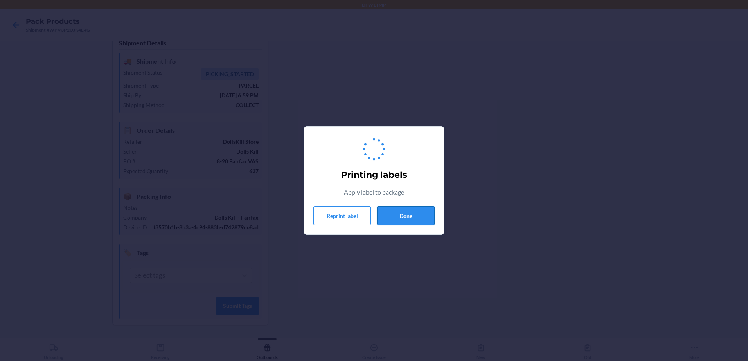
click at [403, 215] on button "Done" at bounding box center [405, 215] width 57 height 19
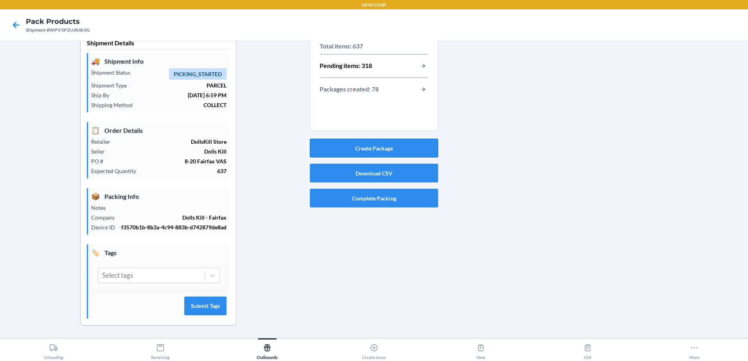
click at [360, 142] on button "Create Package" at bounding box center [374, 148] width 128 height 19
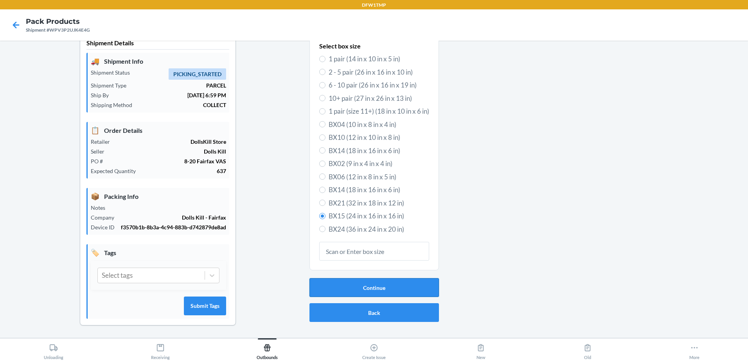
click at [335, 283] on button "Continue" at bounding box center [373, 287] width 129 height 19
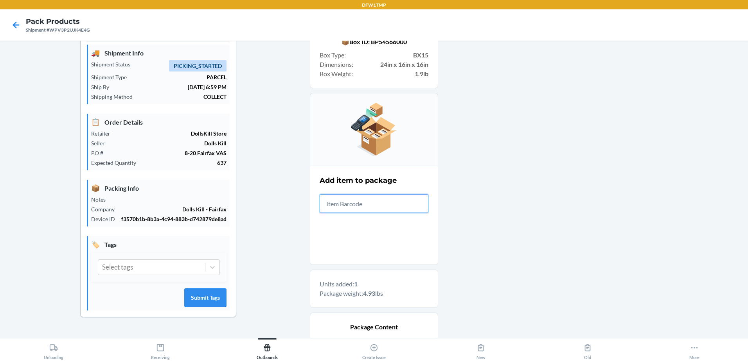
scroll to position [129, 0]
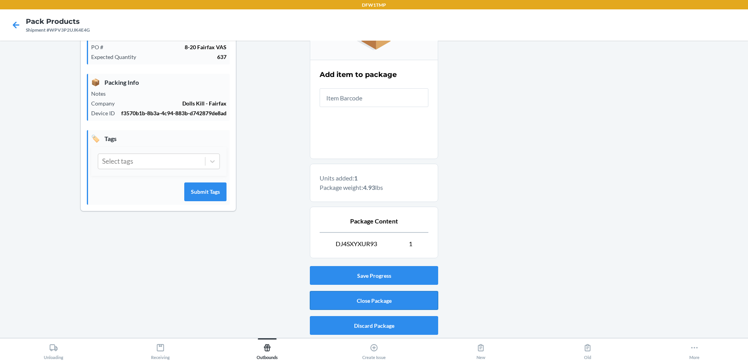
click at [420, 303] on button "Close Package" at bounding box center [374, 300] width 128 height 19
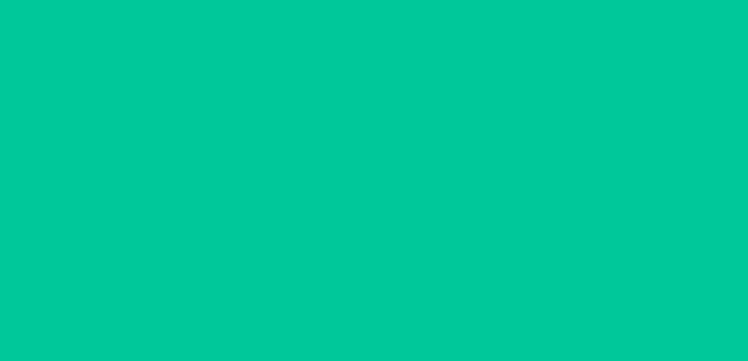
scroll to position [23, 0]
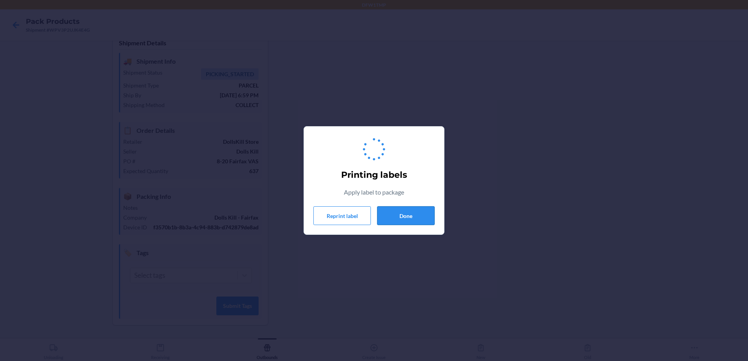
click at [414, 212] on button "Done" at bounding box center [405, 215] width 57 height 19
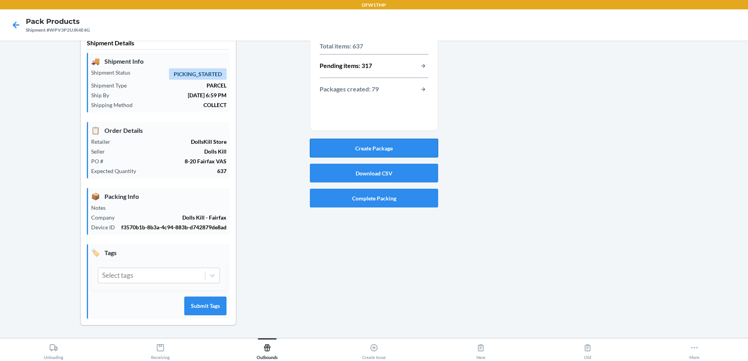
click at [409, 140] on button "Create Package" at bounding box center [374, 148] width 128 height 19
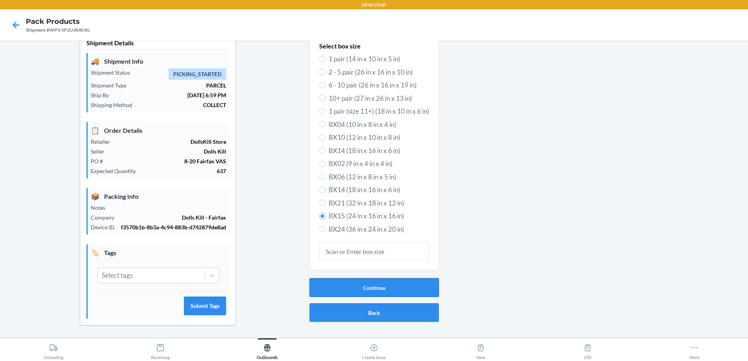
click at [403, 284] on button "Continue" at bounding box center [373, 287] width 129 height 19
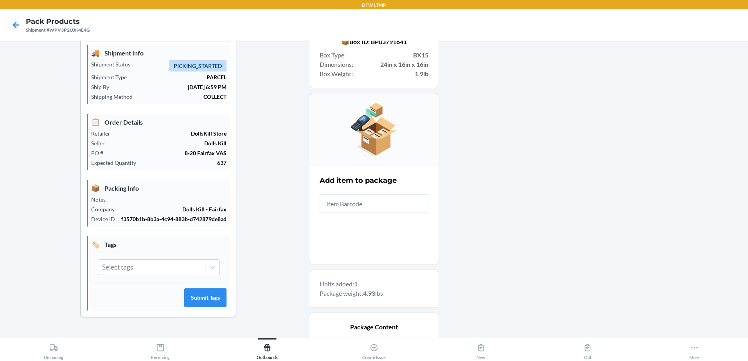
drag, startPoint x: 737, startPoint y: 85, endPoint x: 743, endPoint y: 163, distance: 78.9
click at [743, 163] on main "Shipment Details 🚚 Shipment Info Shipment Status PICKING_STARTED Shipment Type …" at bounding box center [374, 190] width 748 height 298
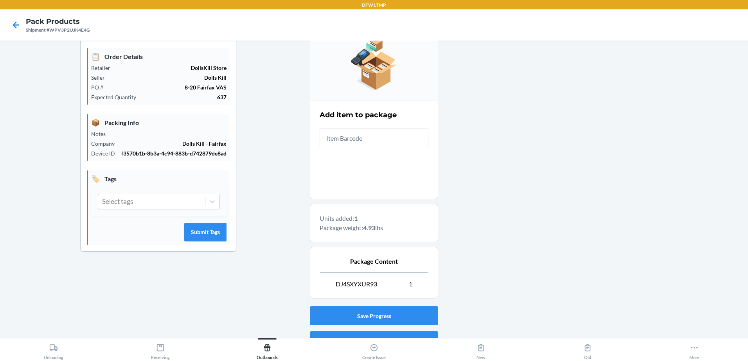
scroll to position [129, 0]
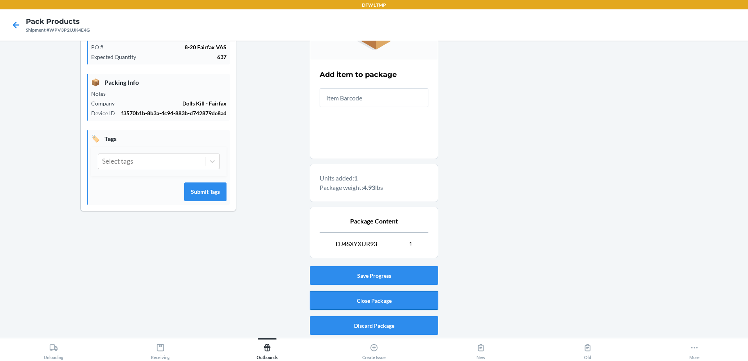
click at [364, 298] on button "Close Package" at bounding box center [374, 300] width 128 height 19
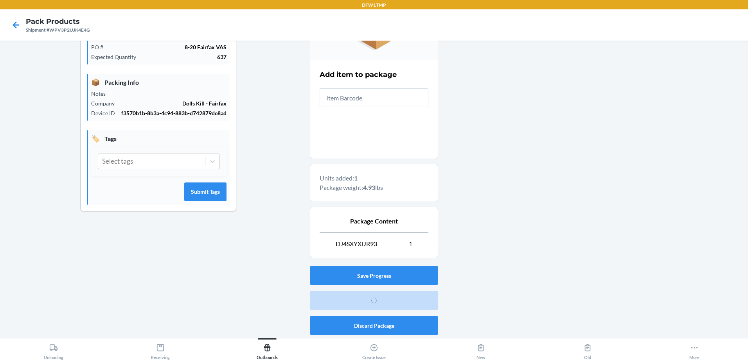
scroll to position [23, 0]
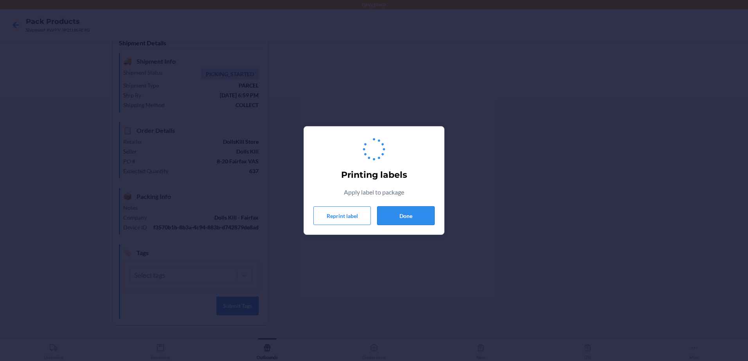
click at [402, 217] on button "Done" at bounding box center [405, 215] width 57 height 19
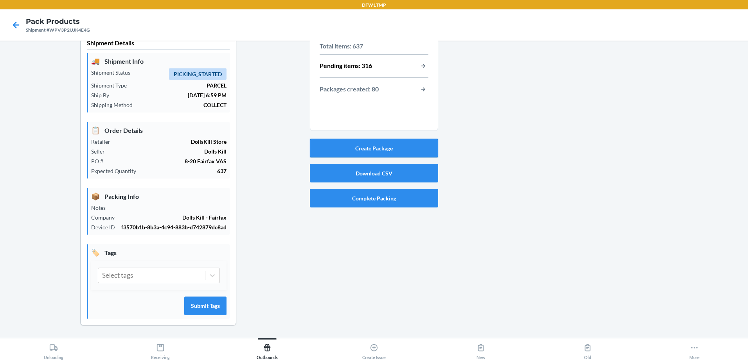
click at [427, 145] on button "Create Package" at bounding box center [374, 148] width 128 height 19
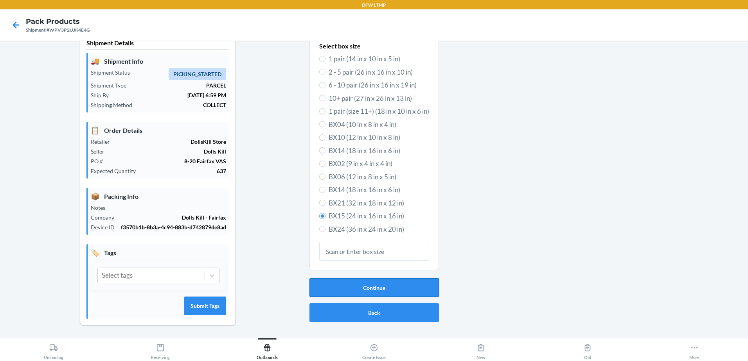
click at [388, 278] on button "Continue" at bounding box center [373, 287] width 129 height 19
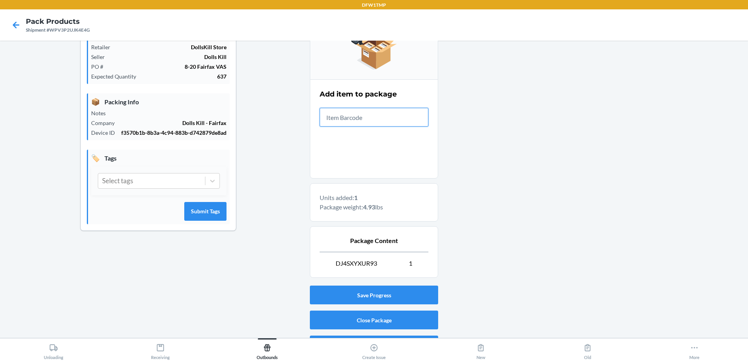
scroll to position [129, 0]
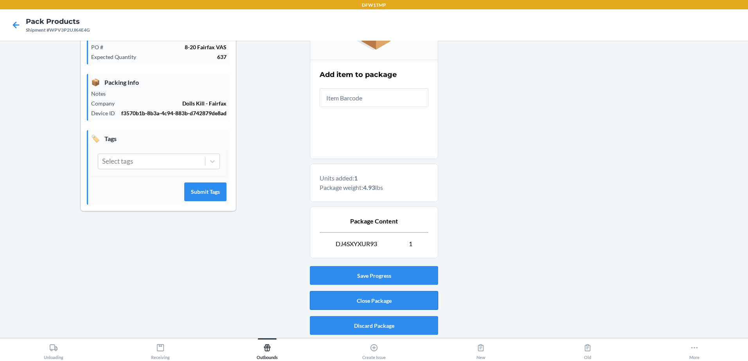
click at [406, 304] on button "Close Package" at bounding box center [374, 300] width 128 height 19
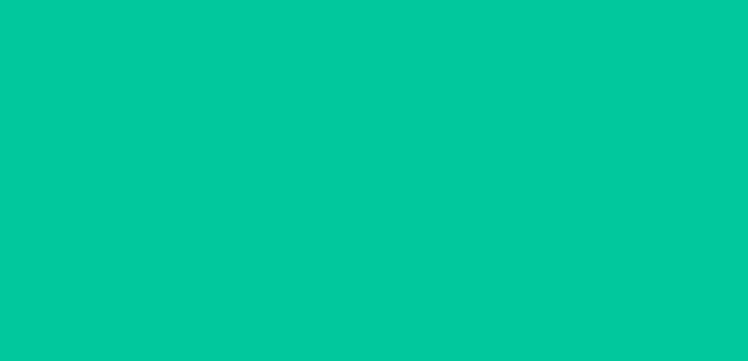
scroll to position [23, 0]
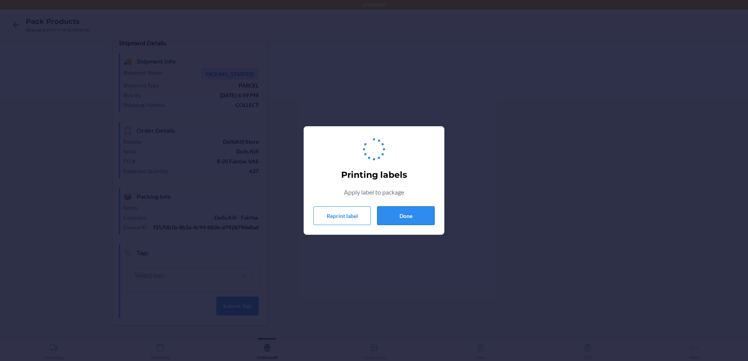
click at [413, 210] on button "Done" at bounding box center [405, 215] width 57 height 19
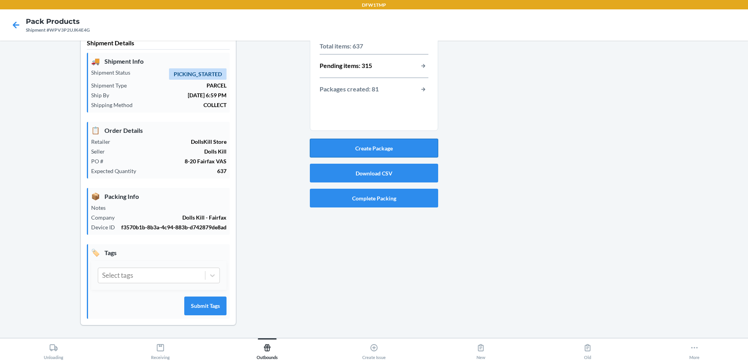
click at [357, 139] on button "Create Package" at bounding box center [374, 148] width 128 height 19
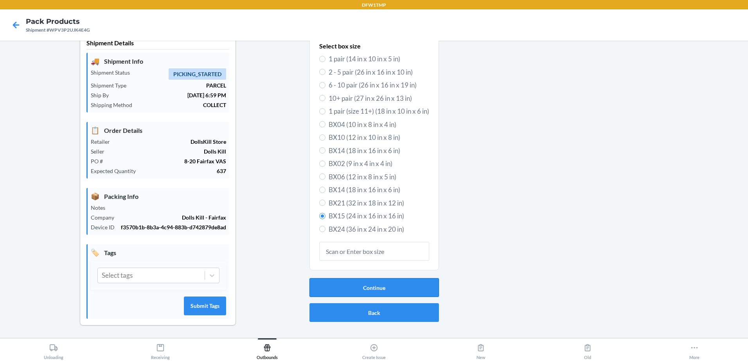
click at [383, 278] on button "Continue" at bounding box center [373, 287] width 129 height 19
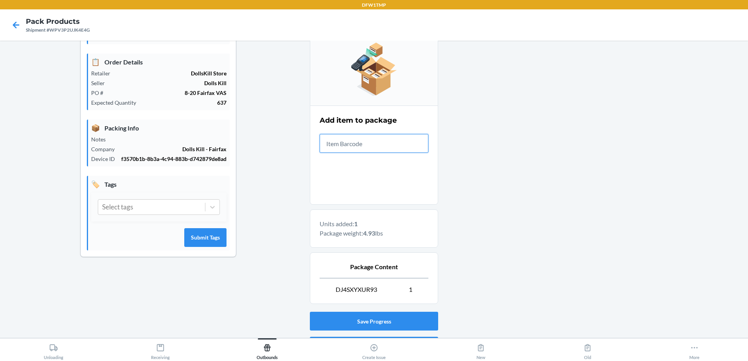
scroll to position [129, 0]
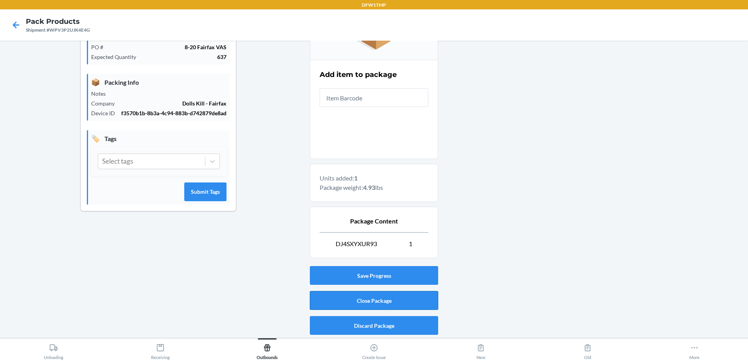
click at [336, 297] on button "Close Package" at bounding box center [374, 300] width 128 height 19
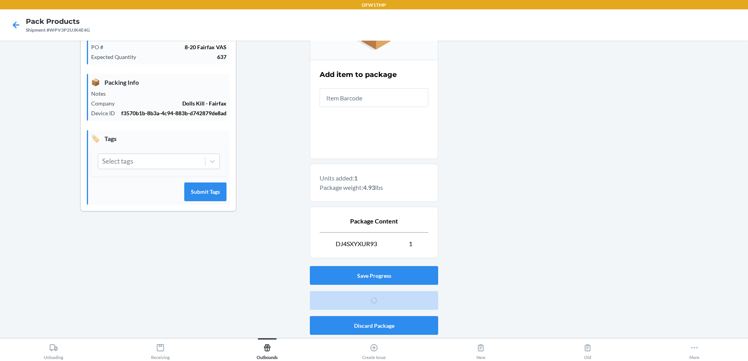
scroll to position [23, 0]
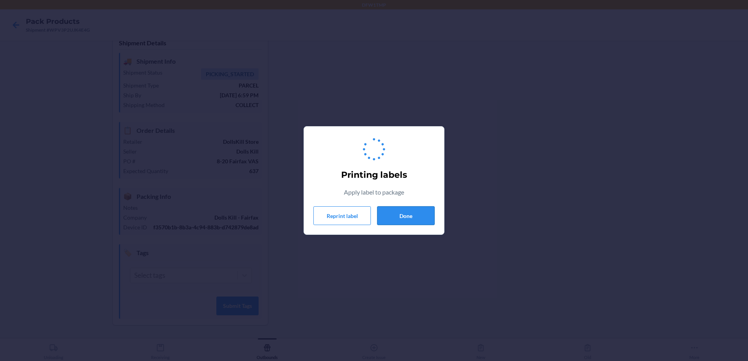
click at [417, 214] on button "Done" at bounding box center [405, 215] width 57 height 19
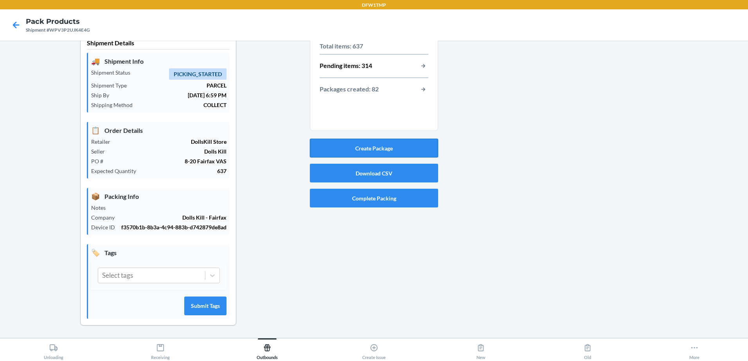
click at [352, 139] on button "Create Package" at bounding box center [374, 148] width 128 height 19
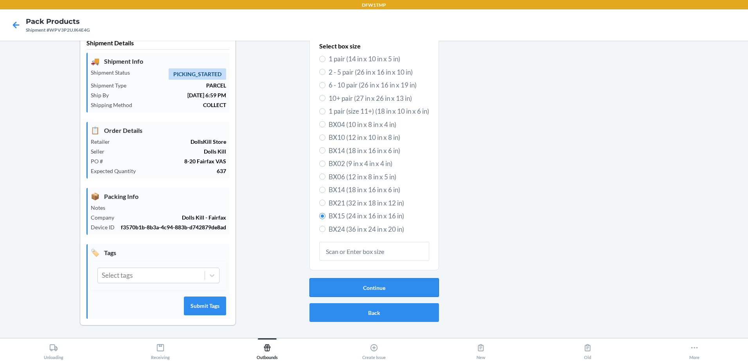
click at [356, 282] on button "Continue" at bounding box center [373, 287] width 129 height 19
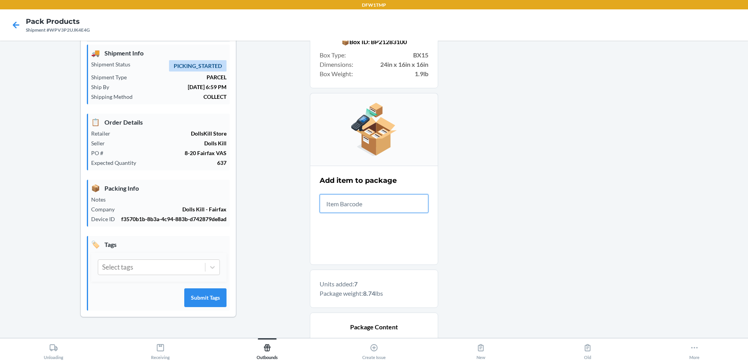
scroll to position [266, 0]
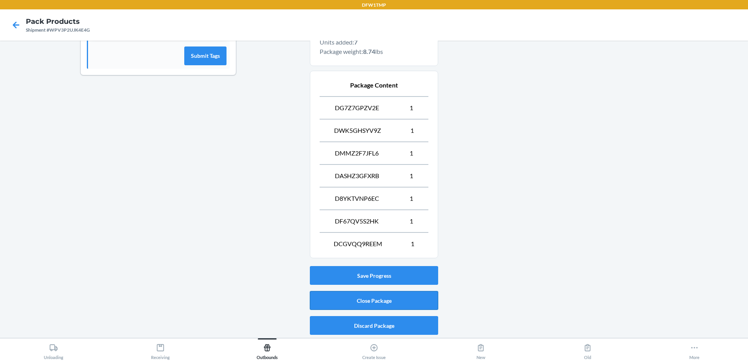
drag, startPoint x: 303, startPoint y: 302, endPoint x: 309, endPoint y: 303, distance: 5.4
click at [304, 302] on div "Shipment Details 🚚 Shipment Info Shipment Status PICKING_STARTED Shipment Type …" at bounding box center [157, 59] width 303 height 557
click at [316, 303] on button "Close Package" at bounding box center [374, 300] width 128 height 19
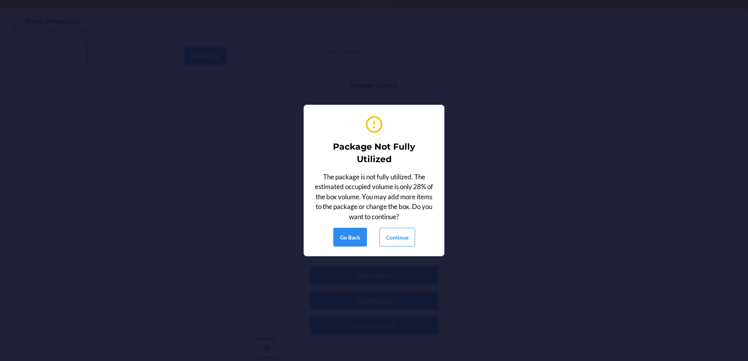
click at [401, 222] on div "Package Not Fully Utilized The package is not fully utilized. The estimated occ…" at bounding box center [373, 180] width 121 height 139
click at [398, 241] on button "Continue" at bounding box center [397, 237] width 36 height 19
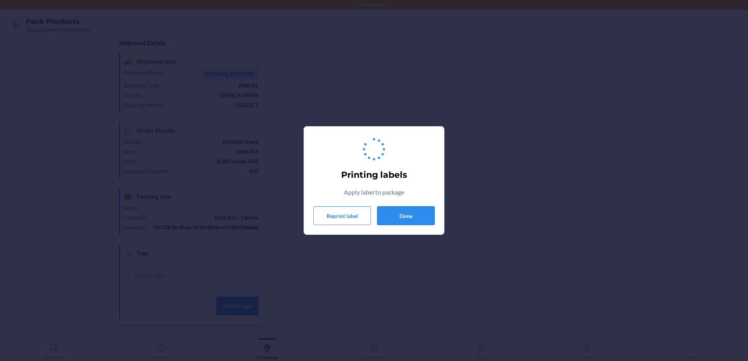
click at [426, 214] on button "Done" at bounding box center [405, 215] width 57 height 19
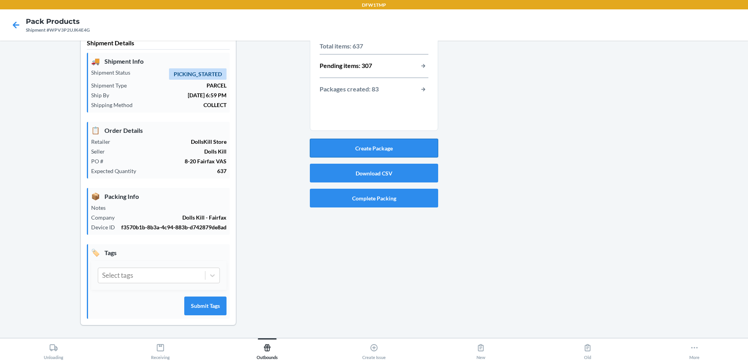
click at [423, 139] on button "Create Package" at bounding box center [374, 148] width 128 height 19
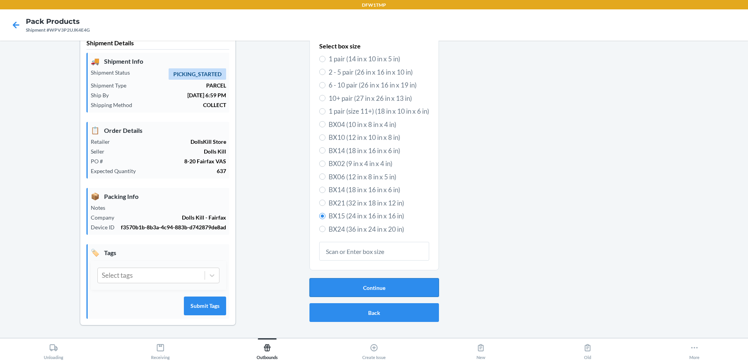
click at [361, 285] on button "Continue" at bounding box center [373, 287] width 129 height 19
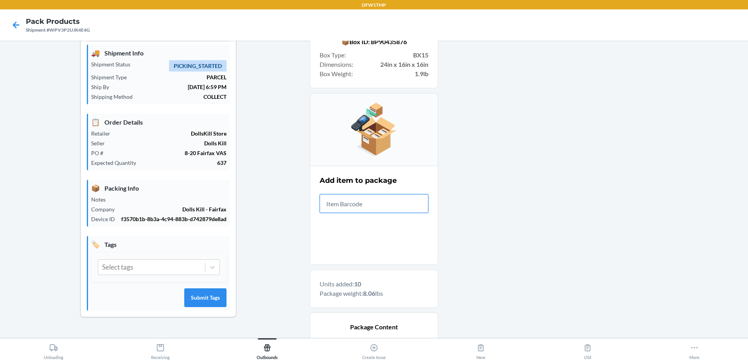
scroll to position [288, 0]
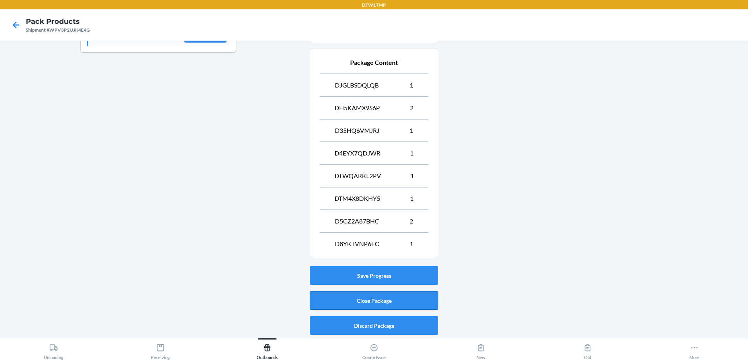
click at [392, 307] on button "Close Package" at bounding box center [374, 300] width 128 height 19
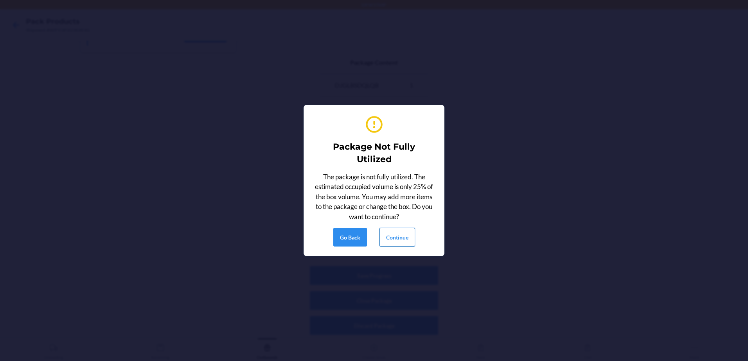
click at [391, 236] on button "Continue" at bounding box center [397, 237] width 36 height 19
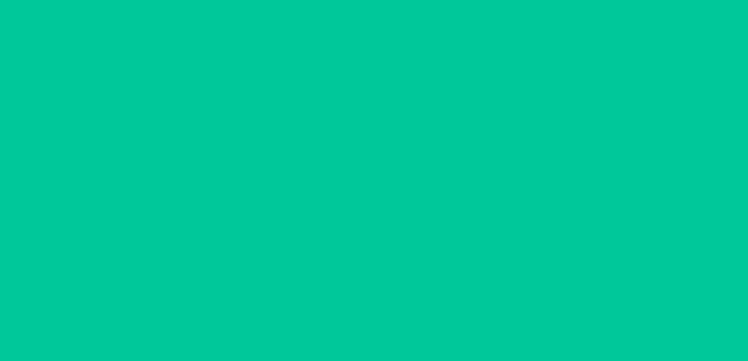
scroll to position [23, 0]
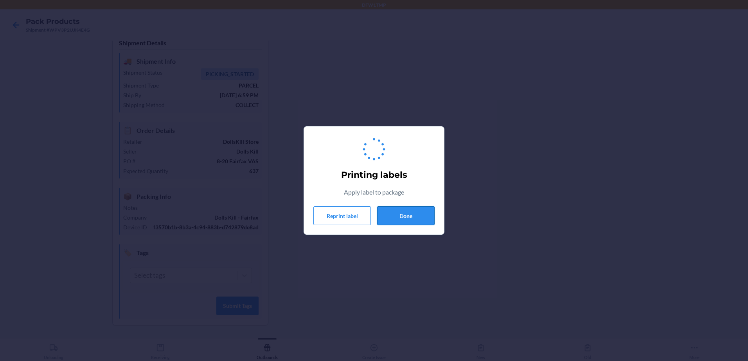
click at [400, 221] on button "Done" at bounding box center [405, 215] width 57 height 19
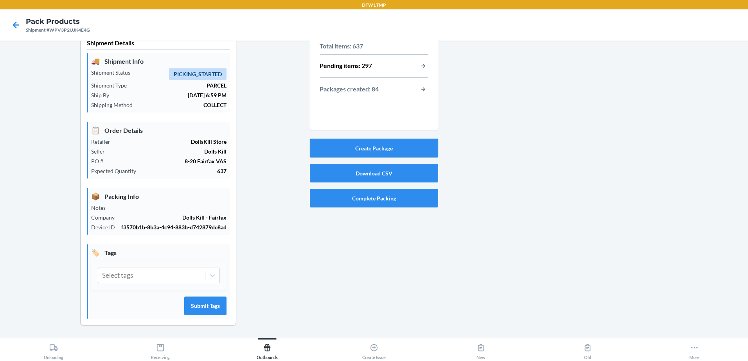
click at [391, 143] on button "Create Package" at bounding box center [374, 148] width 128 height 19
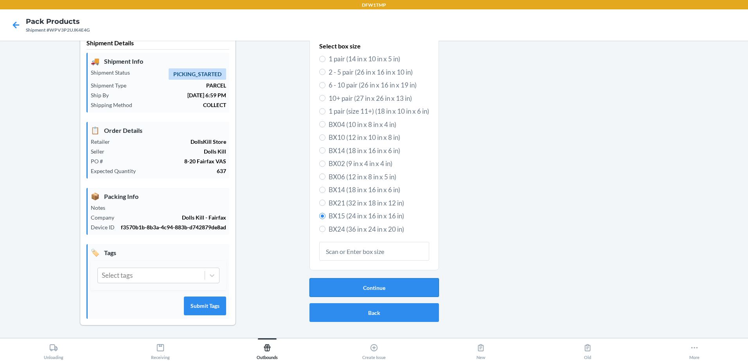
click at [391, 278] on button "Continue" at bounding box center [373, 287] width 129 height 19
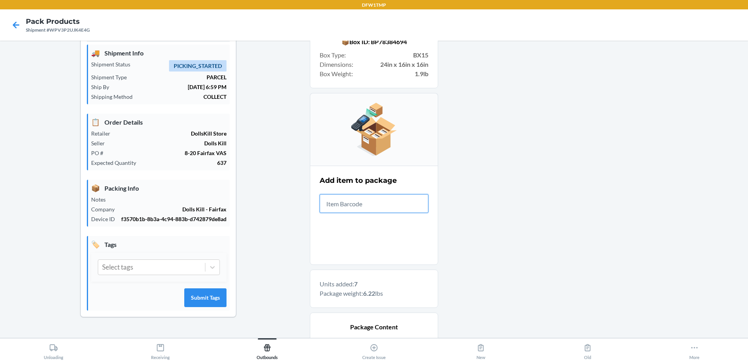
scroll to position [266, 0]
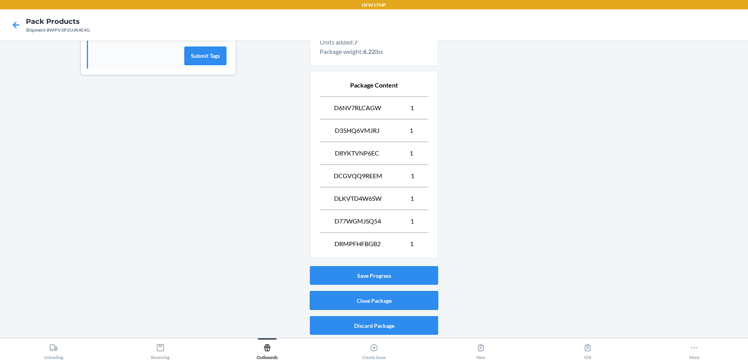
click at [362, 298] on button "Close Package" at bounding box center [374, 300] width 128 height 19
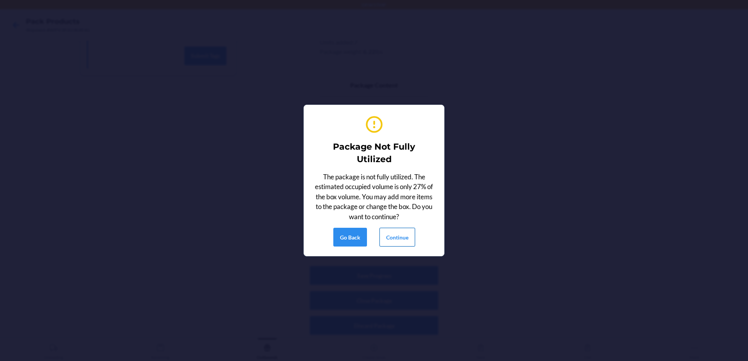
click at [406, 241] on button "Continue" at bounding box center [397, 237] width 36 height 19
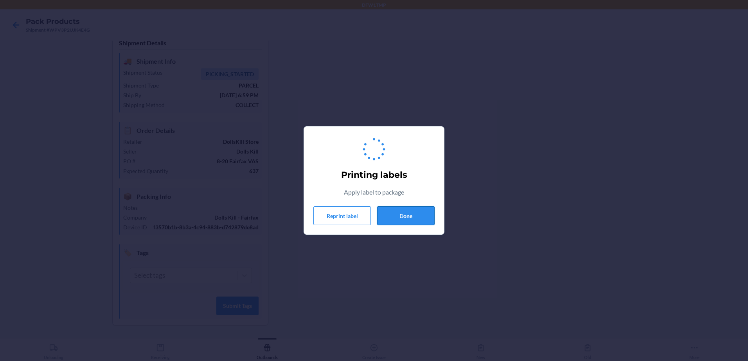
click at [387, 218] on button "Done" at bounding box center [405, 215] width 57 height 19
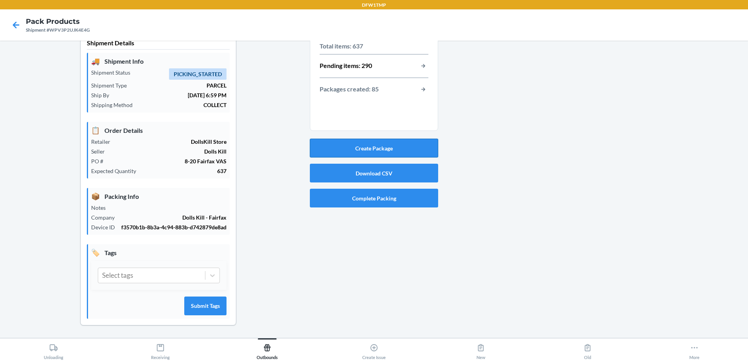
click at [434, 139] on button "Create Package" at bounding box center [374, 148] width 128 height 19
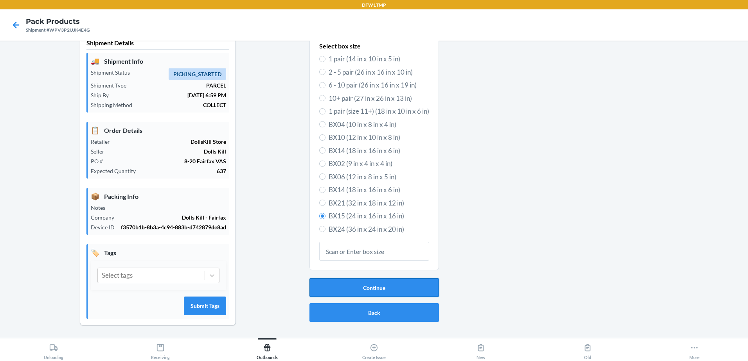
click at [364, 278] on button "Continue" at bounding box center [373, 287] width 129 height 19
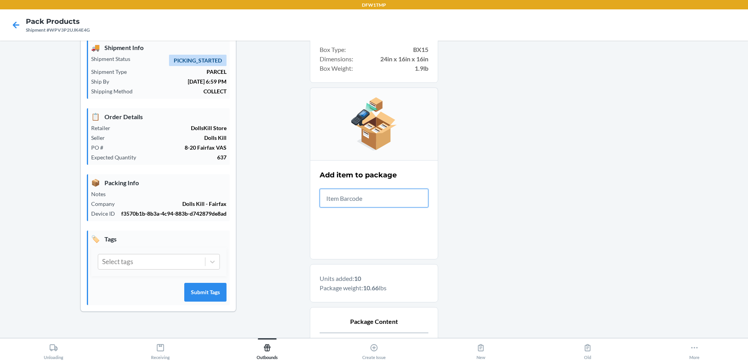
scroll to position [334, 0]
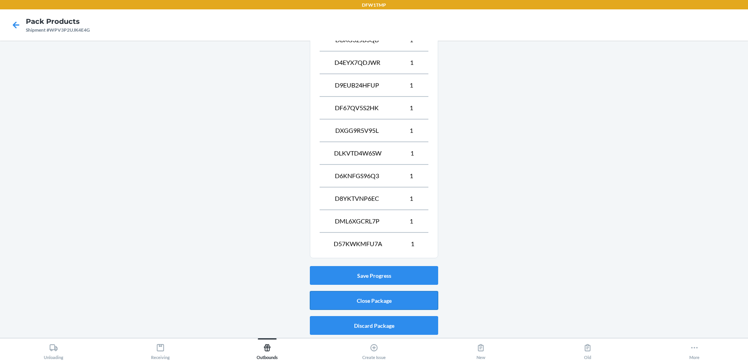
click at [366, 302] on button "Close Package" at bounding box center [374, 300] width 128 height 19
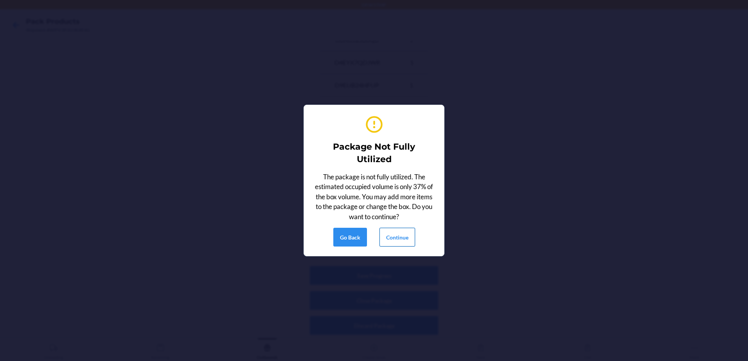
click at [394, 236] on button "Continue" at bounding box center [397, 237] width 36 height 19
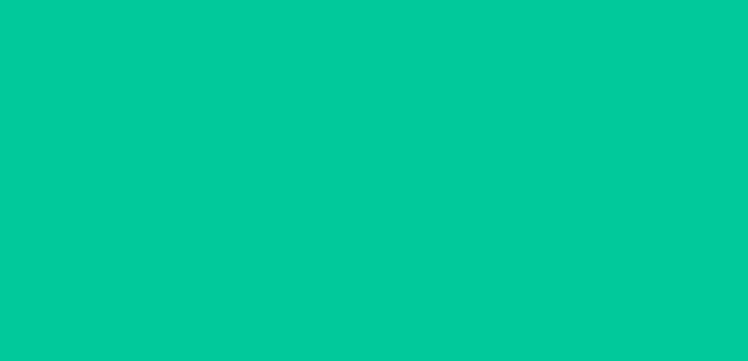
scroll to position [23, 0]
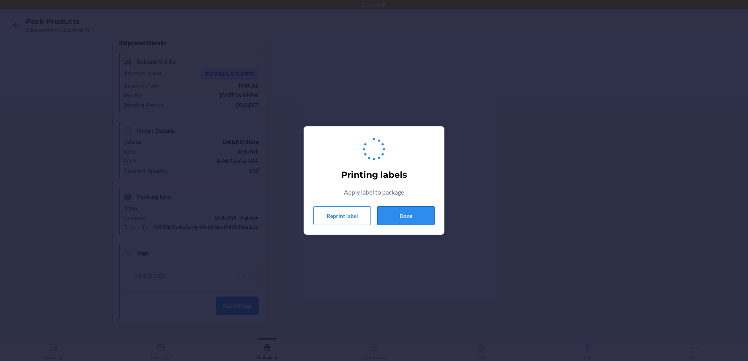
click at [408, 222] on button "Done" at bounding box center [405, 215] width 57 height 19
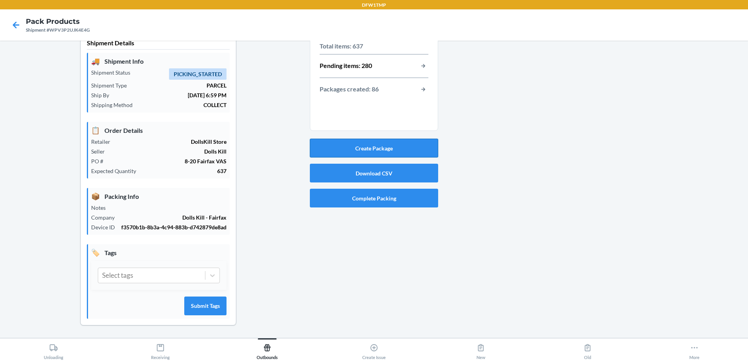
click at [391, 142] on button "Create Package" at bounding box center [374, 148] width 128 height 19
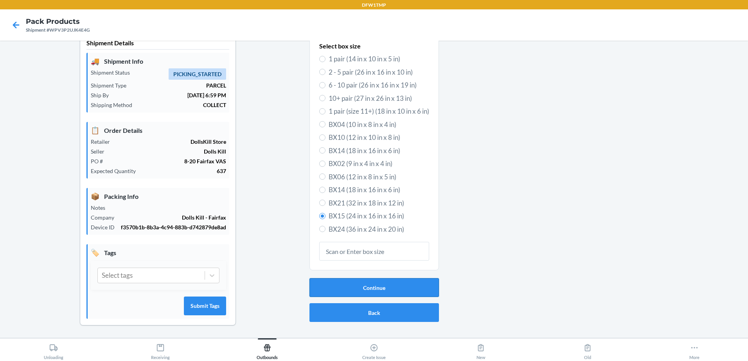
click at [338, 288] on button "Continue" at bounding box center [373, 287] width 129 height 19
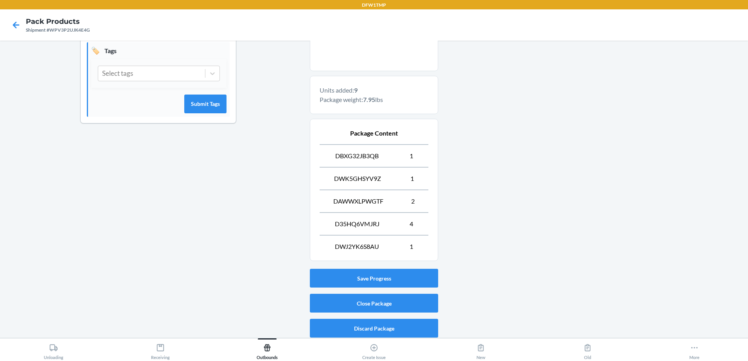
scroll to position [220, 0]
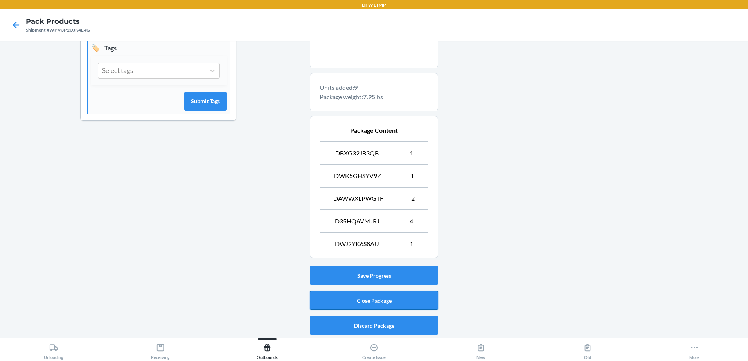
click at [417, 304] on button "Close Package" at bounding box center [374, 300] width 128 height 19
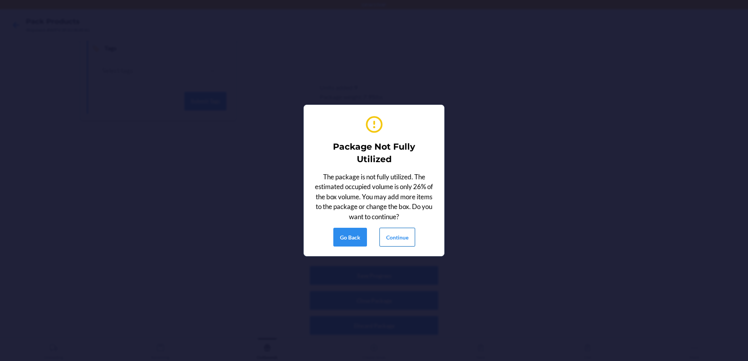
click at [405, 233] on button "Continue" at bounding box center [397, 237] width 36 height 19
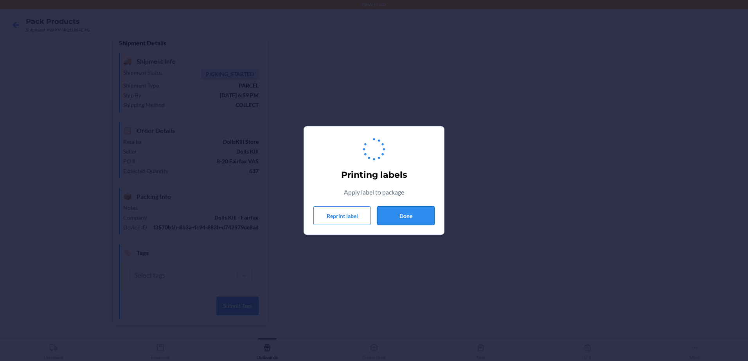
click at [423, 215] on button "Done" at bounding box center [405, 215] width 57 height 19
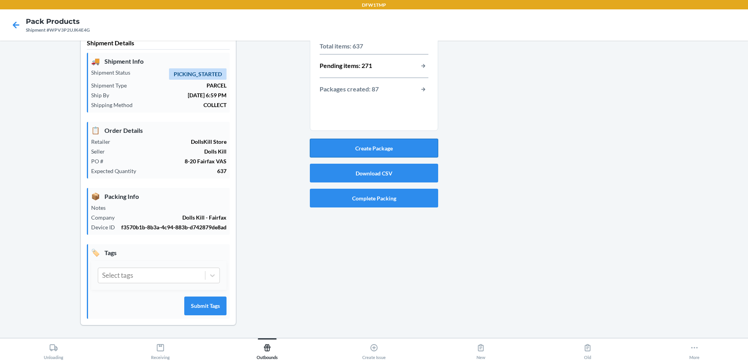
click at [420, 140] on button "Create Package" at bounding box center [374, 148] width 128 height 19
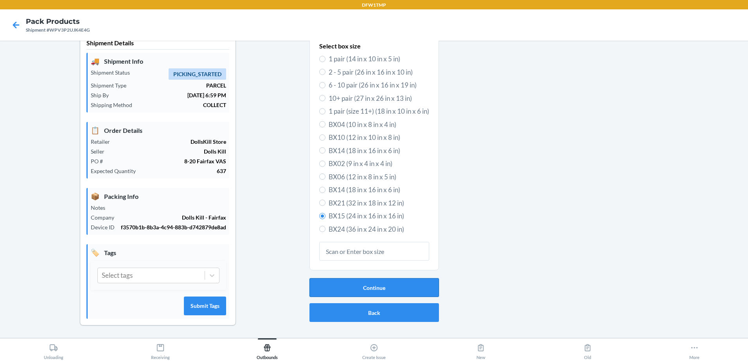
click at [415, 283] on button "Continue" at bounding box center [373, 287] width 129 height 19
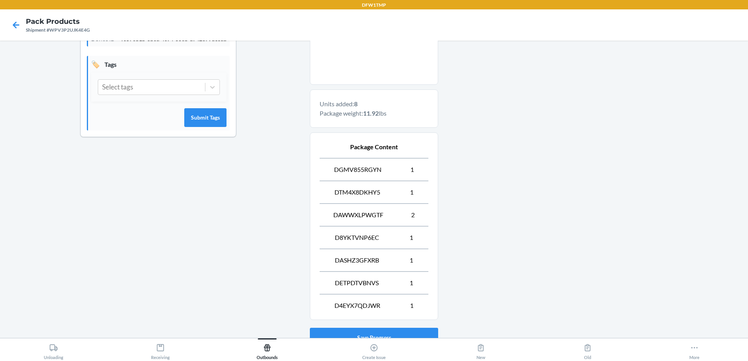
scroll to position [266, 0]
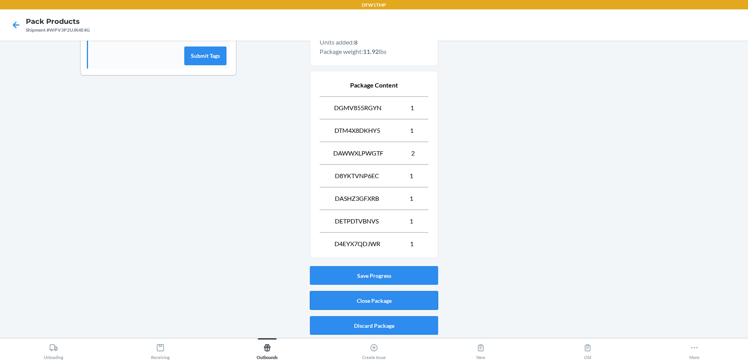
click at [405, 304] on button "Close Package" at bounding box center [374, 300] width 128 height 19
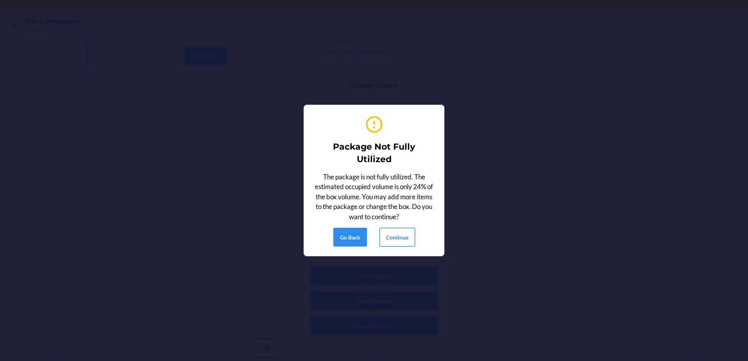
click at [394, 238] on button "Continue" at bounding box center [397, 237] width 36 height 19
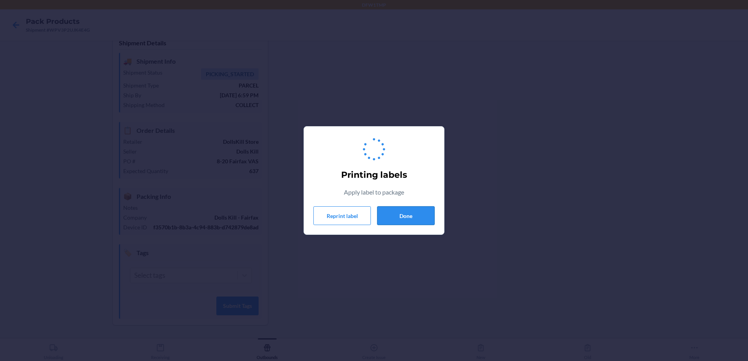
click at [445, 207] on div "Printing labels Apply label to package Reprint label Done" at bounding box center [374, 180] width 748 height 361
click at [409, 219] on button "Done" at bounding box center [405, 215] width 57 height 19
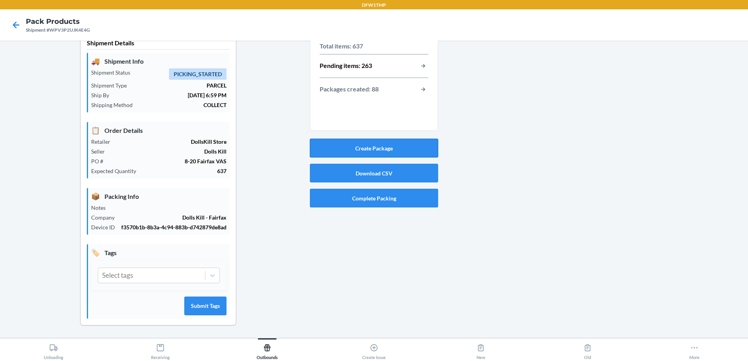
click at [352, 141] on button "Create Package" at bounding box center [374, 148] width 128 height 19
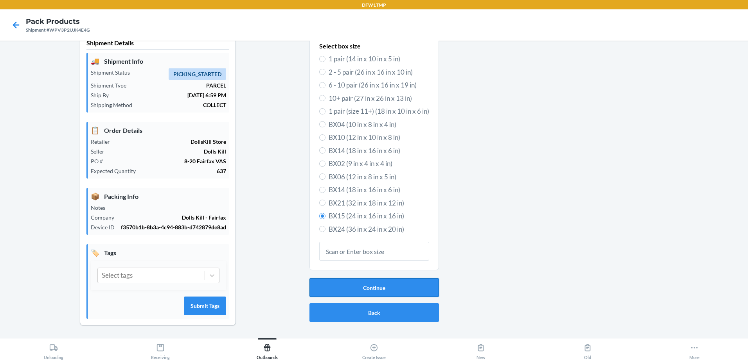
click at [350, 278] on button "Continue" at bounding box center [373, 287] width 129 height 19
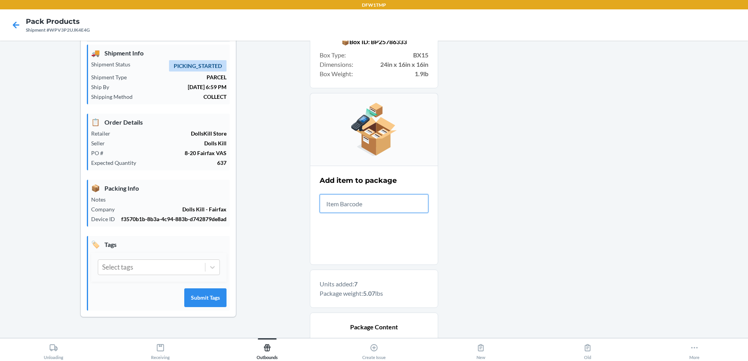
scroll to position [220, 0]
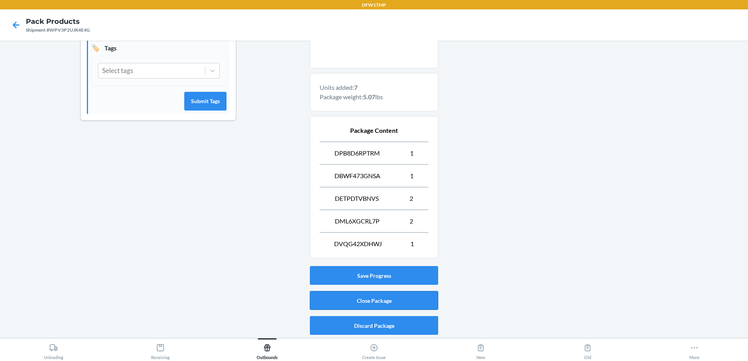
click at [338, 304] on button "Close Package" at bounding box center [374, 300] width 128 height 19
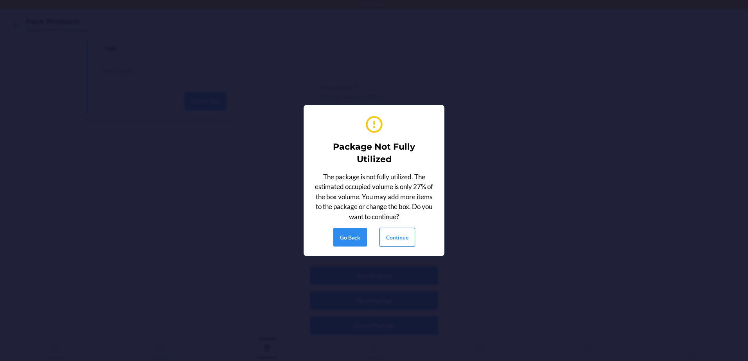
click at [404, 237] on button "Continue" at bounding box center [397, 237] width 36 height 19
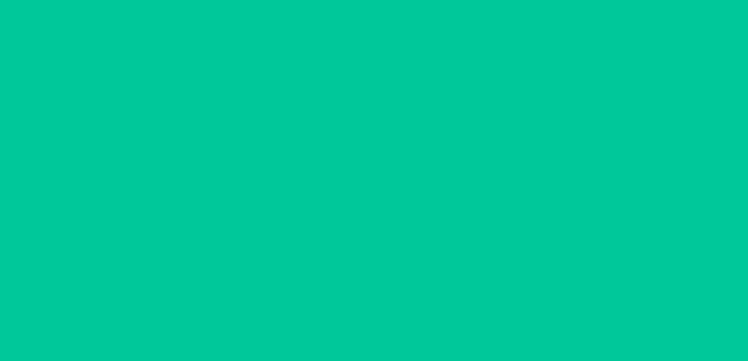
scroll to position [23, 0]
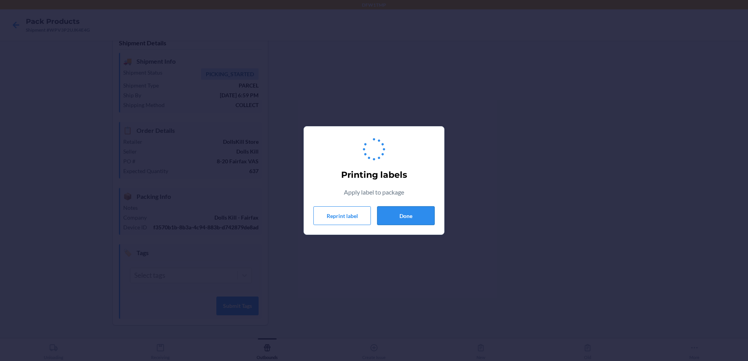
click at [406, 221] on button "Done" at bounding box center [405, 215] width 57 height 19
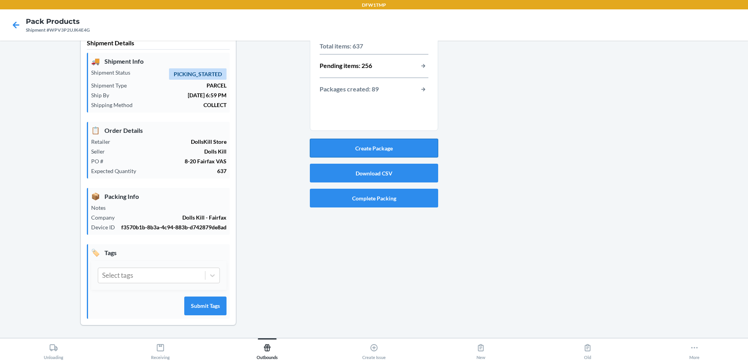
click at [375, 139] on button "Create Package" at bounding box center [374, 148] width 128 height 19
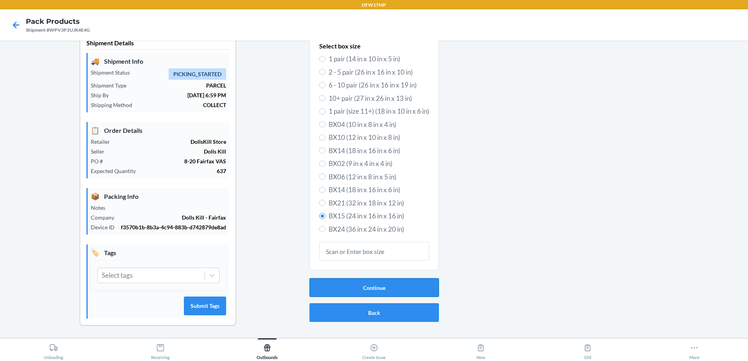
click at [319, 280] on button "Continue" at bounding box center [373, 287] width 129 height 19
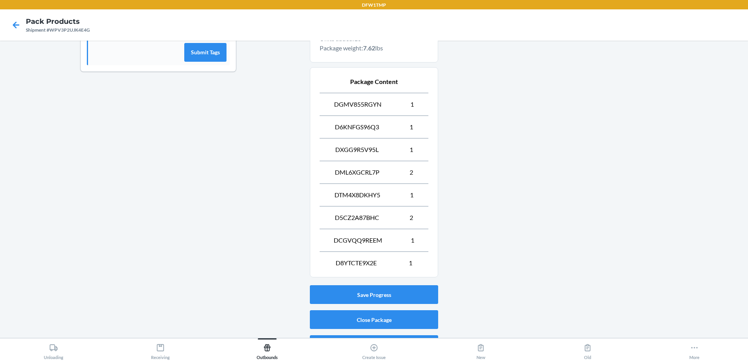
scroll to position [288, 0]
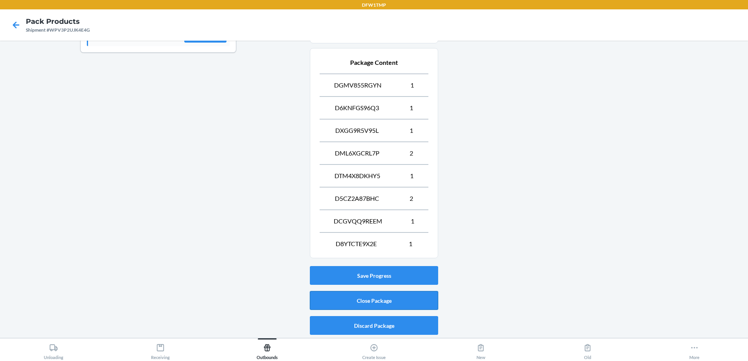
click at [364, 298] on button "Close Package" at bounding box center [374, 300] width 128 height 19
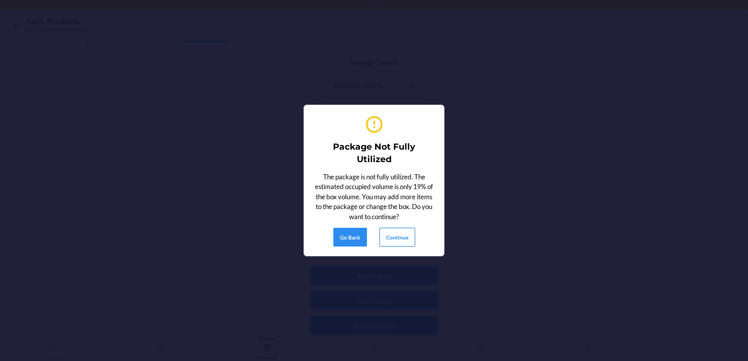
click at [408, 239] on button "Continue" at bounding box center [397, 237] width 36 height 19
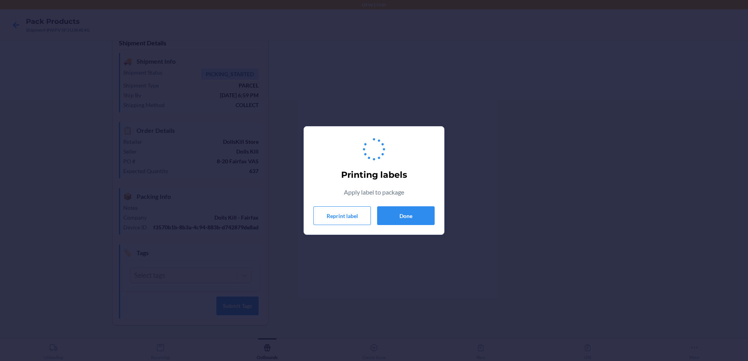
click at [404, 225] on div "Printing labels Apply label to package Reprint label Done" at bounding box center [373, 180] width 121 height 95
click at [409, 221] on button "Done" at bounding box center [405, 215] width 57 height 19
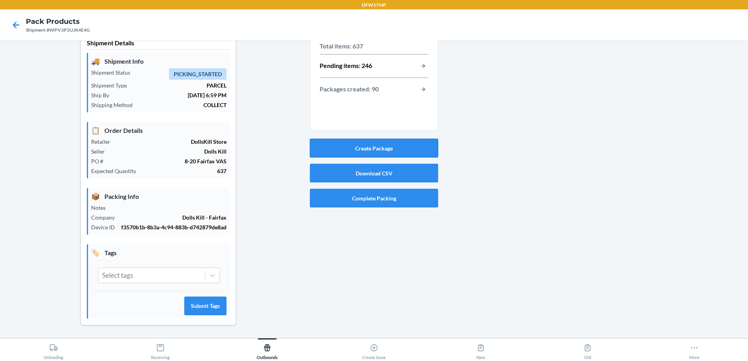
click at [423, 147] on button "Create Package" at bounding box center [374, 148] width 128 height 19
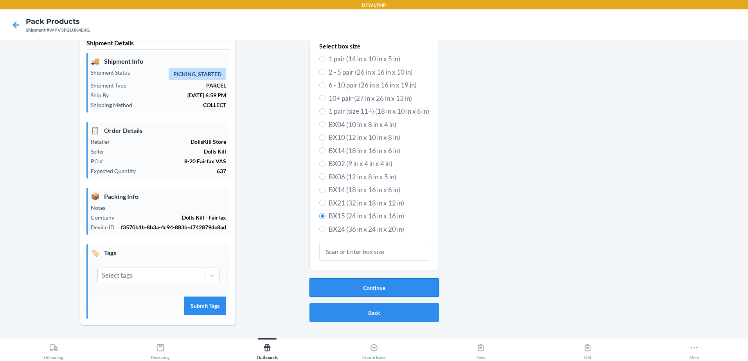
click at [368, 278] on button "Continue" at bounding box center [373, 287] width 129 height 19
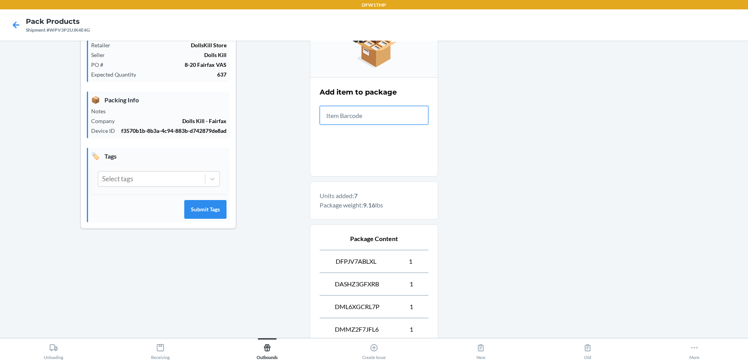
scroll to position [266, 0]
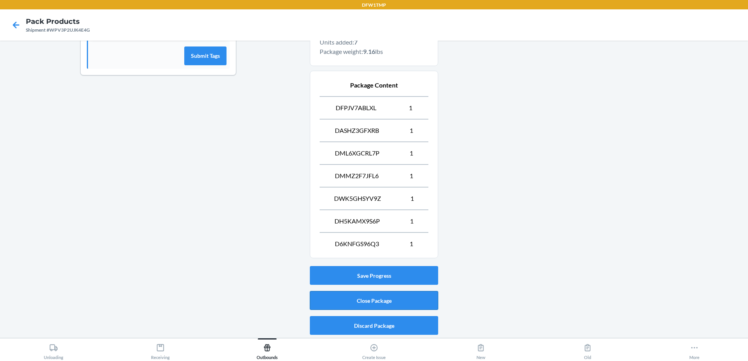
click at [364, 298] on button "Close Package" at bounding box center [374, 300] width 128 height 19
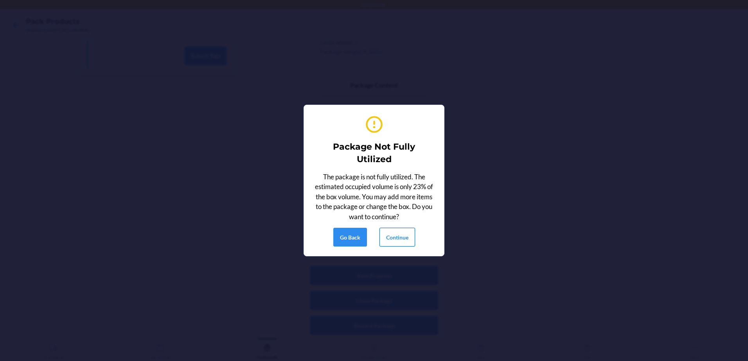
click at [390, 232] on button "Continue" at bounding box center [397, 237] width 36 height 19
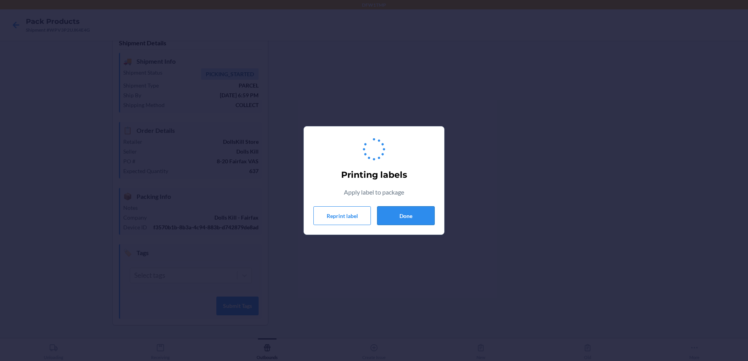
click at [413, 221] on button "Done" at bounding box center [405, 215] width 57 height 19
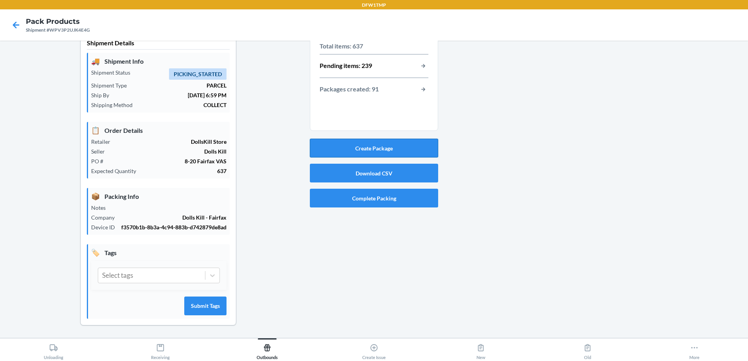
click at [409, 141] on button "Create Package" at bounding box center [374, 148] width 128 height 19
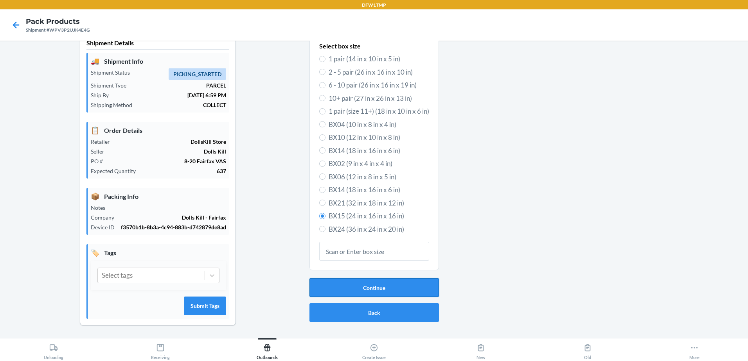
click at [342, 281] on button "Continue" at bounding box center [373, 287] width 129 height 19
